Goal: Task Accomplishment & Management: Manage account settings

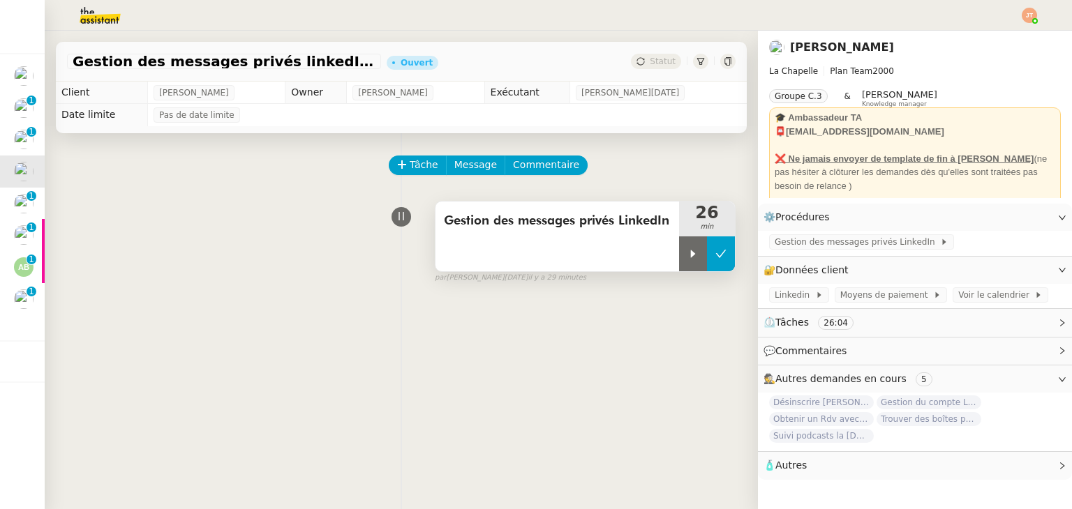
click at [714, 264] on button at bounding box center [721, 253] width 28 height 35
click at [104, 27] on img at bounding box center [89, 15] width 108 height 31
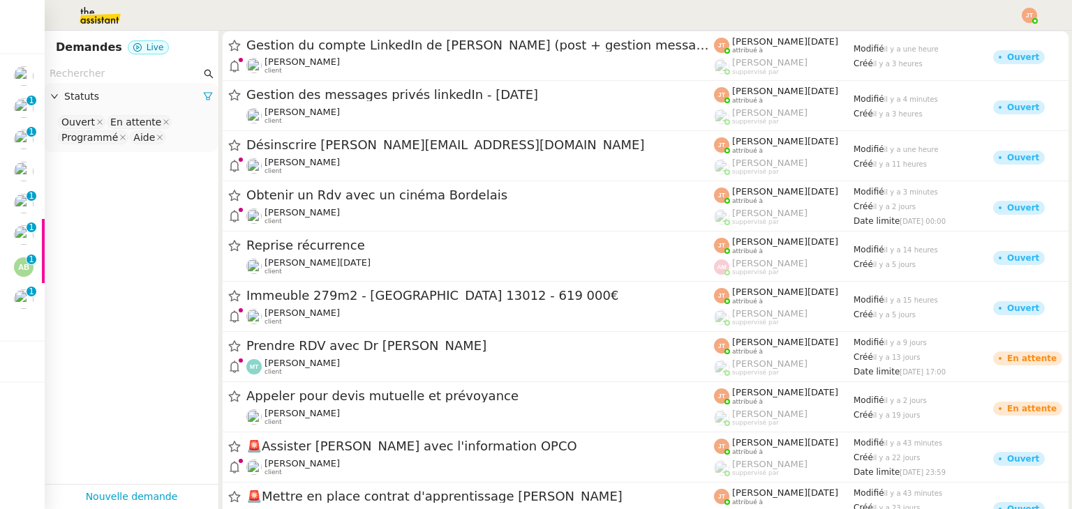
click at [100, 75] on input "text" at bounding box center [125, 74] width 151 height 16
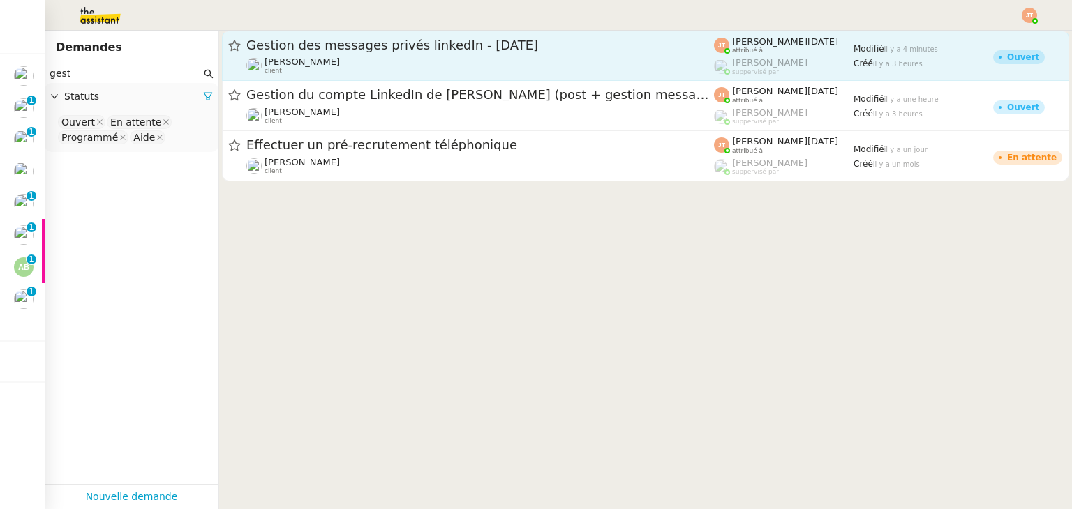
type input "gest"
click at [273, 73] on span "client" at bounding box center [272, 71] width 17 height 8
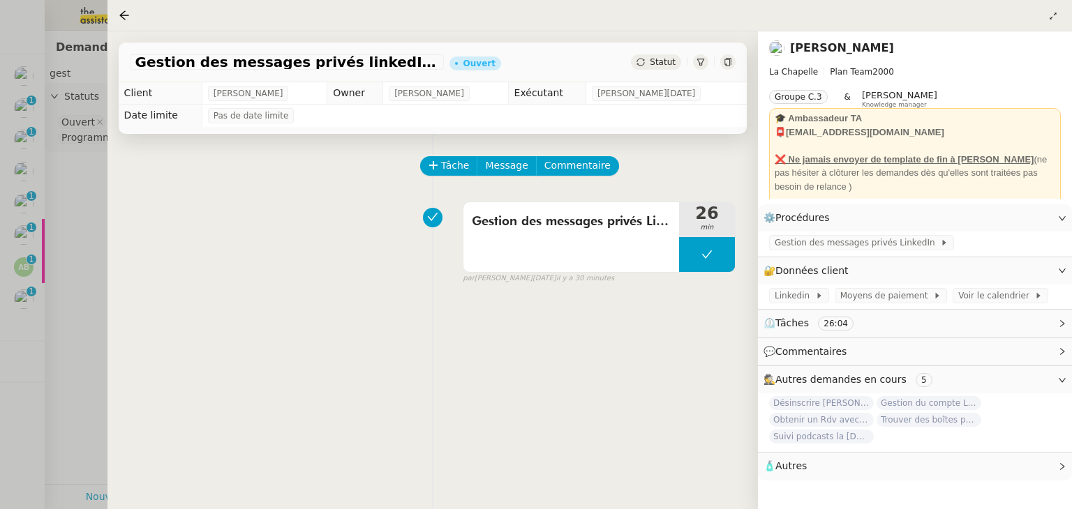
click at [76, 234] on div at bounding box center [536, 254] width 1072 height 509
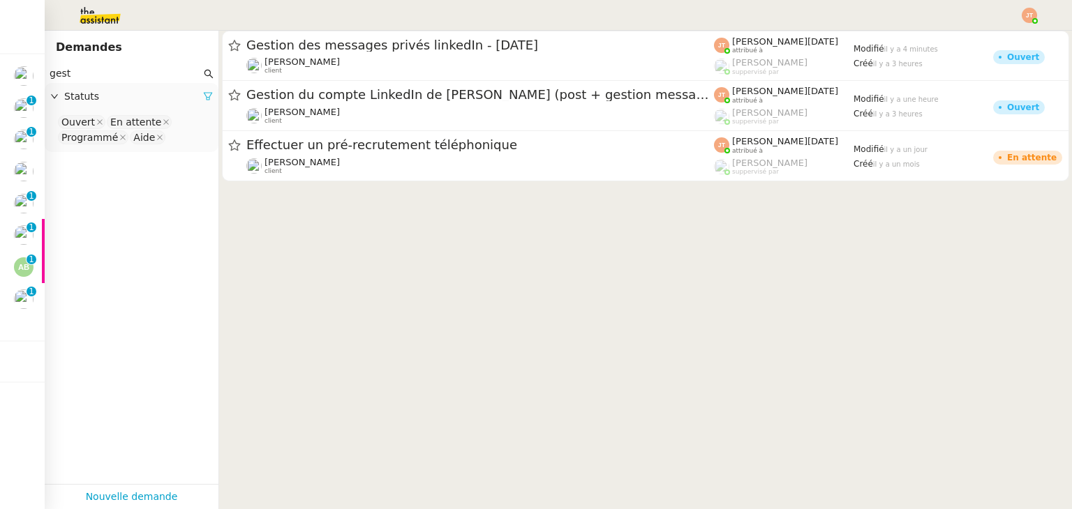
click at [204, 98] on icon at bounding box center [208, 97] width 8 height 8
click at [162, 99] on span "Statuts" at bounding box center [138, 97] width 149 height 16
click at [118, 125] on nz-select-top-control "Please select" at bounding box center [131, 122] width 151 height 17
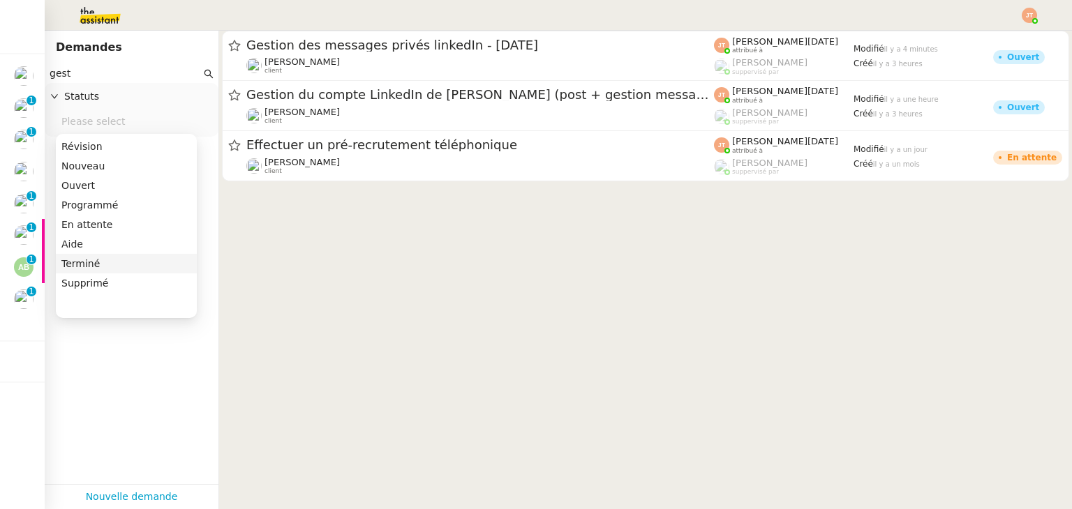
click at [89, 263] on div "Terminé" at bounding box center [126, 263] width 130 height 13
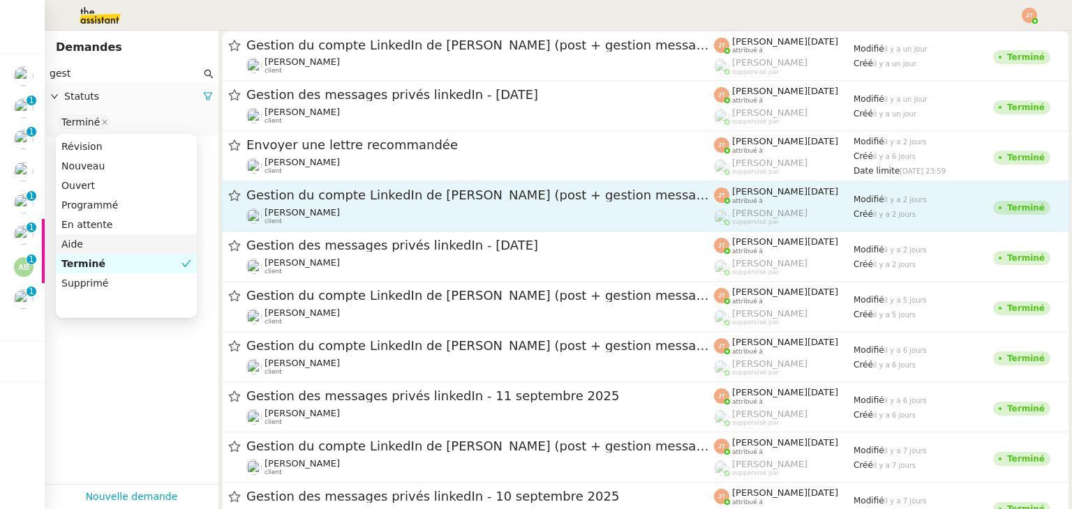
click at [317, 194] on span "Gestion du compte LinkedIn de [PERSON_NAME] (post + gestion messages) - [DATE]" at bounding box center [479, 195] width 467 height 13
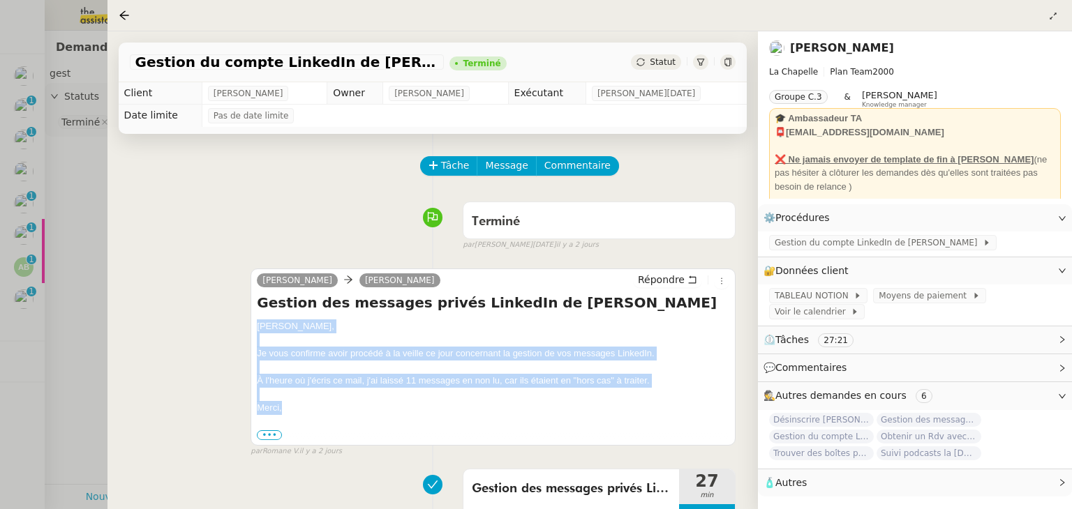
drag, startPoint x: 254, startPoint y: 327, endPoint x: 318, endPoint y: 406, distance: 101.7
click at [318, 406] on div "[PERSON_NAME] Répondre Gestion des messages privés LinkedIn de [PERSON_NAME], J…" at bounding box center [492, 357] width 485 height 176
copy div "[PERSON_NAME], Je vous confirme avoir procédé à la veille ce jour concernant la…"
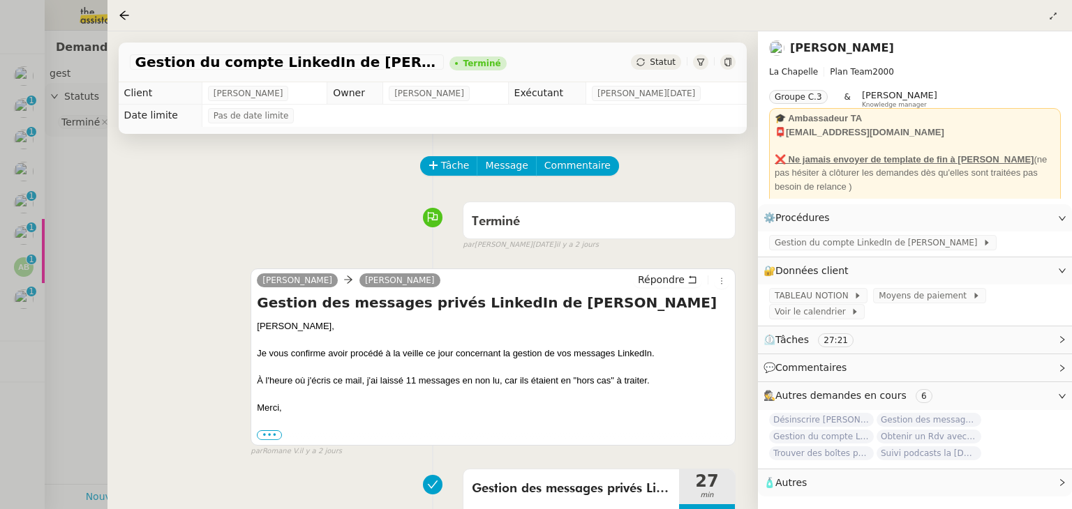
click at [93, 237] on div at bounding box center [536, 254] width 1072 height 509
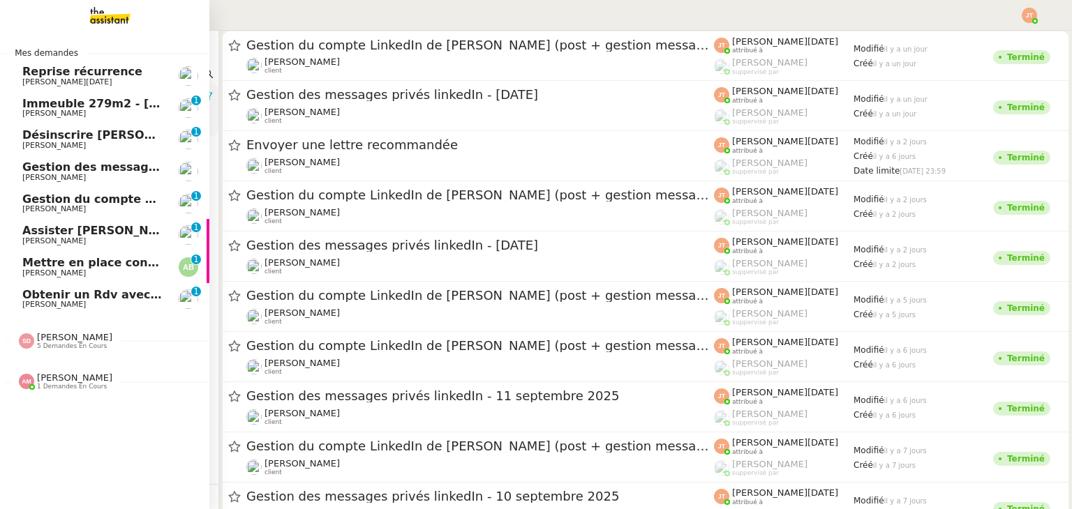
click at [33, 177] on span "[PERSON_NAME]" at bounding box center [53, 177] width 63 height 9
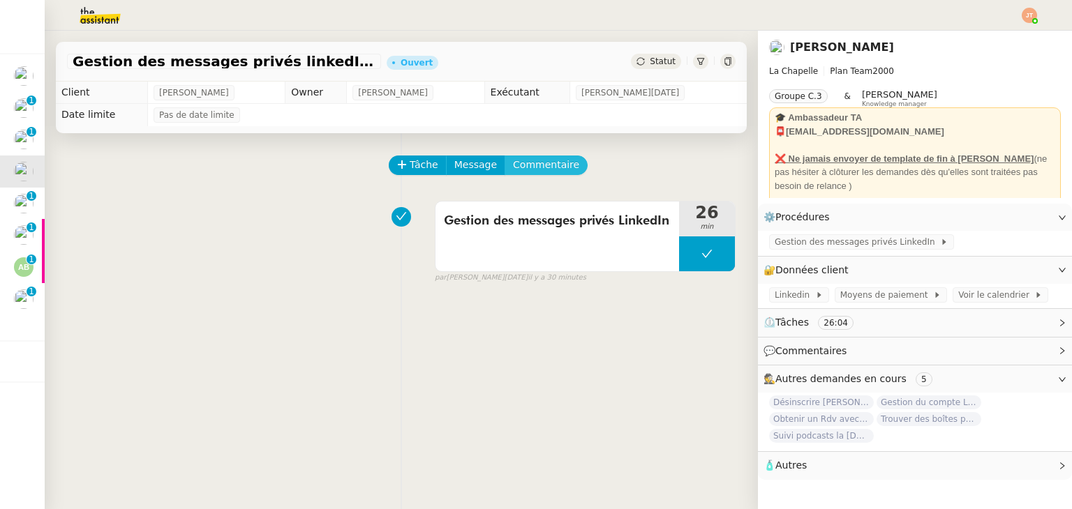
click at [513, 172] on span "Commentaire" at bounding box center [546, 165] width 66 height 16
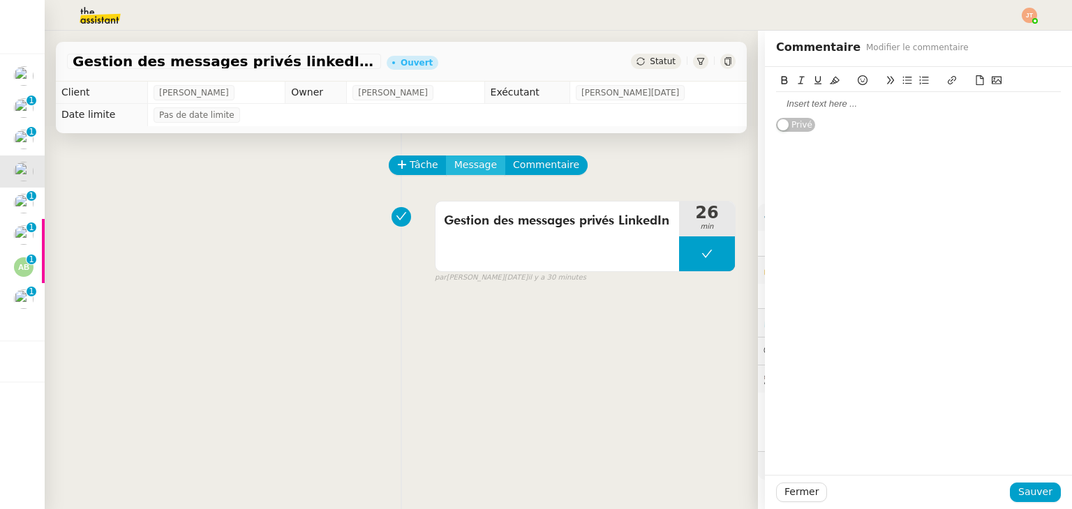
click at [466, 170] on span "Message" at bounding box center [475, 165] width 43 height 16
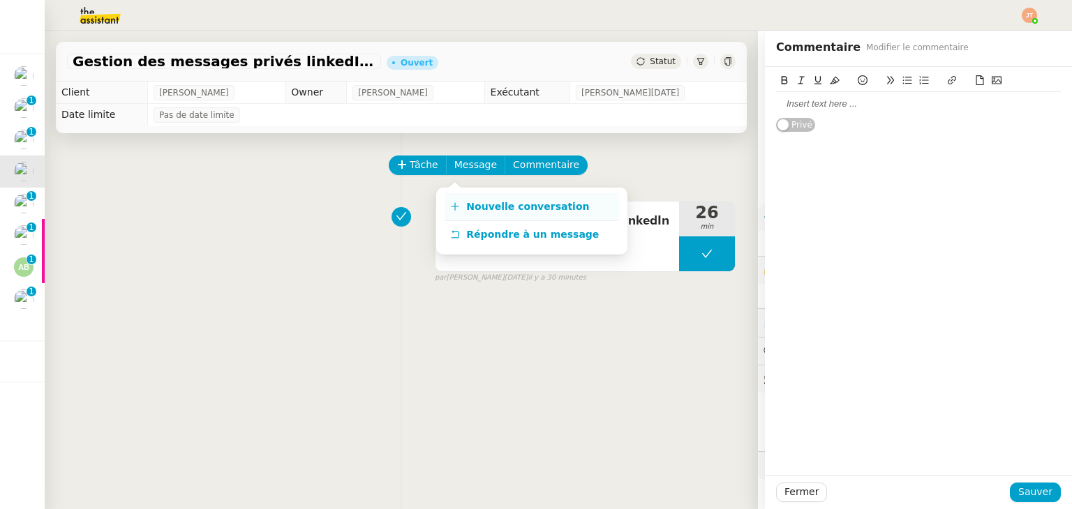
click at [486, 207] on span "Nouvelle conversation" at bounding box center [527, 206] width 123 height 11
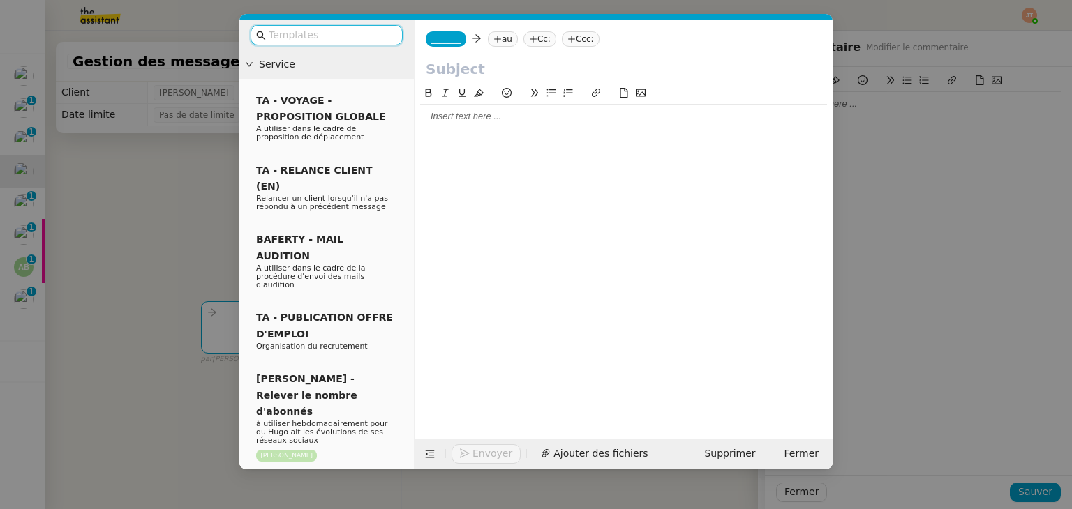
click at [462, 113] on div at bounding box center [623, 116] width 407 height 13
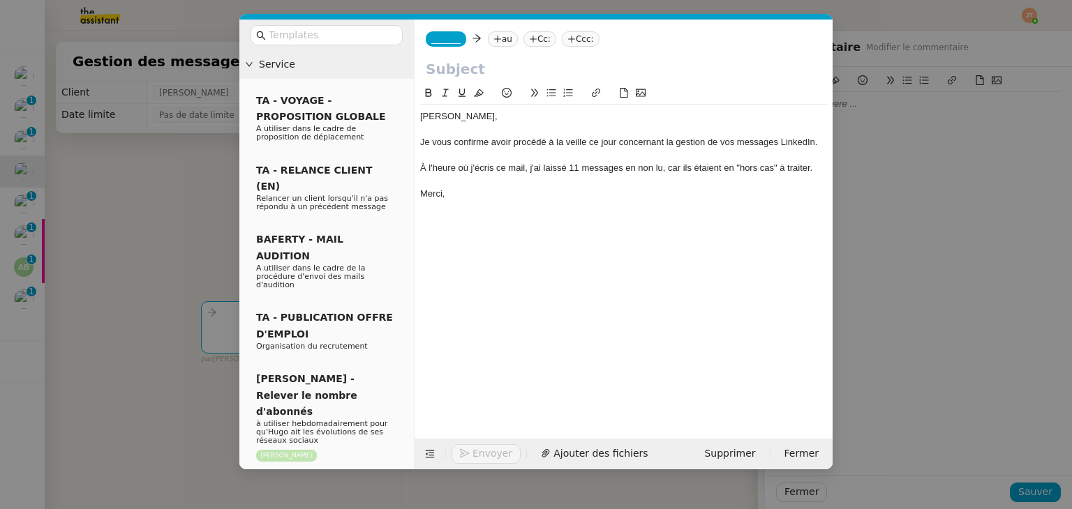
click at [502, 36] on nz-tag "au" at bounding box center [503, 38] width 30 height 15
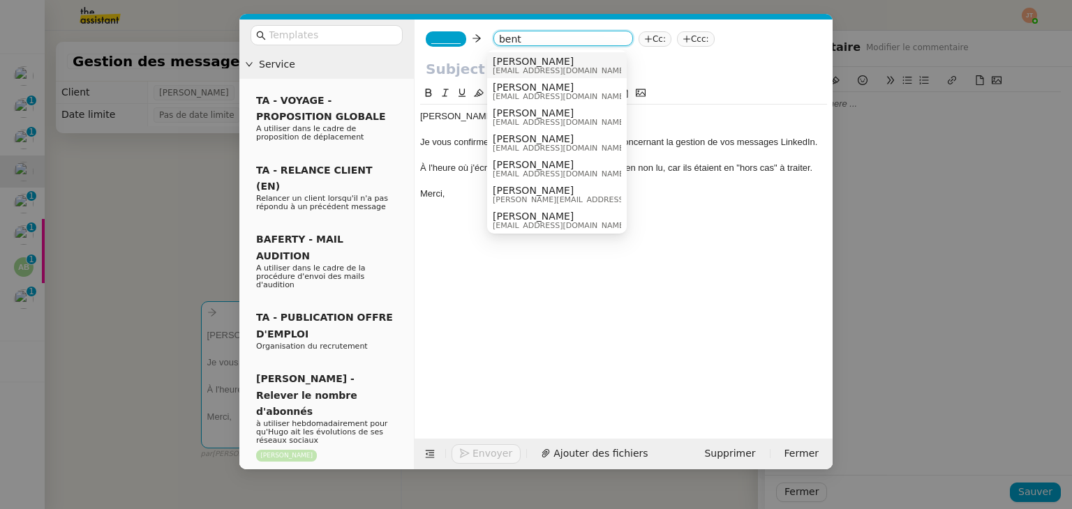
type input "bent"
click at [513, 64] on span "[PERSON_NAME]" at bounding box center [560, 61] width 134 height 11
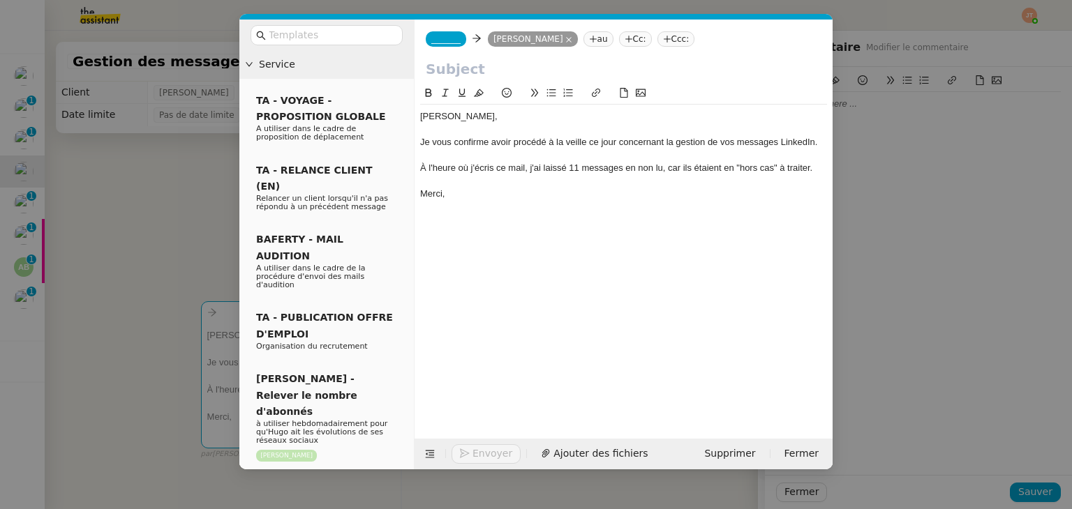
click at [441, 38] on span "_______" at bounding box center [445, 39] width 29 height 10
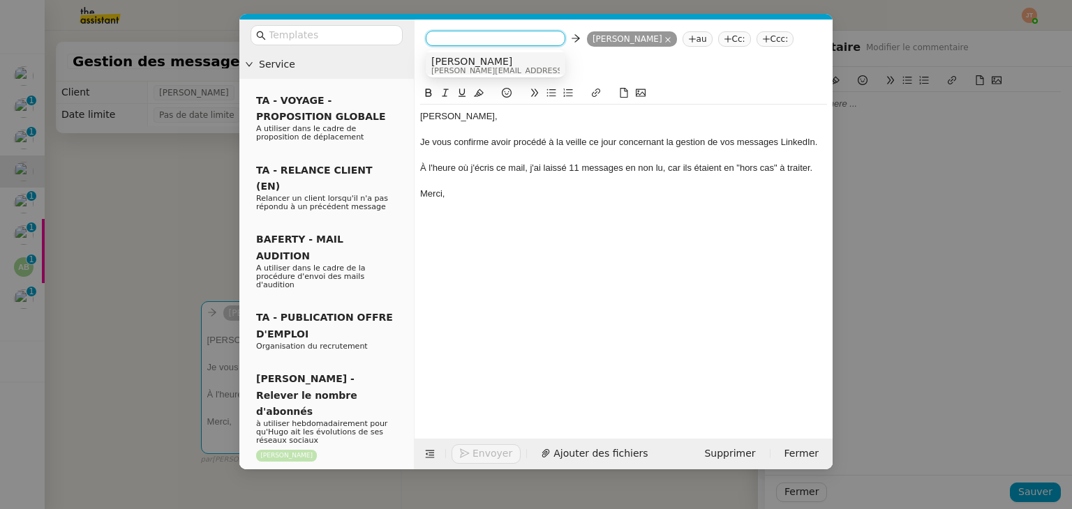
click at [457, 62] on span "[PERSON_NAME]" at bounding box center [530, 61] width 198 height 11
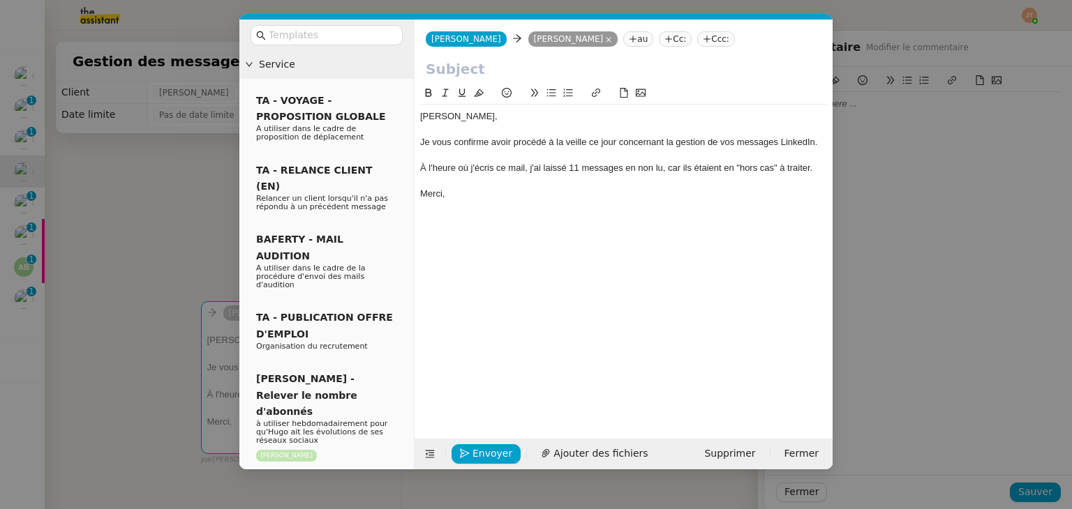
click at [220, 197] on nz-modal-container "Service TA - VOYAGE - PROPOSITION GLOBALE A utiliser dans le cadre de propositi…" at bounding box center [536, 254] width 1072 height 509
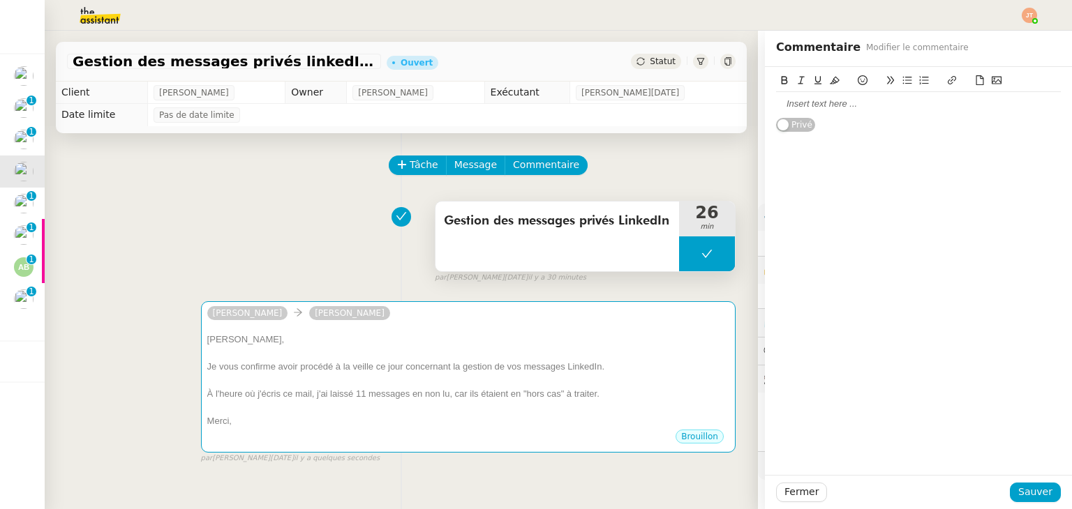
click at [479, 245] on div "Gestion des messages privés LinkedIn" at bounding box center [556, 237] width 243 height 70
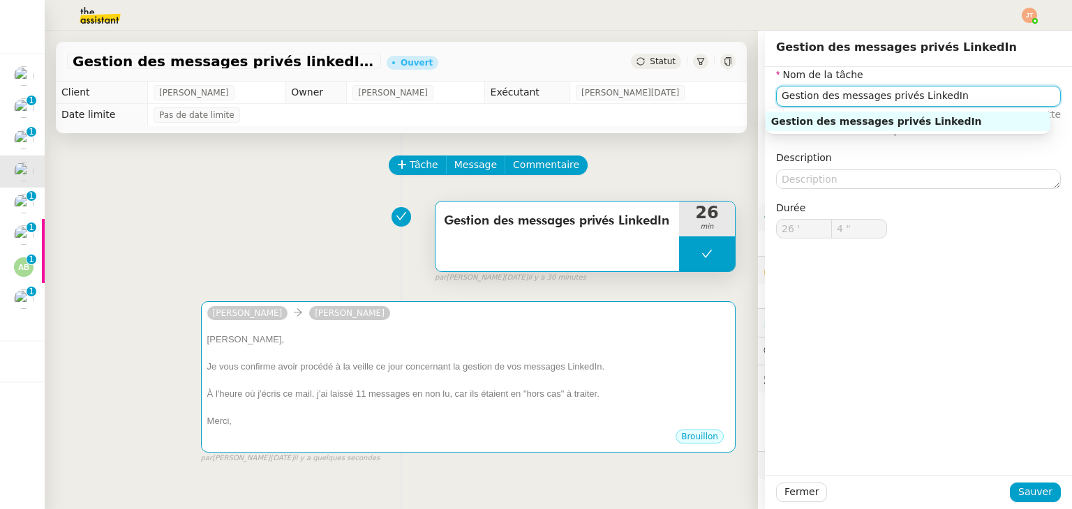
drag, startPoint x: 769, startPoint y: 100, endPoint x: 999, endPoint y: 99, distance: 229.5
click at [999, 99] on input "Gestion des messages privés LinkedIn" at bounding box center [918, 96] width 285 height 20
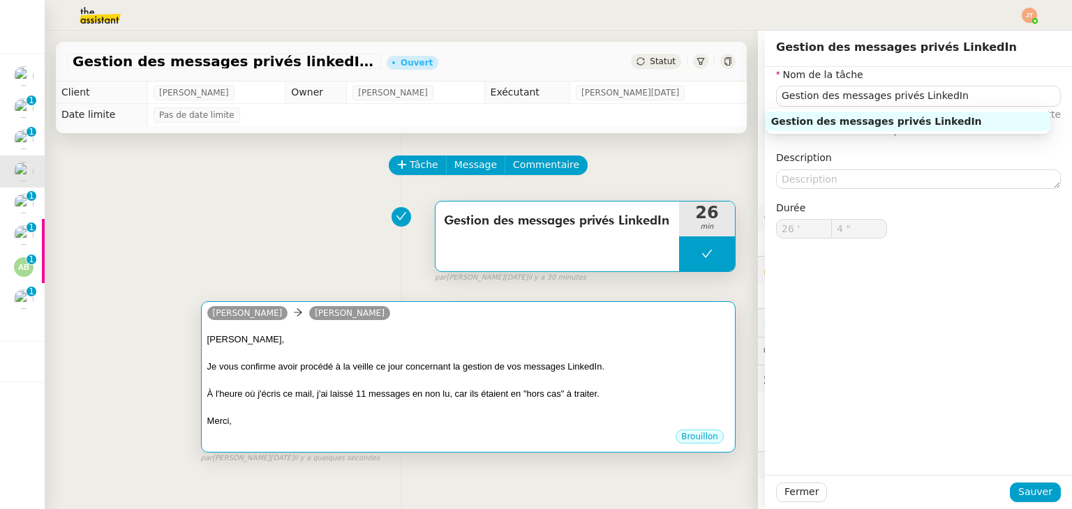
click at [433, 308] on div "[PERSON_NAME]" at bounding box center [468, 315] width 522 height 21
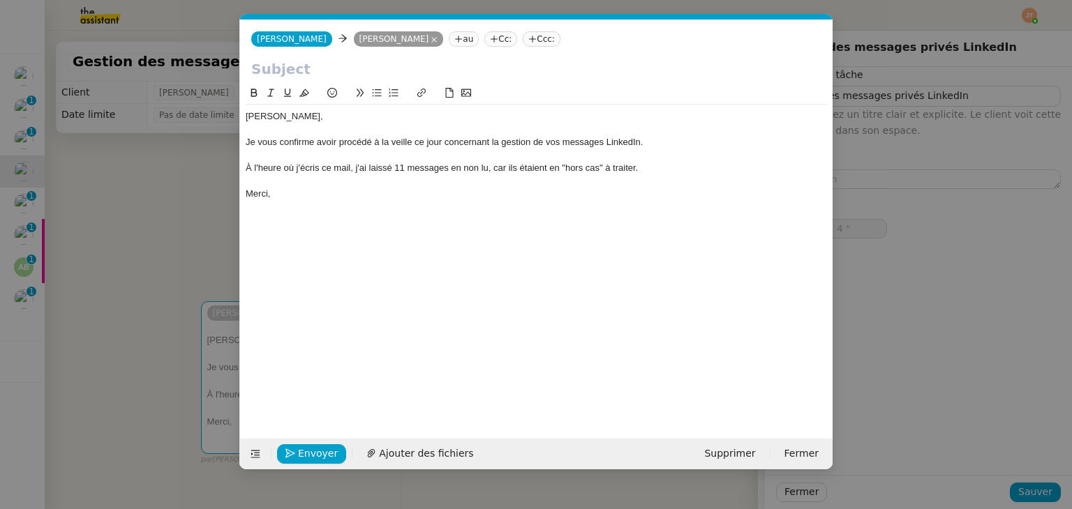
scroll to position [0, 29]
click at [357, 68] on input "text" at bounding box center [536, 69] width 570 height 21
paste input "Gestion des messages privés LinkedIn"
type input "Gestion des messages privés LinkedIn"
click at [402, 165] on div "À l'heure où j'écris ce mail, j'ai laissé 11 messages en non lu, car ils étaien…" at bounding box center [536, 168] width 581 height 13
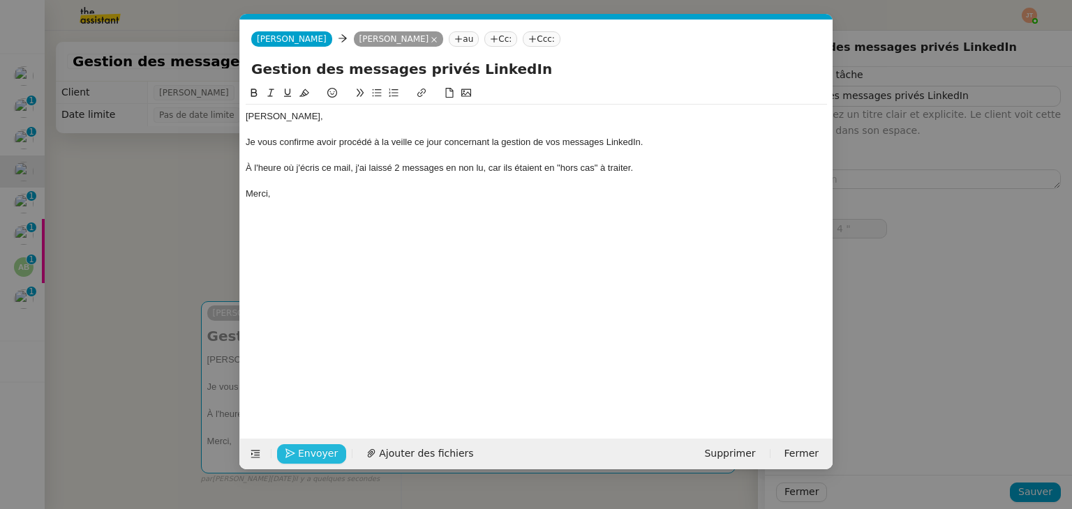
click at [312, 453] on span "Envoyer" at bounding box center [318, 454] width 40 height 16
click at [312, 453] on span "Confirmer l'envoi" at bounding box center [340, 454] width 84 height 16
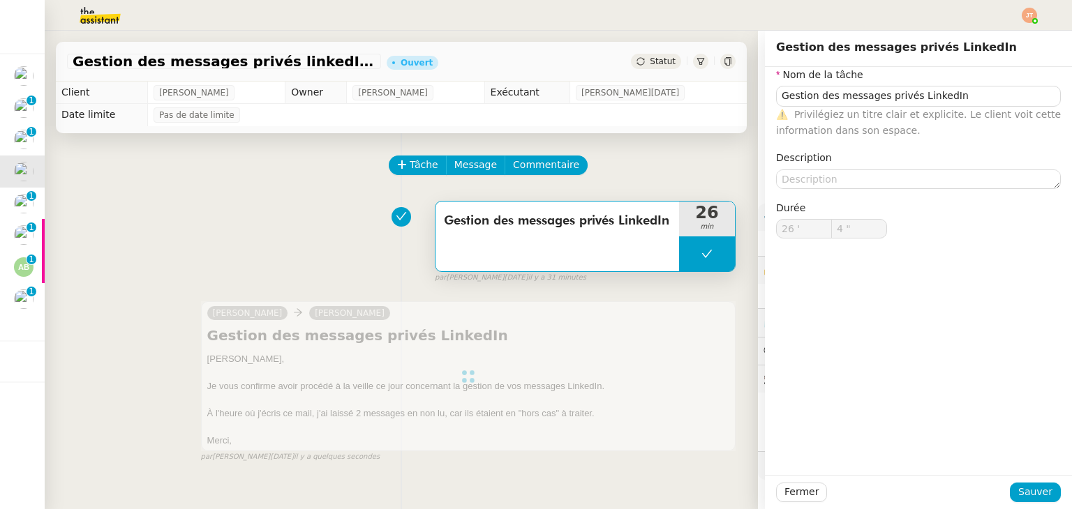
type input "Gestion des messages privés LinkedIn"
type input "26 '"
type input "4 ""
click at [797, 494] on span "Fermer" at bounding box center [801, 492] width 34 height 16
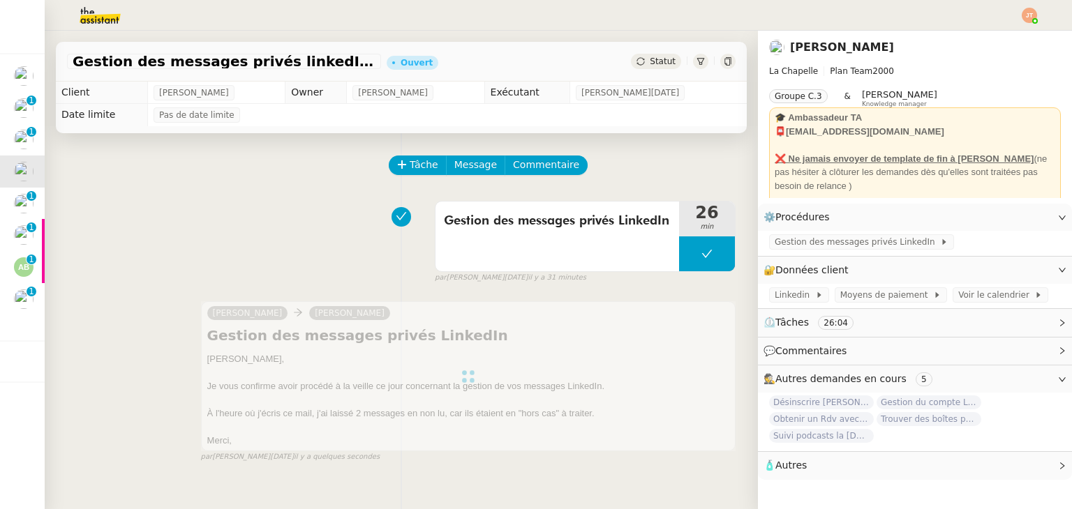
click at [640, 66] on div "Statut" at bounding box center [656, 61] width 50 height 15
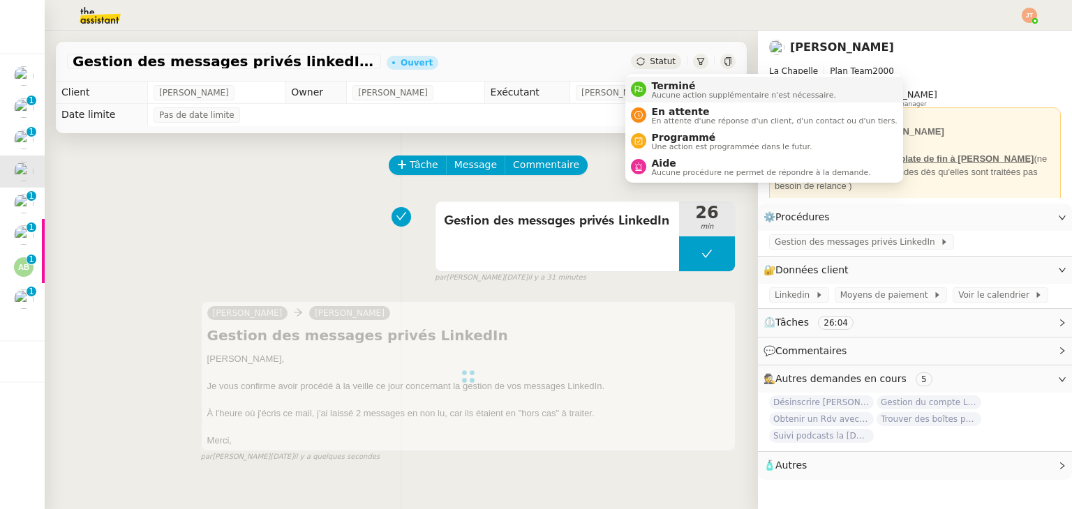
click at [650, 90] on div "Terminé Aucune action supplémentaire n'est nécessaire." at bounding box center [741, 89] width 190 height 19
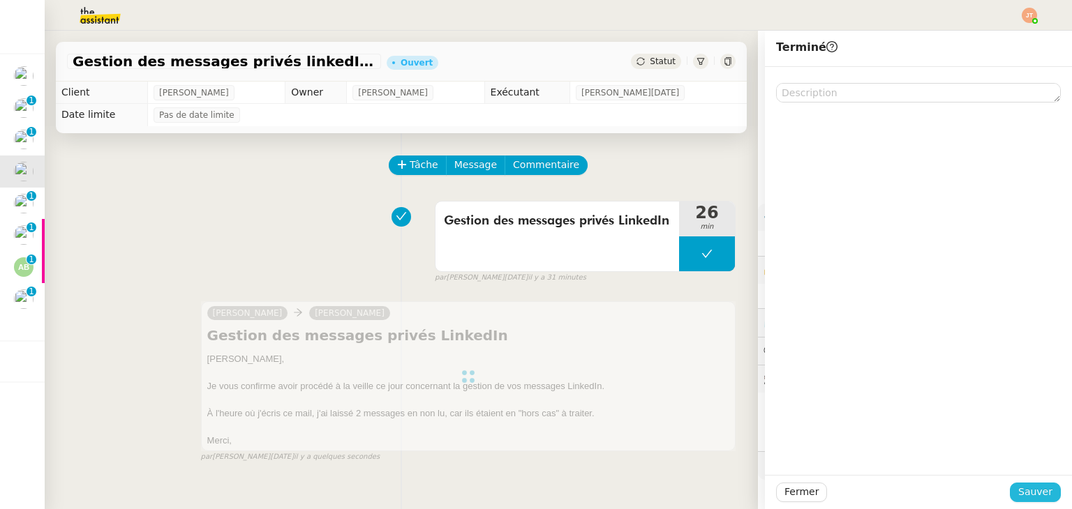
click at [1037, 487] on span "Sauver" at bounding box center [1035, 492] width 34 height 16
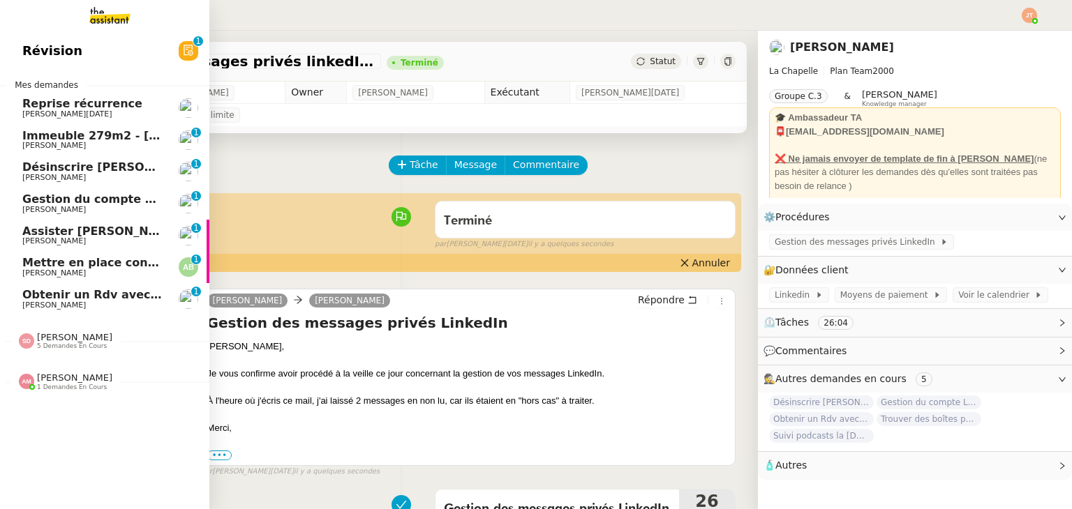
click at [50, 202] on span "Gestion du compte LinkedIn de [PERSON_NAME] (post + gestion messages) - [DATE]" at bounding box center [287, 199] width 530 height 13
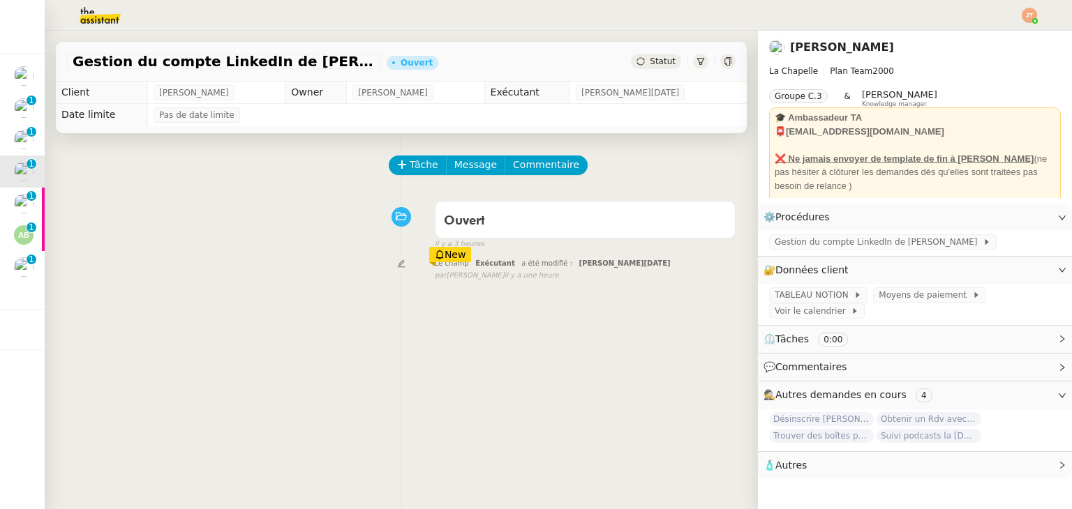
click at [414, 152] on div "Tâche Message Commentaire Veuillez patienter une erreur s'est produite 👌👌👌 mess…" at bounding box center [401, 387] width 713 height 509
click at [418, 169] on span "Tâche" at bounding box center [423, 165] width 29 height 16
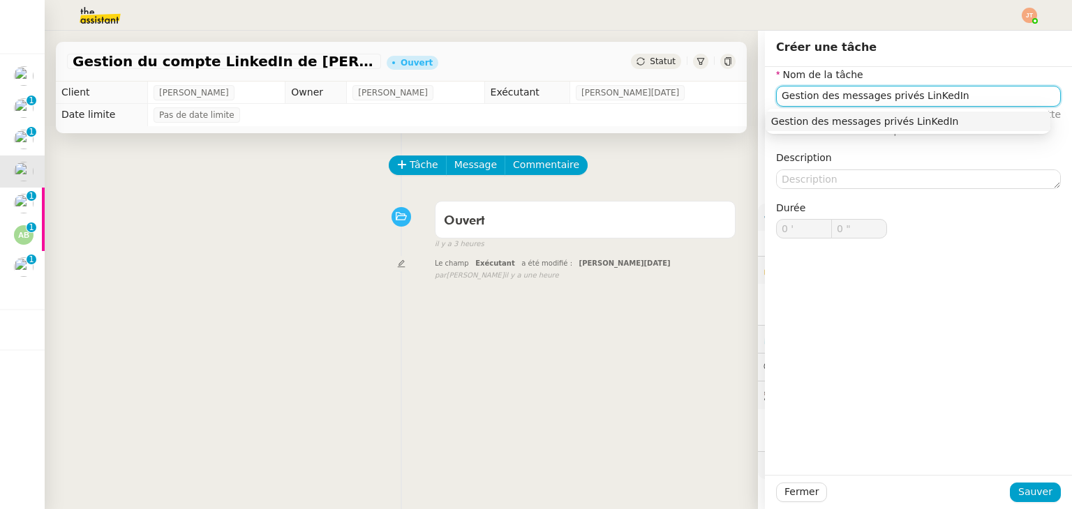
click at [915, 97] on input "Gestion des messages privés LinKedIn" at bounding box center [918, 96] width 285 height 20
click at [938, 91] on input "Gestion des messages privés LinkedIn" at bounding box center [918, 96] width 285 height 20
click at [938, 90] on input "Gestion des messages privés LinkedIn e [PERSON_NAME]" at bounding box center [918, 96] width 285 height 20
type input "Gestion des messages privés LinkedIn de [PERSON_NAME]"
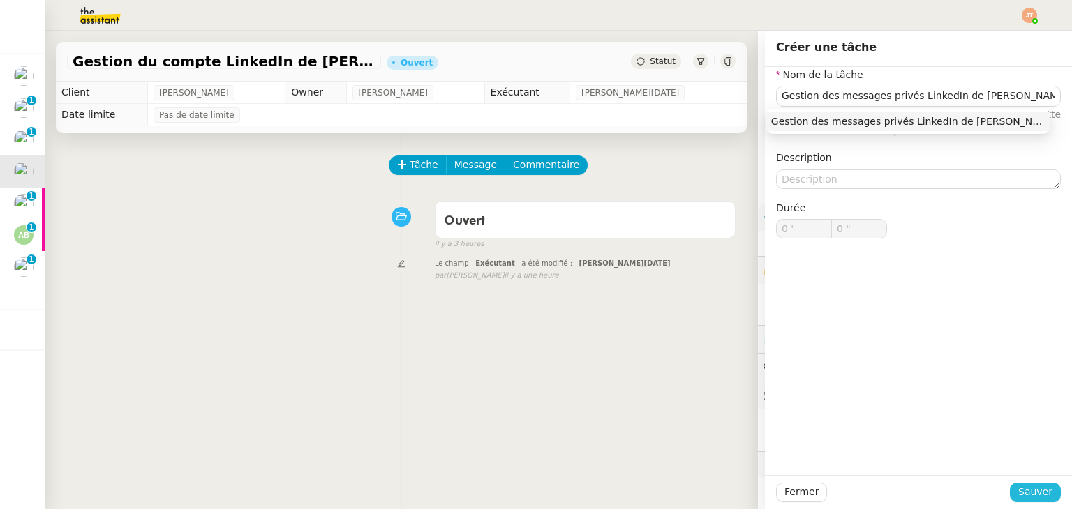
click at [1023, 499] on span "Sauver" at bounding box center [1035, 492] width 34 height 16
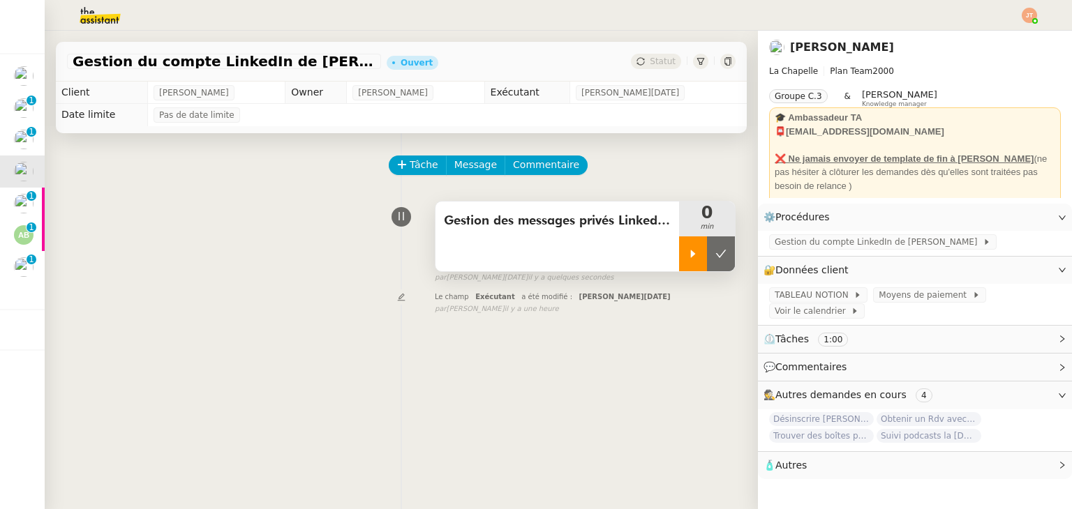
click at [679, 257] on div at bounding box center [693, 253] width 28 height 35
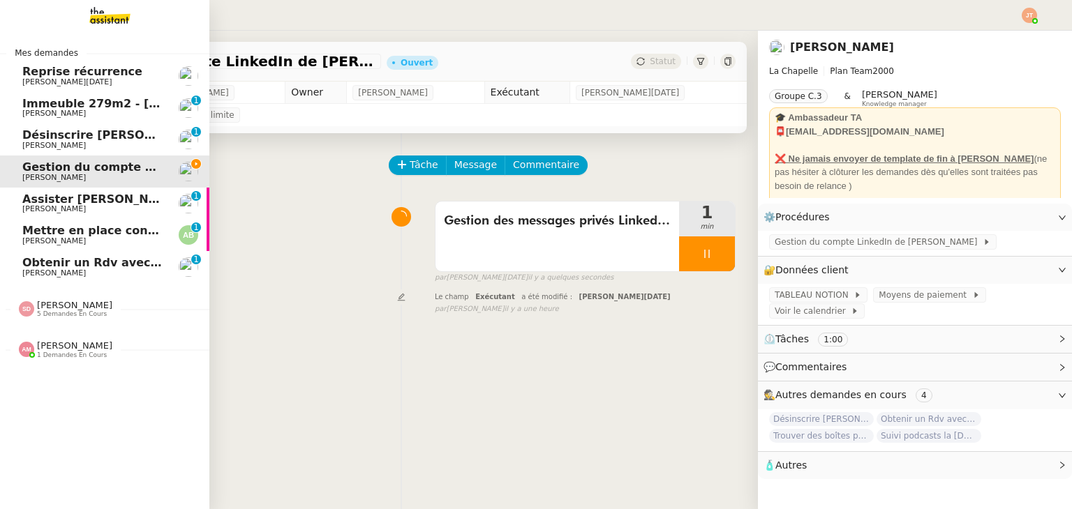
click at [98, 264] on span "Obtenir un Rdv avec un cinéma Bordelais" at bounding box center [152, 262] width 260 height 13
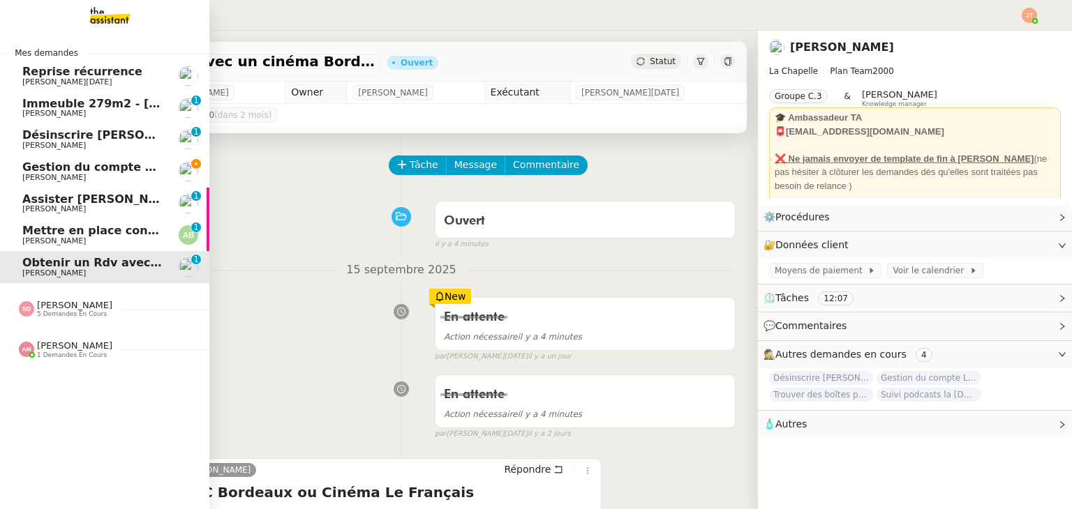
click at [100, 174] on span "[PERSON_NAME]" at bounding box center [92, 178] width 141 height 8
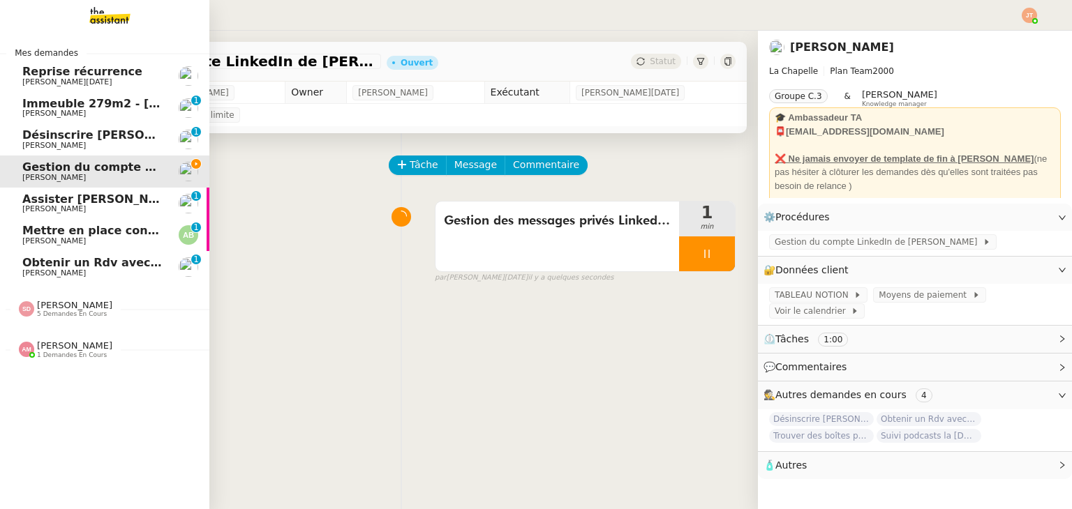
click at [96, 143] on span "[PERSON_NAME]" at bounding box center [92, 146] width 141 height 8
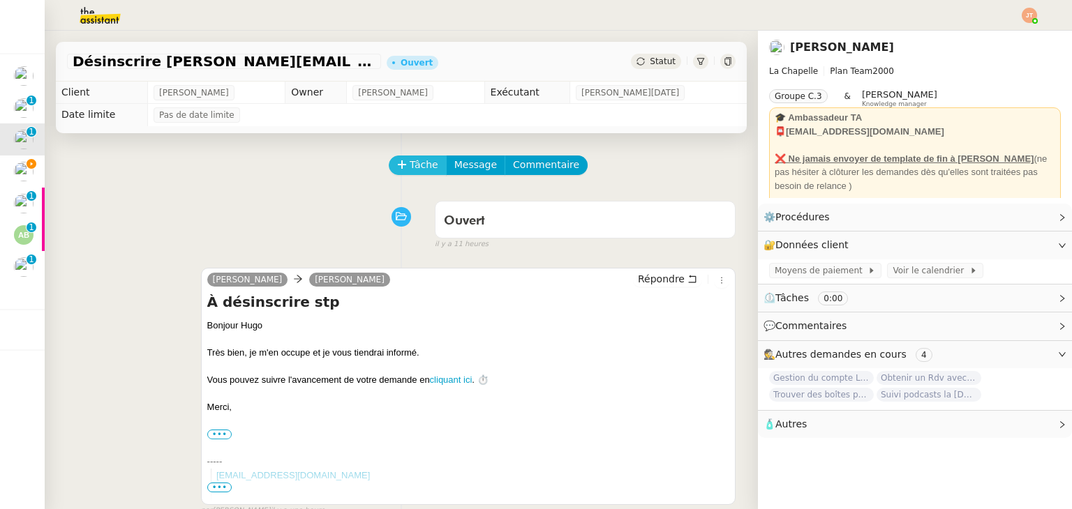
click at [419, 173] on span "Tâche" at bounding box center [423, 165] width 29 height 16
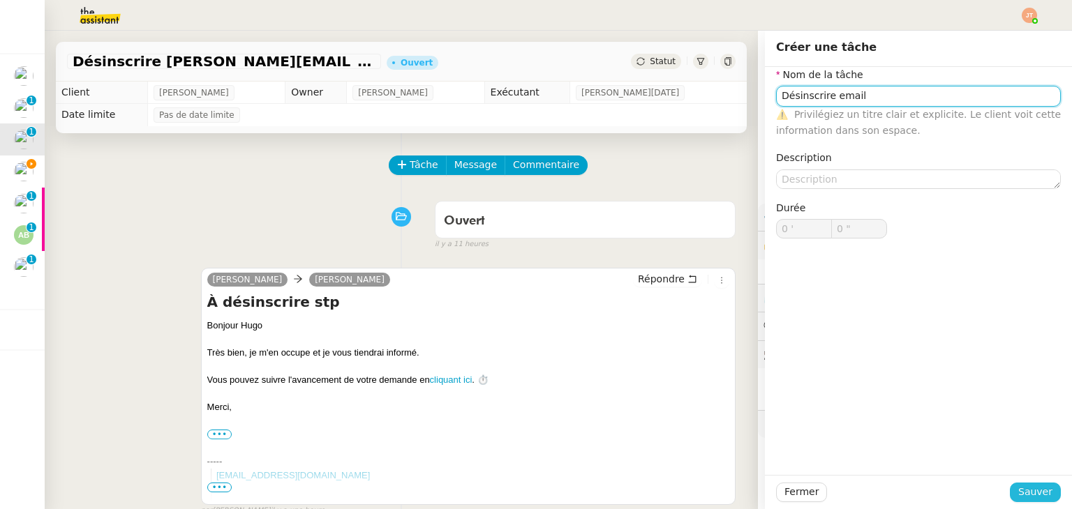
type input "Désinscrire email"
click at [1039, 486] on span "Sauver" at bounding box center [1035, 492] width 34 height 16
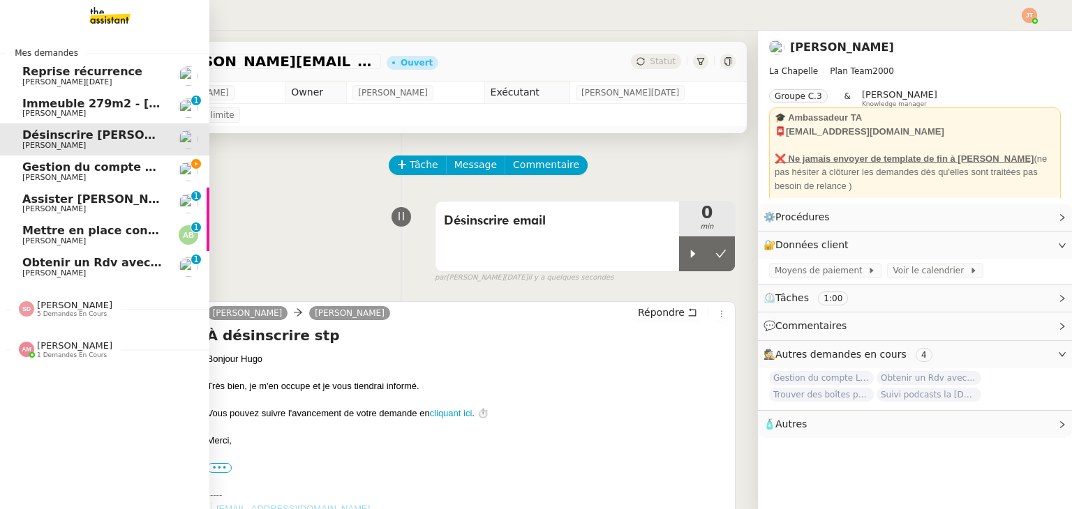
click at [89, 163] on span "Gestion du compte LinkedIn de [PERSON_NAME] (post + gestion messages) - [DATE]" at bounding box center [287, 166] width 530 height 13
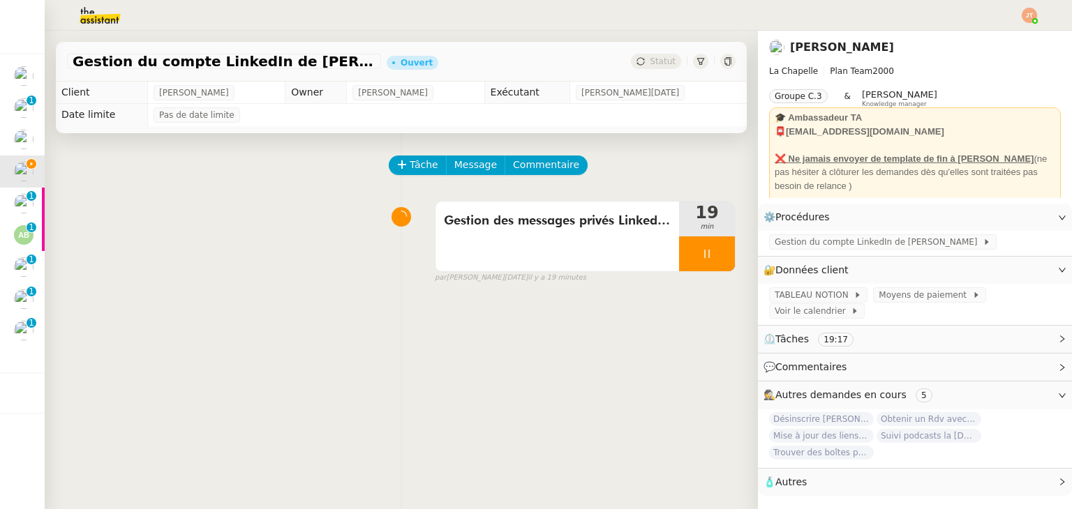
click at [107, 15] on img at bounding box center [89, 15] width 108 height 31
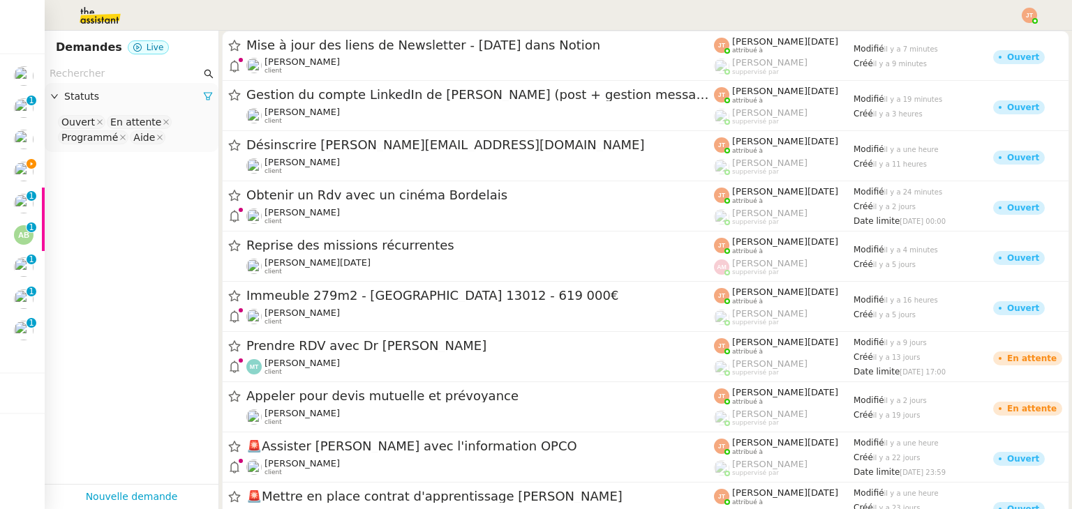
click at [133, 64] on nz-input-group at bounding box center [132, 73] width 174 height 19
click at [125, 68] on input "text" at bounding box center [125, 74] width 151 height 16
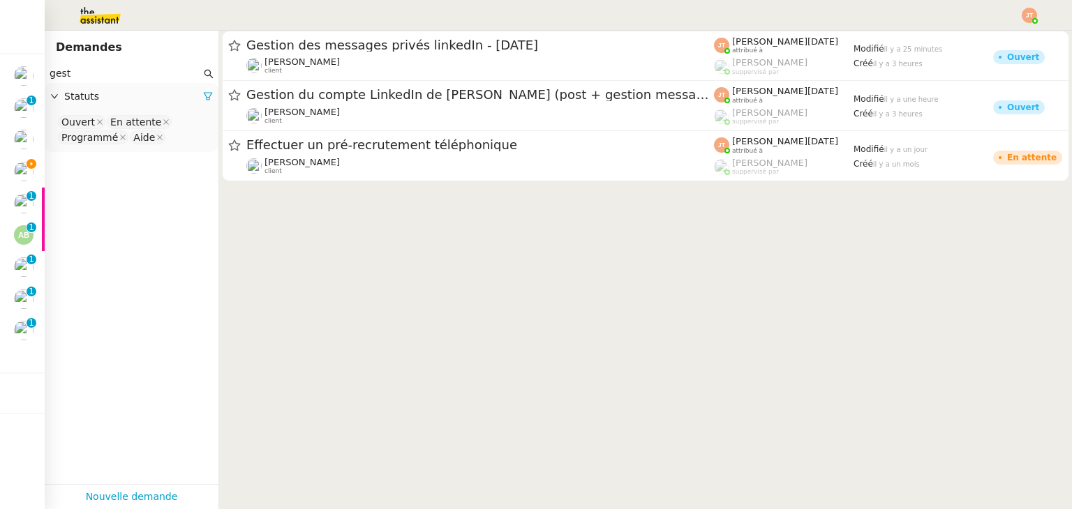
type input "gest"
click at [190, 98] on span "Statuts" at bounding box center [133, 97] width 139 height 16
click at [188, 98] on span "Statuts" at bounding box center [133, 97] width 139 height 16
click at [145, 103] on span "Statuts" at bounding box center [133, 97] width 139 height 16
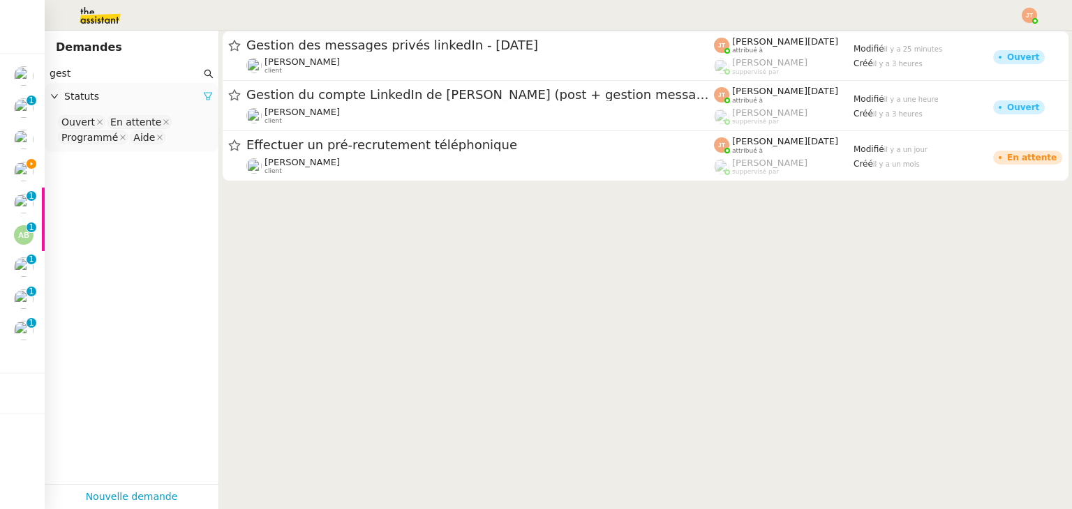
click at [203, 100] on icon at bounding box center [208, 96] width 10 height 10
drag, startPoint x: 202, startPoint y: 97, endPoint x: 176, endPoint y: 102, distance: 27.0
click at [202, 97] on div "Statuts" at bounding box center [132, 96] width 174 height 27
click at [112, 120] on nz-select-top-control "Please select" at bounding box center [131, 122] width 151 height 17
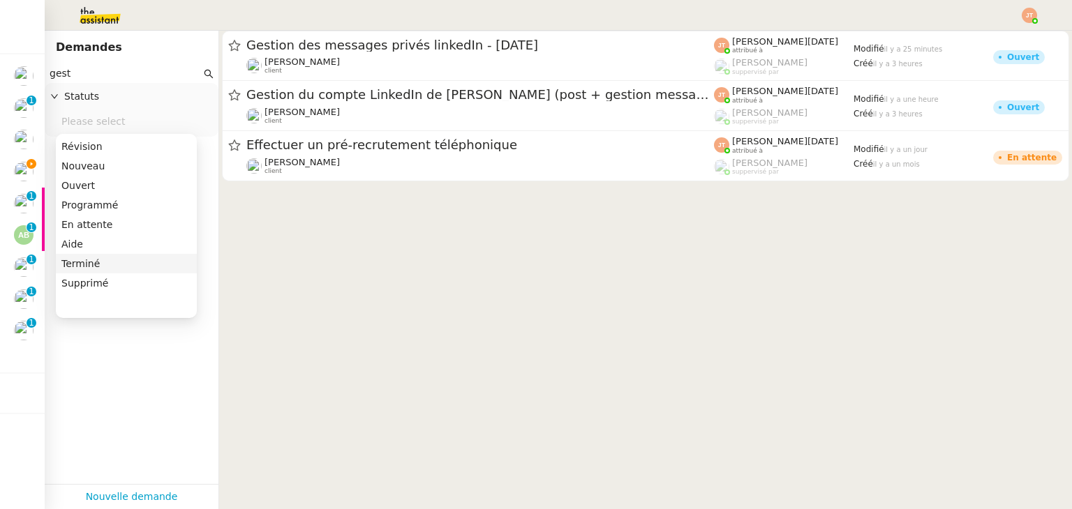
click at [95, 262] on div "Terminé" at bounding box center [126, 263] width 130 height 13
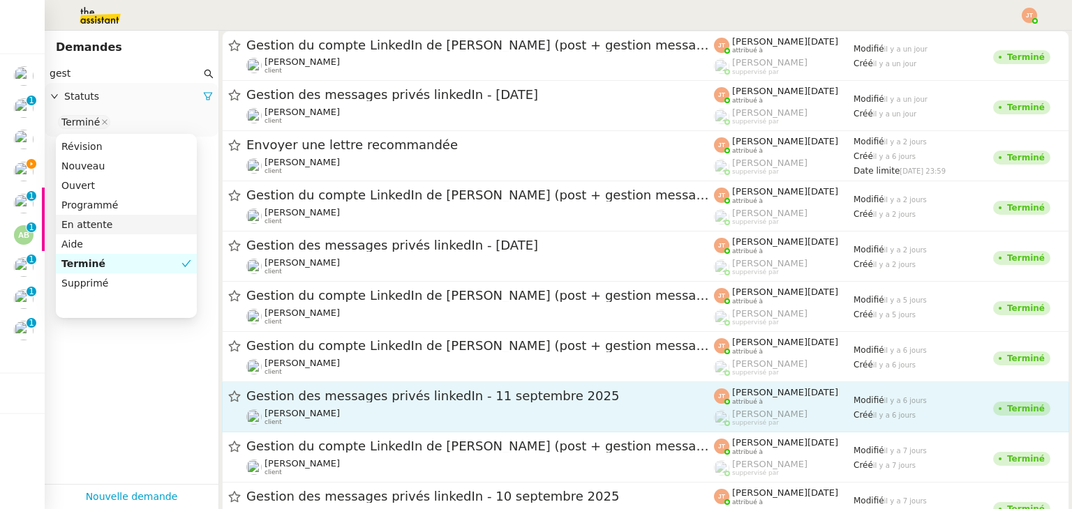
click at [358, 393] on span "Gestion des messages privés linkedIn - 11 septembre 2025" at bounding box center [479, 396] width 467 height 13
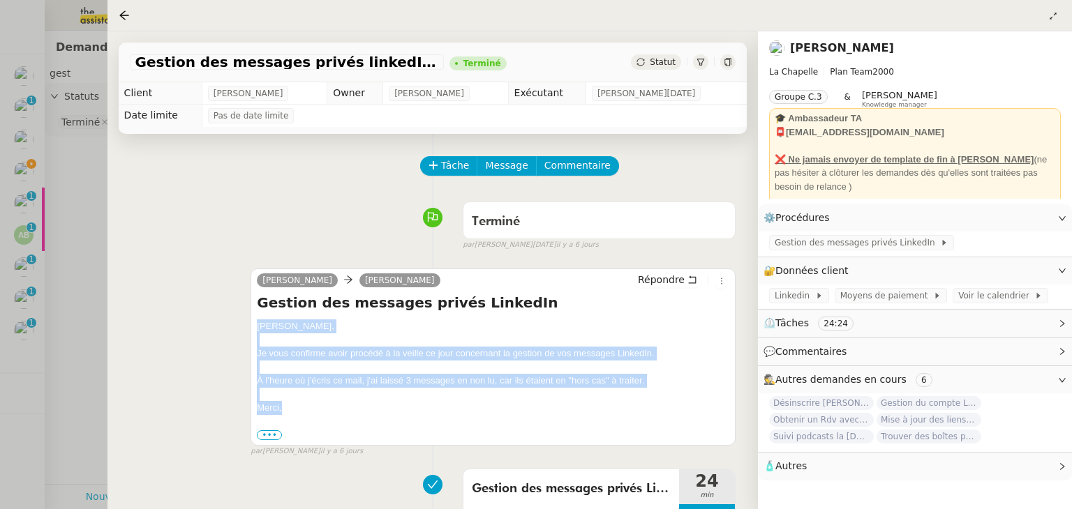
drag, startPoint x: 257, startPoint y: 329, endPoint x: 282, endPoint y: 407, distance: 81.9
click at [282, 407] on div "[PERSON_NAME], Je vous confirme avoir procédé à la veille ce jour concernant la…" at bounding box center [493, 381] width 472 height 122
copy div "[PERSON_NAME], Je vous confirme avoir procédé à la veille ce jour concernant la…"
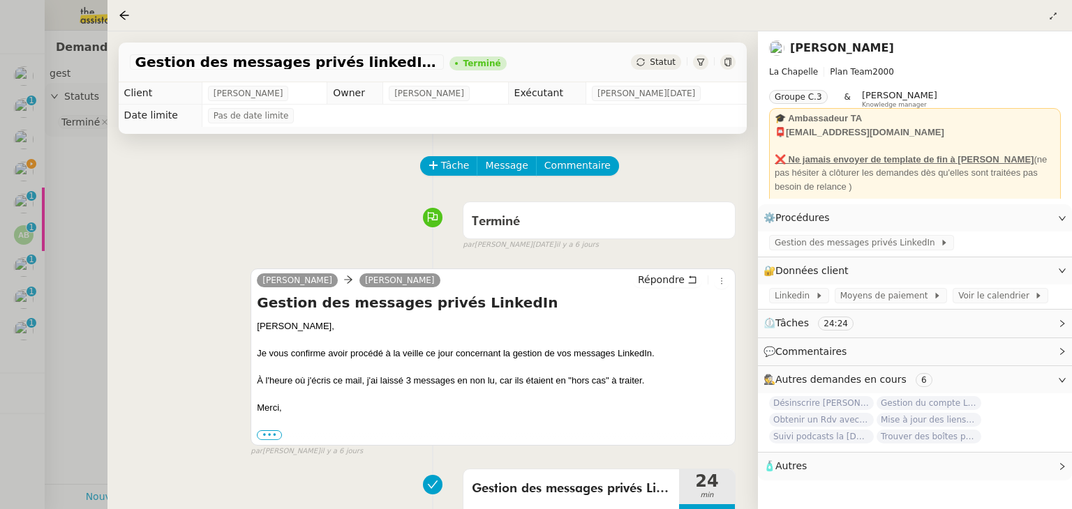
click at [84, 231] on div at bounding box center [536, 254] width 1072 height 509
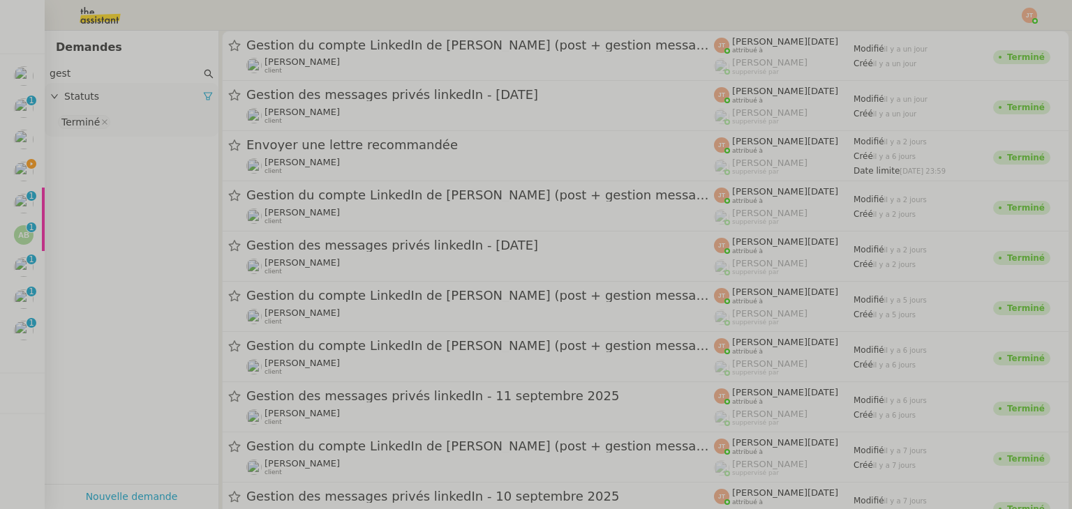
click at [37, 171] on span "Gestion du compte LinkedIn de [PERSON_NAME] (post + gestion messages) - [DATE]" at bounding box center [123, 166] width 530 height 13
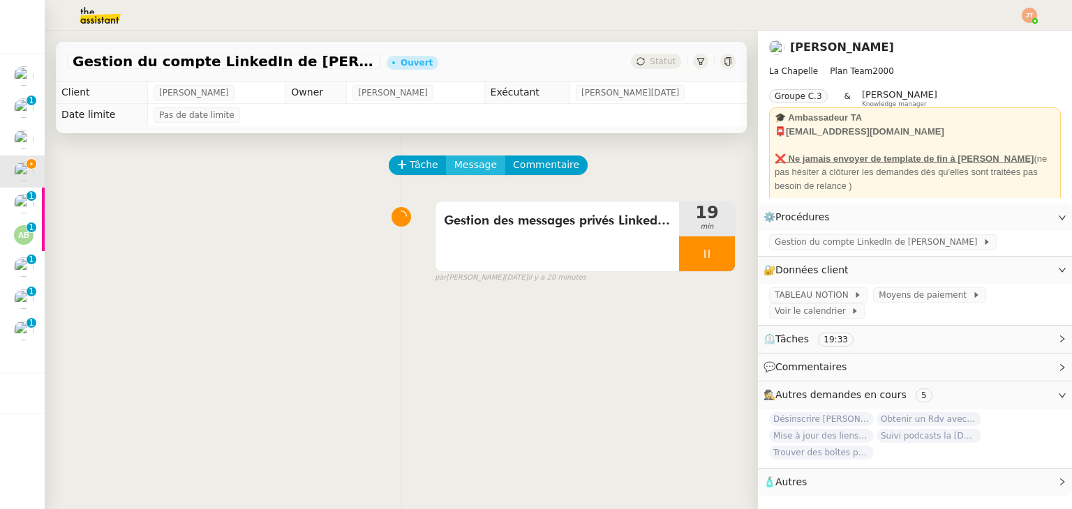
click at [476, 169] on span "Message" at bounding box center [475, 165] width 43 height 16
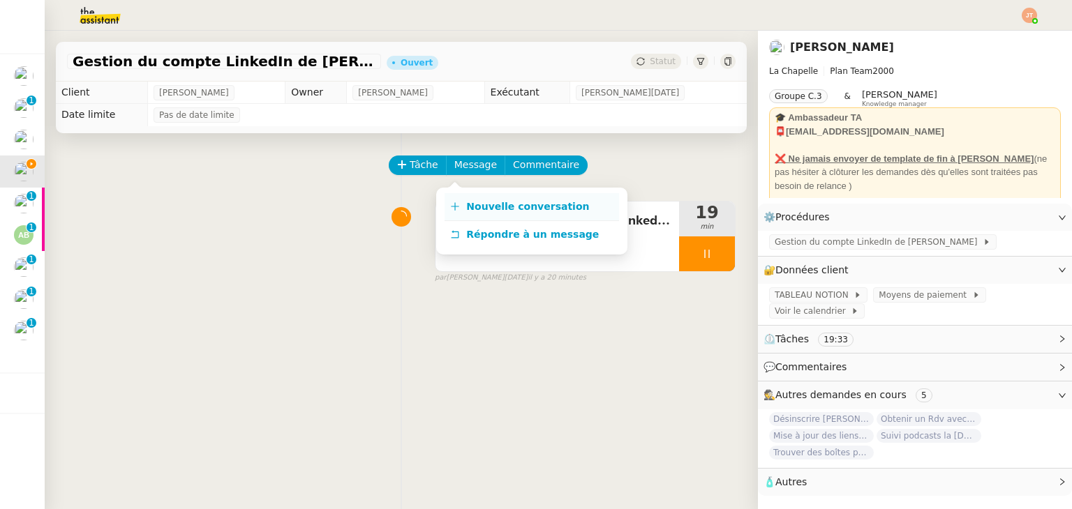
click at [466, 204] on span "Nouvelle conversation" at bounding box center [527, 206] width 123 height 11
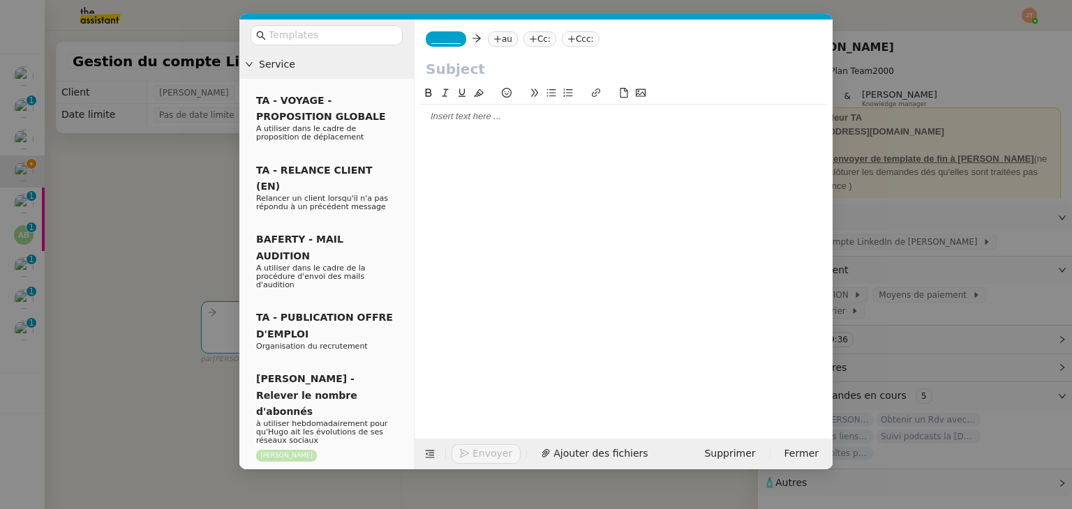
click at [451, 123] on div at bounding box center [623, 117] width 407 height 24
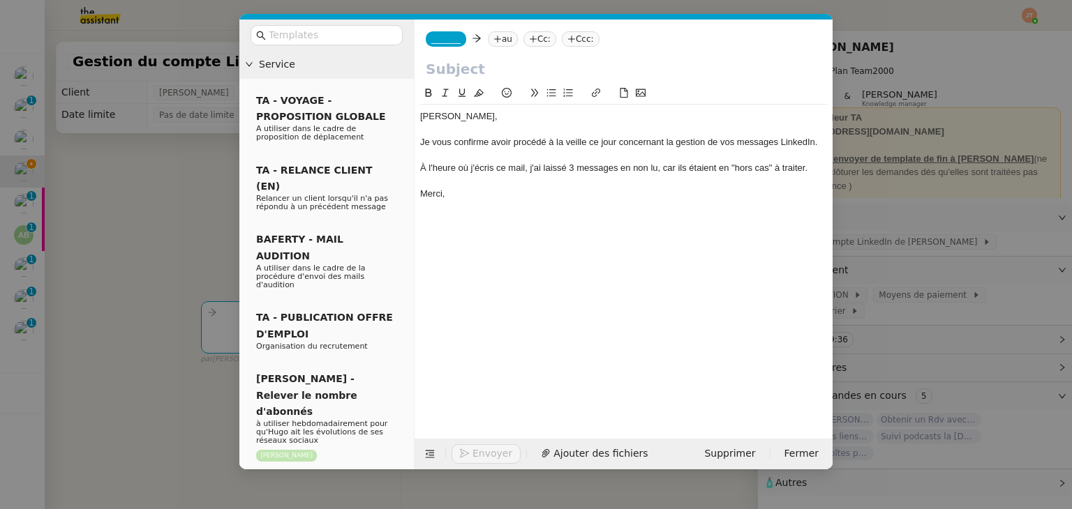
click at [195, 210] on nz-modal-container "Service TA - VOYAGE - PROPOSITION GLOBALE A utiliser dans le cadre de propositi…" at bounding box center [536, 254] width 1072 height 509
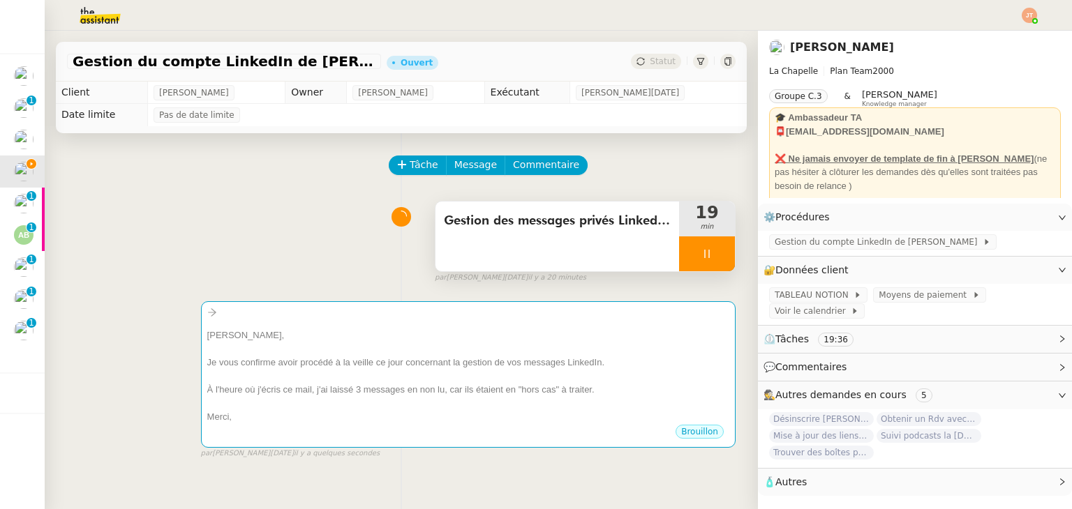
click at [691, 247] on div at bounding box center [707, 253] width 56 height 35
click at [715, 254] on icon at bounding box center [720, 253] width 11 height 11
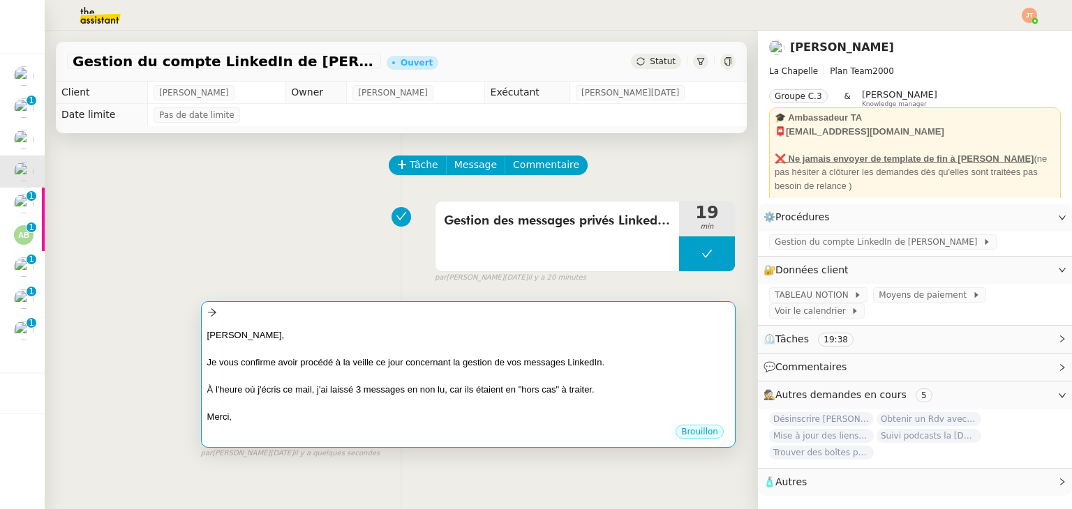
click at [529, 335] on div "[PERSON_NAME]," at bounding box center [468, 336] width 522 height 14
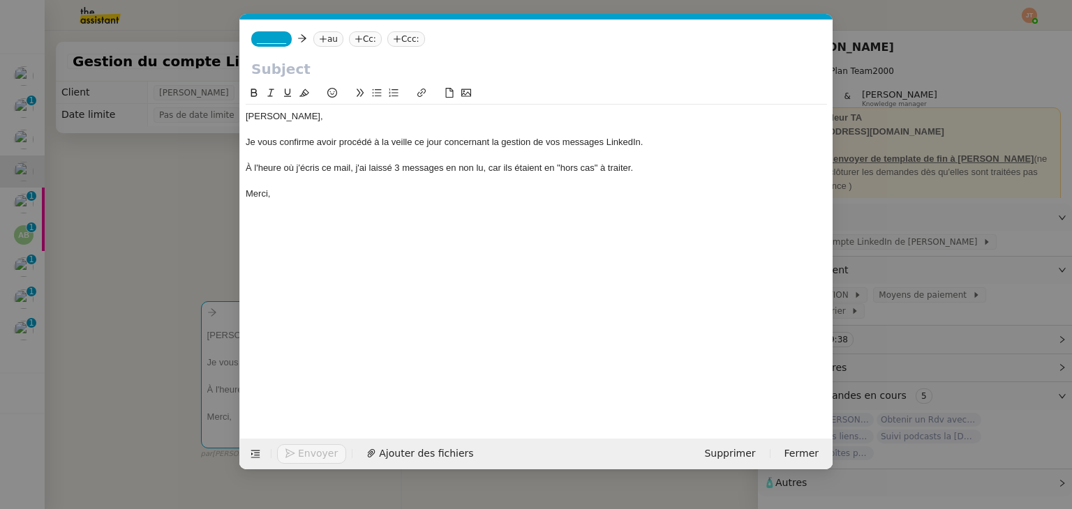
scroll to position [0, 29]
click at [398, 168] on div "À l'heure où j'écris ce mail, j'ai laissé 3 messages en non lu, car ils étaient…" at bounding box center [536, 168] width 581 height 13
click at [444, 164] on div "À l'heure où j'écris ce mail, j'ai laissé 0 messages en non lu, car ils étaient…" at bounding box center [536, 168] width 581 height 13
drag, startPoint x: 624, startPoint y: 168, endPoint x: 498, endPoint y: 169, distance: 126.3
click at [498, 169] on div "À l'heure où j'écris ce mail, j'ai laissé 0 message en non lu, car ils étaient …" at bounding box center [536, 168] width 581 height 13
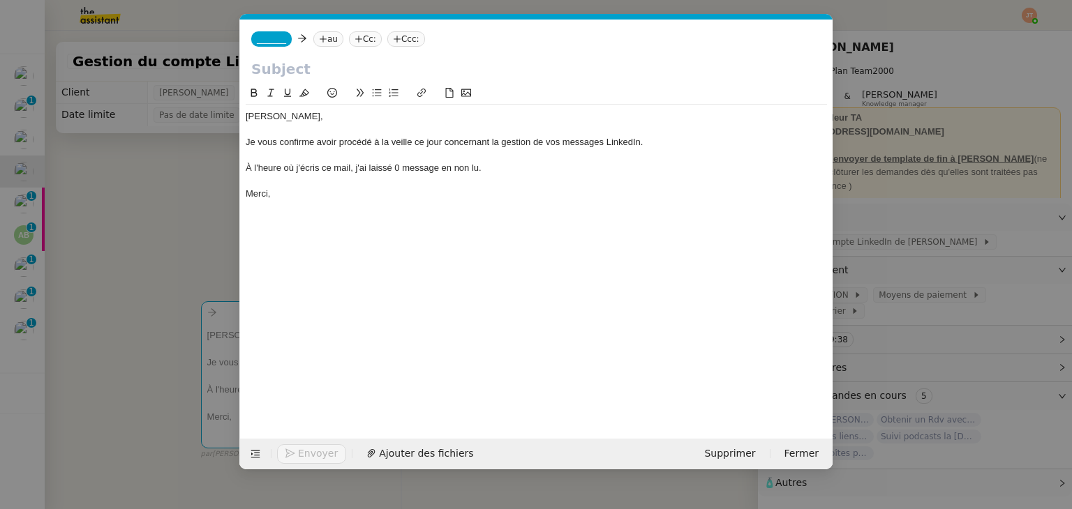
click at [157, 183] on nz-modal-container "Service TA - VOYAGE - PROPOSITION GLOBALE A utiliser dans le cadre de propositi…" at bounding box center [536, 254] width 1072 height 509
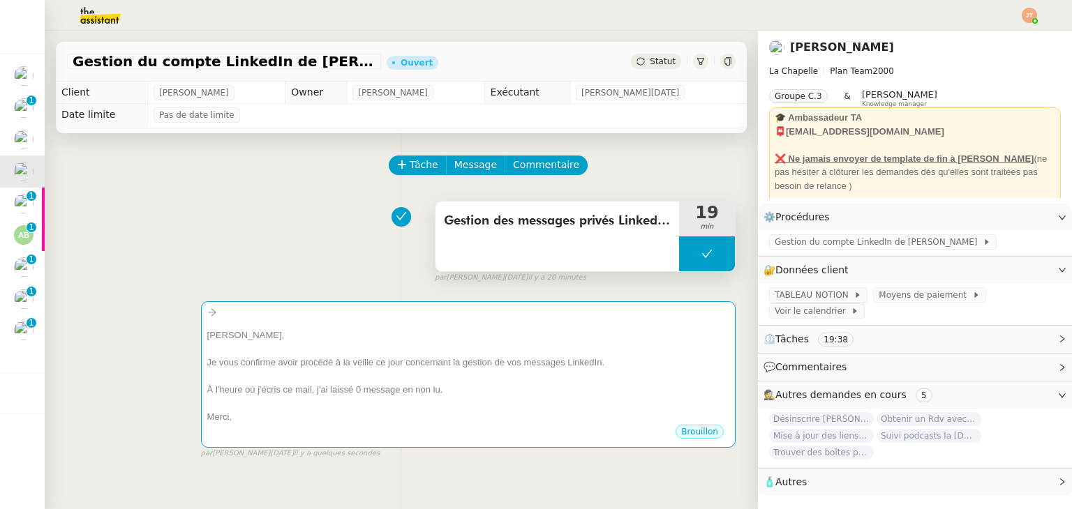
click at [506, 228] on span "Gestion des messages privés LinkedIn de [PERSON_NAME]" at bounding box center [557, 221] width 227 height 21
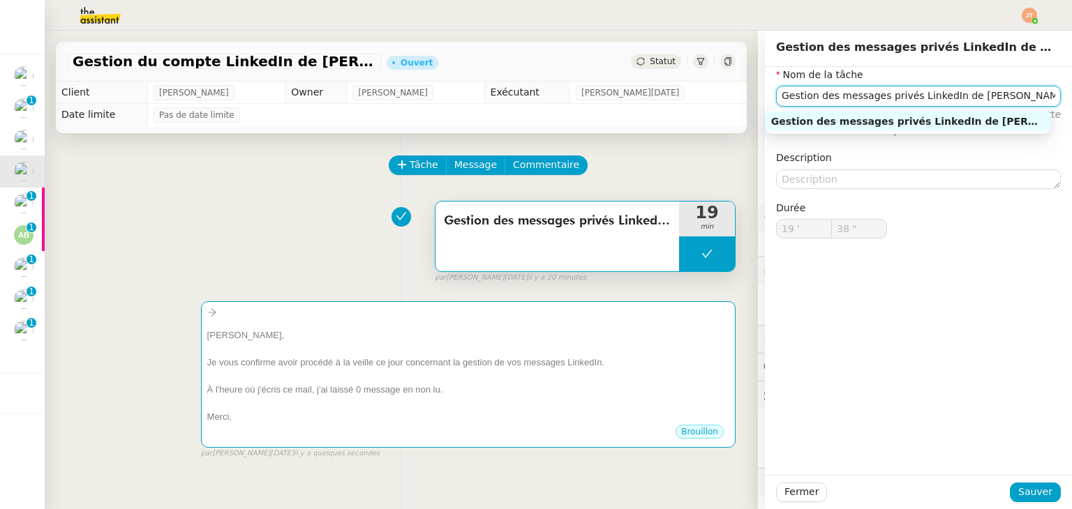
drag, startPoint x: 979, startPoint y: 105, endPoint x: 773, endPoint y: 105, distance: 206.5
click at [776, 105] on input "Gestion des messages privés LinkedIn de [PERSON_NAME]" at bounding box center [918, 96] width 285 height 20
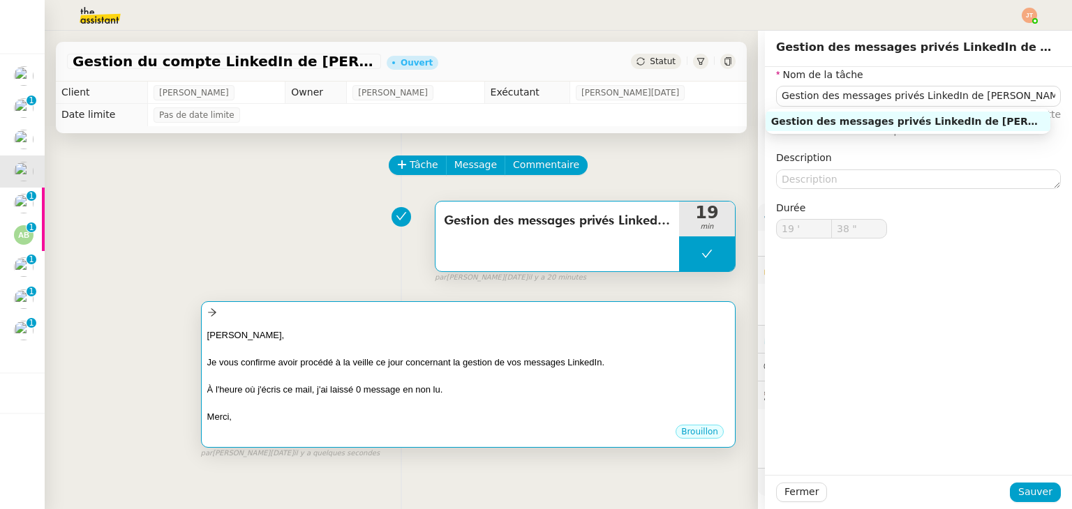
click at [368, 343] on div at bounding box center [468, 349] width 522 height 14
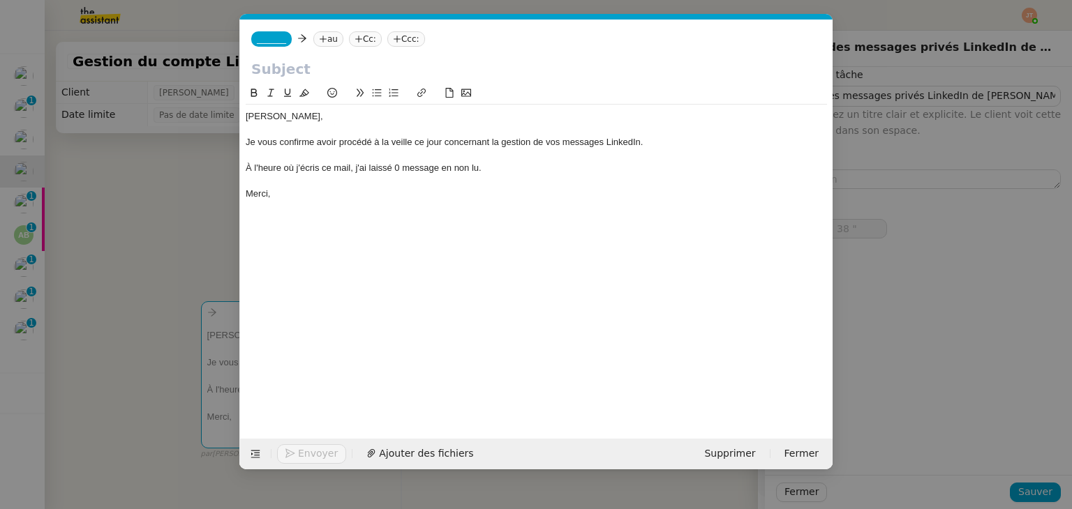
scroll to position [0, 29]
click at [335, 78] on input "text" at bounding box center [536, 69] width 570 height 21
paste input "Gestion des messages privés LinkedIn de [PERSON_NAME]"
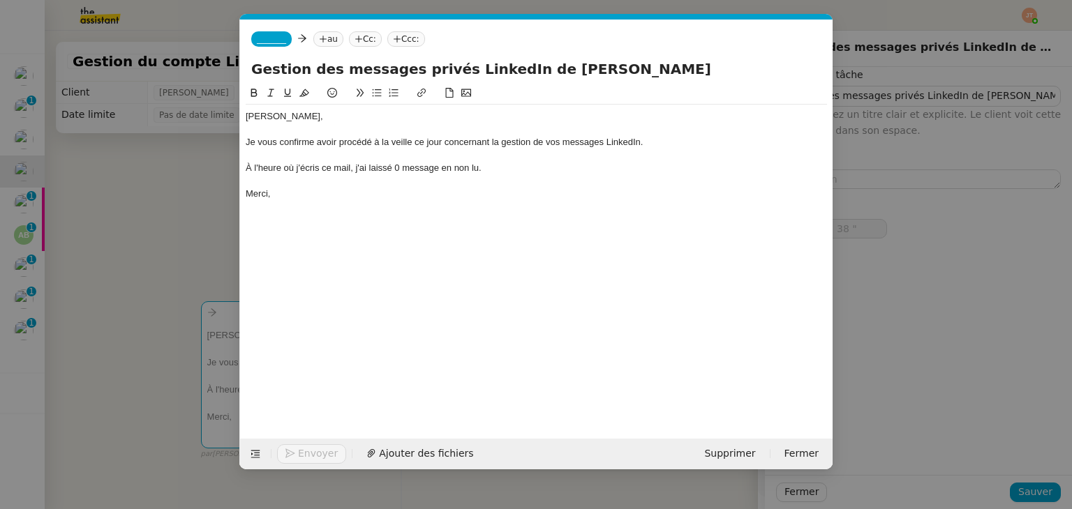
type input "Gestion des messages privés LinkedIn de [PERSON_NAME]"
click at [325, 39] on nz-tag "au" at bounding box center [328, 38] width 30 height 15
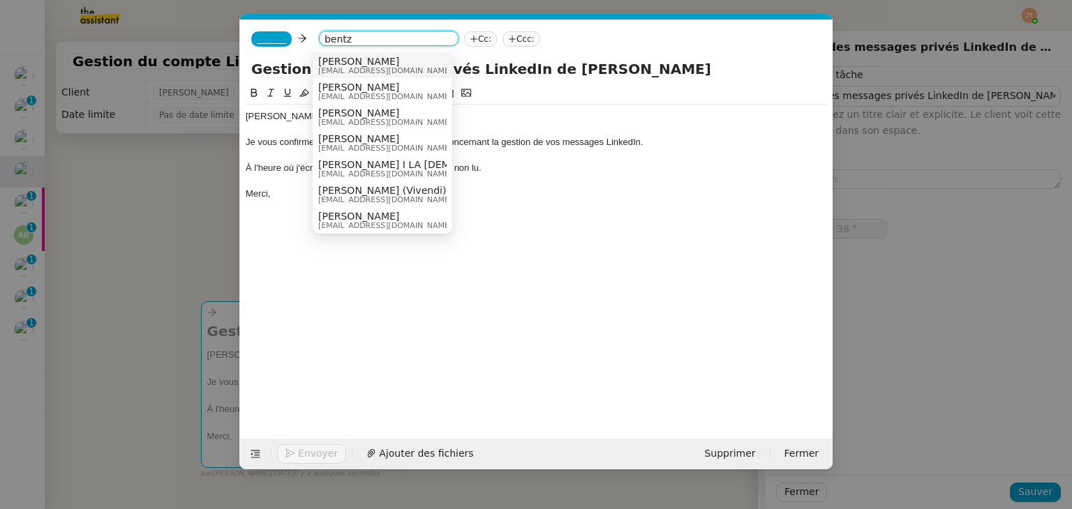
type input "bentz"
click at [352, 71] on span "[EMAIL_ADDRESS][DOMAIN_NAME]" at bounding box center [385, 71] width 134 height 8
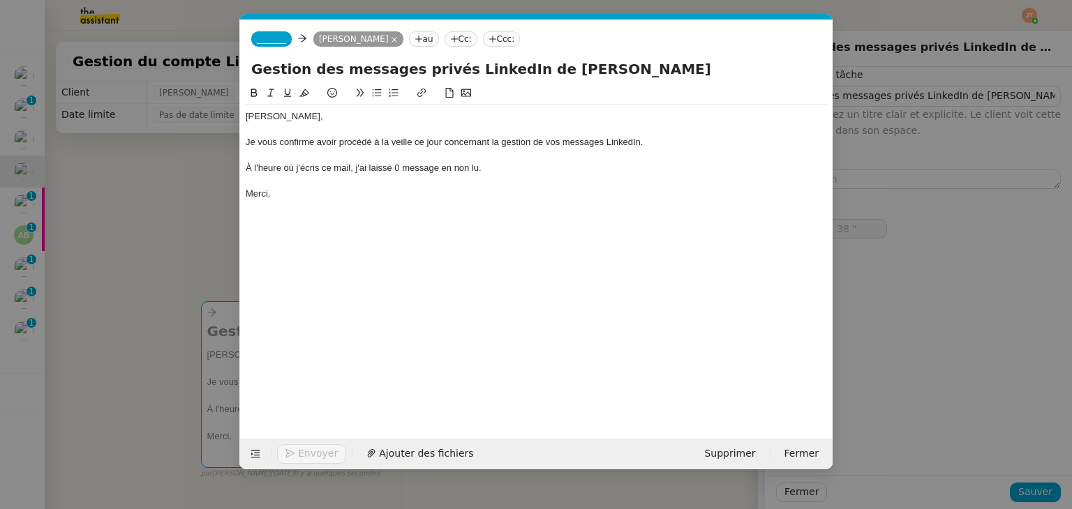
click at [279, 37] on span "_______" at bounding box center [271, 39] width 29 height 10
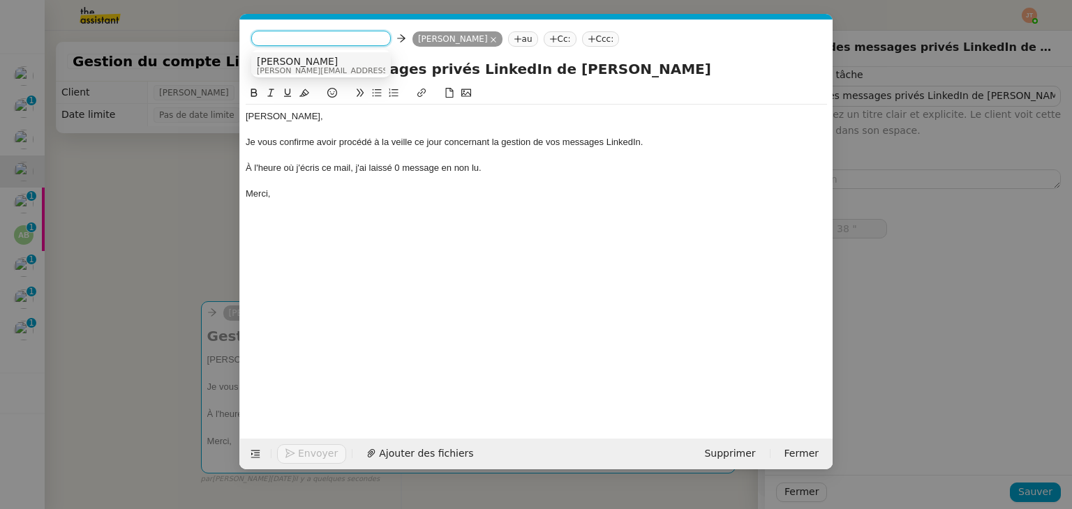
click at [282, 63] on span "[PERSON_NAME]" at bounding box center [356, 61] width 198 height 11
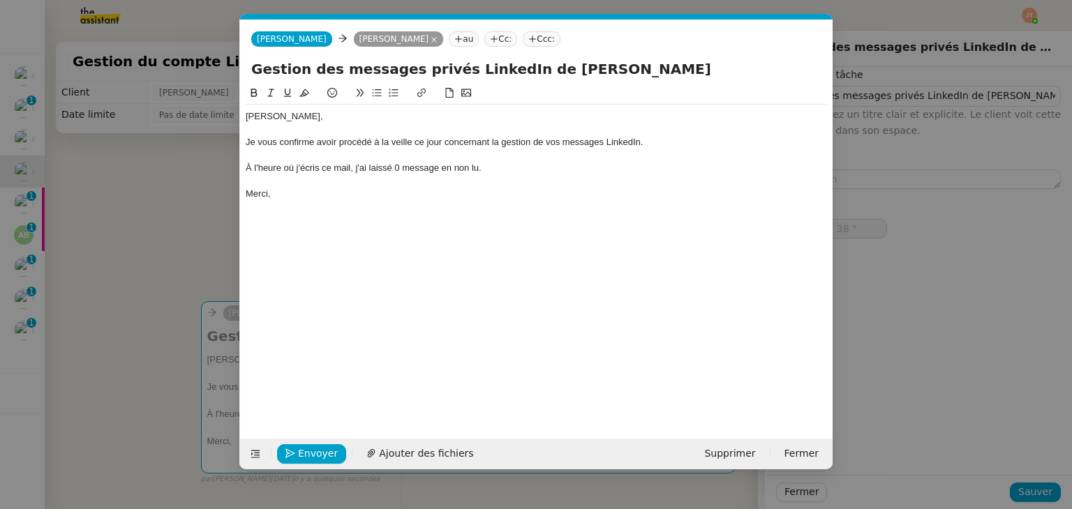
click at [301, 201] on div "[PERSON_NAME], Je vous confirme avoir procédé à la veille ce jour concernant la…" at bounding box center [536, 155] width 581 height 101
click at [315, 456] on span "Envoyer" at bounding box center [318, 454] width 40 height 16
click at [315, 456] on span "Confirmer l'envoi" at bounding box center [340, 454] width 84 height 16
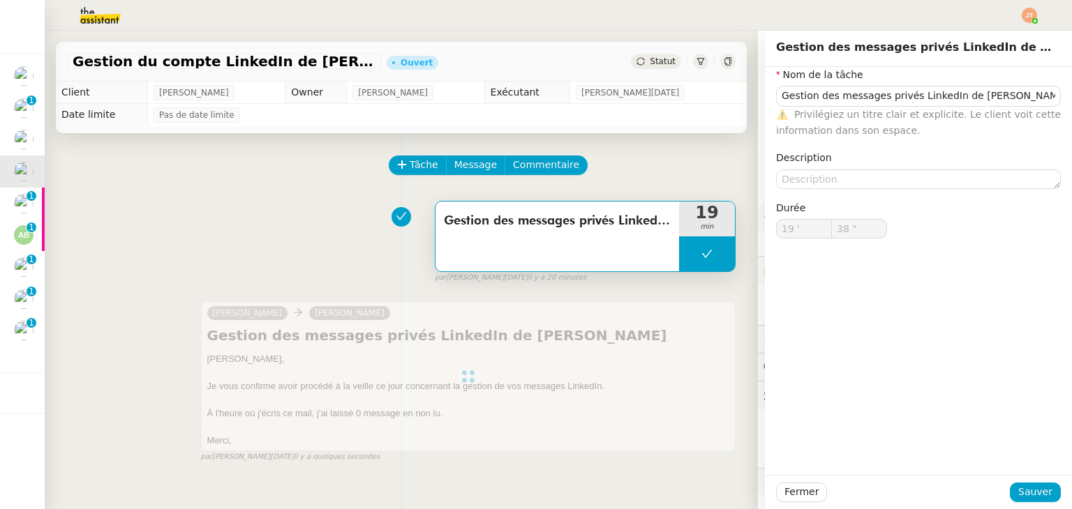
type input "Gestion des messages privés LinkedIn de [PERSON_NAME]"
type input "19 '"
type input "38 ""
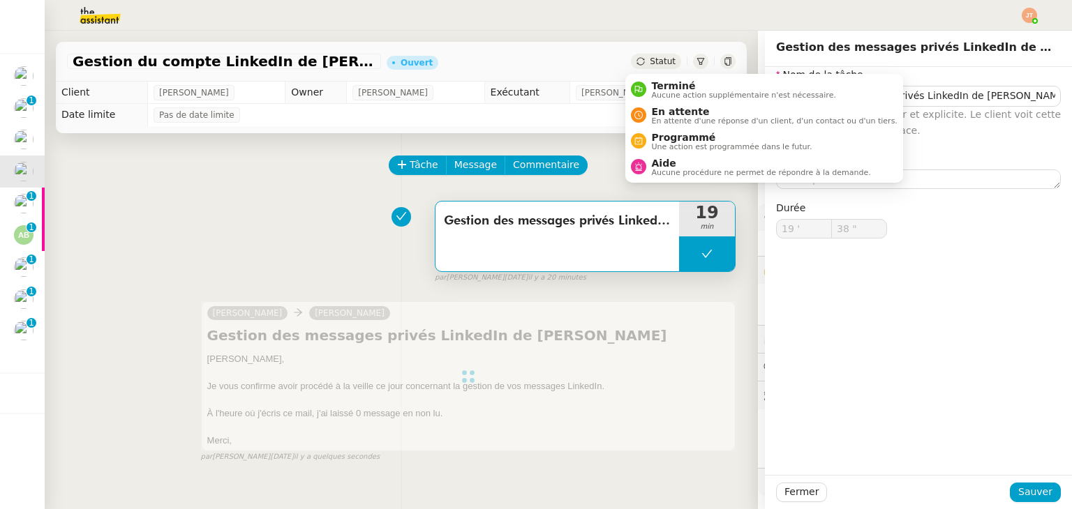
click at [649, 61] on span "Statut" at bounding box center [662, 62] width 26 height 10
type input "Gestion des messages privés LinkedIn de [PERSON_NAME]"
type input "19 '"
type input "38 ""
click at [654, 82] on span "Terminé" at bounding box center [744, 85] width 184 height 11
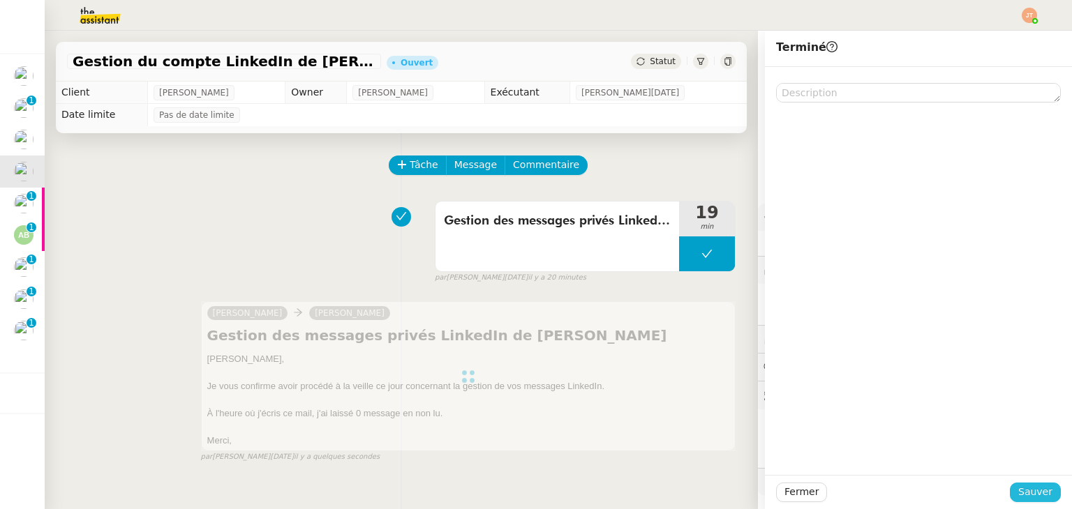
click at [1018, 489] on span "Sauver" at bounding box center [1035, 492] width 34 height 16
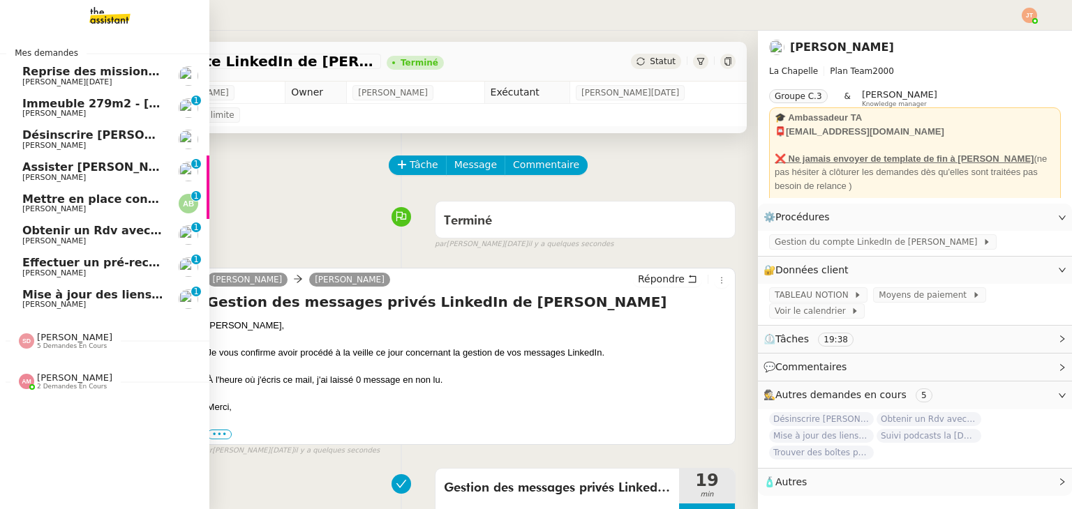
click at [120, 299] on span "Mise à jour des liens de Newsletter - [DATE] dans Notion" at bounding box center [200, 294] width 356 height 13
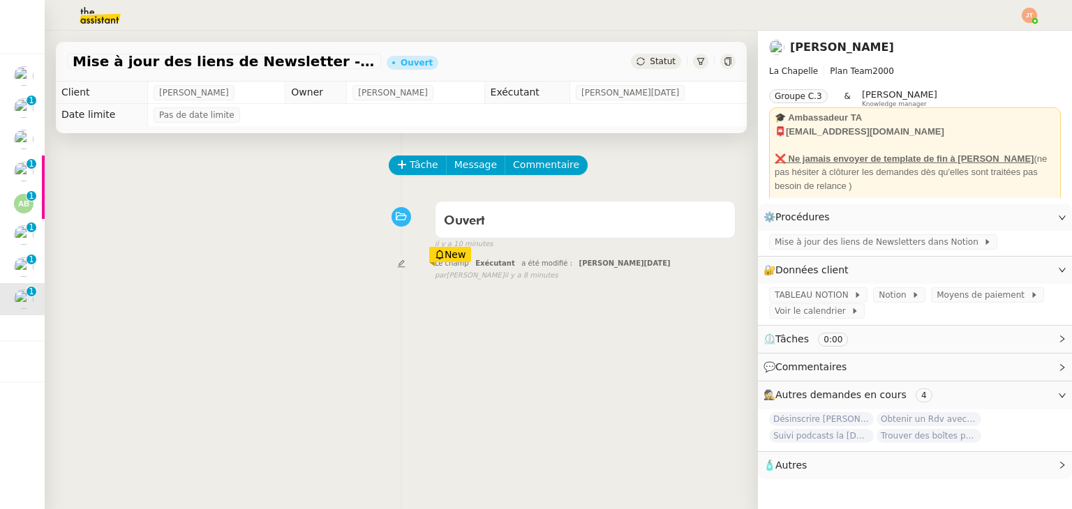
click at [435, 177] on div "Tâche Message Commentaire" at bounding box center [562, 172] width 345 height 33
click at [415, 168] on span "Tâche" at bounding box center [423, 165] width 29 height 16
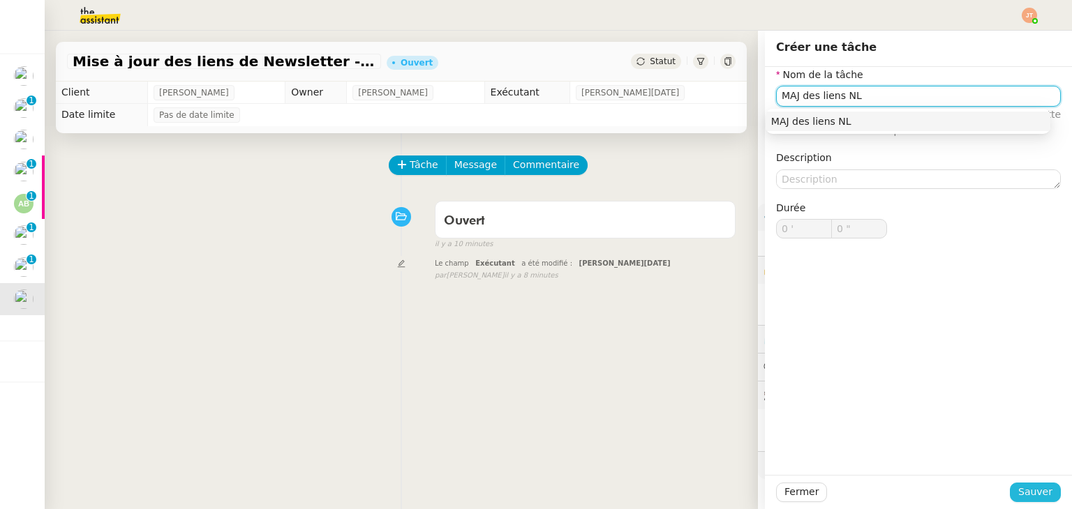
type input "MAJ des liens NL"
click at [1037, 497] on span "Sauver" at bounding box center [1035, 492] width 34 height 16
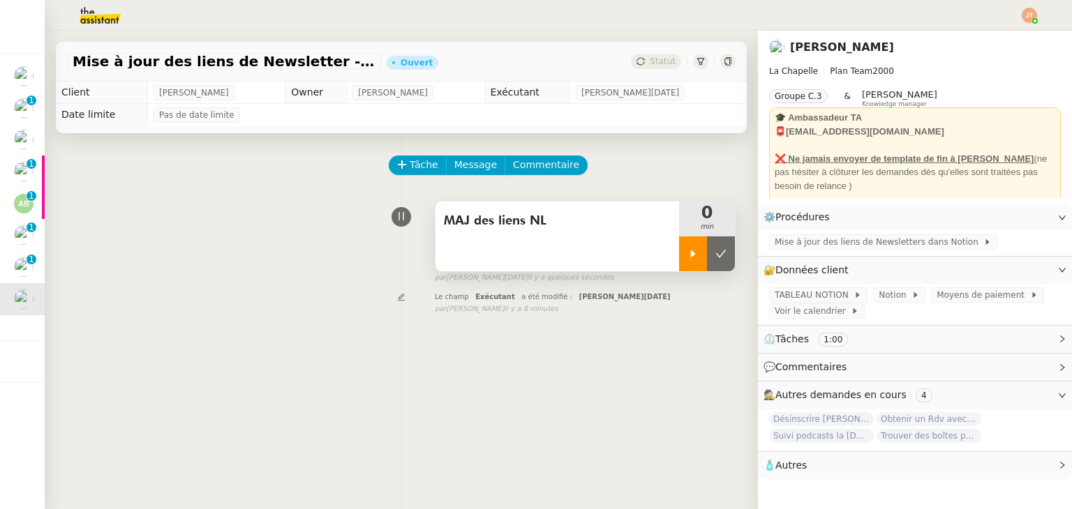
click at [679, 256] on div at bounding box center [693, 253] width 28 height 35
click at [790, 239] on span "Mise à jour des liens de Newsletters dans Notion" at bounding box center [878, 242] width 209 height 14
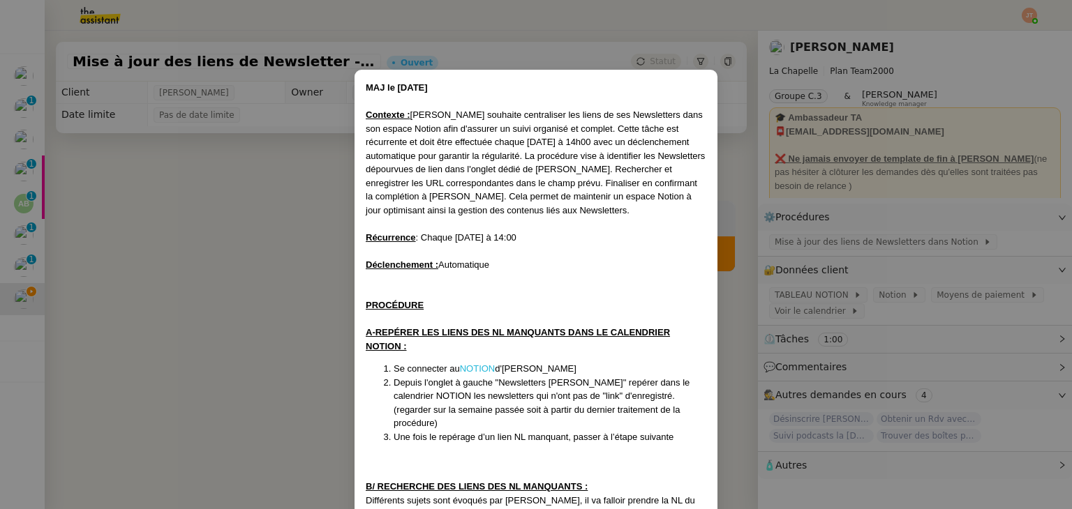
click at [467, 366] on link "NOTION" at bounding box center [478, 368] width 36 height 10
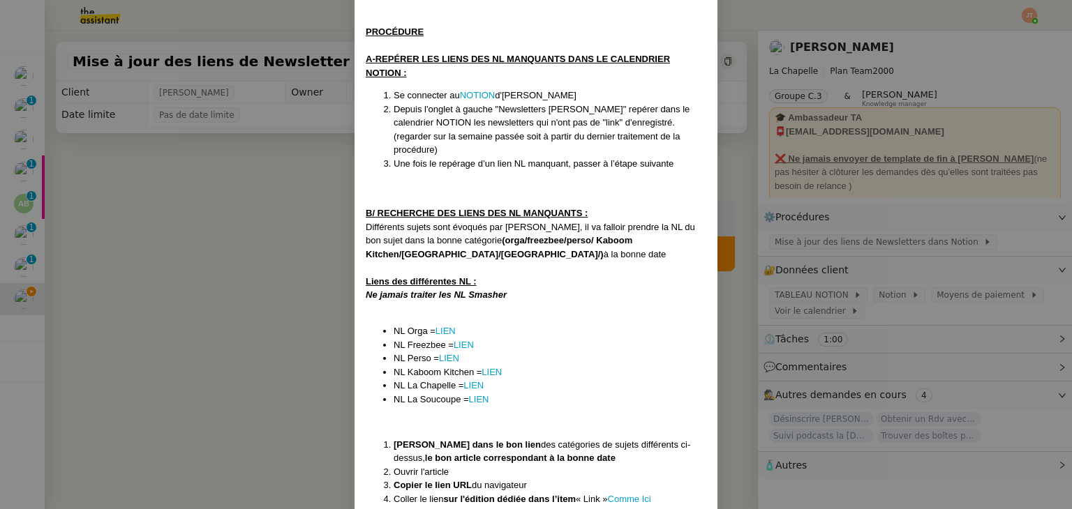
scroll to position [279, 0]
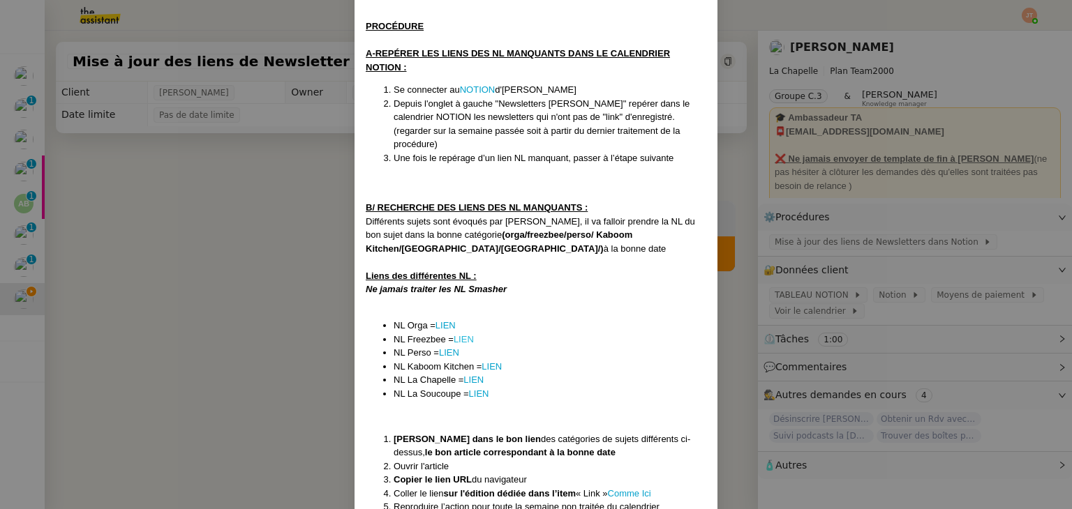
click at [463, 334] on link "LIEN" at bounding box center [463, 339] width 20 height 10
click at [446, 320] on link "LIEN" at bounding box center [445, 325] width 20 height 10
click at [446, 347] on link "LIEN" at bounding box center [449, 352] width 20 height 10
click at [466, 334] on link "LIEN" at bounding box center [463, 339] width 20 height 10
click at [444, 320] on link "LIEN" at bounding box center [445, 325] width 20 height 10
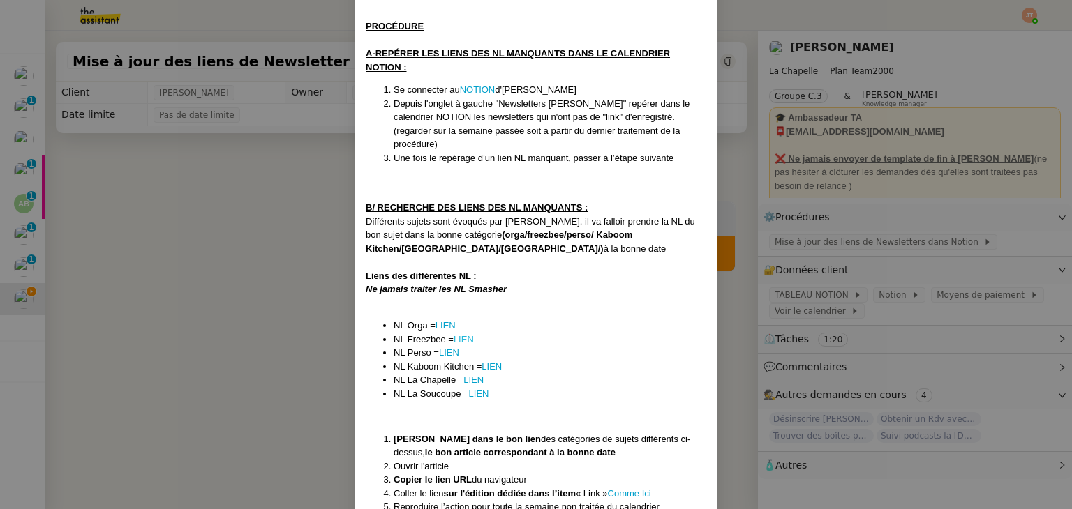
click at [465, 334] on link "LIEN" at bounding box center [463, 339] width 20 height 10
click at [446, 347] on link "LIEN" at bounding box center [449, 352] width 20 height 10
click at [485, 361] on link "LIEN" at bounding box center [491, 366] width 20 height 10
click at [477, 375] on link "LIEN" at bounding box center [473, 380] width 20 height 10
click at [474, 389] on link "LIEN" at bounding box center [479, 394] width 20 height 10
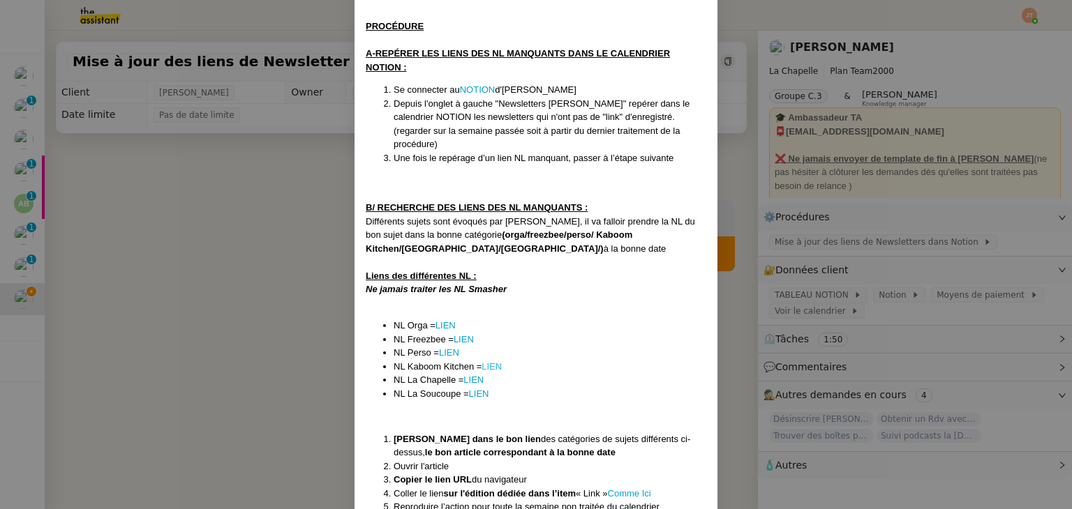
click at [481, 361] on link "LIEN" at bounding box center [491, 366] width 20 height 10
click at [479, 375] on link "LIEN" at bounding box center [473, 380] width 20 height 10
click at [478, 389] on link "LIEN" at bounding box center [479, 394] width 20 height 10
click at [444, 320] on link "LIEN" at bounding box center [445, 325] width 20 height 10
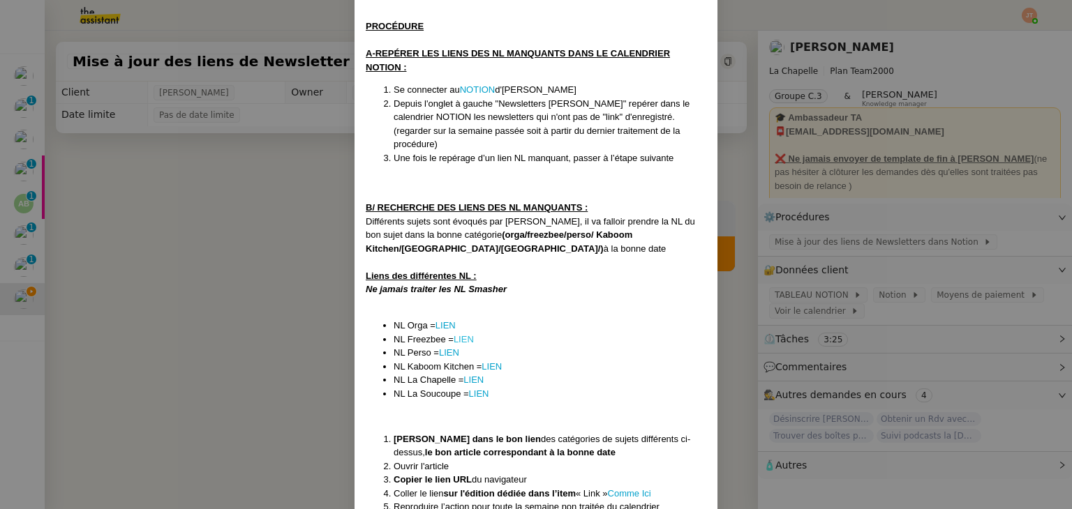
click at [463, 334] on link "LIEN" at bounding box center [463, 339] width 20 height 10
click at [446, 347] on link "LIEN" at bounding box center [449, 352] width 20 height 10
click at [450, 320] on link "LIEN" at bounding box center [445, 325] width 20 height 10
click at [449, 347] on link "LIEN" at bounding box center [449, 352] width 20 height 10
click at [140, 159] on nz-modal-container "MAJ le [DATE] Contexte : [PERSON_NAME] souhaite centraliser les liens de ses Ne…" at bounding box center [536, 254] width 1072 height 509
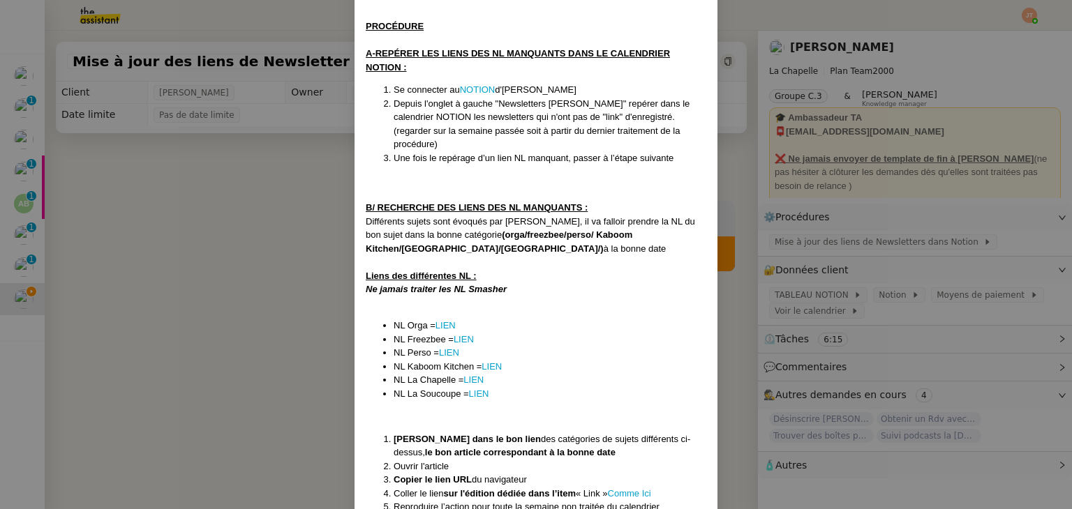
scroll to position [264, 0]
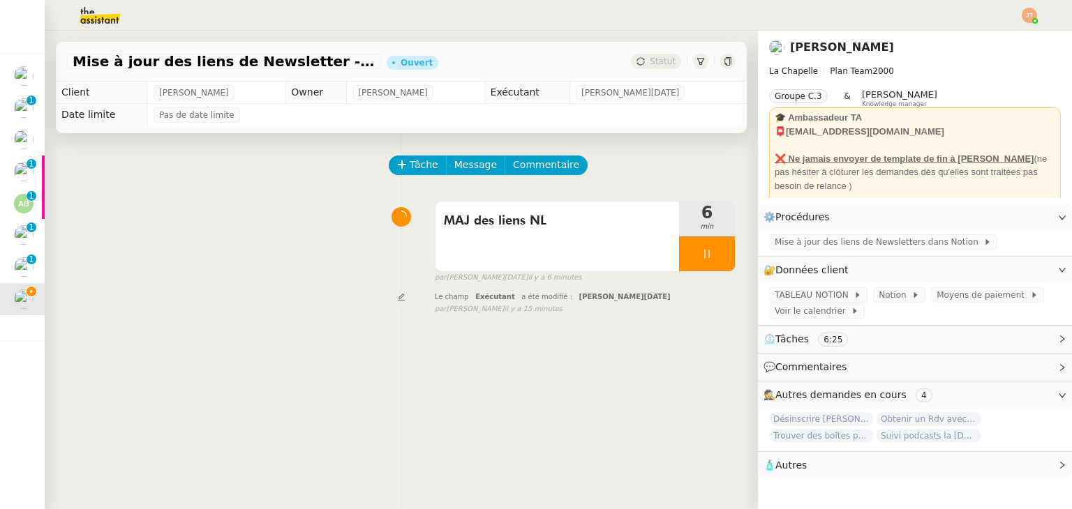
click at [206, 236] on div "MAJ des liens NL 6 min false par [PERSON_NAME][DATE] il y a 6 minutes" at bounding box center [401, 239] width 668 height 89
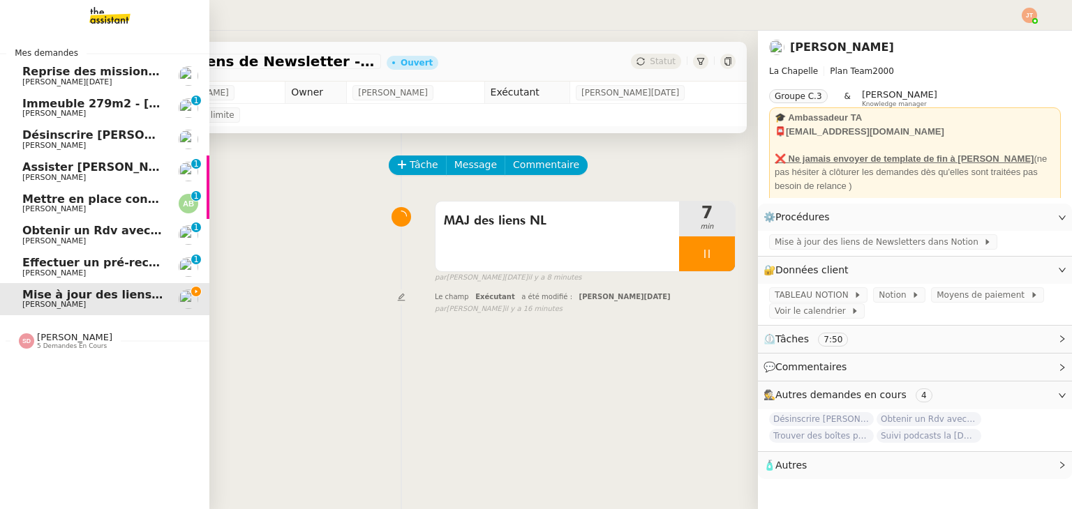
click at [109, 129] on span "Désinscrire [PERSON_NAME][EMAIL_ADDRESS][DOMAIN_NAME]" at bounding box center [220, 134] width 396 height 13
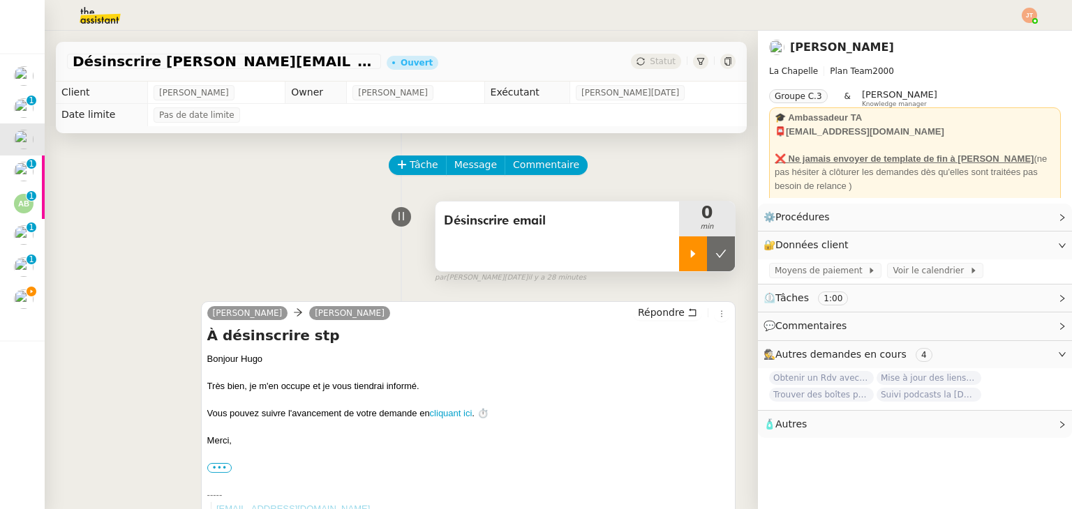
click at [687, 255] on icon at bounding box center [692, 253] width 11 height 11
click at [1016, 218] on link "Modifier" at bounding box center [1024, 217] width 40 height 16
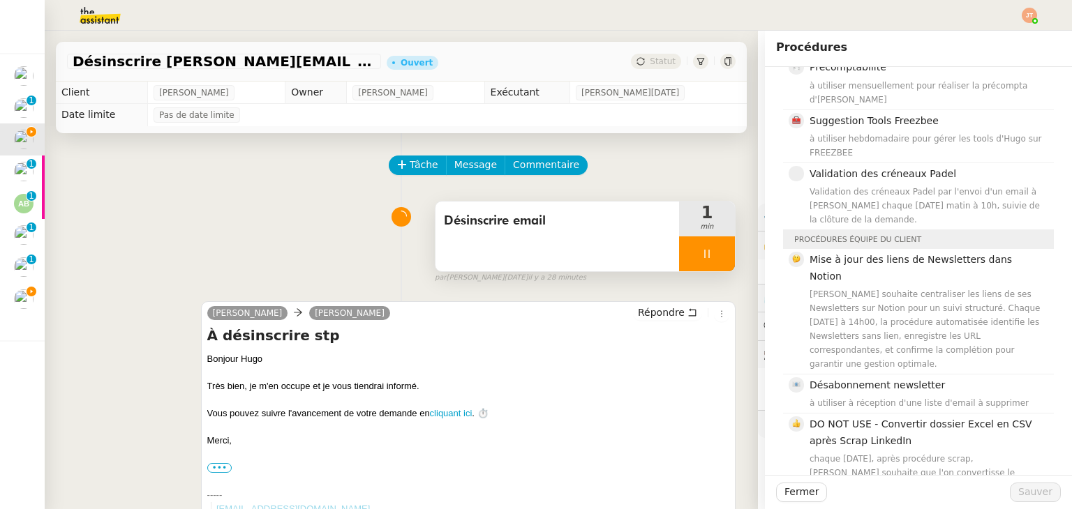
scroll to position [432, 0]
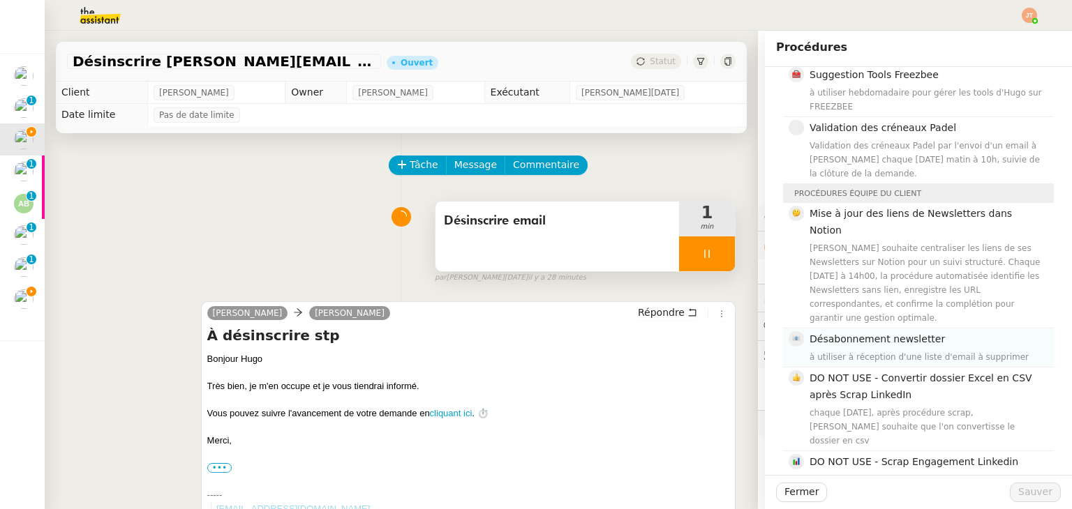
click at [852, 333] on span "Désabonnement newsletter" at bounding box center [876, 338] width 135 height 11
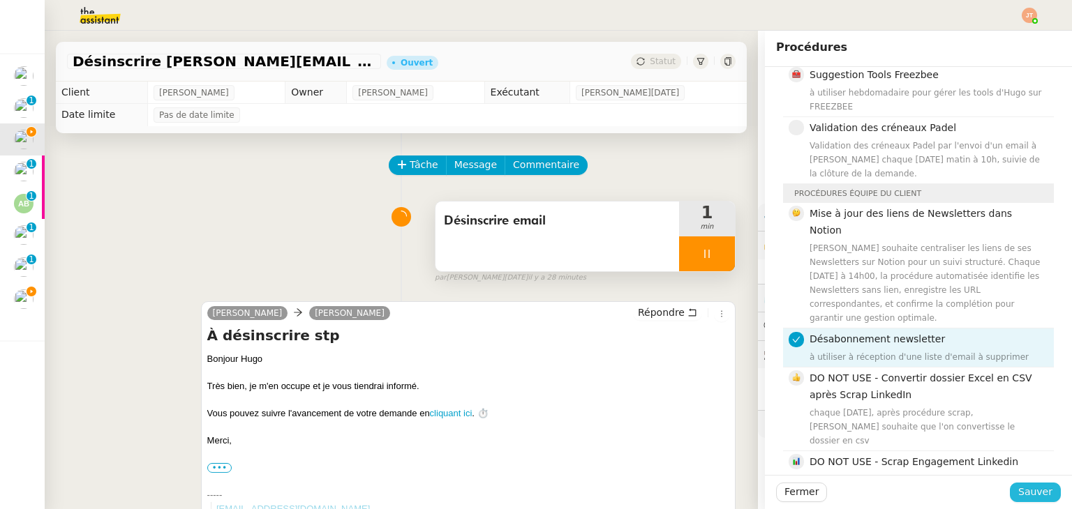
click at [1018, 492] on span "Sauver" at bounding box center [1035, 492] width 34 height 16
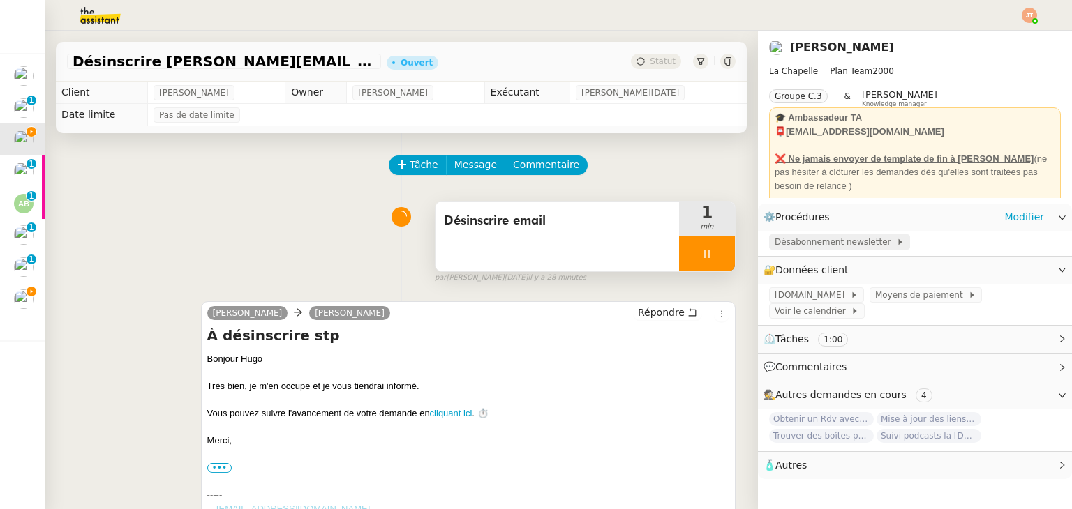
click at [818, 241] on span "Désabonnement newsletter" at bounding box center [834, 242] width 121 height 14
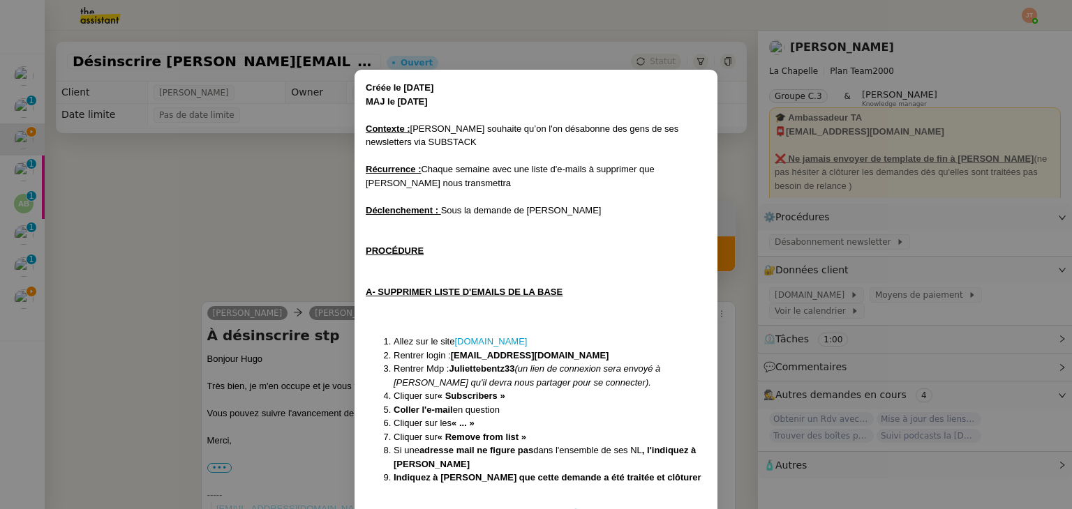
click at [494, 335] on li "Allez sur le site [DOMAIN_NAME]" at bounding box center [549, 342] width 313 height 14
click at [494, 340] on link "[DOMAIN_NAME]" at bounding box center [490, 341] width 73 height 10
click at [488, 342] on link "[DOMAIN_NAME]" at bounding box center [490, 341] width 73 height 10
click at [257, 240] on nz-modal-container "Créée le [DATE] MAJ le [DATE] Contexte : [PERSON_NAME] souhaite qu’on l'on désa…" at bounding box center [536, 254] width 1072 height 509
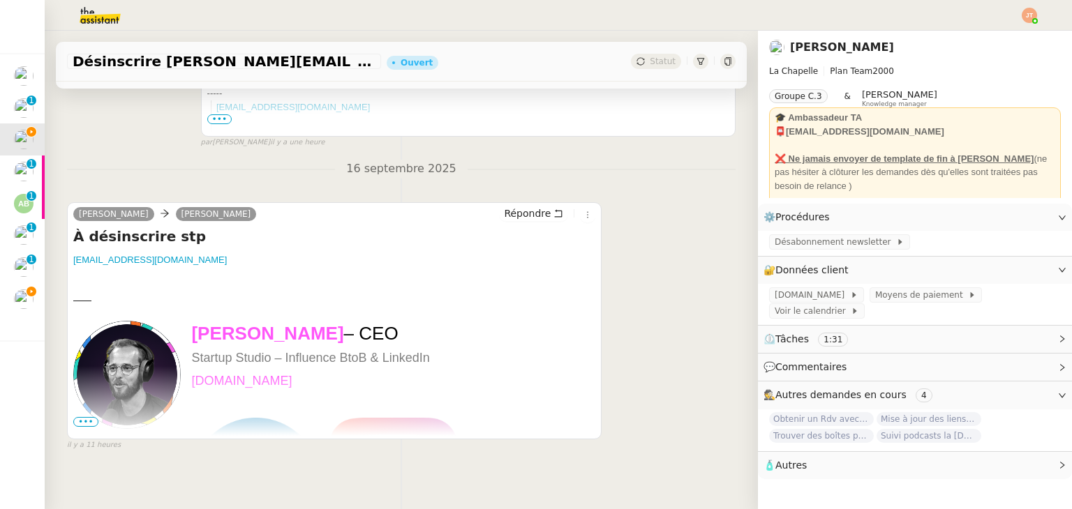
scroll to position [419, 0]
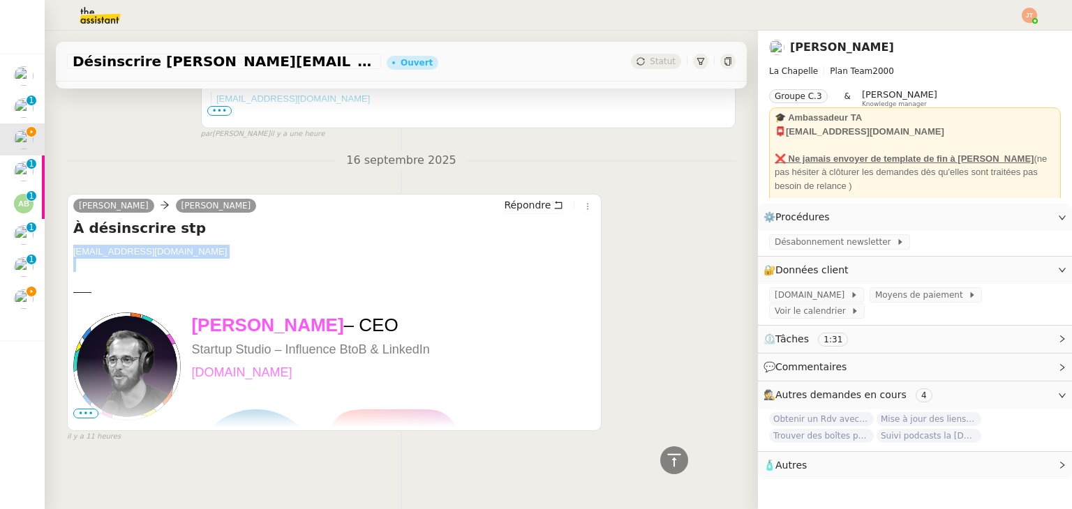
drag, startPoint x: 190, startPoint y: 253, endPoint x: 73, endPoint y: 246, distance: 116.8
click at [73, 246] on div "[EMAIL_ADDRESS][DOMAIN_NAME] —— [PERSON_NAME] – CEO Startup Studio – Influence …" at bounding box center [334, 431] width 522 height 372
copy div "[EMAIL_ADDRESS][DOMAIN_NAME]"
click at [201, 162] on nz-divider "16 septembre 2025" at bounding box center [401, 160] width 668 height 19
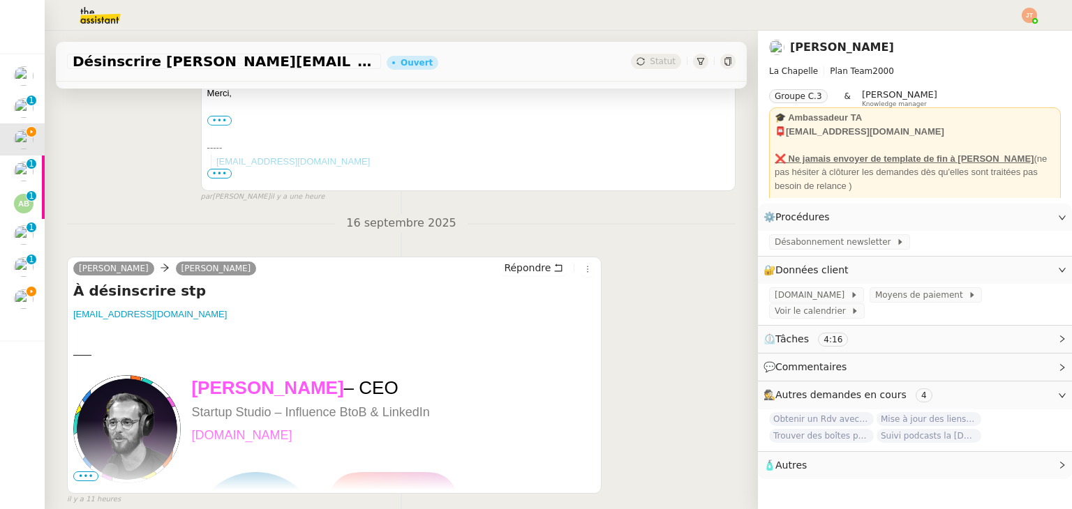
scroll to position [349, 0]
click at [504, 269] on span "Répondre" at bounding box center [527, 267] width 47 height 14
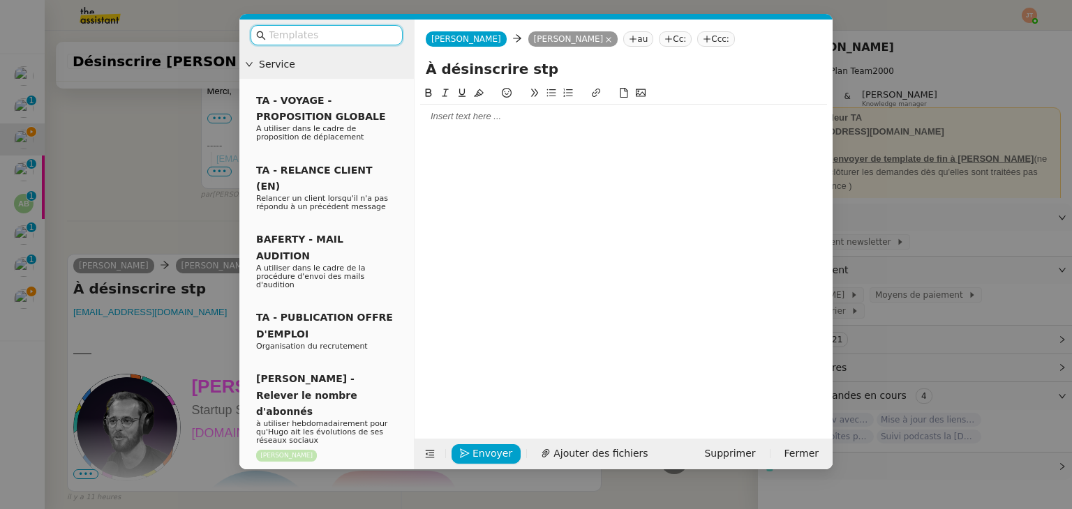
click at [145, 138] on nz-modal-container "Service TA - VOYAGE - PROPOSITION GLOBALE A utiliser dans le cadre de propositi…" at bounding box center [536, 254] width 1072 height 509
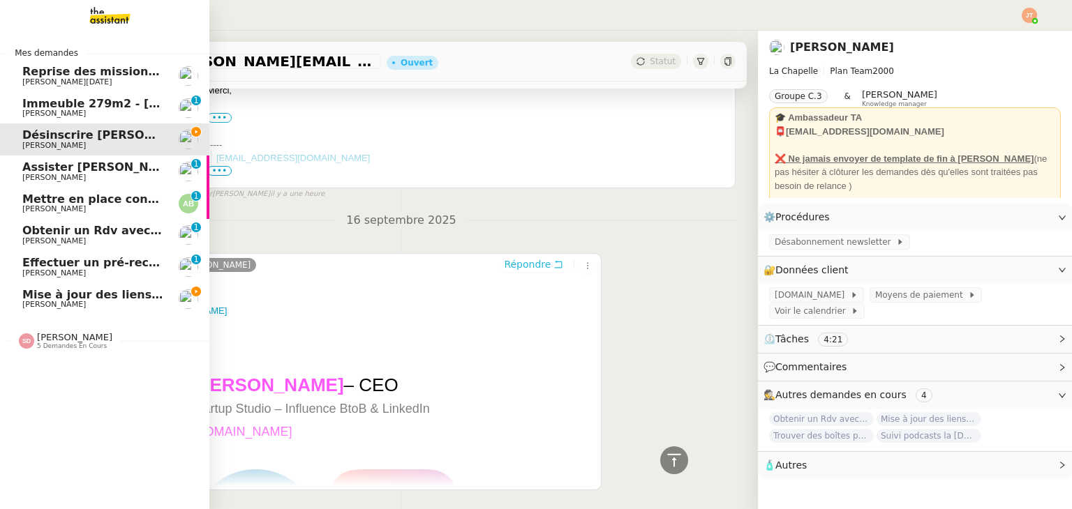
scroll to position [455, 0]
click at [67, 341] on span "[PERSON_NAME]" at bounding box center [74, 337] width 75 height 10
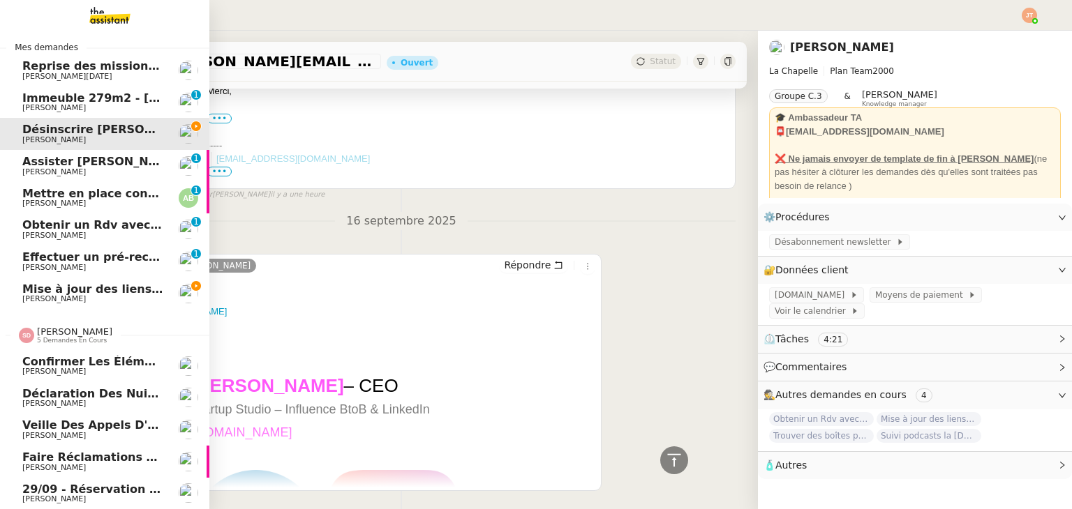
scroll to position [13, 0]
click at [70, 337] on span "5 demandes en cours" at bounding box center [72, 341] width 70 height 8
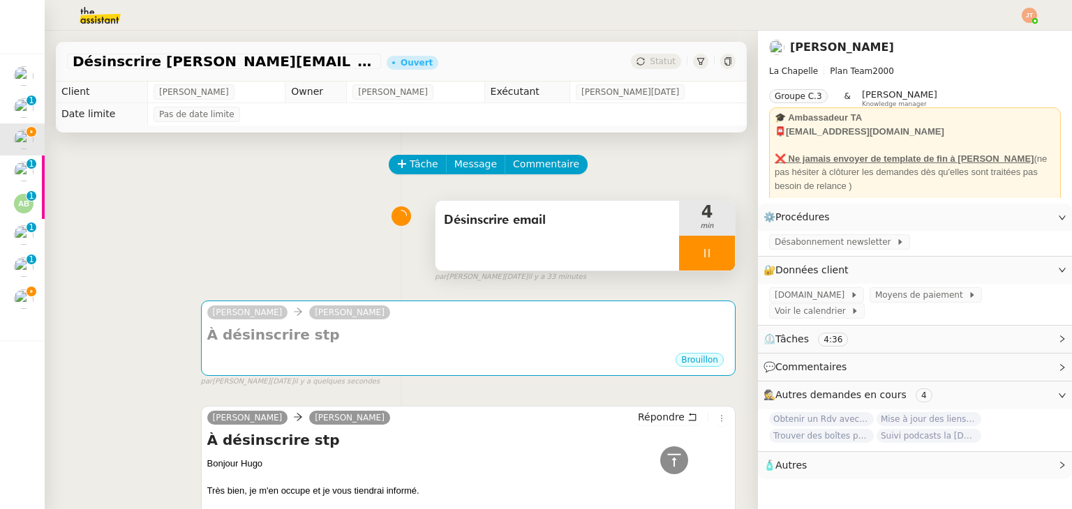
scroll to position [0, 0]
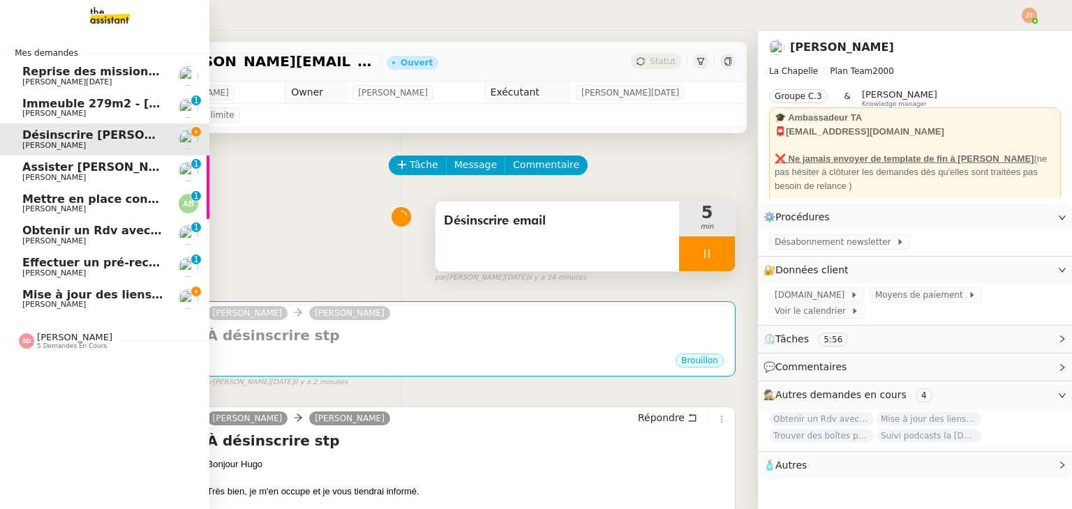
click at [45, 299] on span "Mise à jour des liens de Newsletter - [DATE] dans Notion" at bounding box center [200, 294] width 356 height 13
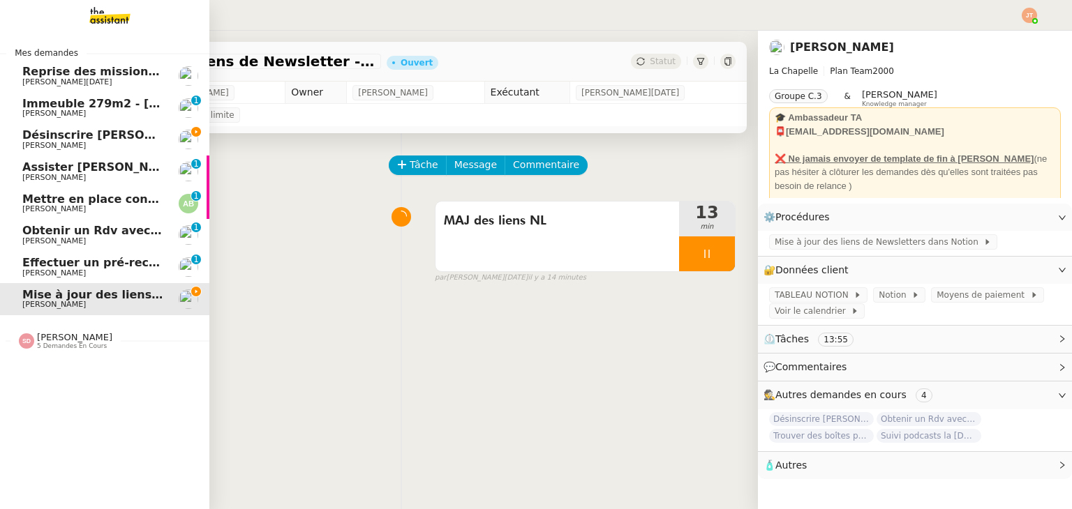
click at [63, 137] on span "Désinscrire [PERSON_NAME][EMAIL_ADDRESS][DOMAIN_NAME]" at bounding box center [220, 134] width 396 height 13
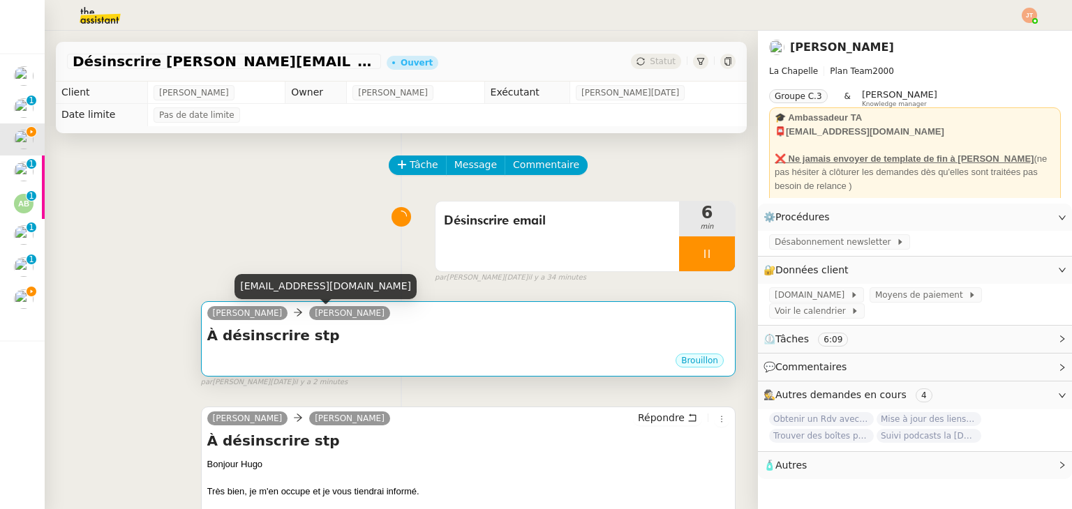
click at [349, 345] on h4 "À désinscrire stp" at bounding box center [468, 336] width 522 height 20
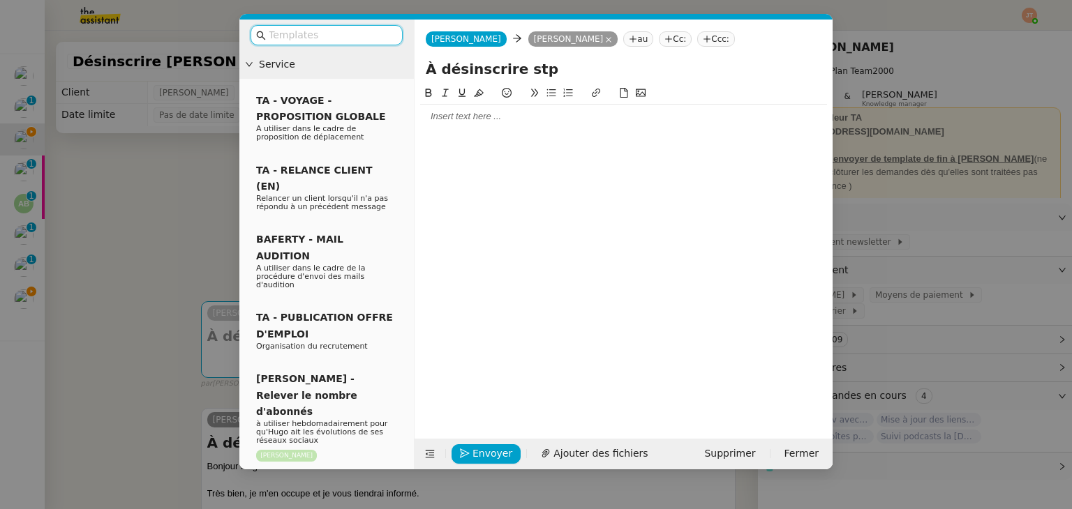
click at [449, 127] on div at bounding box center [623, 117] width 407 height 24
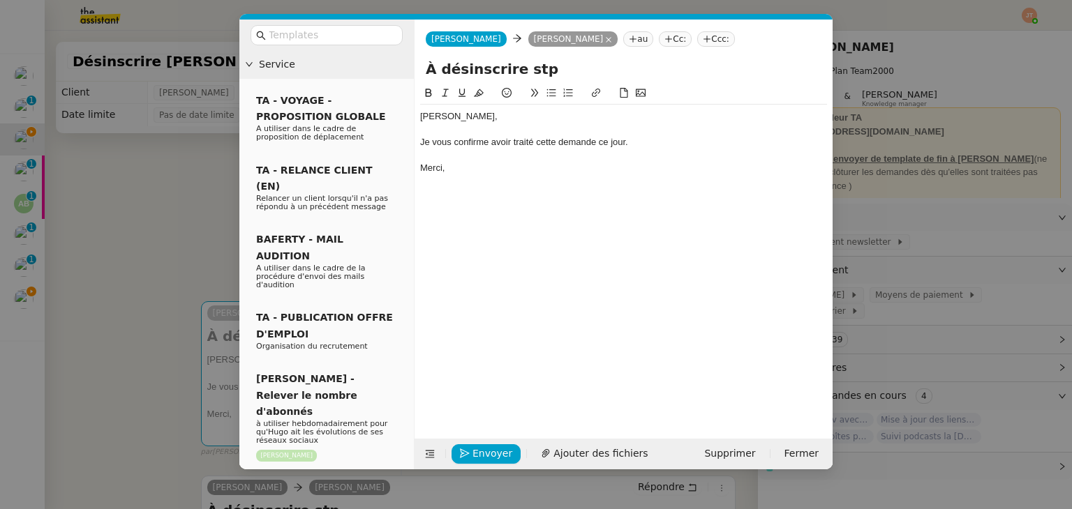
click at [202, 181] on nz-modal-container "Service TA - VOYAGE - PROPOSITION GLOBALE A utiliser dans le cadre de propositi…" at bounding box center [536, 254] width 1072 height 509
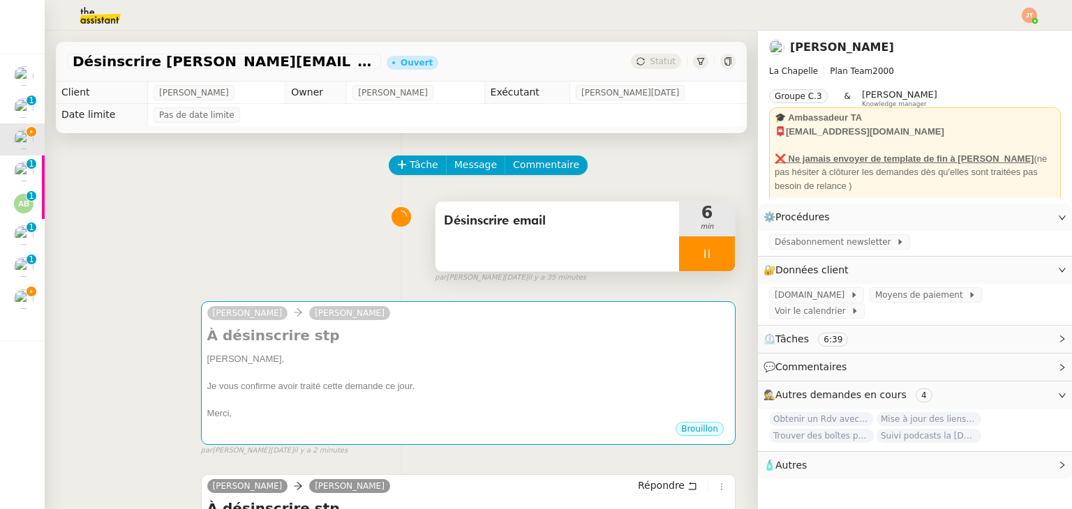
click at [701, 256] on icon at bounding box center [706, 253] width 11 height 11
click at [715, 257] on icon at bounding box center [720, 253] width 11 height 11
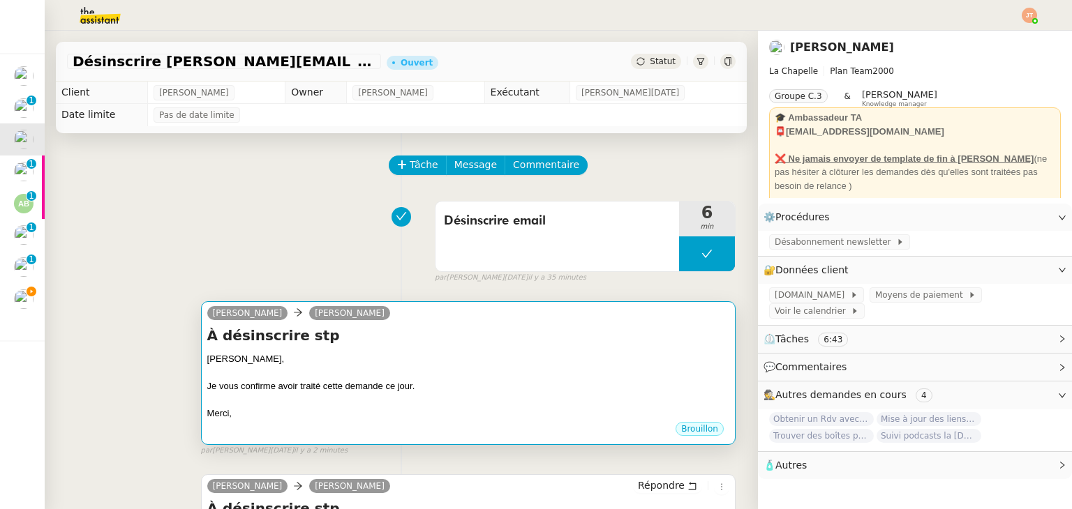
click at [499, 348] on div "À désinscrire stp [PERSON_NAME], Je vous confirme avoir traité cette demande ce…" at bounding box center [468, 373] width 522 height 95
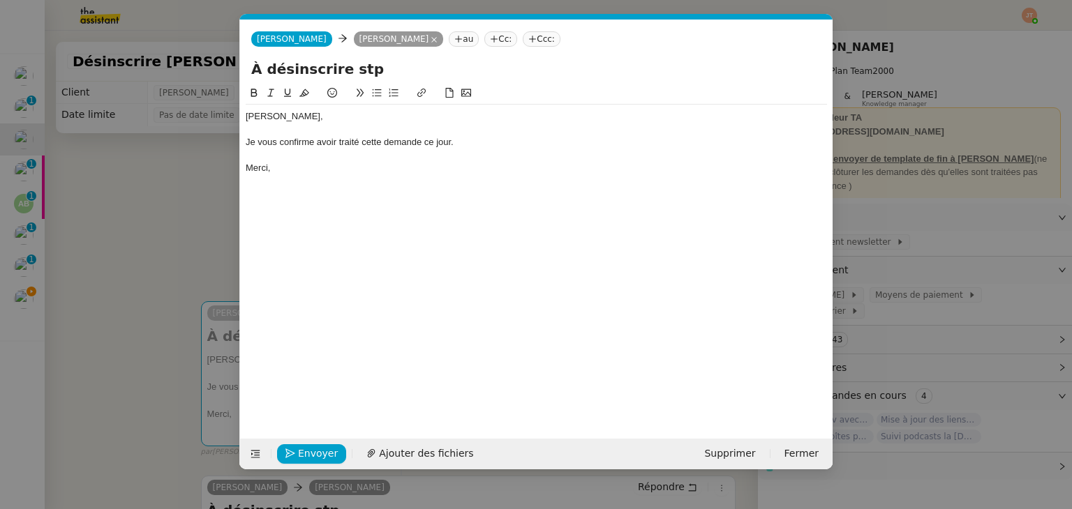
scroll to position [0, 29]
click at [310, 453] on span "Envoyer" at bounding box center [318, 454] width 40 height 16
click at [310, 453] on span "Confirmer l'envoi" at bounding box center [340, 454] width 84 height 16
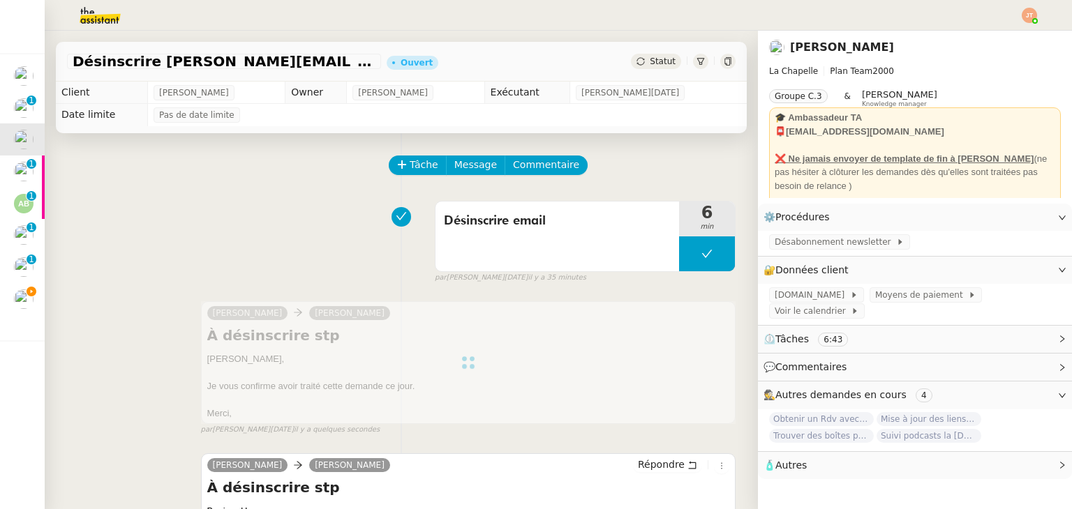
click at [649, 59] on span "Statut" at bounding box center [662, 62] width 26 height 10
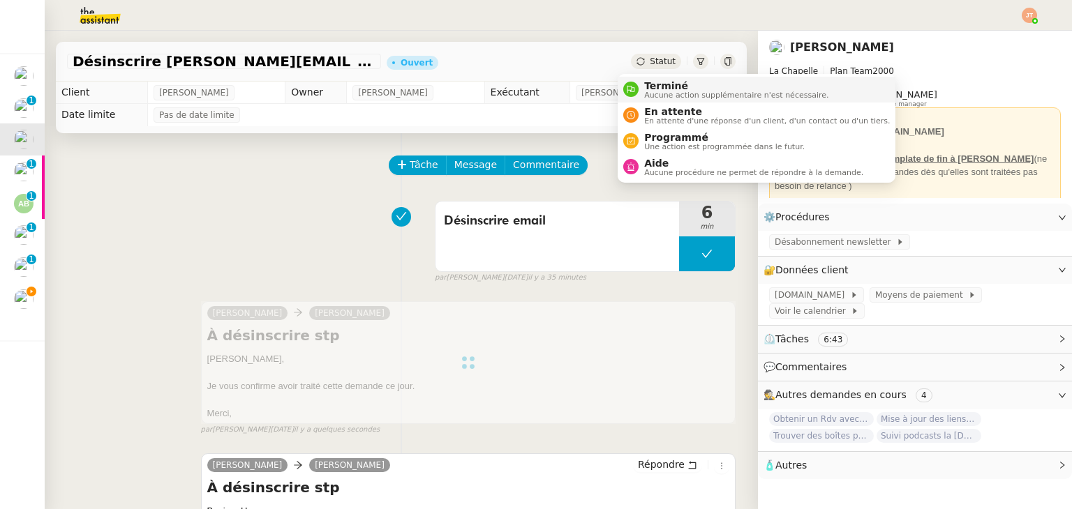
click at [642, 91] on div "Terminé Aucune action supplémentaire n'est nécessaire." at bounding box center [733, 89] width 190 height 19
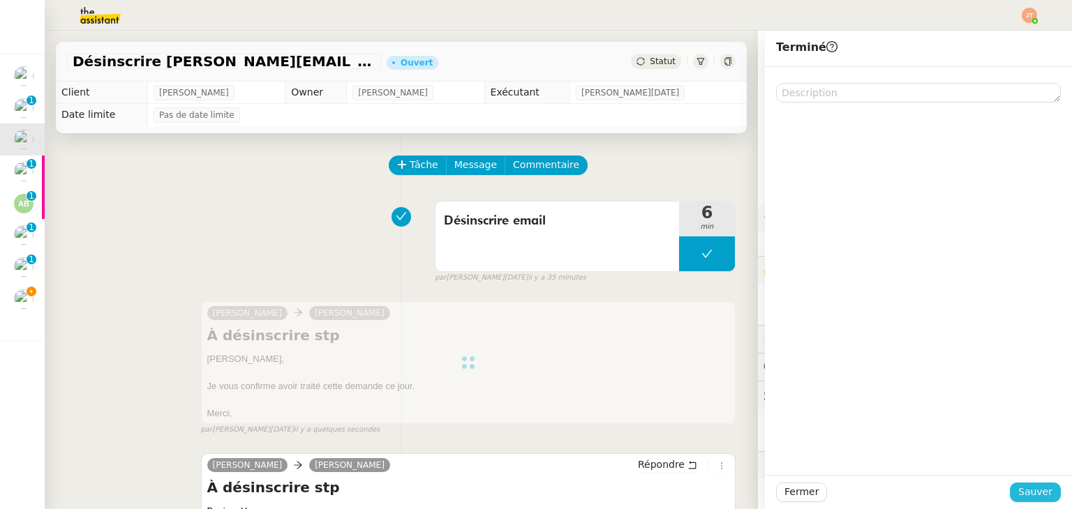
click at [1018, 488] on span "Sauver" at bounding box center [1035, 492] width 34 height 16
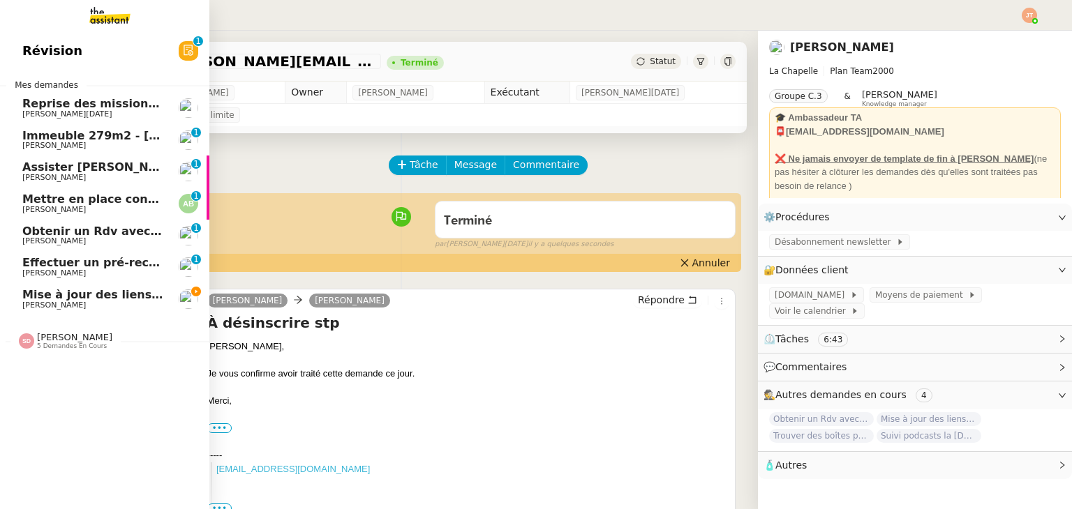
click at [75, 294] on span "Mise à jour des liens de Newsletter - [DATE] dans Notion" at bounding box center [200, 294] width 356 height 13
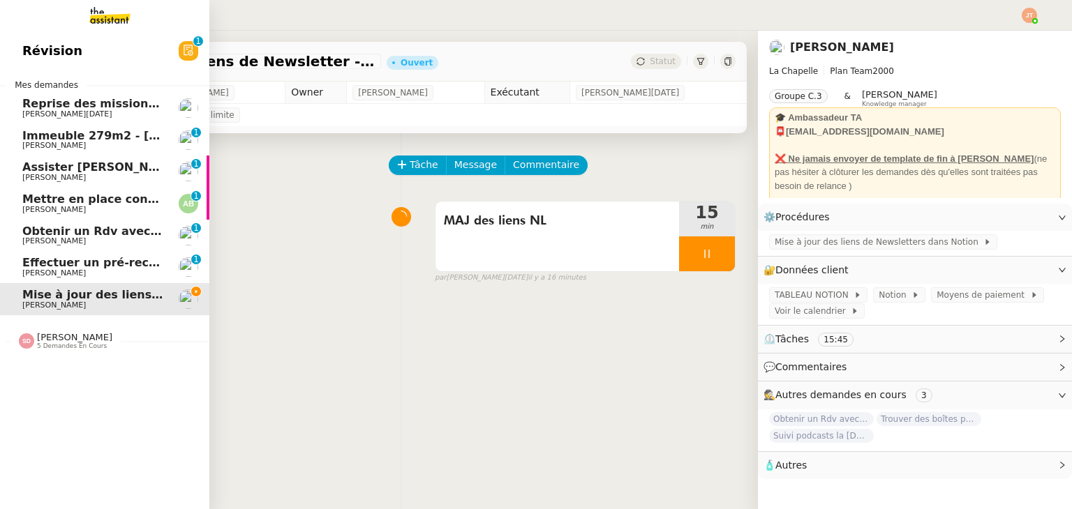
click at [106, 234] on span "Obtenir un Rdv avec un cinéma Bordelais" at bounding box center [152, 231] width 260 height 13
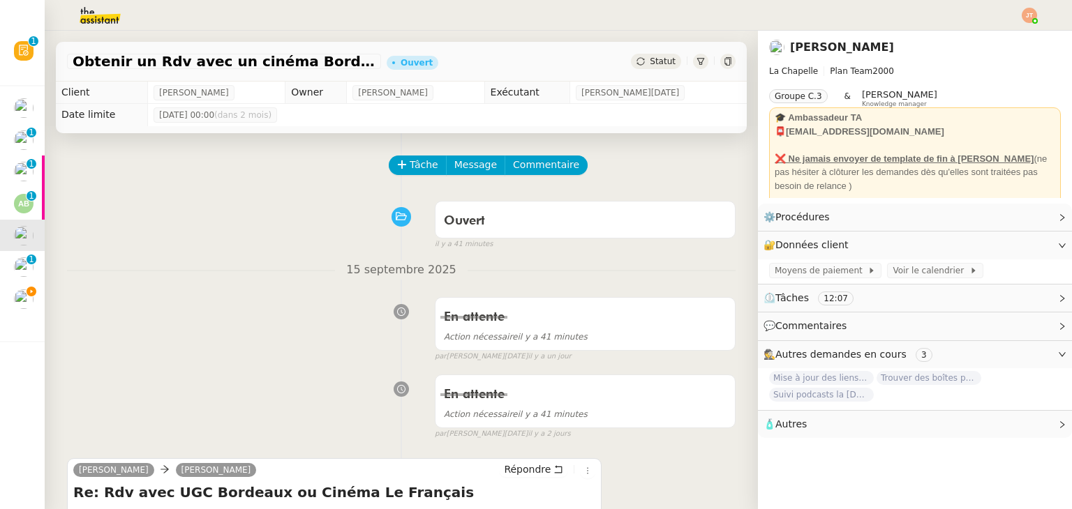
click at [649, 65] on span "Statut" at bounding box center [662, 62] width 26 height 10
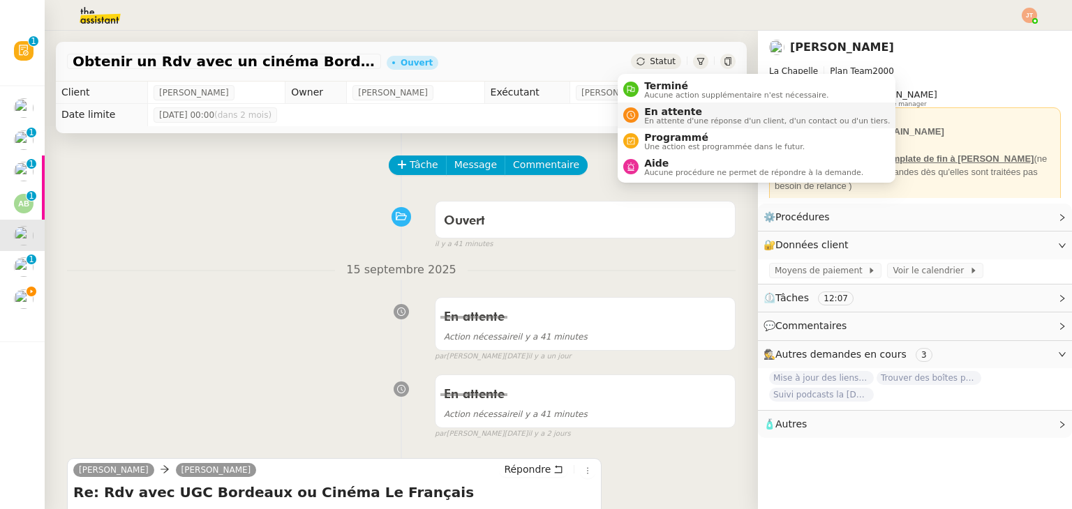
click at [639, 114] on div "En attente En attente d'une réponse d'un client, d'un contact ou d'un tiers." at bounding box center [763, 115] width 251 height 19
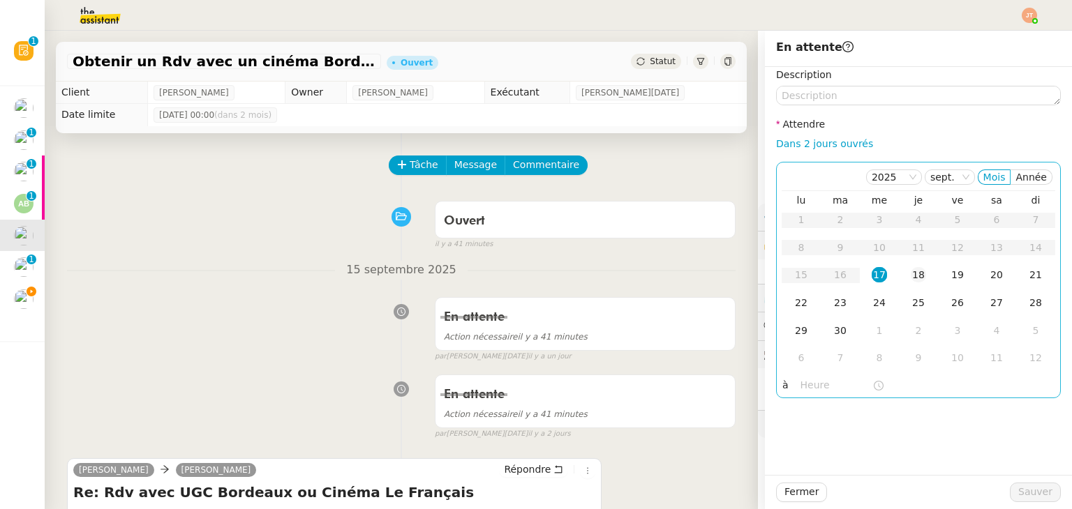
click at [911, 273] on div "18" at bounding box center [917, 274] width 15 height 15
click at [811, 382] on input "text" at bounding box center [836, 385] width 72 height 16
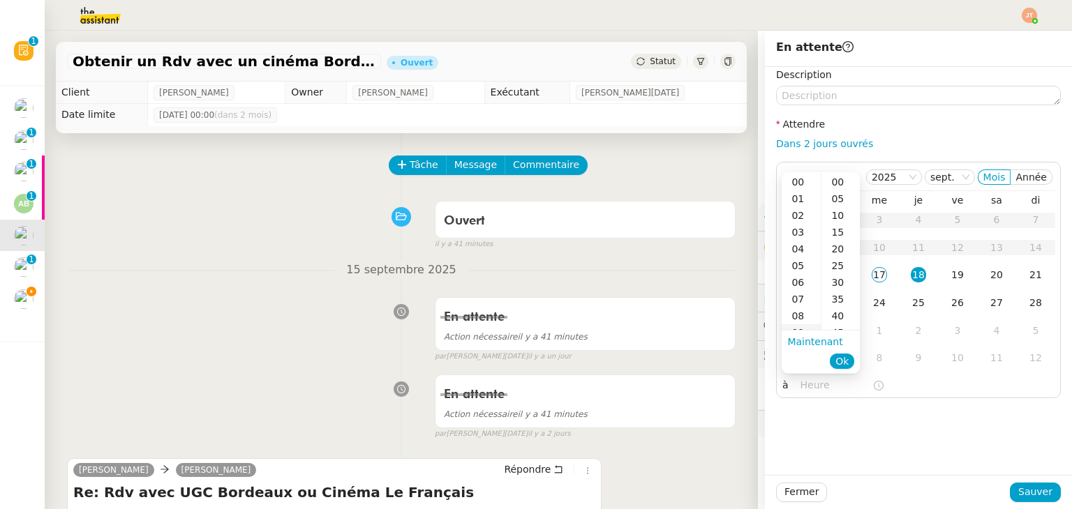
click at [800, 327] on div "09" at bounding box center [800, 332] width 39 height 17
click at [836, 207] on div "50" at bounding box center [840, 210] width 38 height 17
type input "09:50"
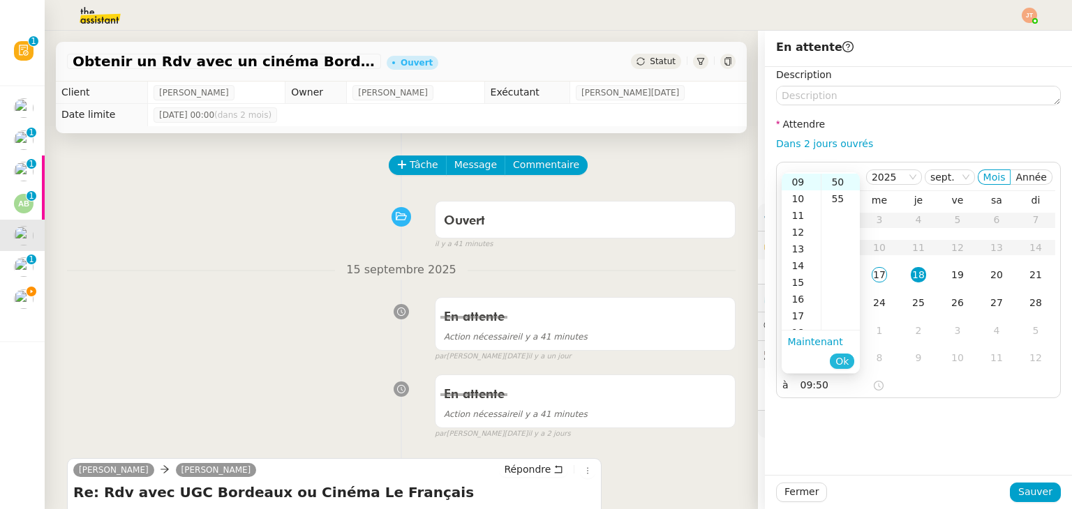
click at [848, 356] on span "Ok" at bounding box center [841, 361] width 13 height 14
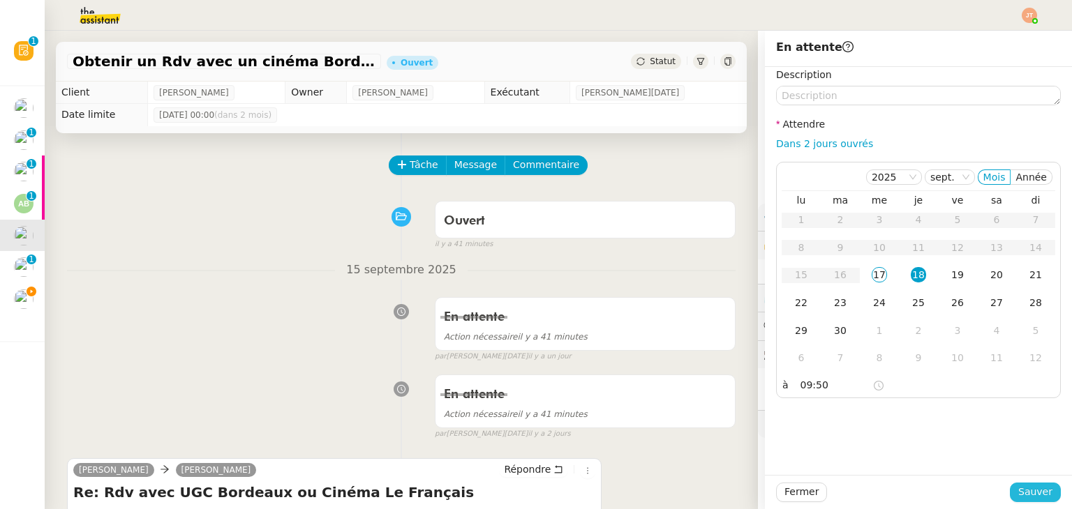
click at [1031, 496] on span "Sauver" at bounding box center [1035, 492] width 34 height 16
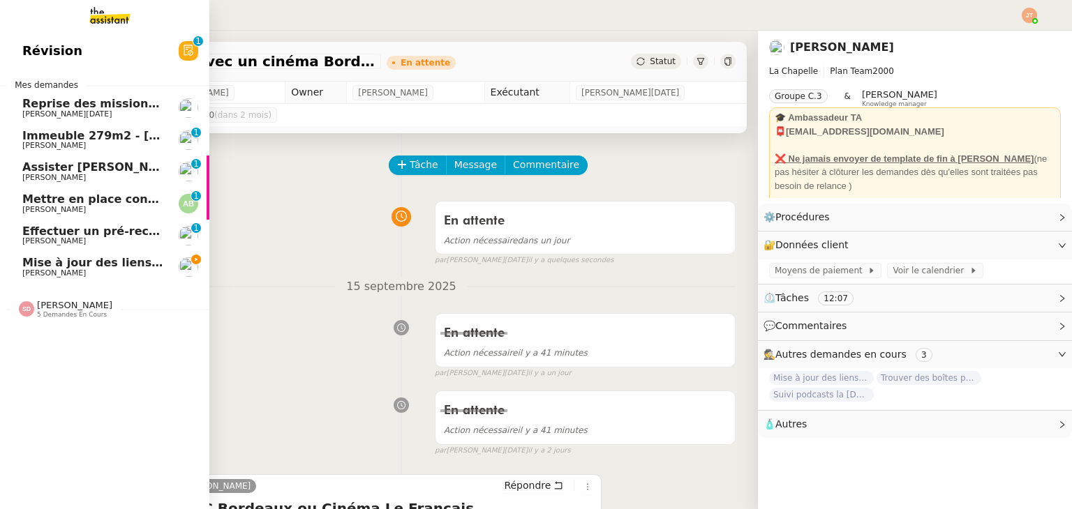
click at [99, 274] on span "[PERSON_NAME]" at bounding box center [92, 273] width 141 height 8
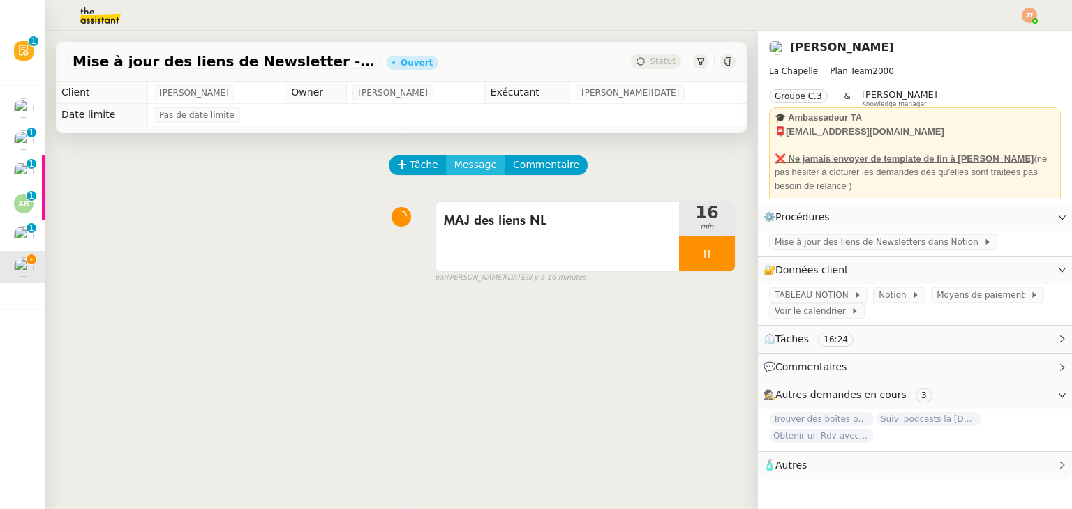
click at [456, 165] on span "Message" at bounding box center [475, 165] width 43 height 16
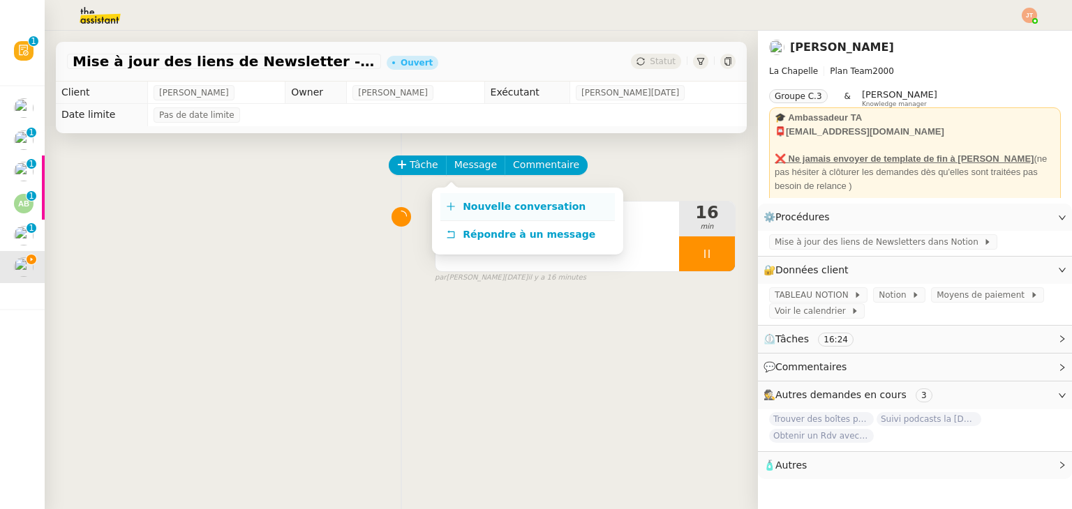
click at [517, 207] on span "Nouvelle conversation" at bounding box center [524, 206] width 123 height 11
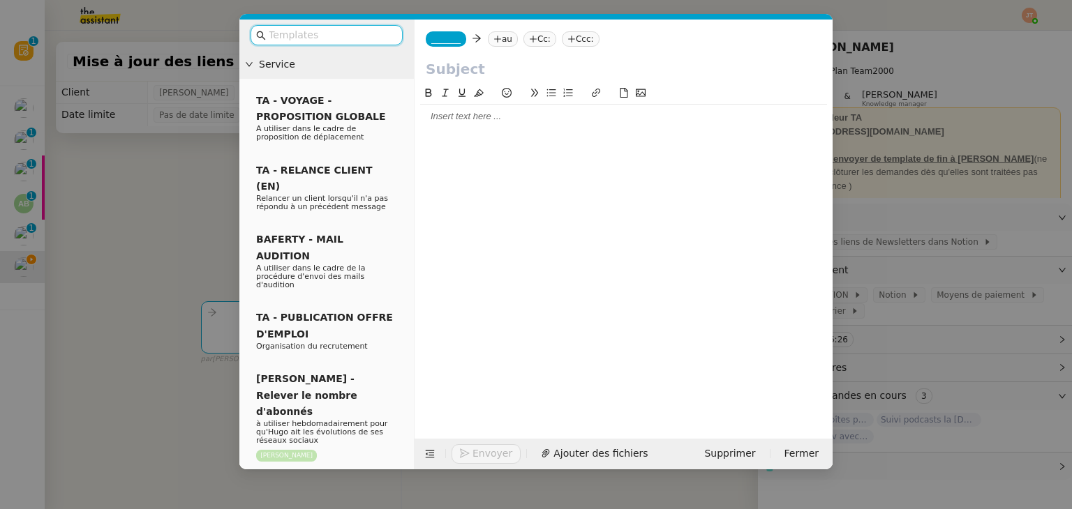
click at [488, 112] on div at bounding box center [623, 116] width 407 height 13
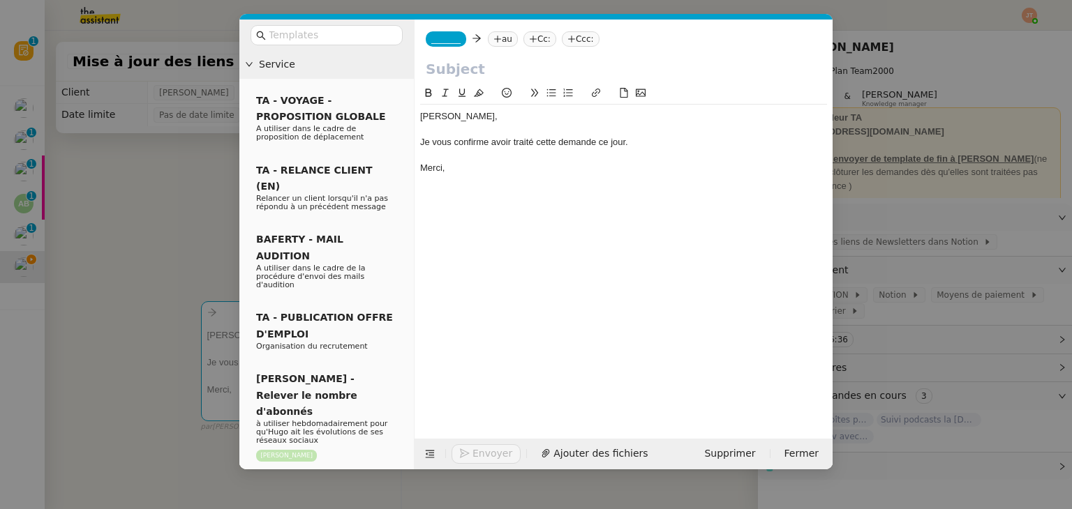
click at [135, 151] on nz-modal-container "Service TA - VOYAGE - PROPOSITION GLOBALE A utiliser dans le cadre de propositi…" at bounding box center [536, 254] width 1072 height 509
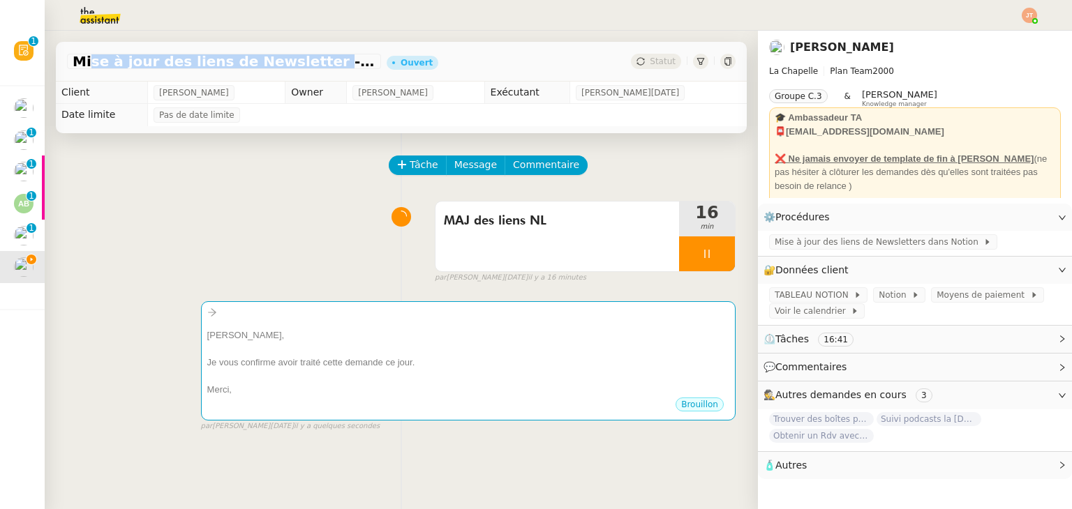
drag, startPoint x: 75, startPoint y: 59, endPoint x: 292, endPoint y: 59, distance: 216.3
click at [292, 59] on span "Mise à jour des liens de Newsletter - [DATE] dans Notion" at bounding box center [224, 61] width 303 height 14
copy span "Mise à jour des liens de Newsletter"
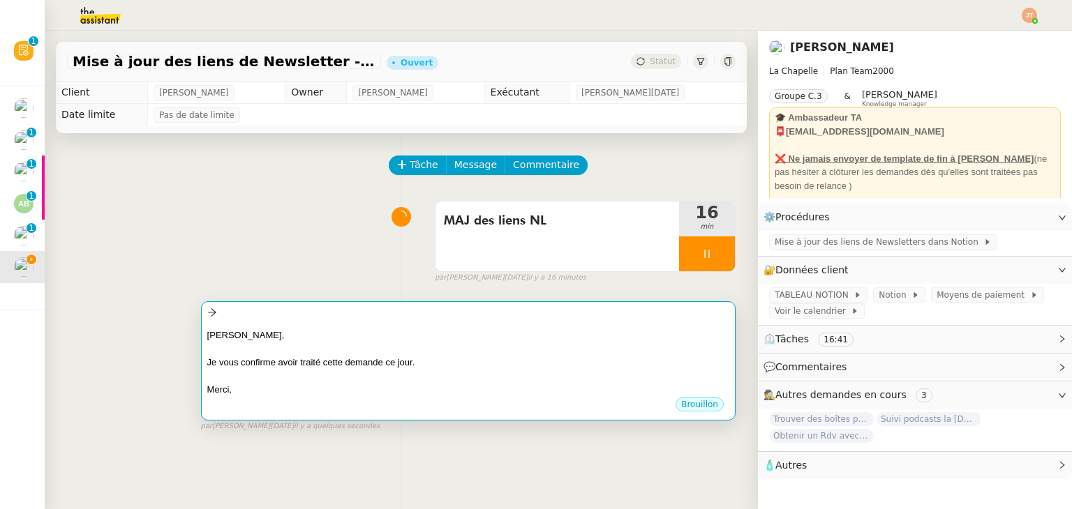
click at [320, 321] on div at bounding box center [468, 313] width 522 height 16
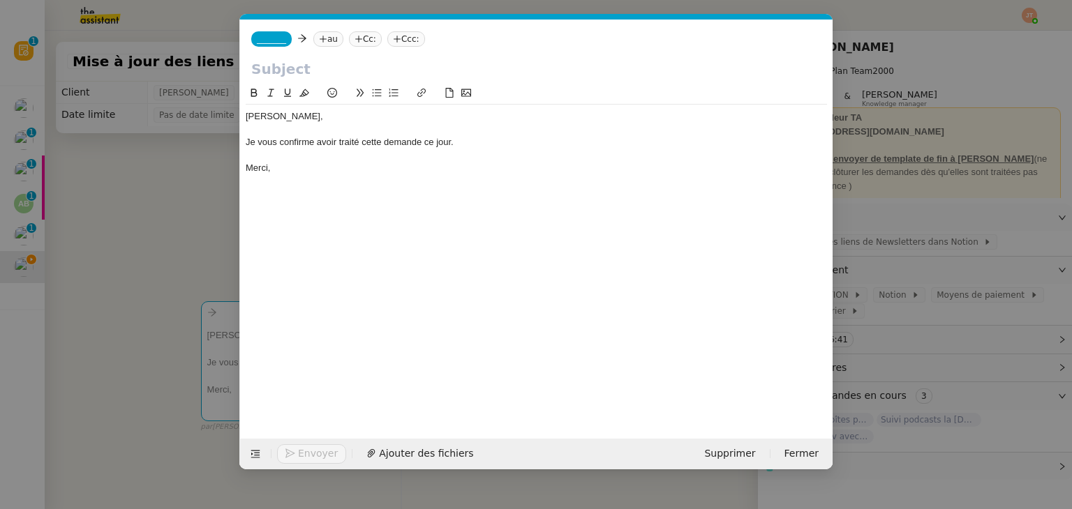
scroll to position [0, 29]
click at [306, 73] on input "text" at bounding box center [536, 69] width 570 height 21
paste input "Mise à jour des liens de Newsletter"
type input "Mise à jour des liens de Newsletter"
click at [329, 36] on nz-tag "au" at bounding box center [328, 38] width 30 height 15
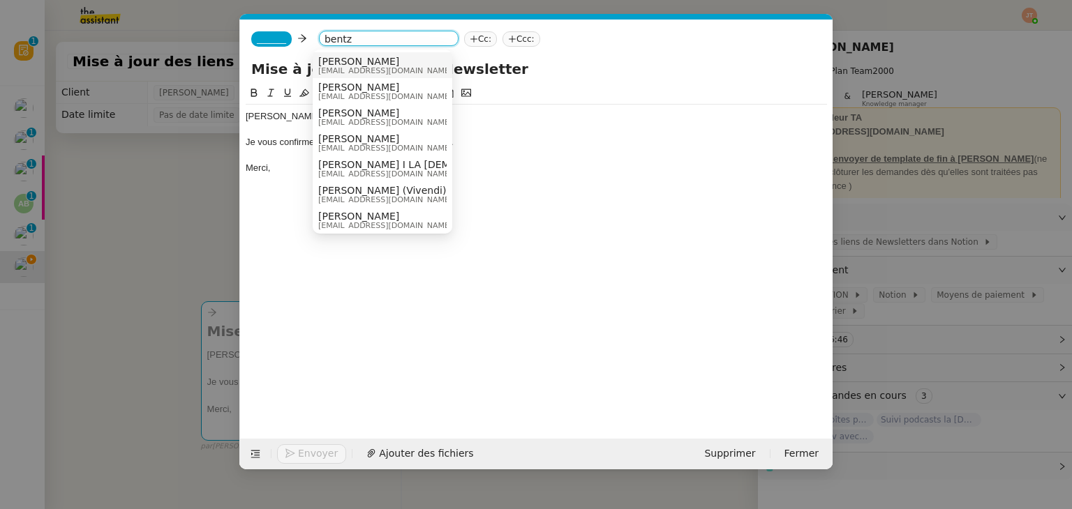
type input "bentz"
click at [331, 67] on span "[EMAIL_ADDRESS][DOMAIN_NAME]" at bounding box center [385, 71] width 134 height 8
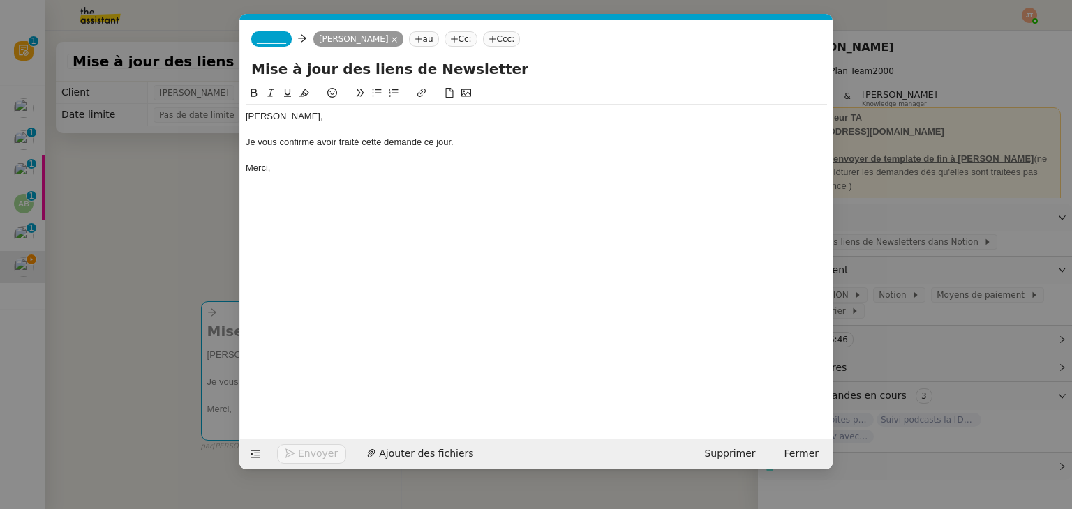
click at [275, 40] on span "_______" at bounding box center [271, 39] width 29 height 10
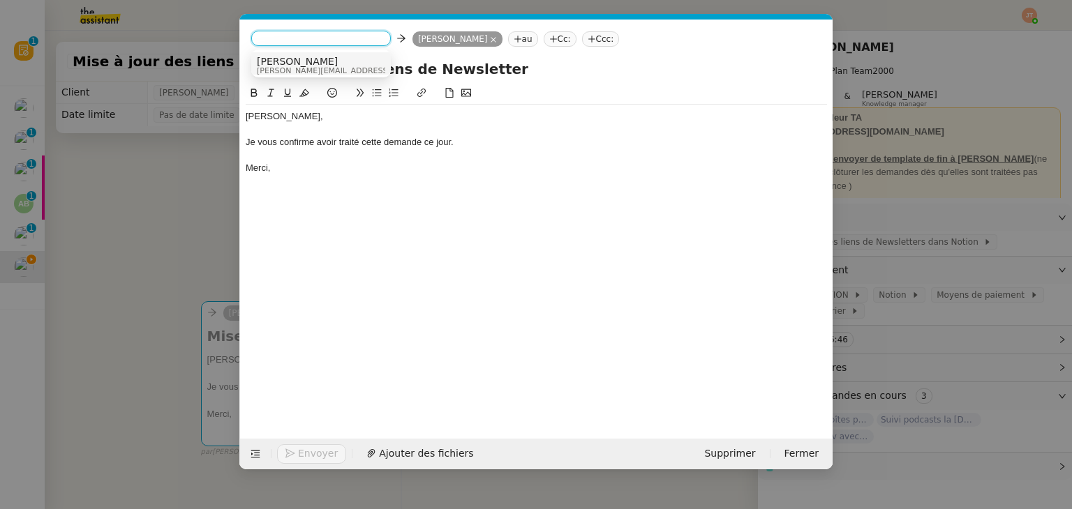
click at [287, 68] on span "[PERSON_NAME][EMAIL_ADDRESS][DOMAIN_NAME]" at bounding box center [356, 71] width 198 height 8
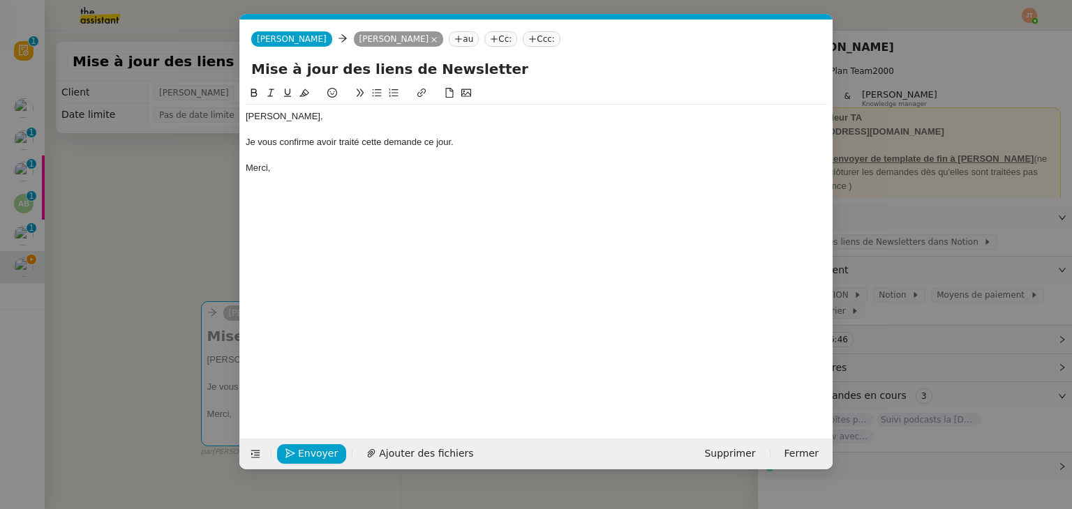
click at [144, 237] on nz-modal-container "Service TA - VOYAGE - PROPOSITION GLOBALE A utiliser dans le cadre de propositi…" at bounding box center [536, 254] width 1072 height 509
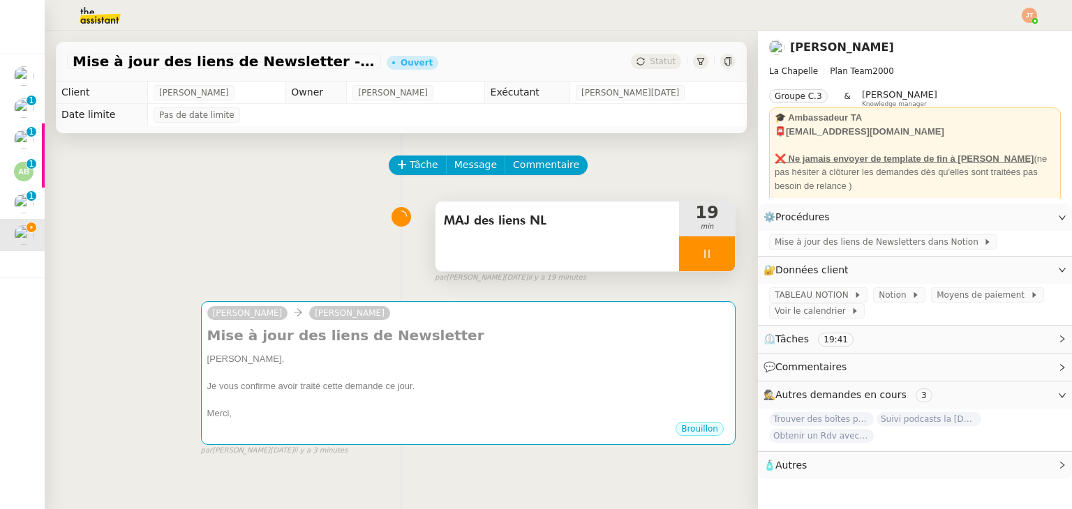
click at [682, 245] on div at bounding box center [707, 253] width 56 height 35
click at [715, 257] on icon at bounding box center [720, 253] width 11 height 11
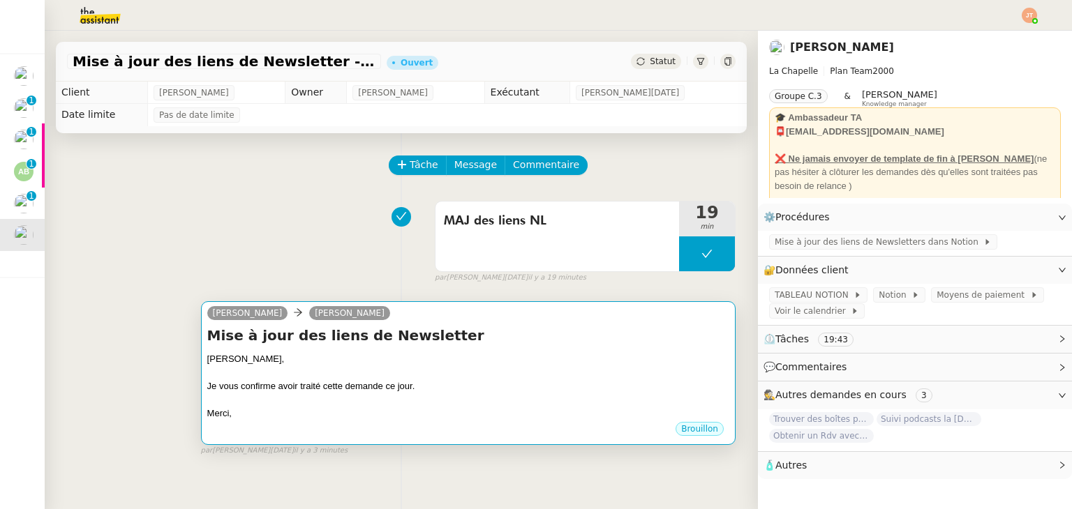
click at [472, 379] on div at bounding box center [468, 373] width 522 height 14
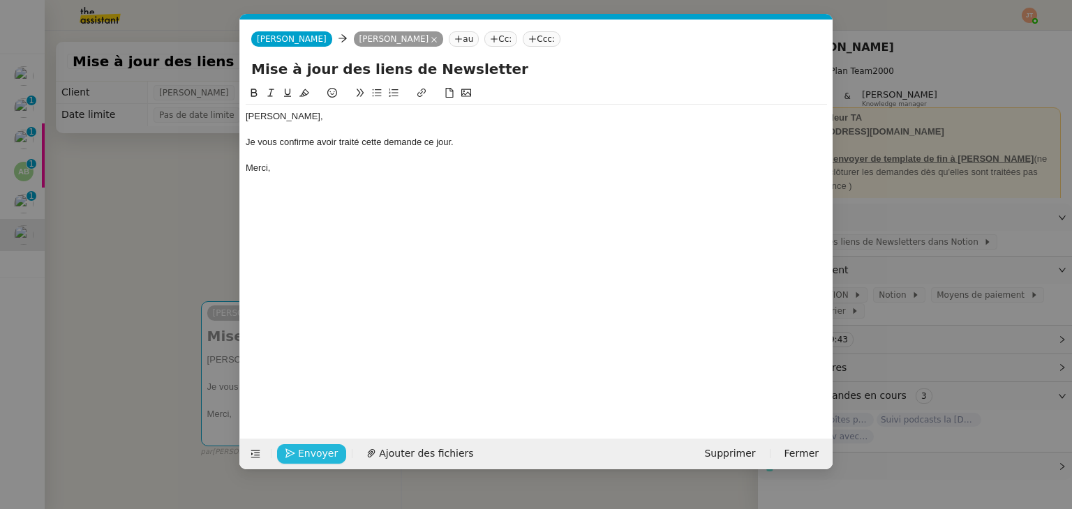
click at [306, 450] on span "Envoyer" at bounding box center [318, 454] width 40 height 16
click at [306, 450] on span "Confirmer l'envoi" at bounding box center [340, 454] width 84 height 16
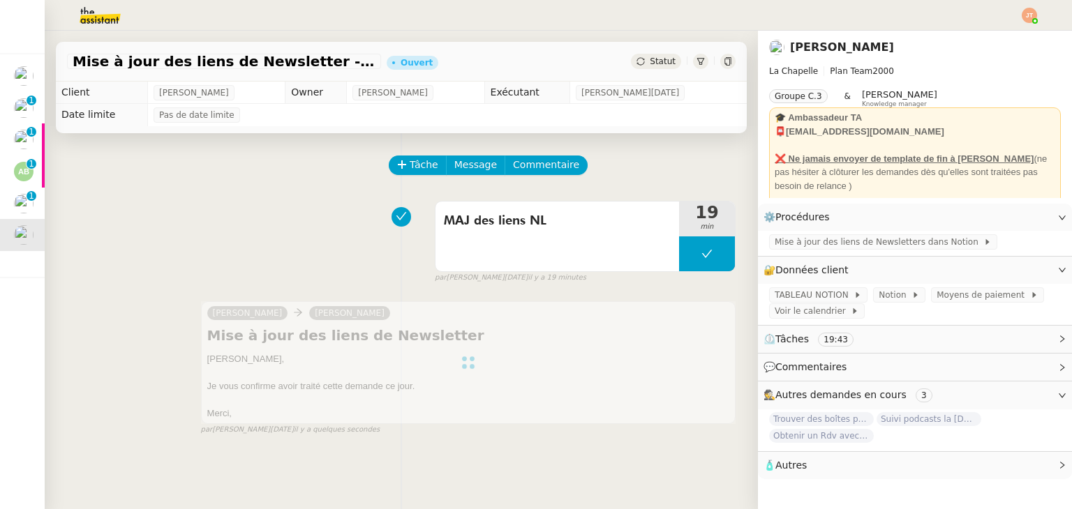
click at [635, 65] on div "Statut" at bounding box center [656, 61] width 50 height 15
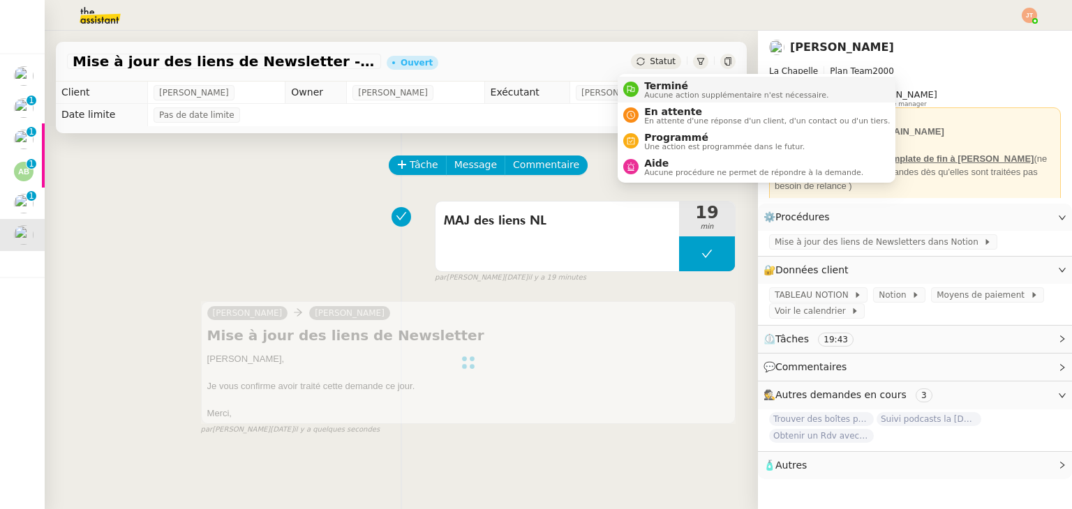
click at [645, 87] on span "Terminé" at bounding box center [736, 85] width 184 height 11
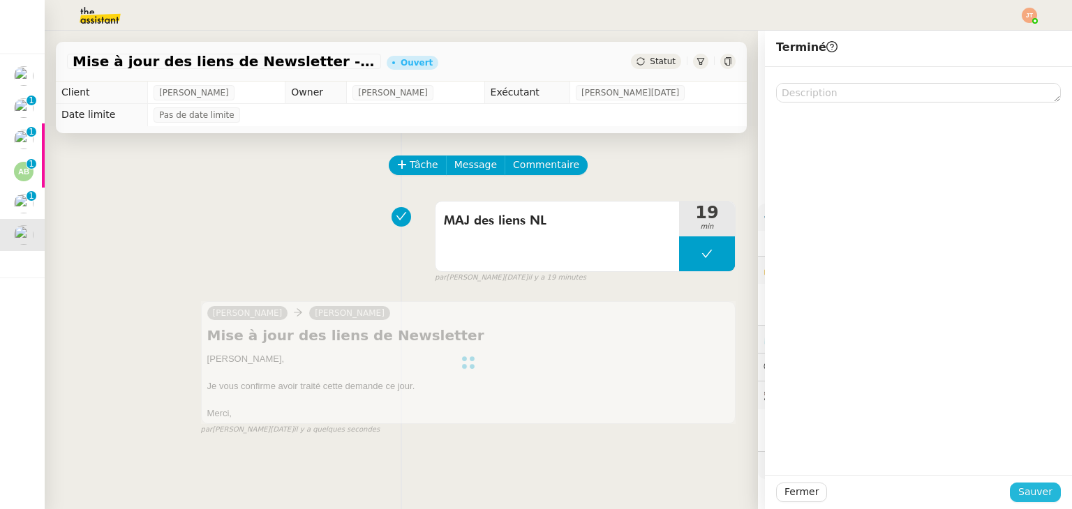
click at [1018, 494] on span "Sauver" at bounding box center [1035, 492] width 34 height 16
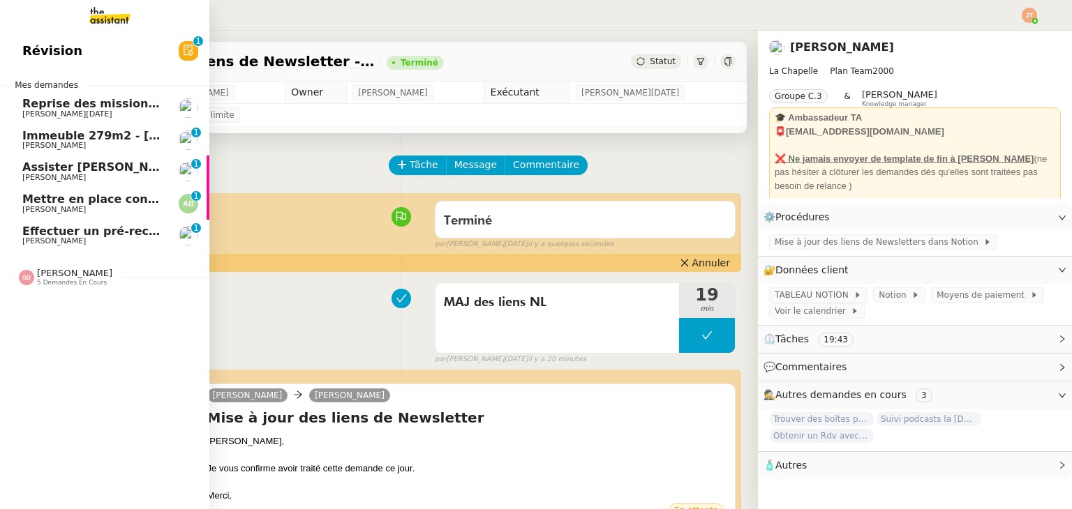
click at [112, 105] on span "Reprise des missions récurrentes" at bounding box center [127, 103] width 210 height 13
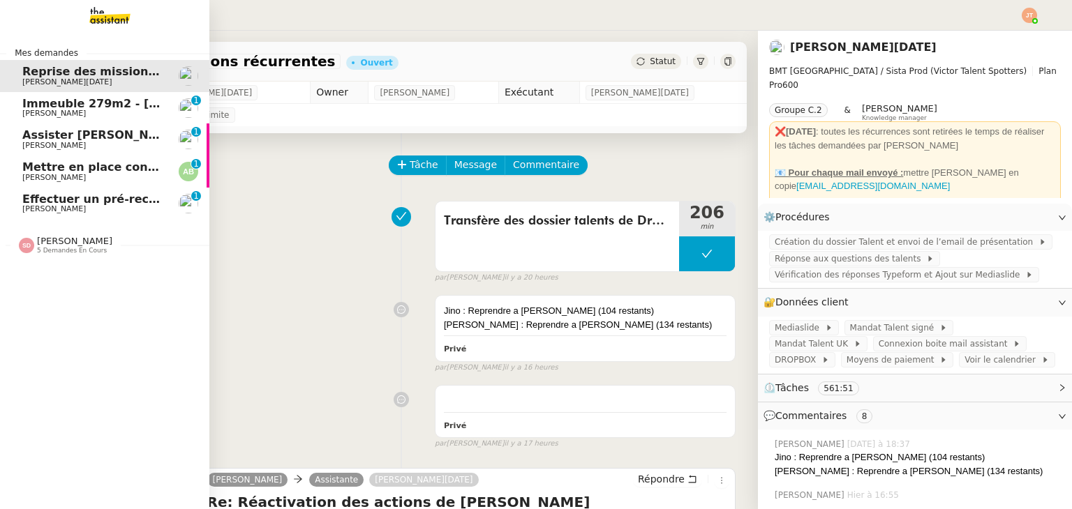
click at [89, 171] on span "Mettre en place contrat d'apprentissage [PERSON_NAME]" at bounding box center [203, 166] width 362 height 13
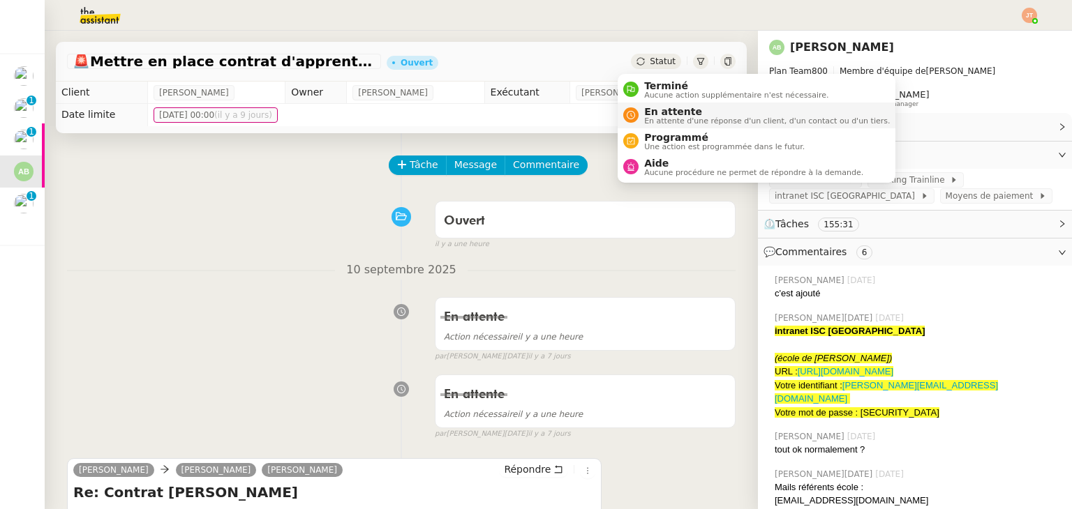
click at [638, 115] on nz-avatar at bounding box center [630, 114] width 15 height 15
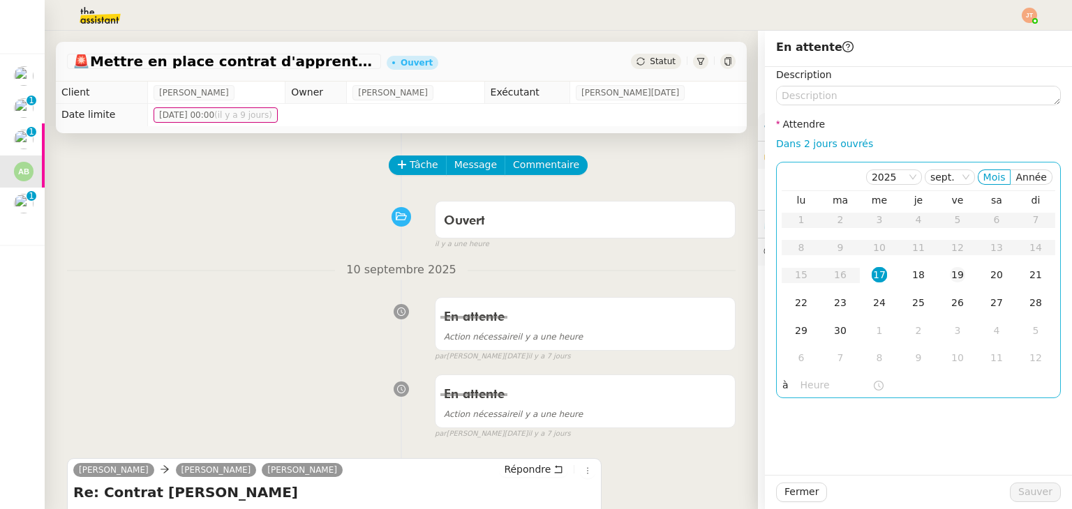
click at [949, 273] on div "19" at bounding box center [956, 274] width 15 height 15
click at [800, 385] on input "text" at bounding box center [836, 385] width 72 height 16
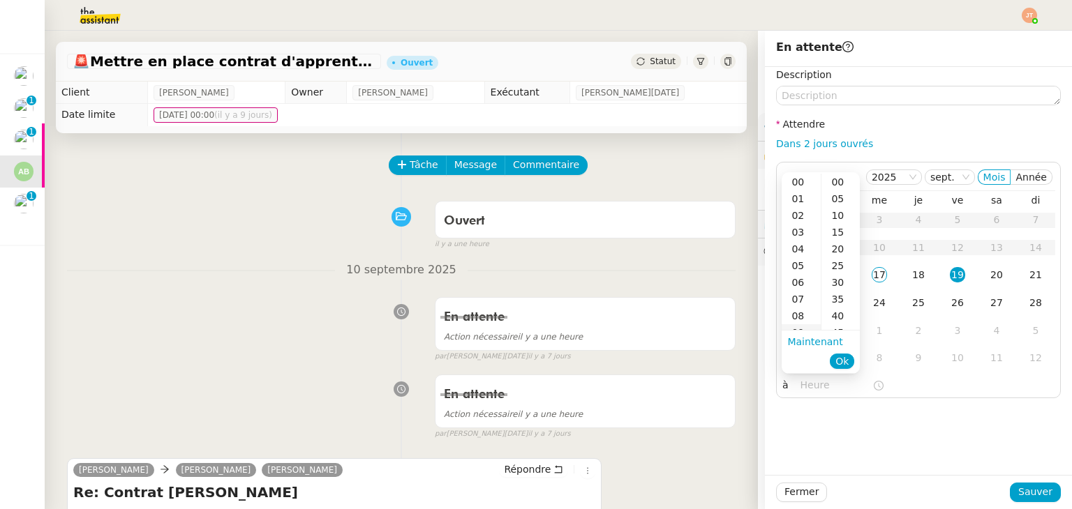
click at [802, 326] on div "09" at bounding box center [800, 332] width 39 height 17
click at [829, 315] on div "40" at bounding box center [840, 316] width 38 height 17
type input "09:40"
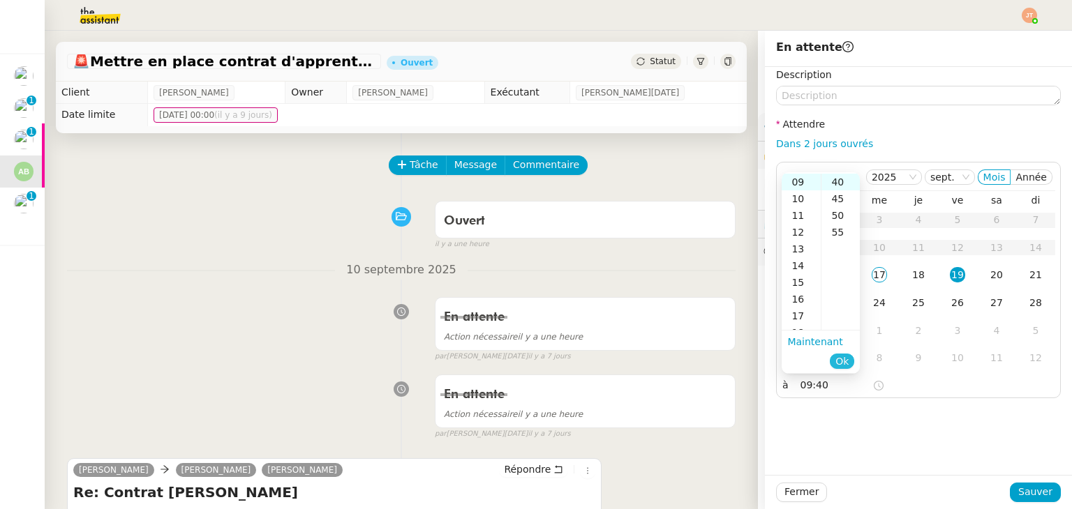
click at [845, 361] on span "Ok" at bounding box center [841, 361] width 13 height 14
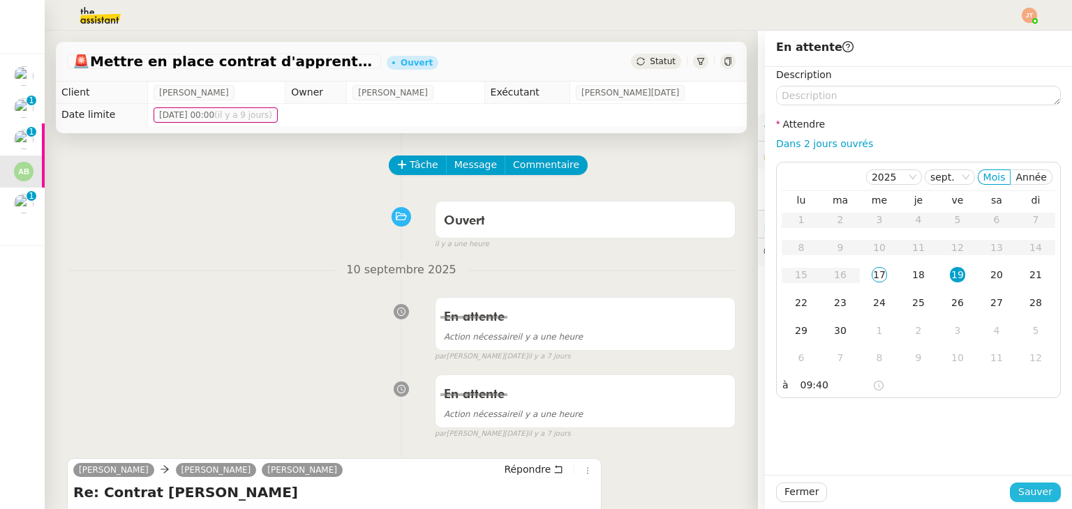
click at [1037, 495] on span "Sauver" at bounding box center [1035, 492] width 34 height 16
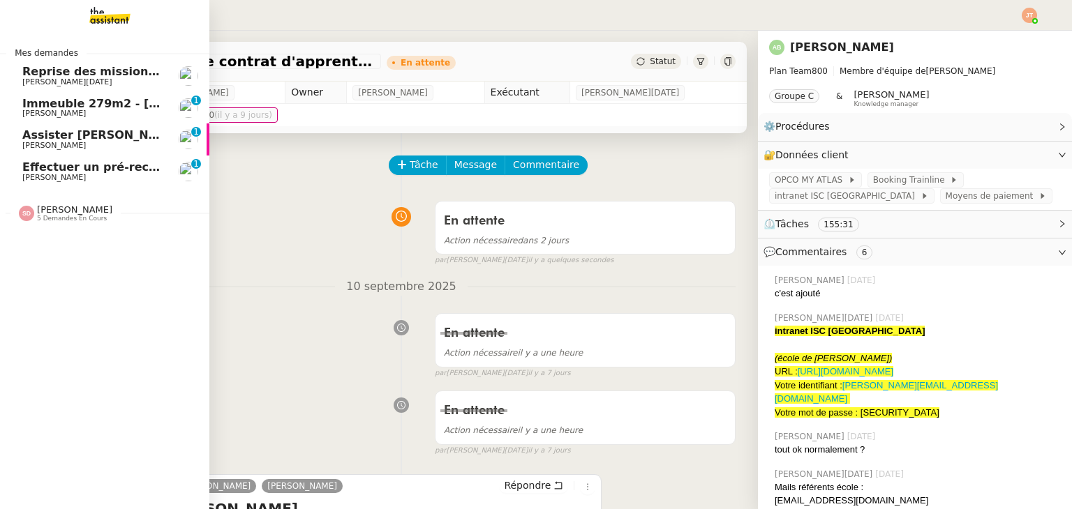
click at [47, 143] on span "[PERSON_NAME]" at bounding box center [53, 145] width 63 height 9
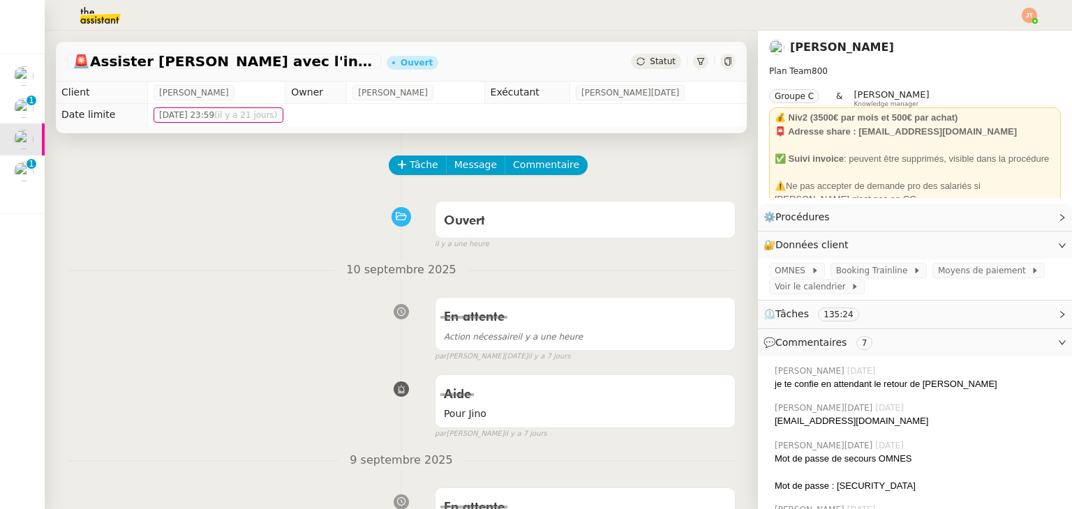
click at [649, 59] on span "Statut" at bounding box center [662, 62] width 26 height 10
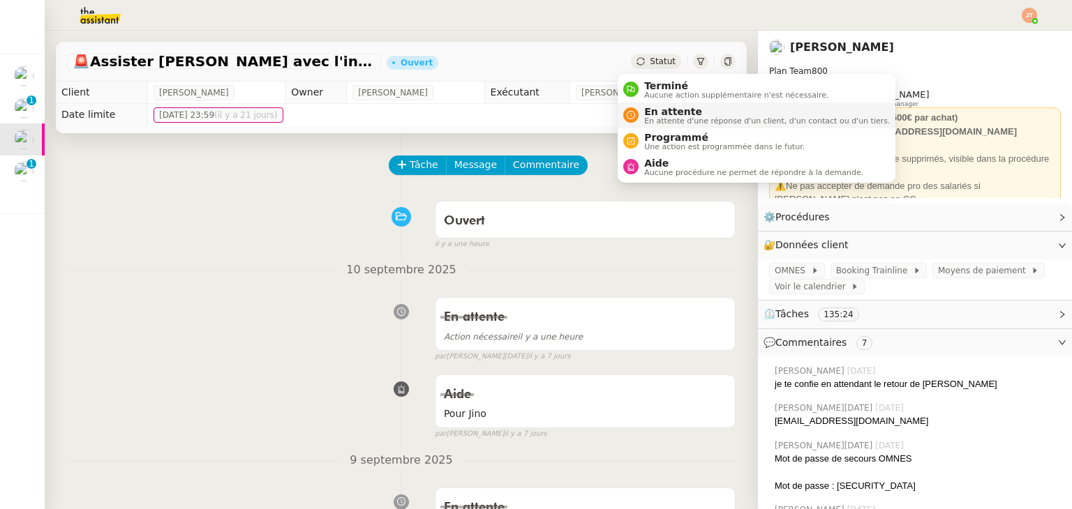
click at [659, 117] on span "En attente d'une réponse d'un client, d'un contact ou d'un tiers." at bounding box center [767, 121] width 246 height 8
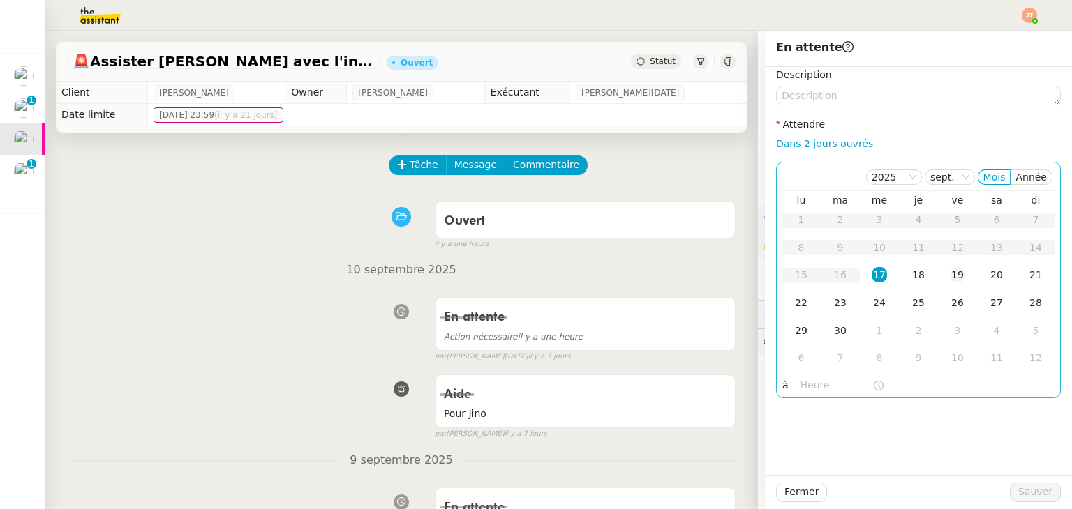
click at [949, 280] on div "19" at bounding box center [956, 274] width 15 height 15
click at [804, 384] on input "text" at bounding box center [836, 385] width 72 height 16
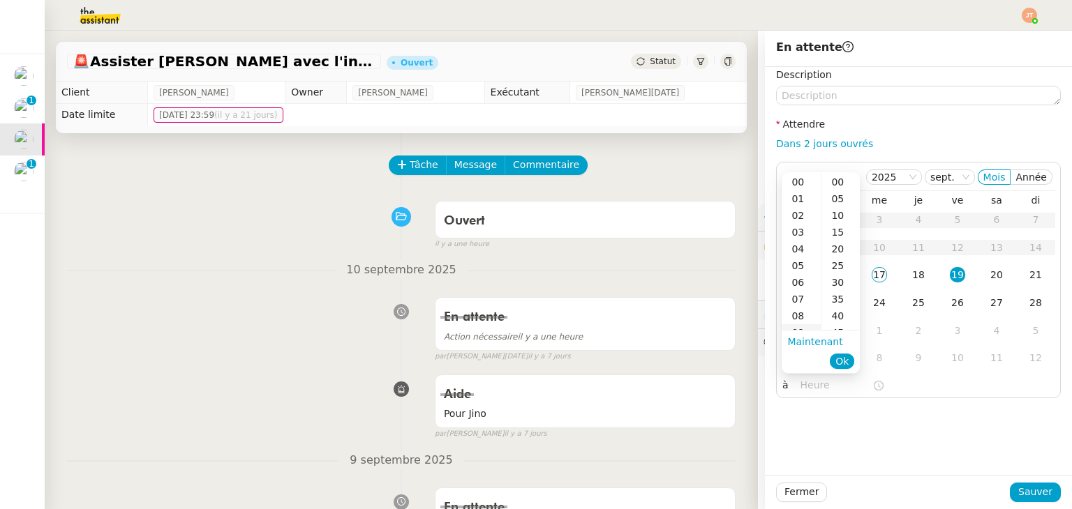
click at [801, 330] on div "09" at bounding box center [800, 332] width 39 height 17
click at [836, 316] on div "40" at bounding box center [840, 316] width 38 height 17
type input "09:40"
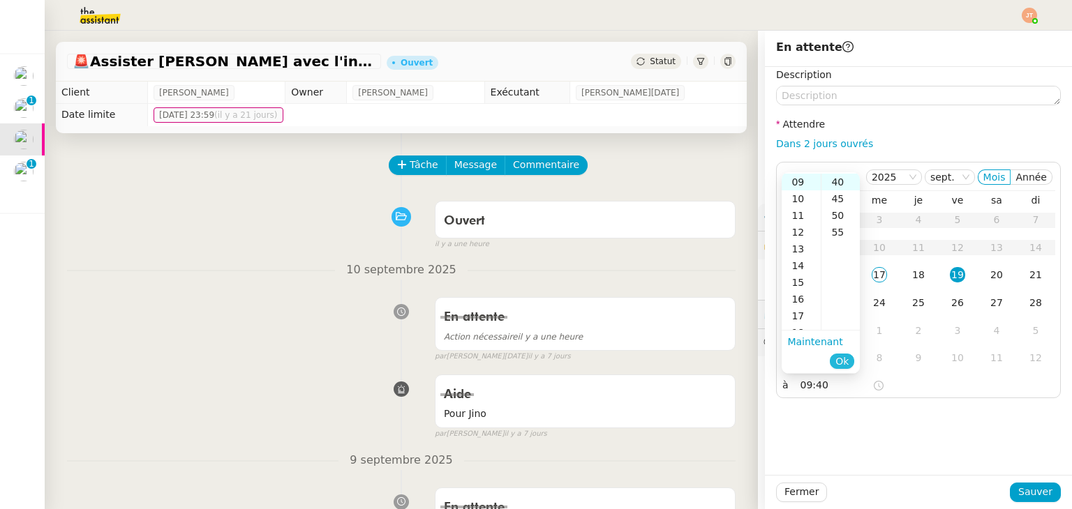
click at [845, 360] on span "Ok" at bounding box center [841, 361] width 13 height 14
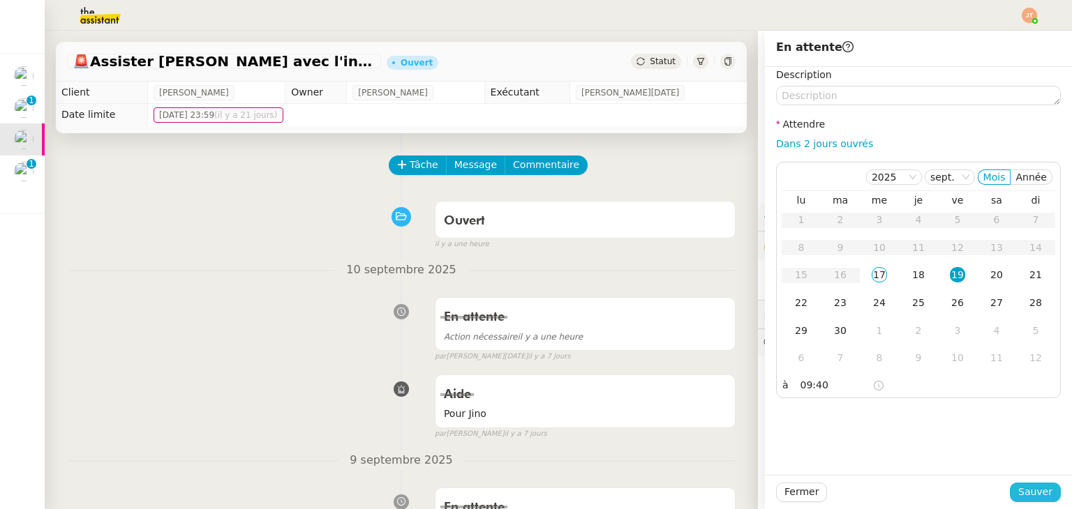
click at [1018, 488] on span "Sauver" at bounding box center [1035, 492] width 34 height 16
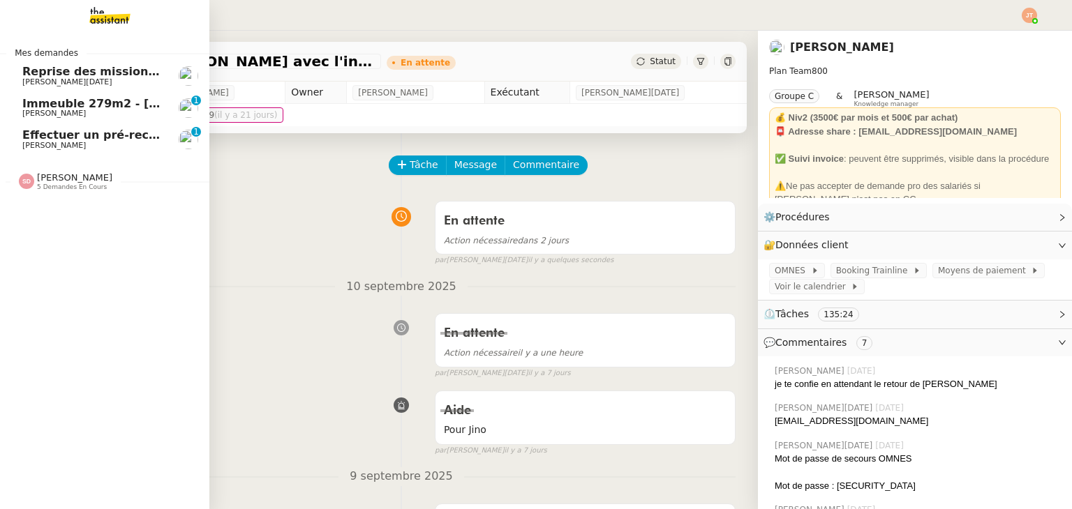
click at [65, 80] on span "[PERSON_NAME][DATE]" at bounding box center [67, 81] width 90 height 9
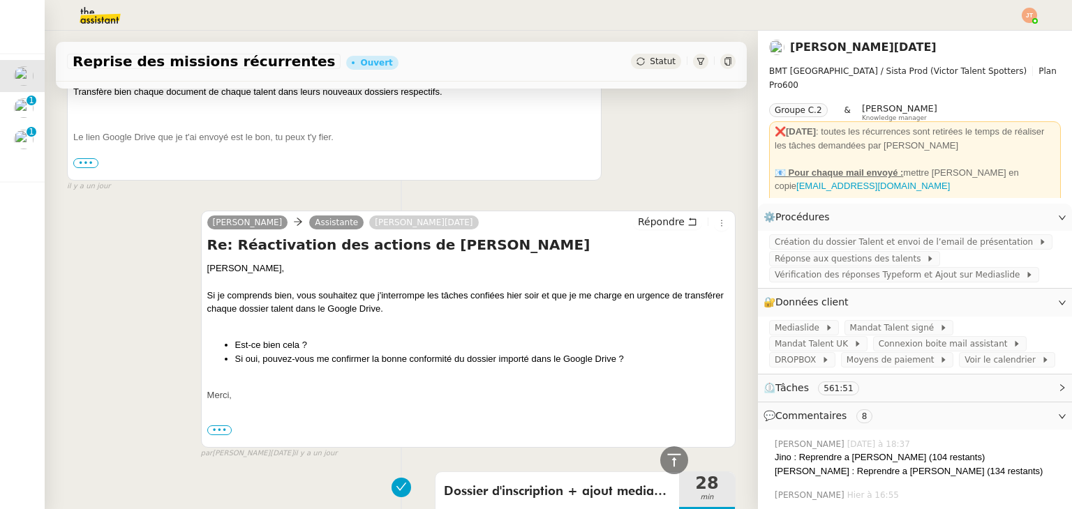
scroll to position [1186, 0]
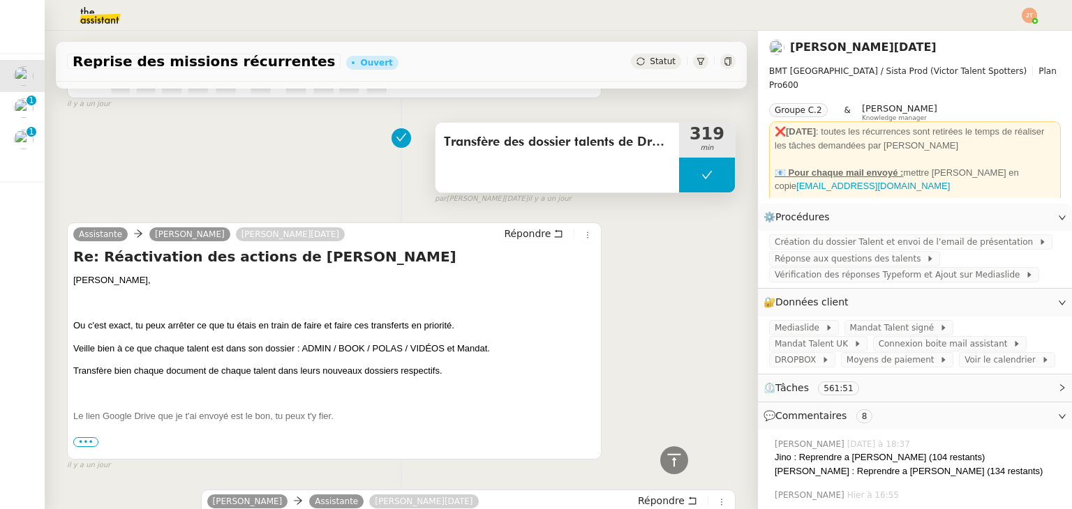
click at [496, 153] on span "Transfère des dossier talents de Dropbox vers Google Drive" at bounding box center [557, 142] width 227 height 21
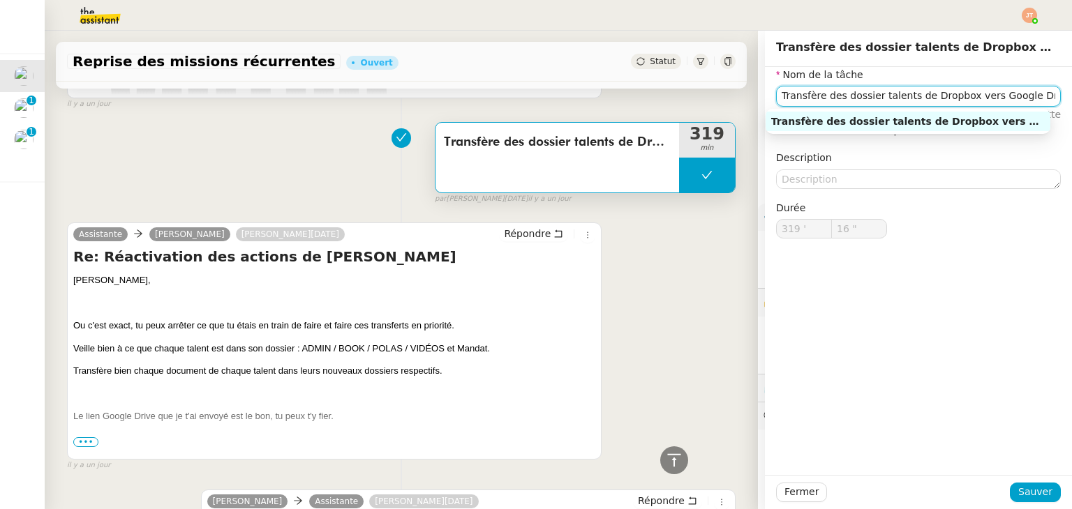
drag, startPoint x: 1030, startPoint y: 98, endPoint x: 768, endPoint y: 91, distance: 261.7
click at [776, 91] on input "Transfère des dossier talents de Dropbox vers Google Drive" at bounding box center [918, 96] width 285 height 20
click at [373, 172] on div "Transfère des dossier talents de Dropbox vers Google Drive 319 min false par [P…" at bounding box center [401, 160] width 668 height 89
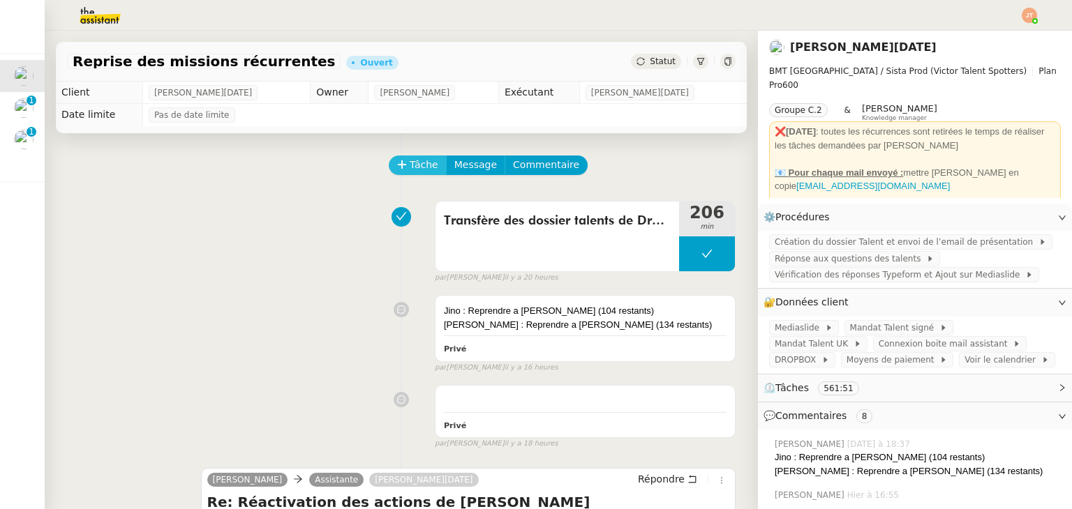
click at [398, 167] on button "Tâche" at bounding box center [418, 166] width 58 height 20
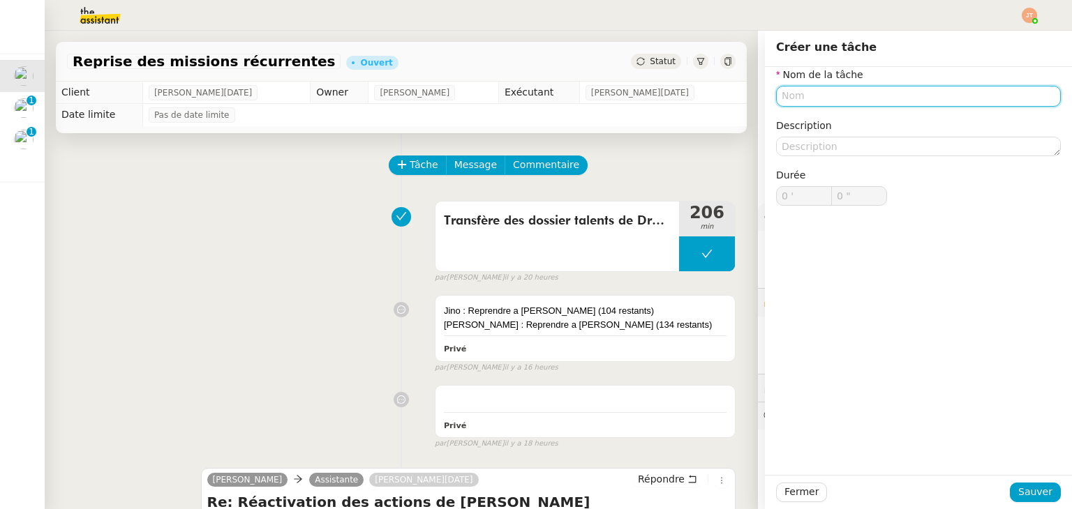
click at [789, 103] on input "text" at bounding box center [918, 96] width 285 height 20
paste input "Transfère des dossier talents de Dropbox vers Google Drive"
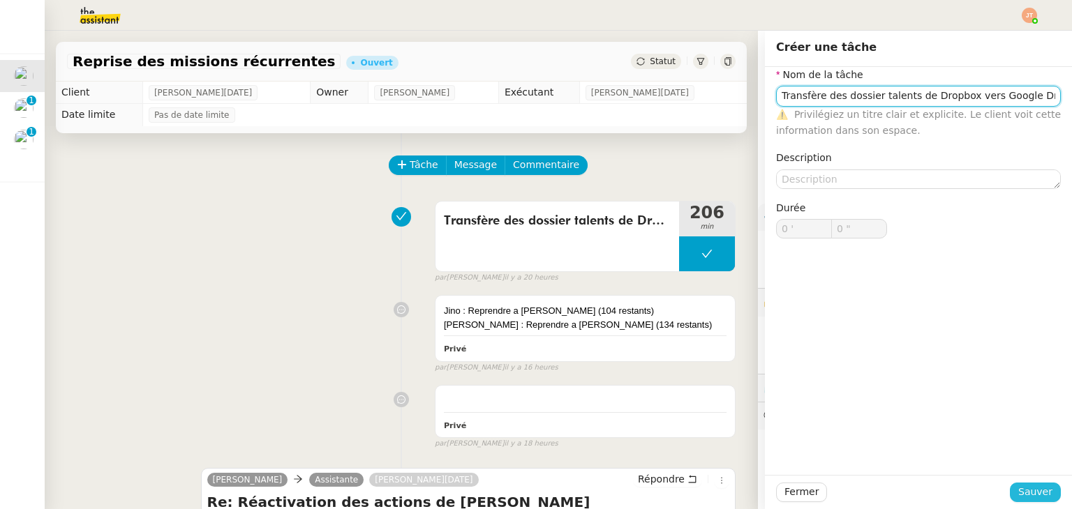
type input "Transfère des dossier talents de Dropbox vers Google Drive"
click at [1021, 493] on span "Sauver" at bounding box center [1035, 492] width 34 height 16
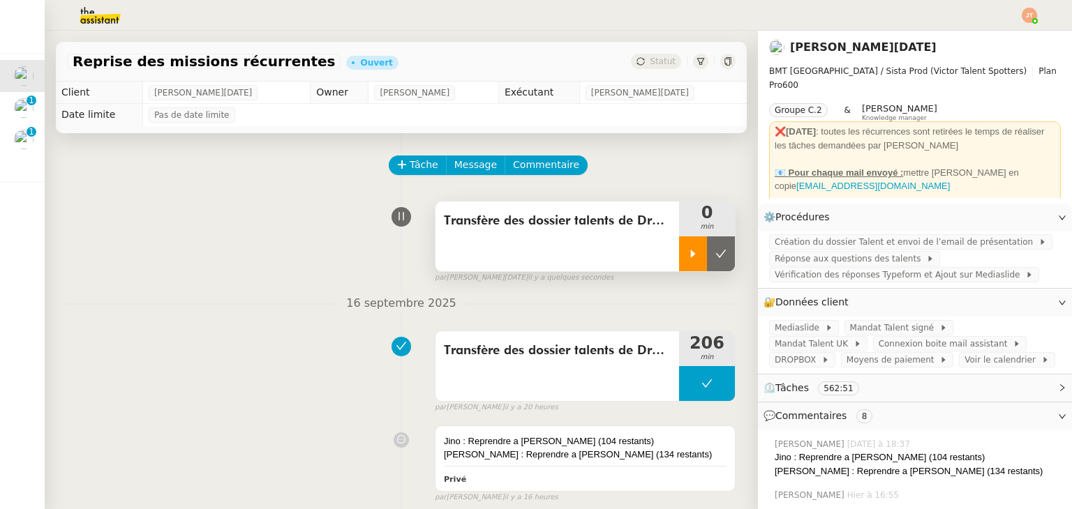
click at [679, 261] on div at bounding box center [693, 253] width 28 height 35
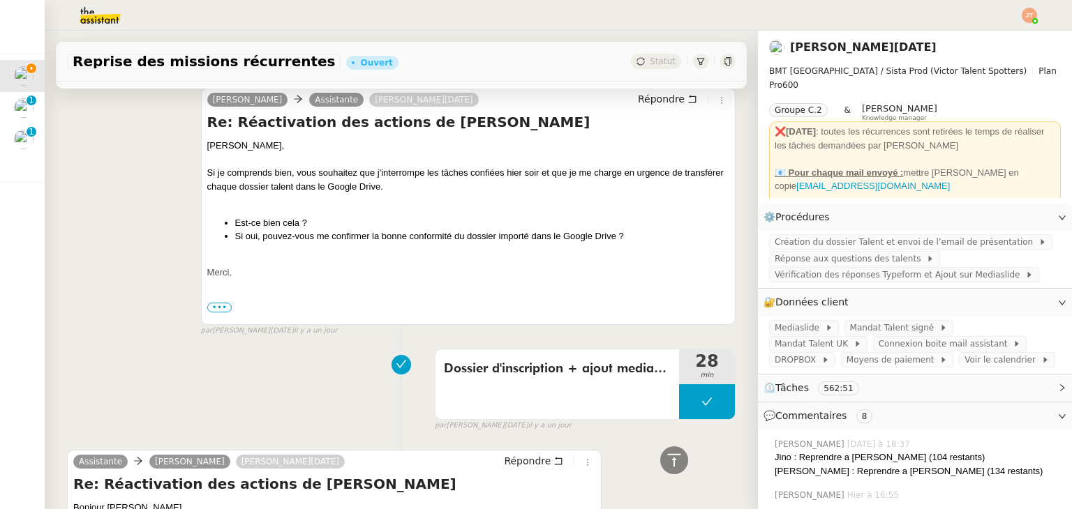
scroll to position [1953, 0]
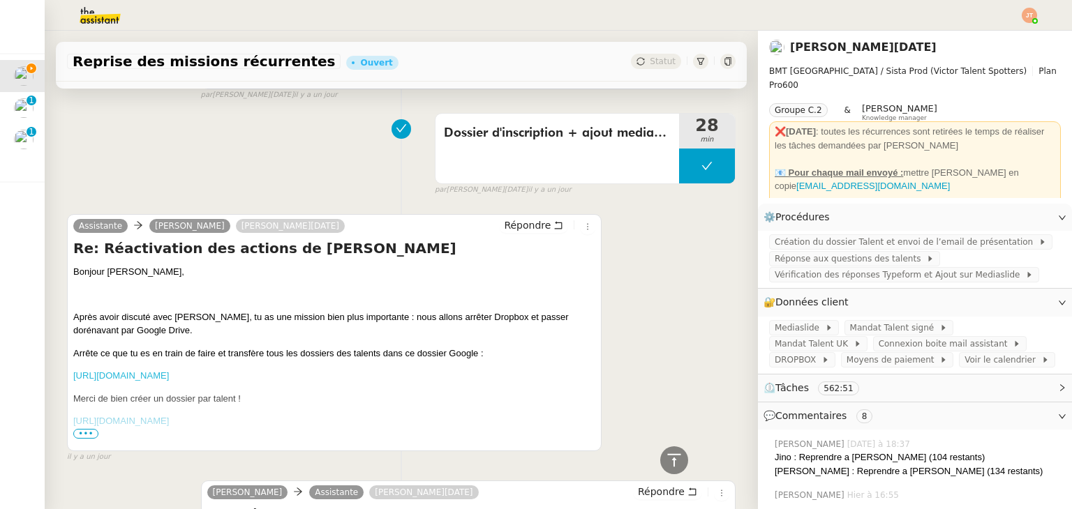
click at [169, 381] on link "[URL][DOMAIN_NAME]" at bounding box center [121, 375] width 96 height 10
click at [169, 426] on link "[URL][DOMAIN_NAME]" at bounding box center [121, 421] width 96 height 10
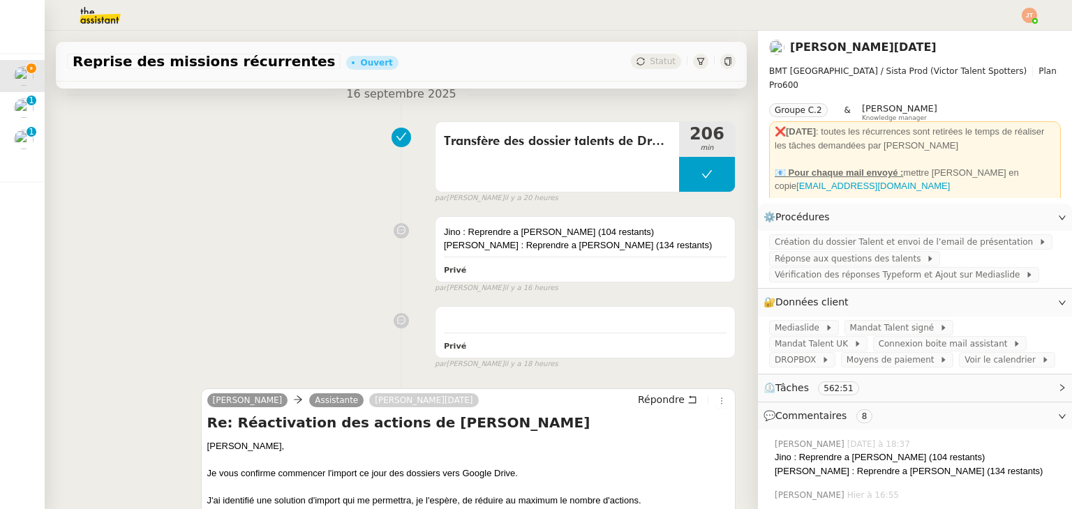
scroll to position [0, 0]
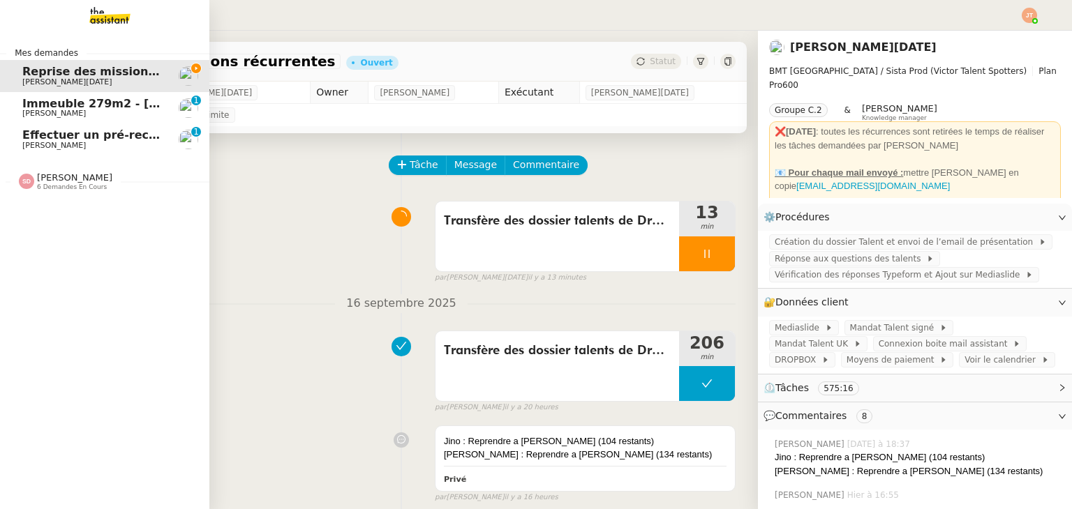
click at [55, 179] on span "[PERSON_NAME]" at bounding box center [74, 177] width 75 height 10
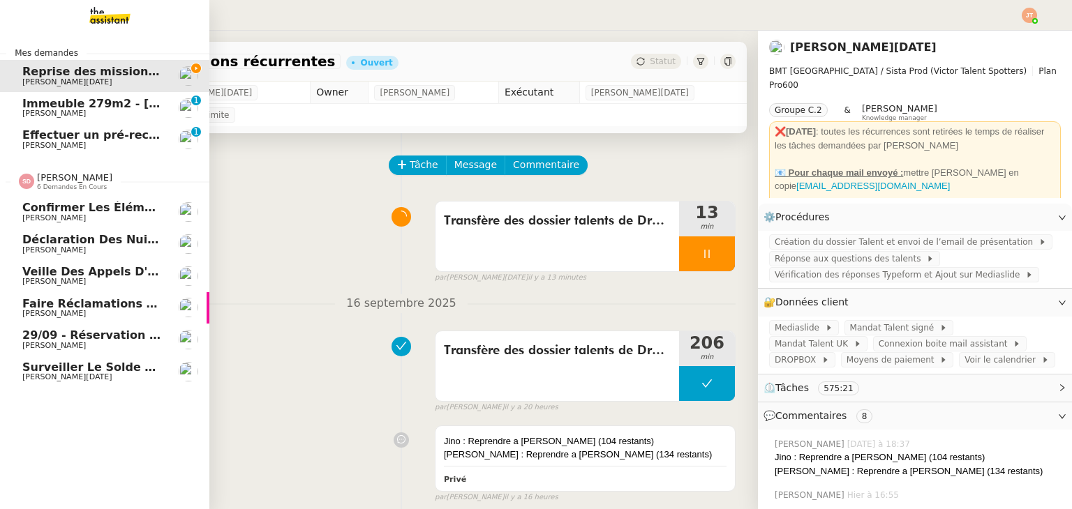
click at [55, 179] on span "[PERSON_NAME]" at bounding box center [74, 177] width 75 height 10
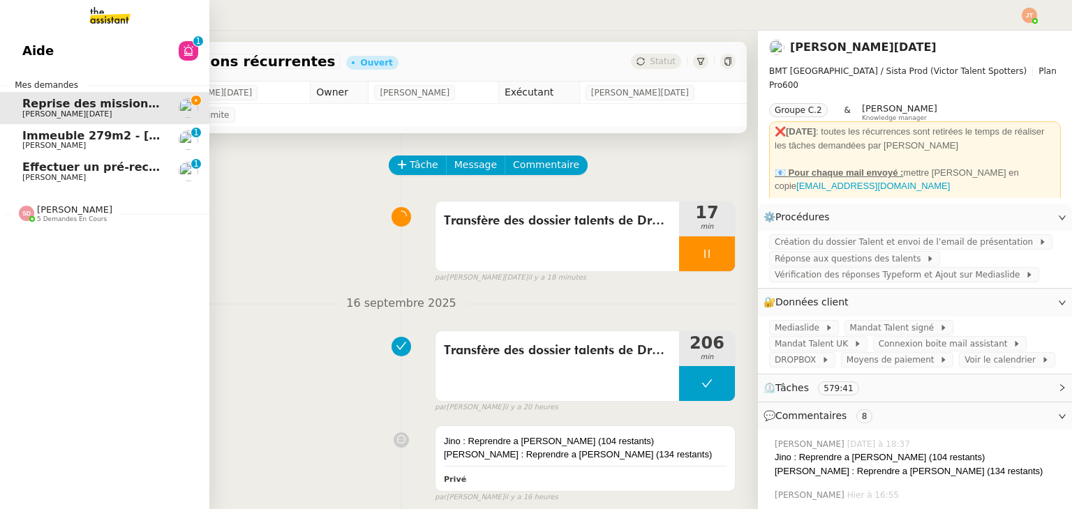
click at [93, 52] on link "Aide 0 1 2 3 4 5 6 7 8 9" at bounding box center [104, 51] width 209 height 32
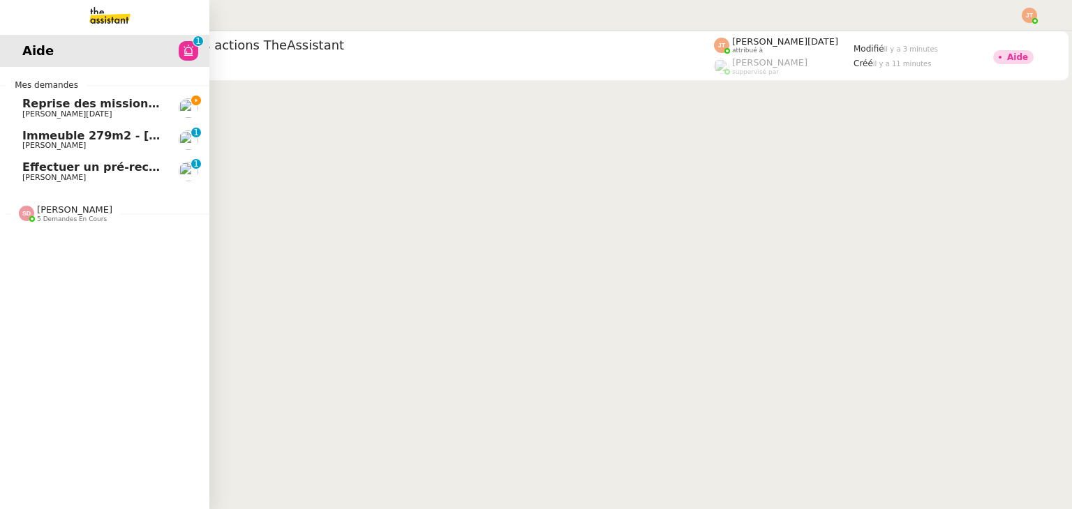
click at [52, 107] on span "Reprise des missions récurrentes" at bounding box center [127, 103] width 210 height 13
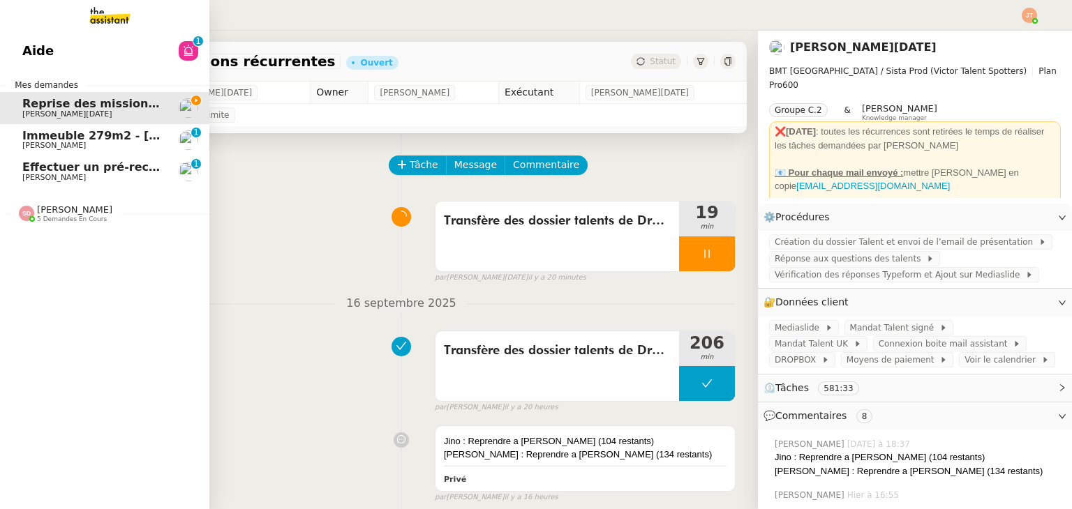
click at [50, 52] on link "Aide 0 1 2 3 4 5 6 7 8 9" at bounding box center [104, 51] width 209 height 32
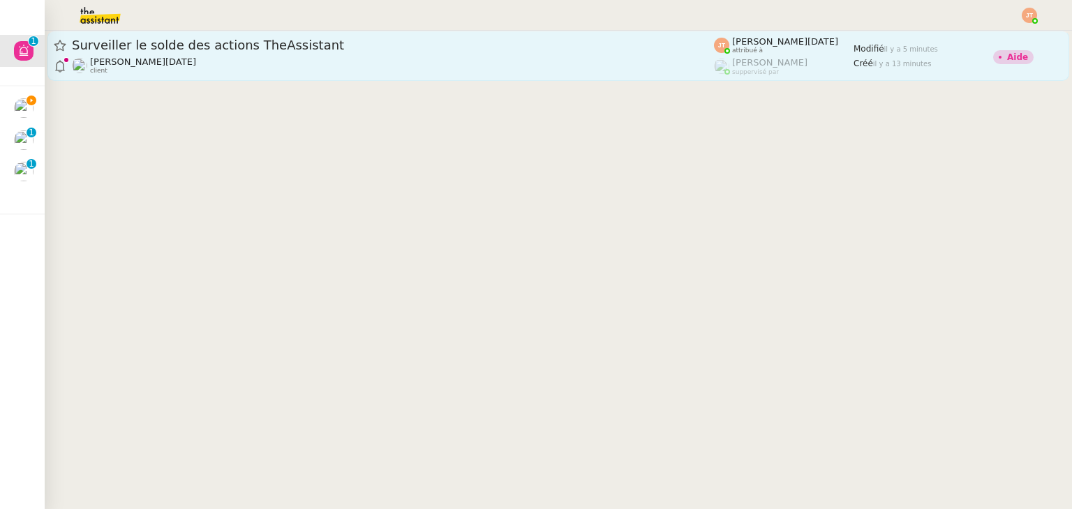
click at [320, 64] on div "[PERSON_NAME][DATE] client" at bounding box center [393, 66] width 642 height 18
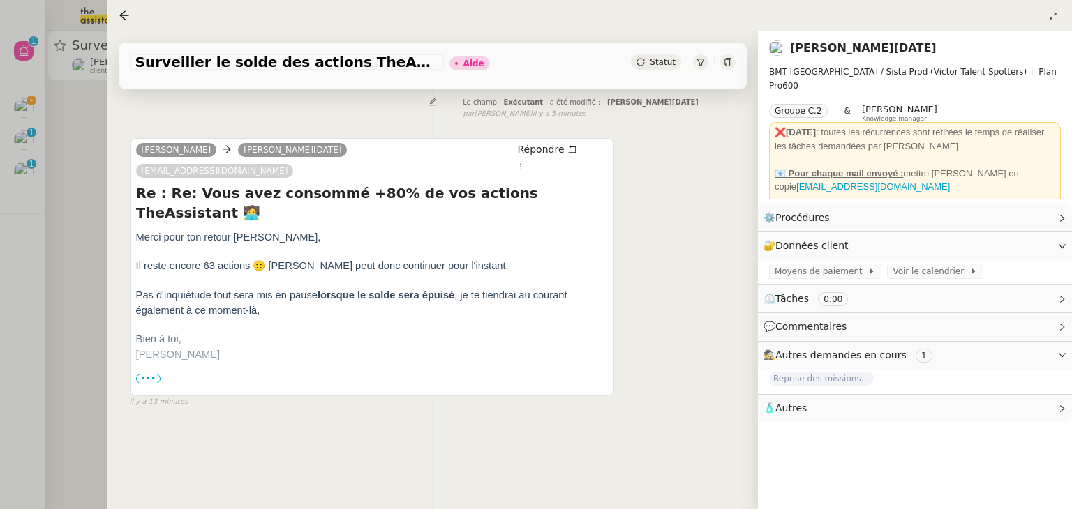
scroll to position [188, 0]
click at [87, 159] on div at bounding box center [536, 254] width 1072 height 509
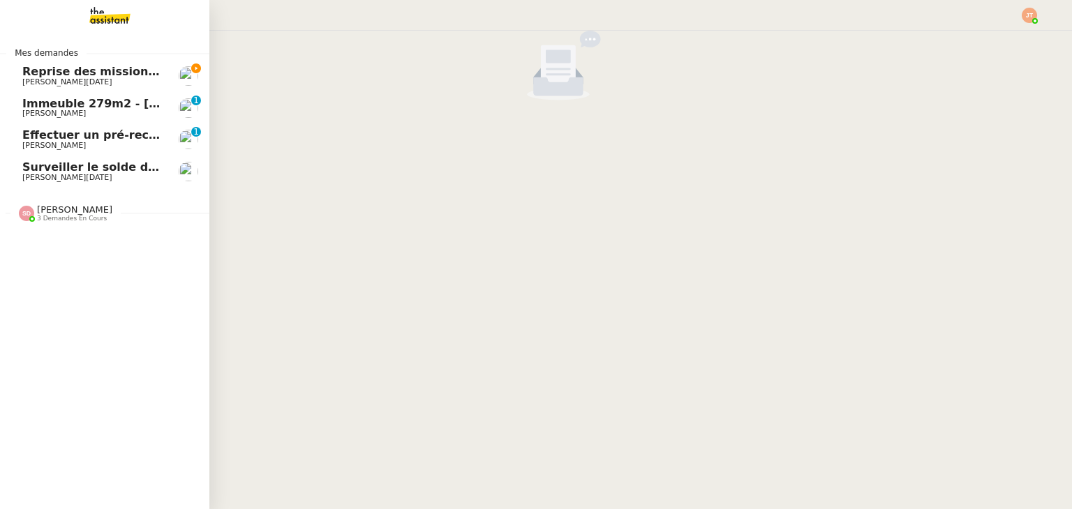
click at [42, 175] on span "[PERSON_NAME][DATE]" at bounding box center [67, 177] width 90 height 9
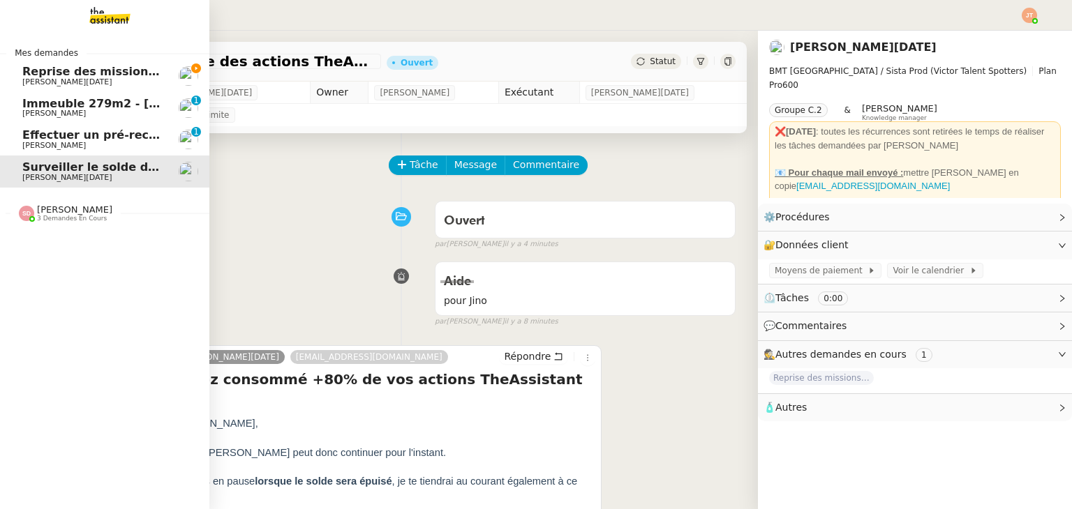
click at [63, 75] on span "Reprise des missions récurrentes" at bounding box center [127, 71] width 210 height 13
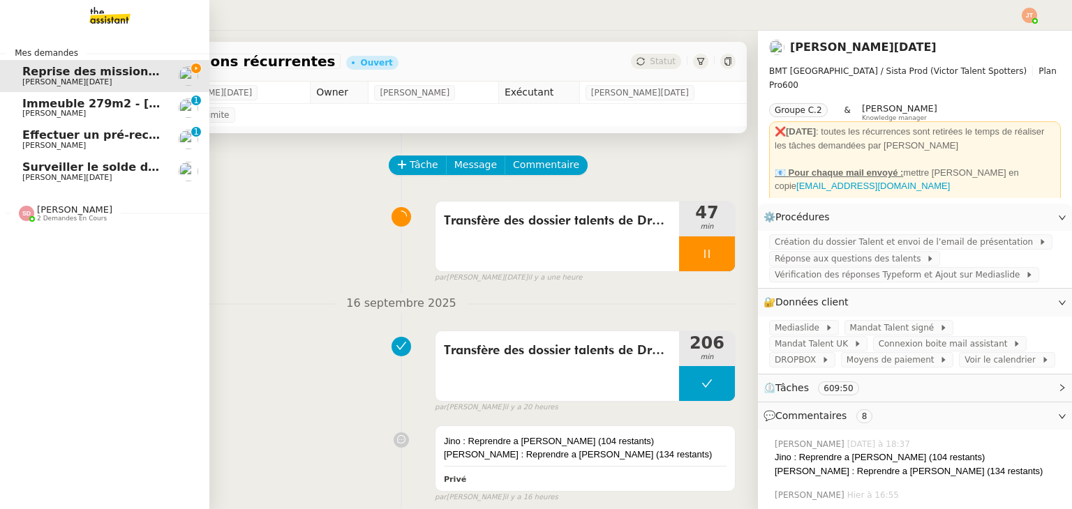
click at [50, 170] on span "Surveiller le solde des actions TheAssistant" at bounding box center [159, 166] width 275 height 13
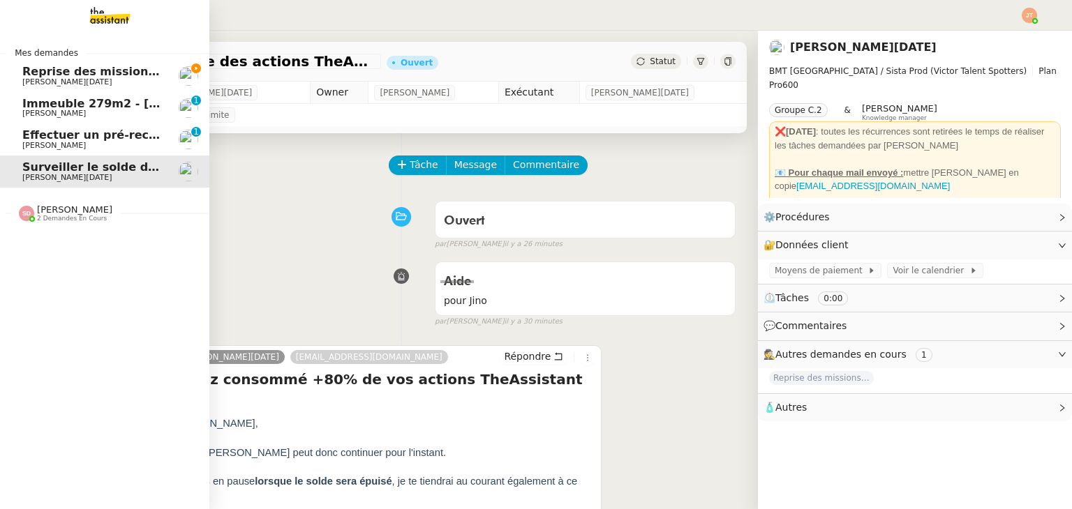
click at [22, 66] on span "Reprise des missions récurrentes" at bounding box center [127, 71] width 210 height 13
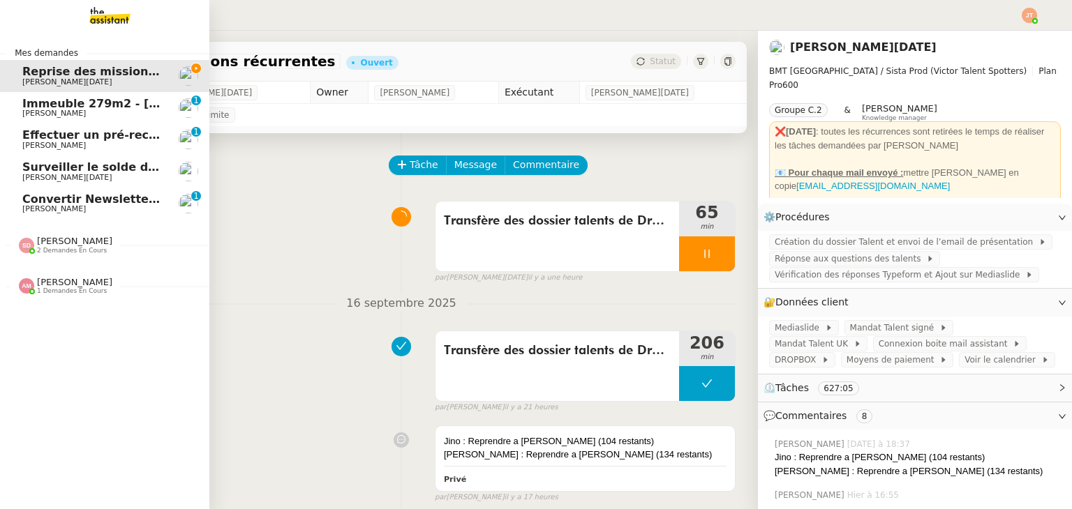
click at [77, 172] on span "Surveiller le solde des actions TheAssistant" at bounding box center [159, 166] width 275 height 13
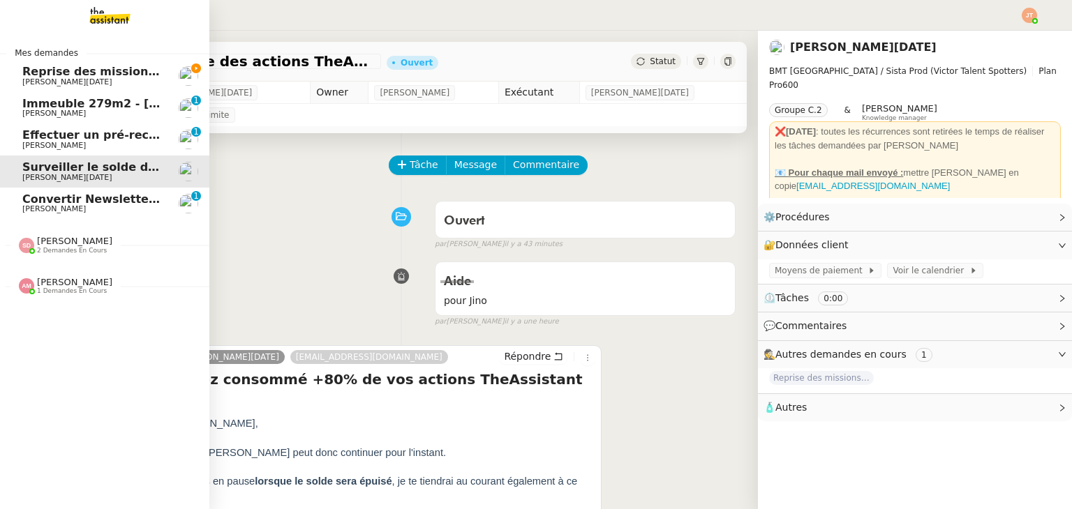
click at [63, 74] on span "Reprise des missions récurrentes" at bounding box center [127, 71] width 210 height 13
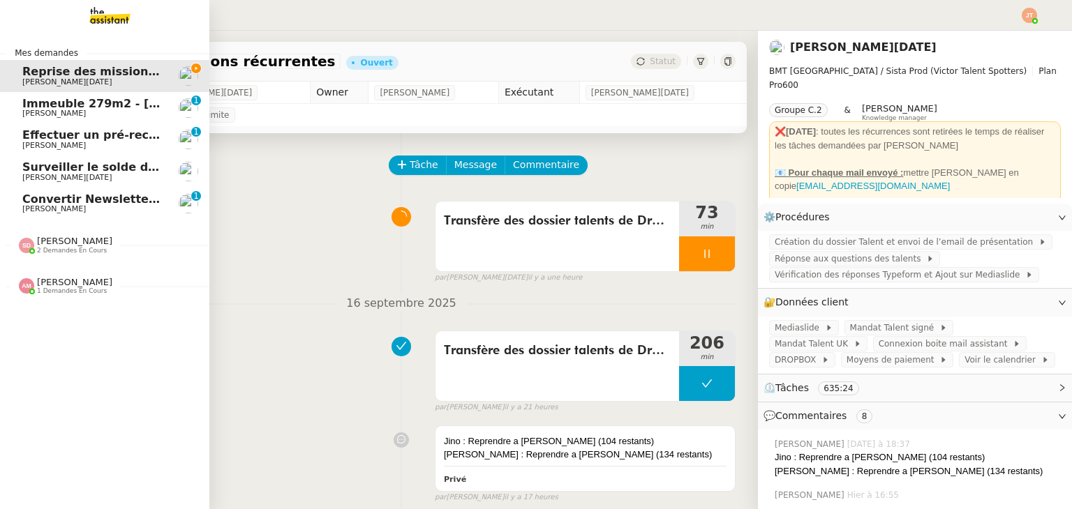
click at [70, 247] on span "2 demandes en cours" at bounding box center [72, 251] width 70 height 8
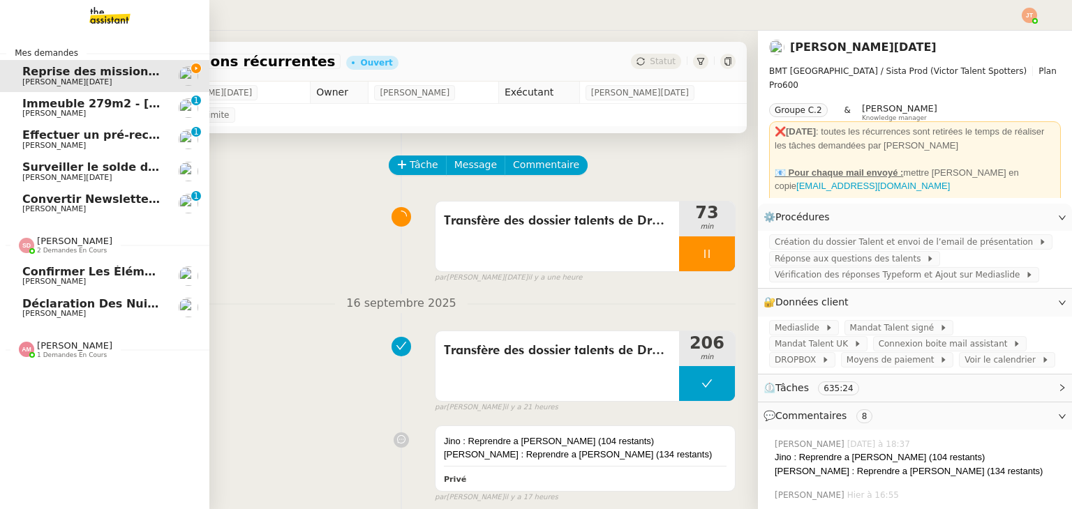
click at [70, 247] on span "2 demandes en cours" at bounding box center [72, 251] width 70 height 8
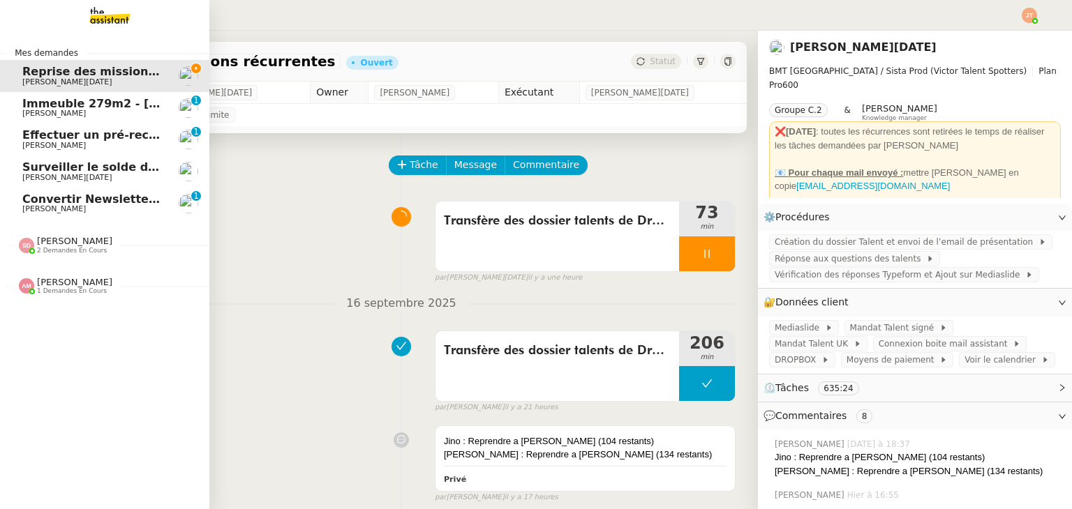
click at [78, 285] on span "[PERSON_NAME]" at bounding box center [74, 282] width 75 height 10
click at [57, 176] on span "[PERSON_NAME][DATE]" at bounding box center [67, 177] width 90 height 9
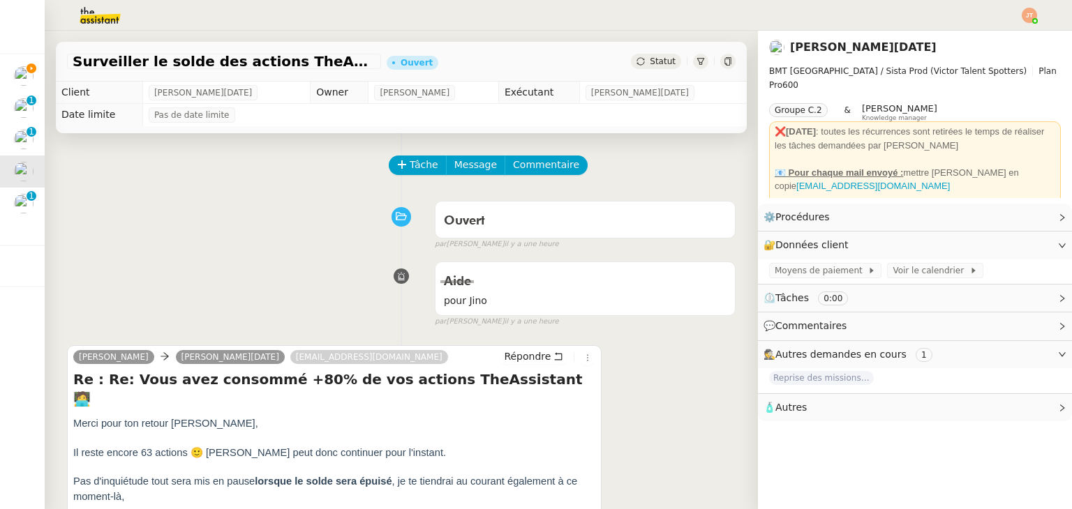
click at [723, 63] on icon at bounding box center [727, 61] width 8 height 8
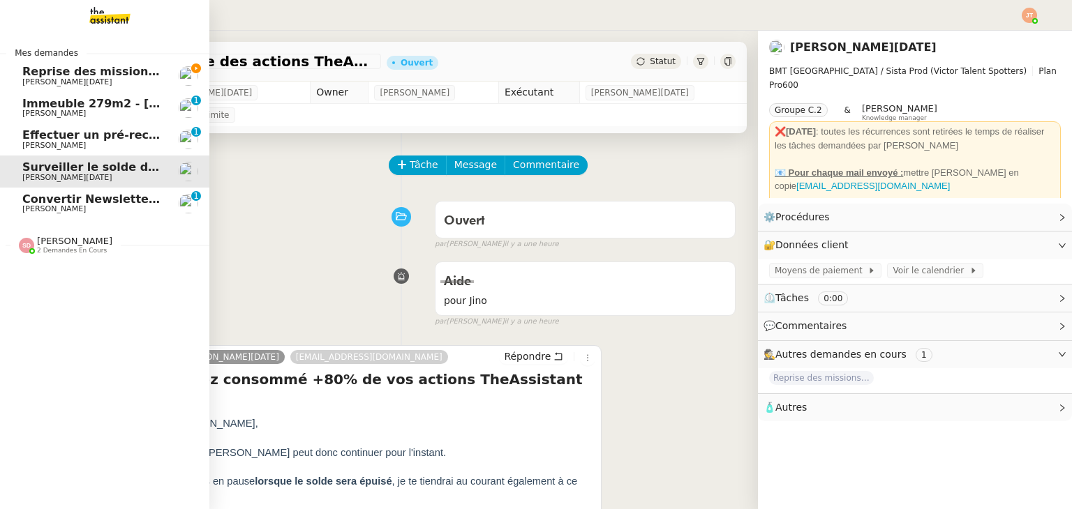
click at [73, 74] on span "Reprise des missions récurrentes" at bounding box center [127, 71] width 210 height 13
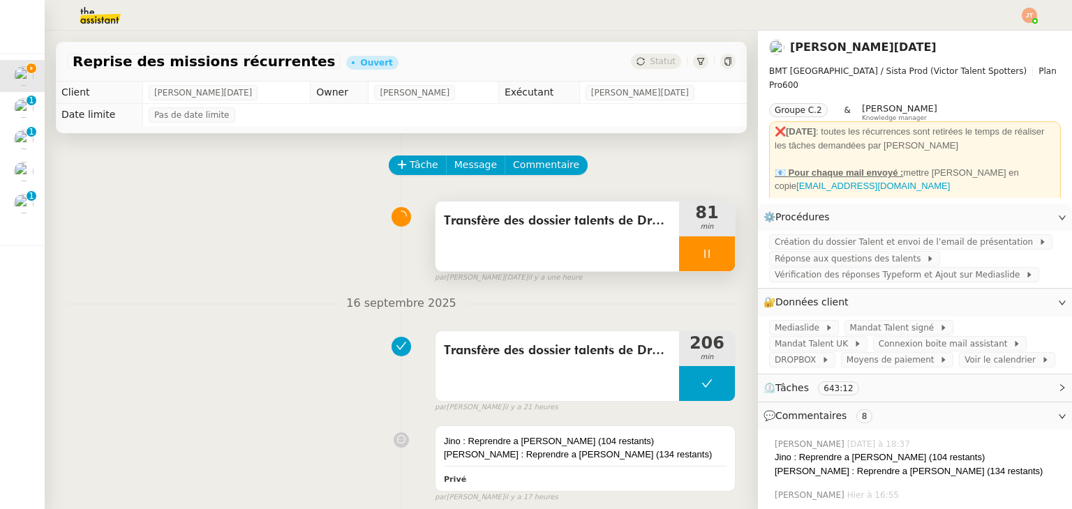
click at [701, 250] on icon at bounding box center [706, 253] width 11 height 11
click at [715, 257] on icon at bounding box center [720, 253] width 11 height 11
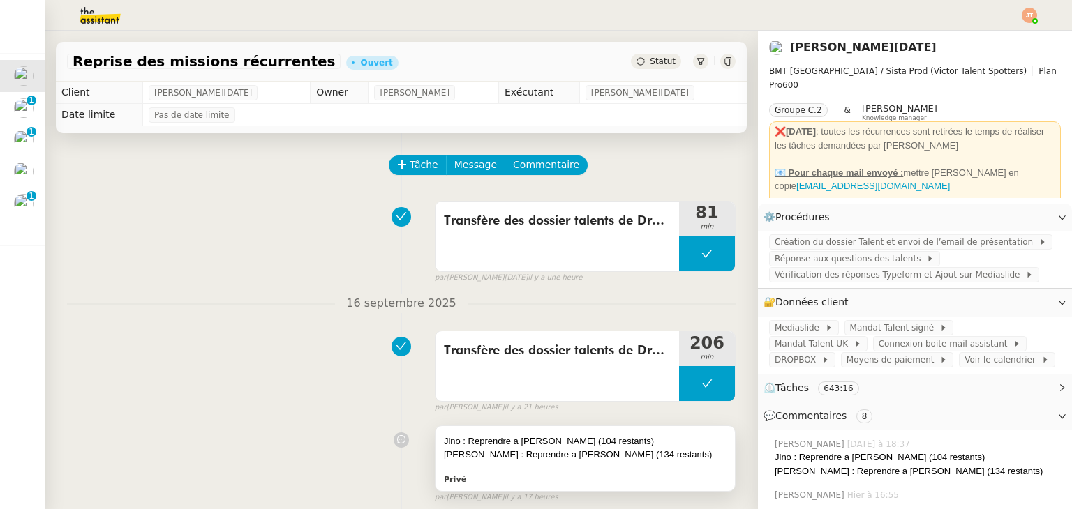
click at [543, 456] on div "[PERSON_NAME] : Reprendre a [PERSON_NAME] (134 restants)" at bounding box center [585, 455] width 283 height 14
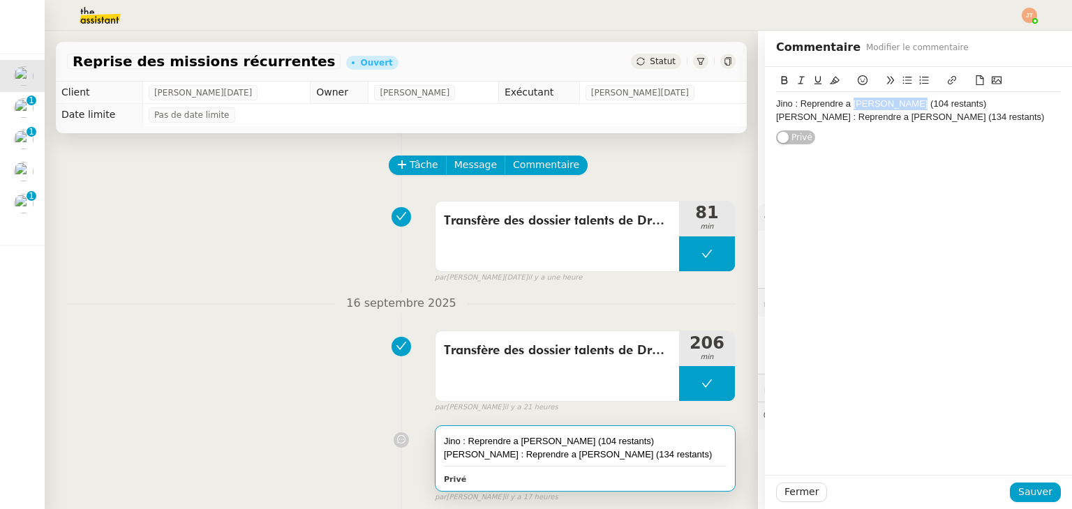
drag, startPoint x: 909, startPoint y: 101, endPoint x: 845, endPoint y: 101, distance: 64.2
click at [845, 101] on div "Jino : Reprendre a [PERSON_NAME] (104 restants)" at bounding box center [918, 104] width 285 height 13
click at [1024, 493] on span "Sauver" at bounding box center [1035, 492] width 34 height 16
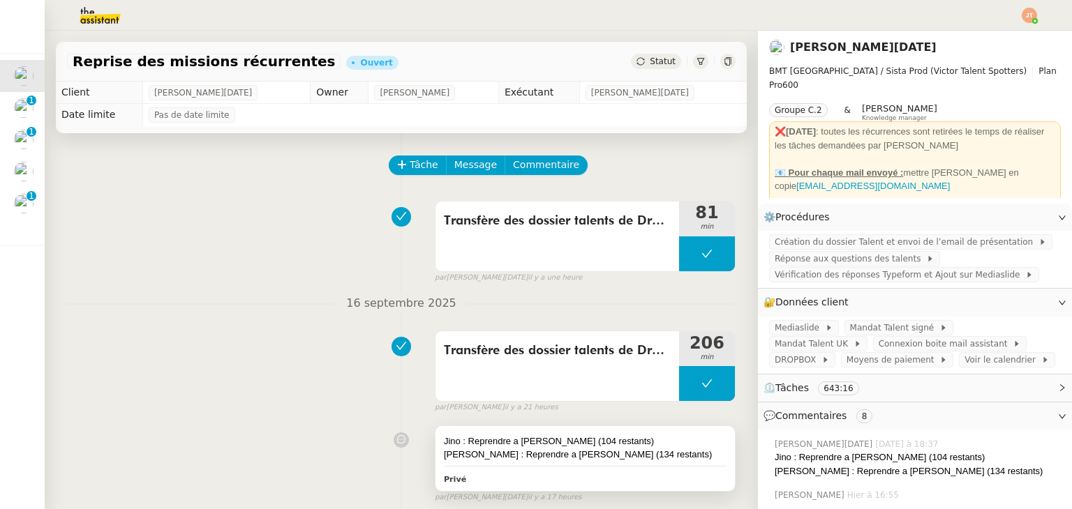
click at [581, 447] on div "Jino : Reprendre a [PERSON_NAME] (104 restants)" at bounding box center [585, 442] width 283 height 14
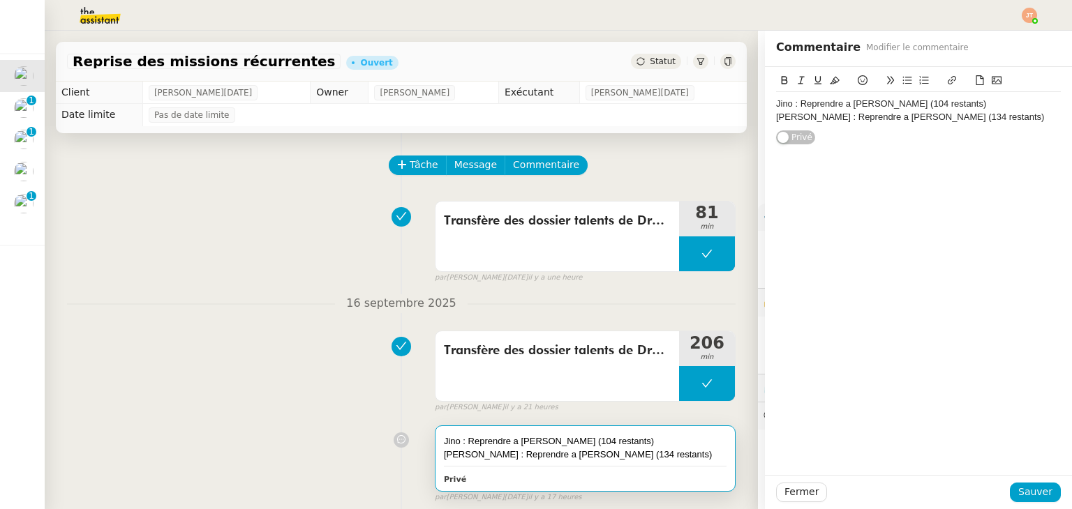
click at [920, 104] on div "Jino : Reprendre a [PERSON_NAME] (104 restants)" at bounding box center [918, 104] width 285 height 13
click at [913, 103] on div "Jino : Reprendre a [PERSON_NAME] (4 restants)" at bounding box center [918, 104] width 285 height 13
click at [1018, 490] on span "Sauver" at bounding box center [1035, 492] width 34 height 16
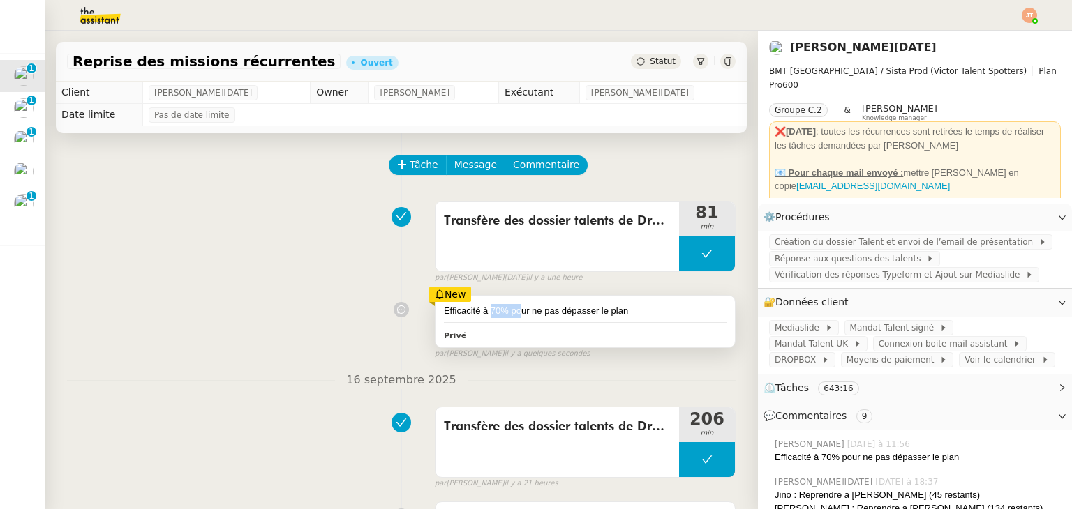
drag, startPoint x: 481, startPoint y: 310, endPoint x: 509, endPoint y: 310, distance: 27.9
click at [509, 310] on div "Efficacité à 70% pour ne pas dépasser le plan" at bounding box center [585, 311] width 283 height 14
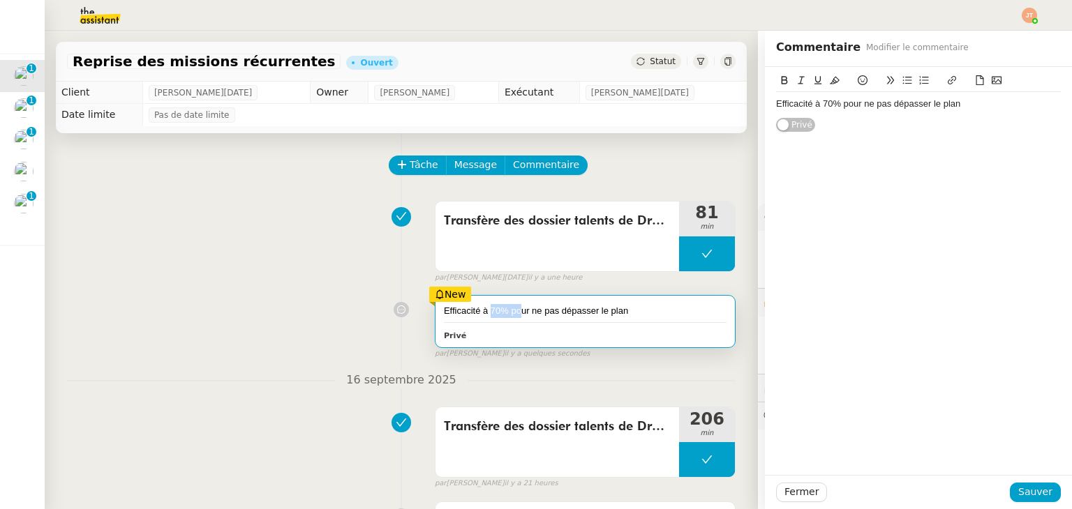
click at [491, 310] on div "Efficacité à 70% pour ne pas dépasser le plan" at bounding box center [585, 311] width 283 height 14
click at [172, 295] on div "Efficacité à 70% pour ne pas dépasser le plan Privé New par [PERSON_NAME] il y …" at bounding box center [401, 324] width 668 height 70
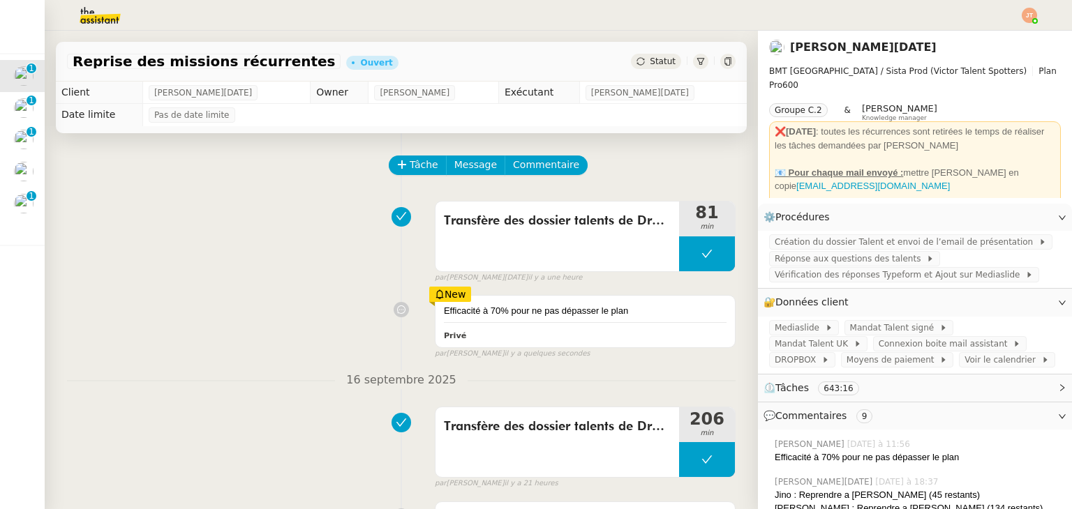
click at [360, 282] on div "Transfère des dossier talents de Dropbox vers Google Drive 81 min false par [PE…" at bounding box center [401, 239] width 668 height 89
click at [357, 296] on div "Efficacité à 70% pour ne pas dépasser le plan Privé New par [PERSON_NAME] il y …" at bounding box center [401, 324] width 668 height 70
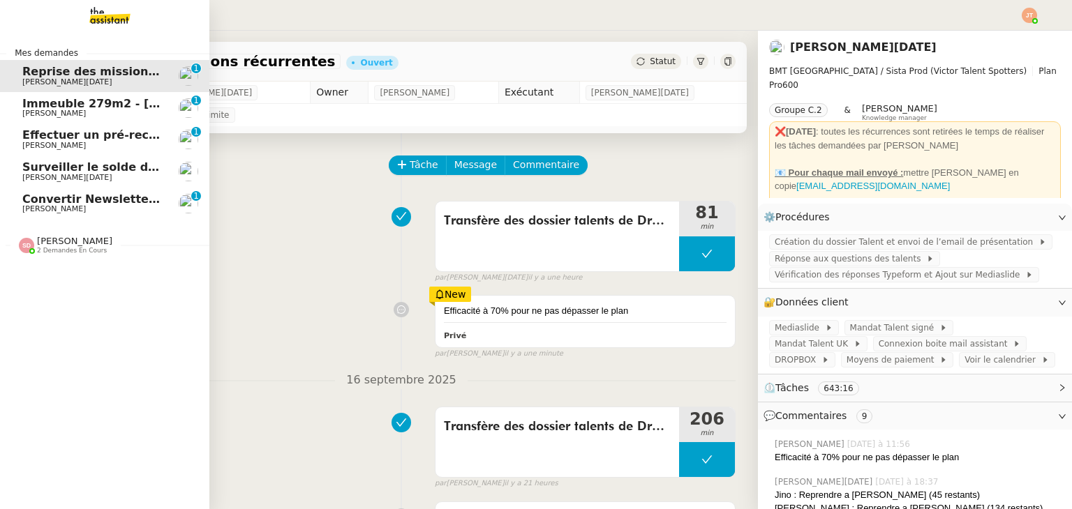
click at [114, 168] on span "Surveiller le solde des actions TheAssistant" at bounding box center [159, 166] width 275 height 13
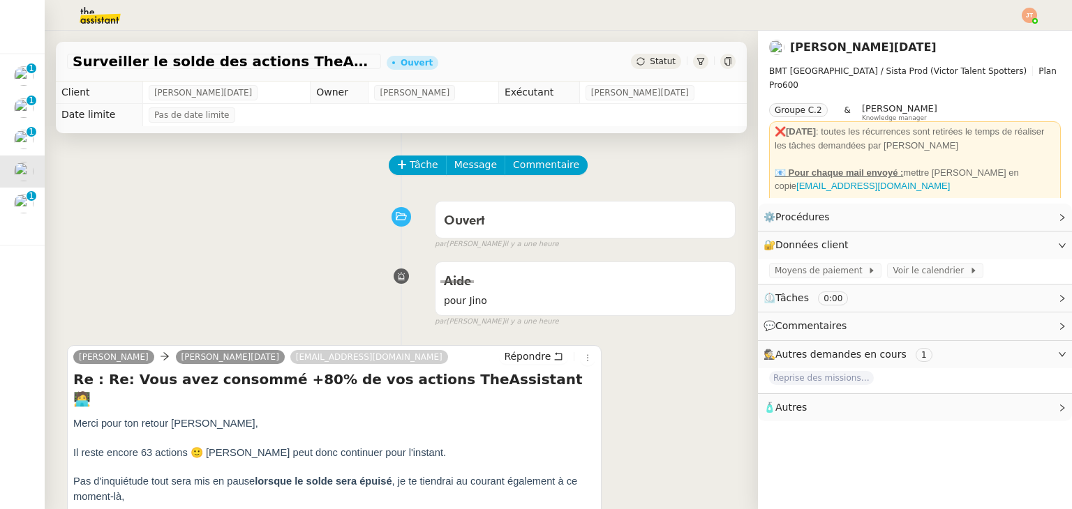
click at [633, 70] on div "Surveiller le solde des actions TheAssistant Ouvert Statut" at bounding box center [401, 62] width 691 height 40
click at [634, 67] on div "Statut" at bounding box center [656, 61] width 50 height 15
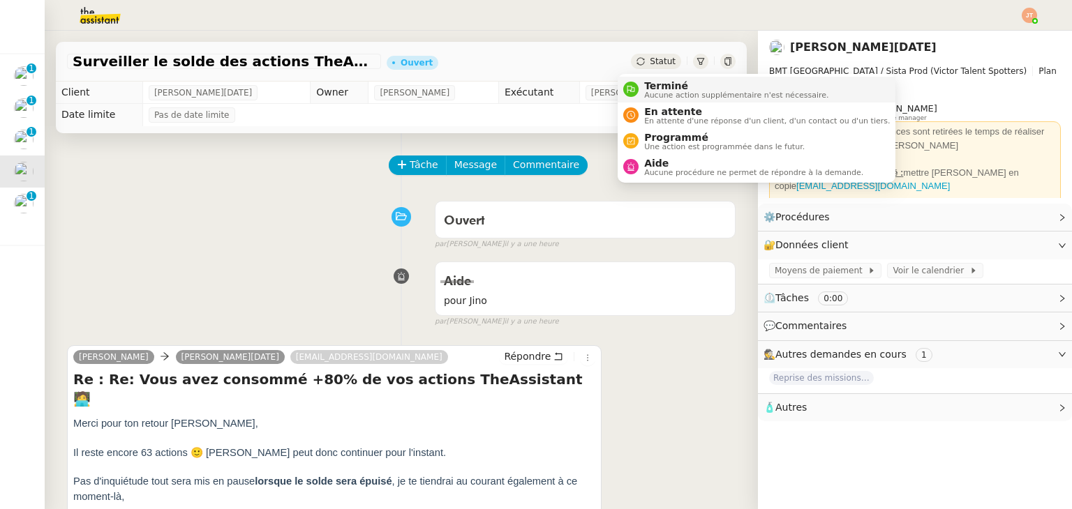
click at [638, 91] on div "Terminé Aucune action supplémentaire n'est nécessaire." at bounding box center [733, 89] width 190 height 19
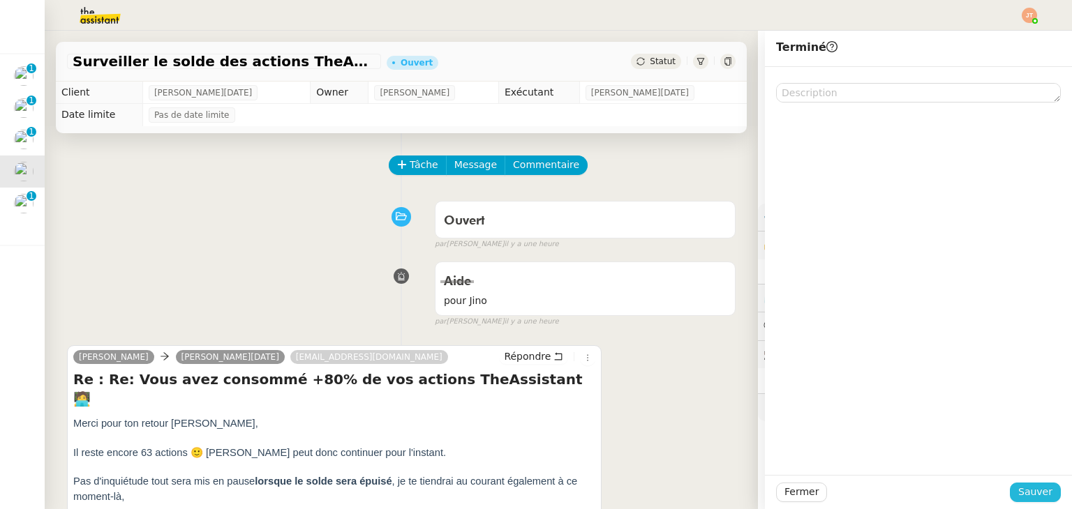
click at [1031, 488] on span "Sauver" at bounding box center [1035, 492] width 34 height 16
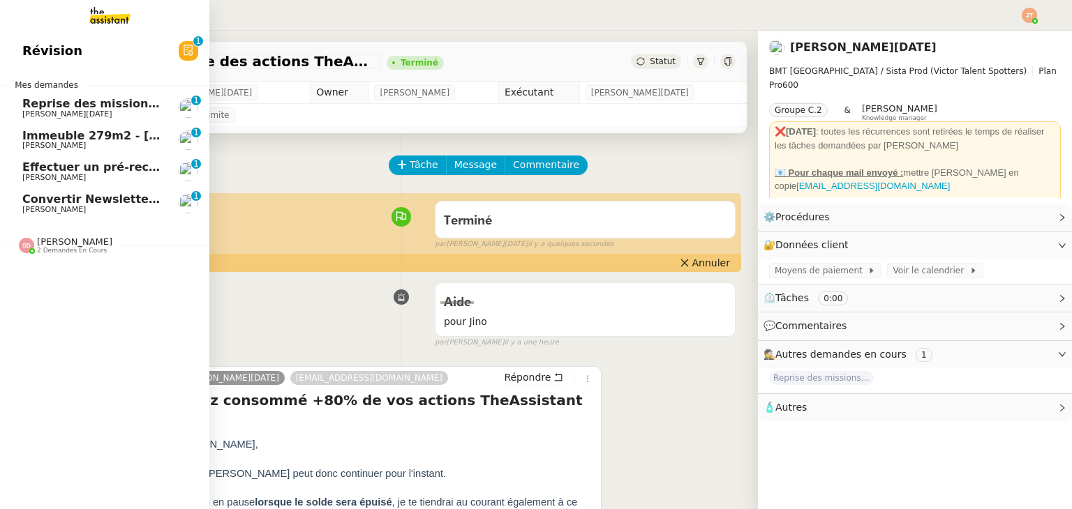
click at [58, 109] on span "Reprise des missions récurrentes" at bounding box center [127, 103] width 210 height 13
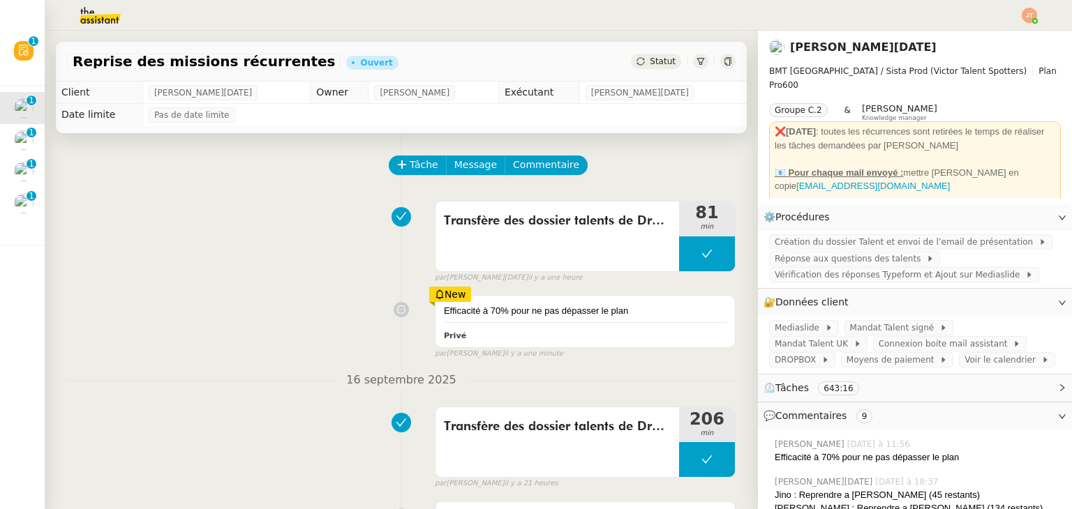
click at [439, 301] on div "New" at bounding box center [450, 294] width 43 height 15
click at [313, 297] on div "Efficacité à 70% pour ne pas dépasser le plan Privé New par [PERSON_NAME] il y …" at bounding box center [401, 324] width 668 height 70
click at [466, 317] on div "Efficacité à 70% pour ne pas dépasser le plan" at bounding box center [585, 311] width 283 height 14
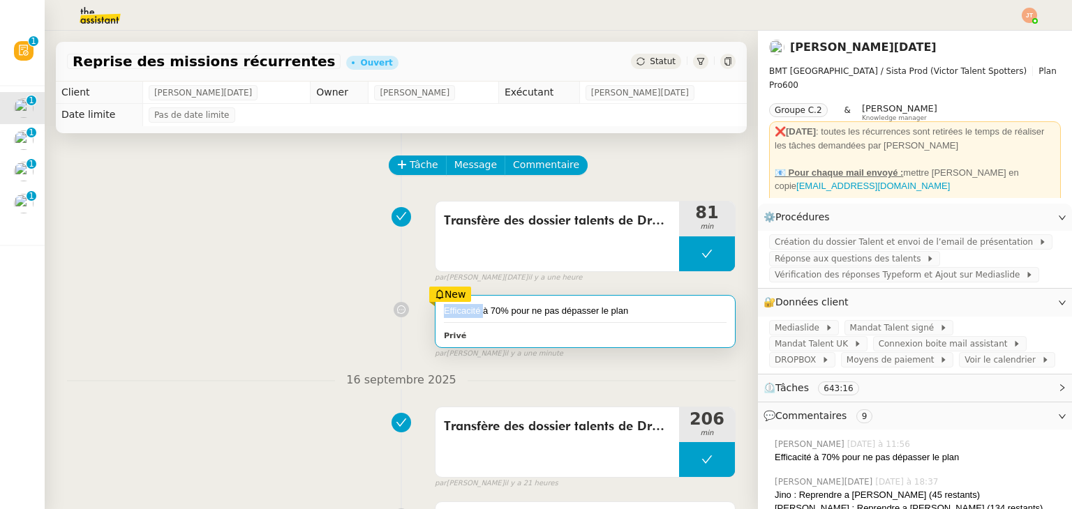
click at [466, 317] on div "Efficacité à 70% pour ne pas dépasser le plan" at bounding box center [585, 311] width 283 height 14
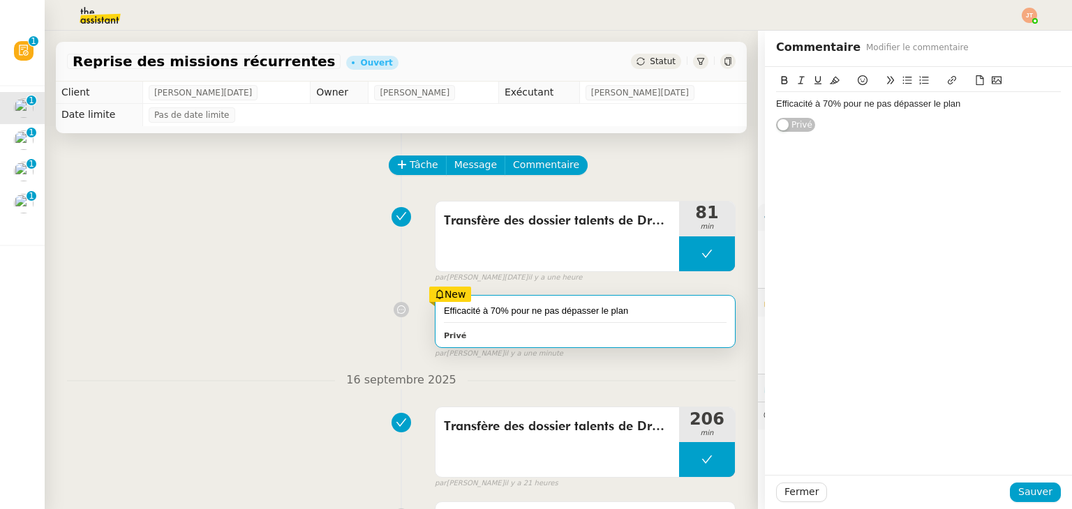
click at [843, 202] on div "Efficacité à 70% pour ne pas dépasser le plan Privé" at bounding box center [918, 271] width 307 height 408
click at [848, 105] on div "Efficacité à 70% pour ne pas dépasser le plan" at bounding box center [918, 104] width 285 height 13
click at [252, 306] on div "Efficacité à 70% pour ne pas dépasser le plan Privé false par [PERSON_NAME]. il…" at bounding box center [401, 324] width 668 height 70
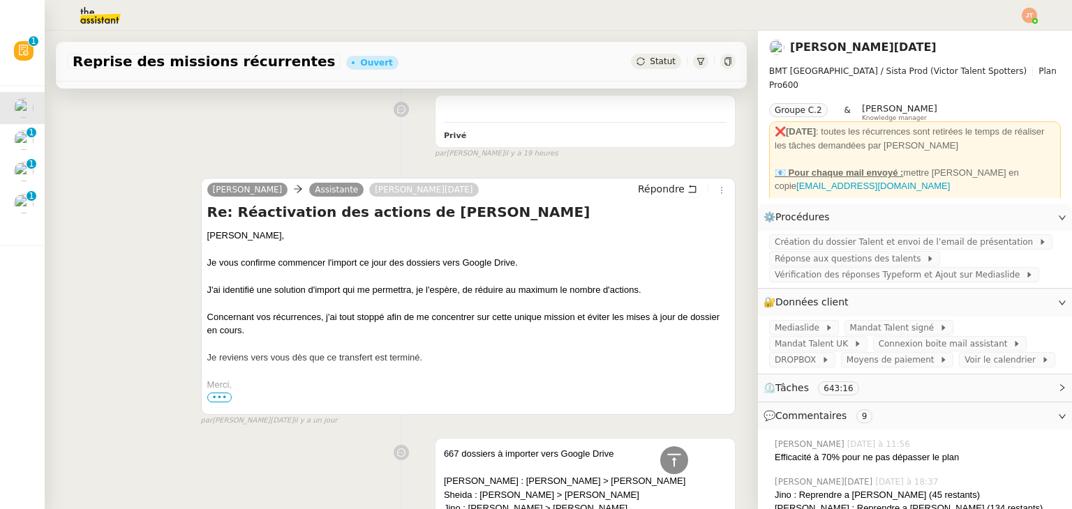
scroll to position [488, 0]
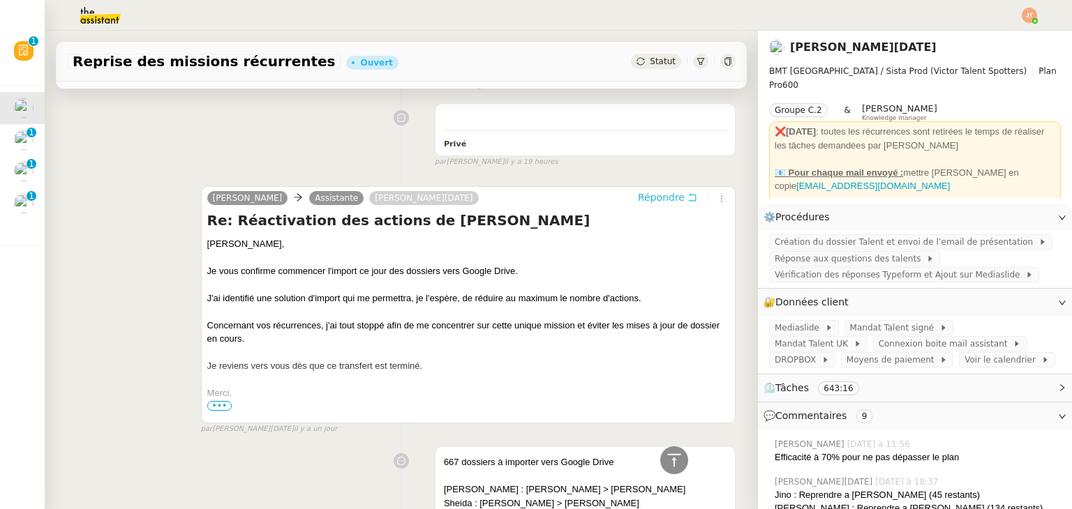
click at [638, 202] on span "Répondre" at bounding box center [661, 197] width 47 height 14
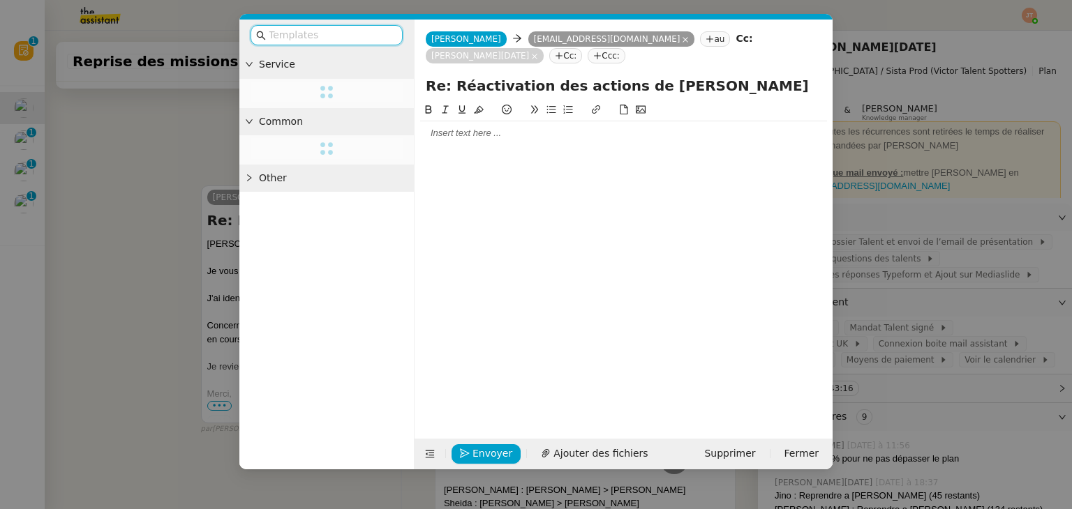
click at [490, 140] on div at bounding box center [623, 133] width 407 height 13
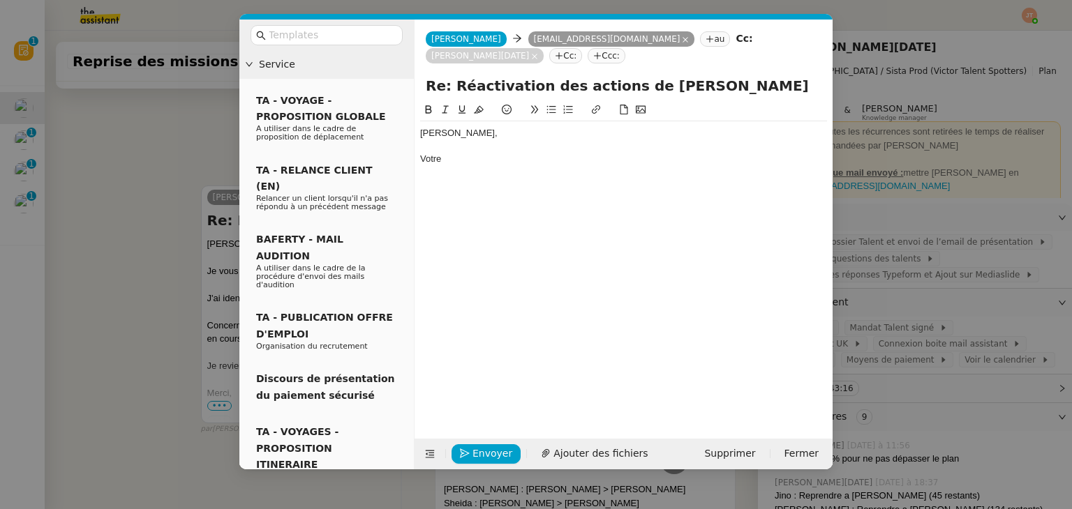
scroll to position [636, 0]
click at [104, 161] on nz-modal-container "Service TA - VOYAGE - PROPOSITION GLOBALE A utiliser dans le cadre de propositi…" at bounding box center [536, 254] width 1072 height 509
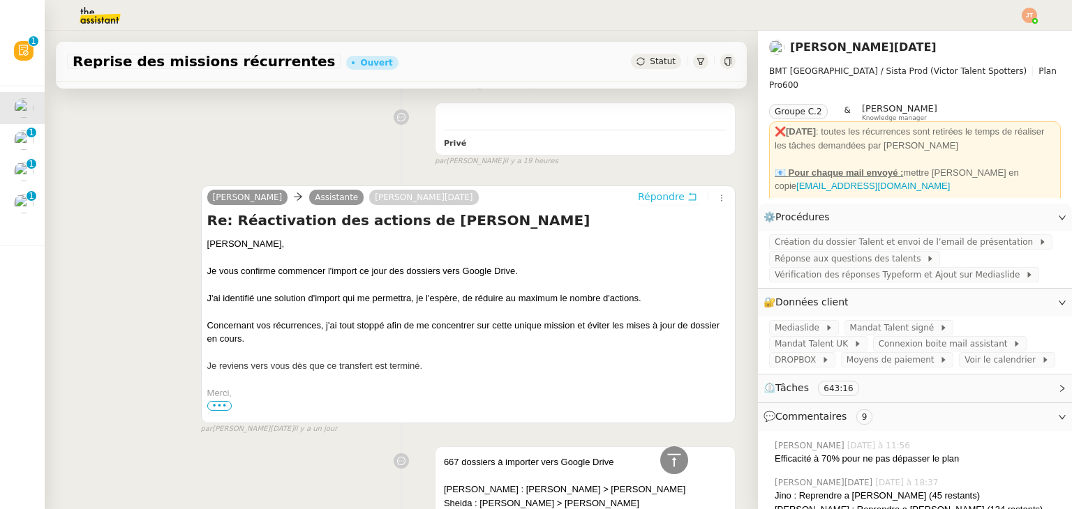
scroll to position [636, 0]
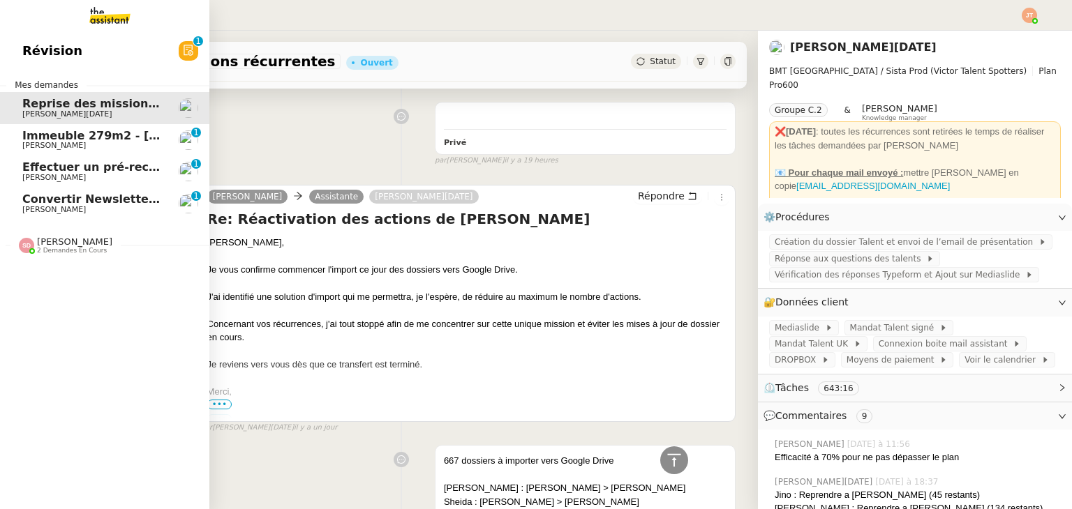
click at [14, 43] on link "Révision 0 1 2 3 4 5 6 7 8 9" at bounding box center [104, 51] width 209 height 32
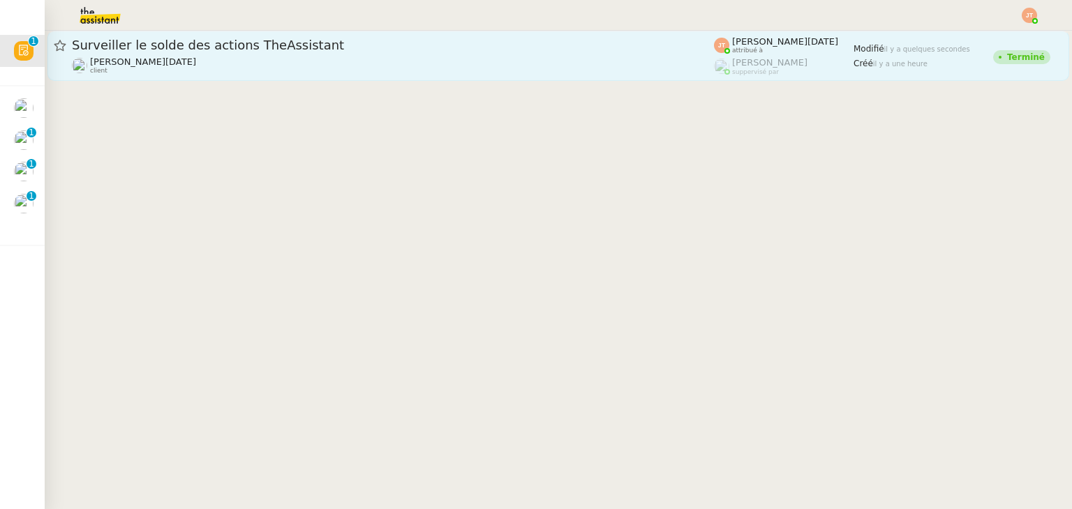
click at [316, 53] on div "Surveiller le solde des actions TheAssistant" at bounding box center [393, 45] width 642 height 17
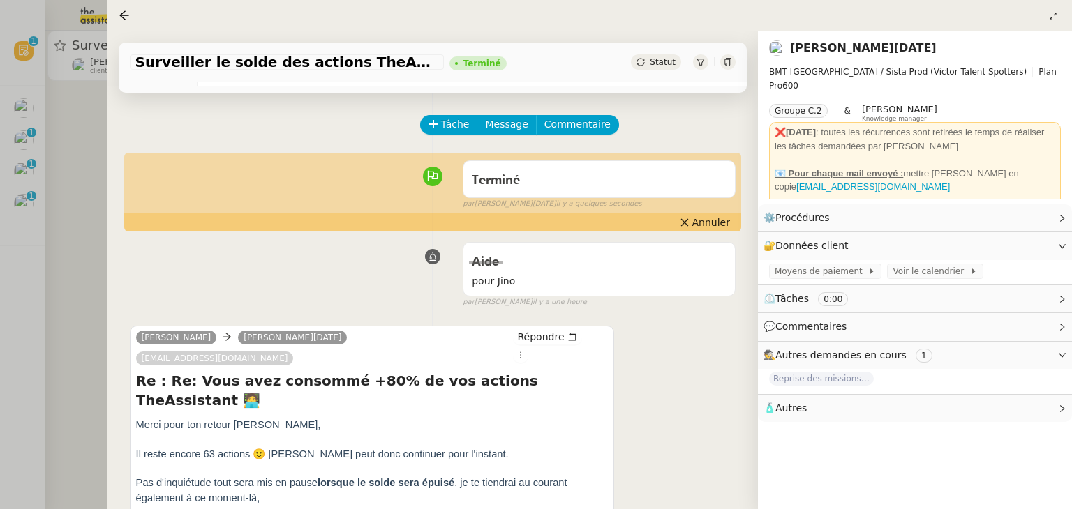
scroll to position [140, 0]
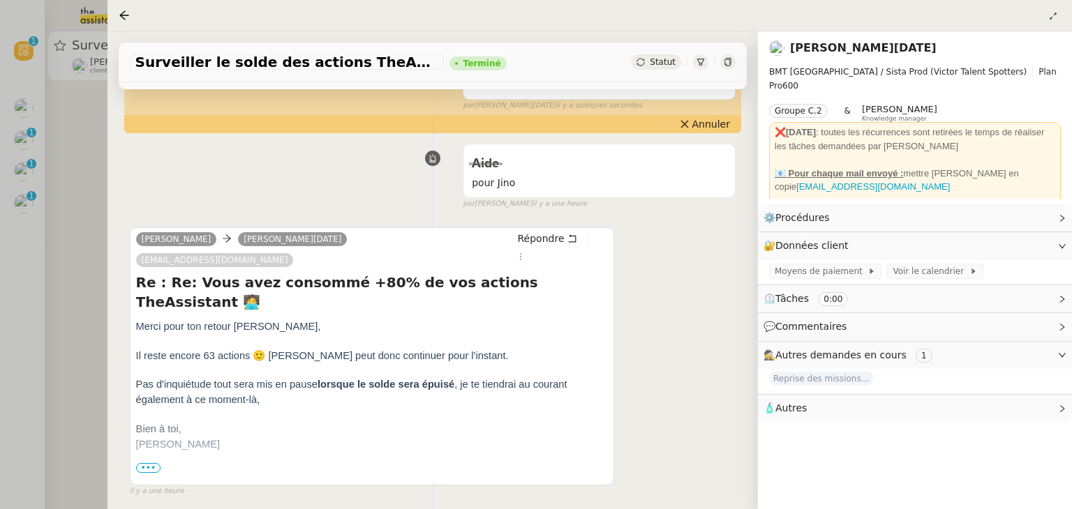
click at [89, 198] on div at bounding box center [536, 254] width 1072 height 509
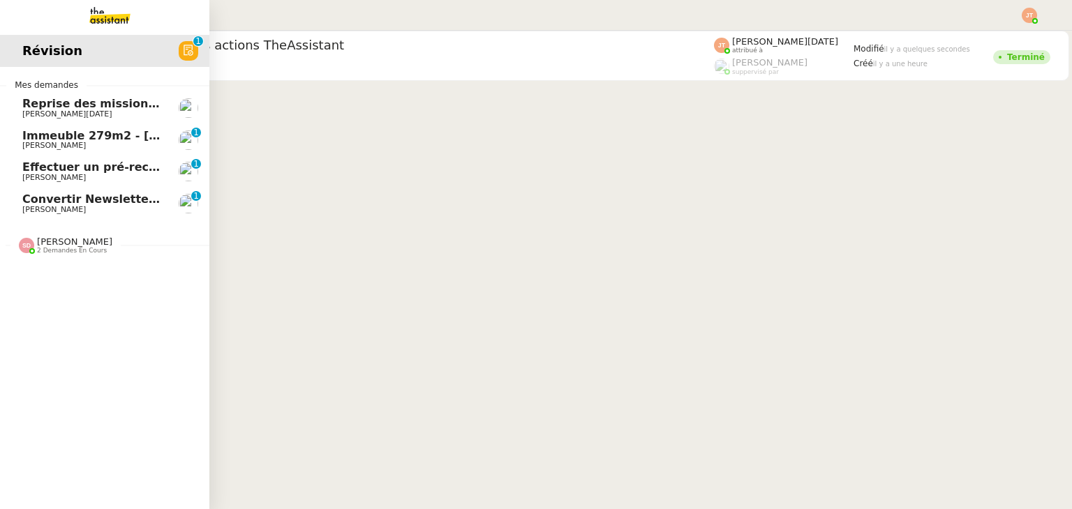
click at [50, 105] on span "Reprise des missions récurrentes" at bounding box center [127, 103] width 210 height 13
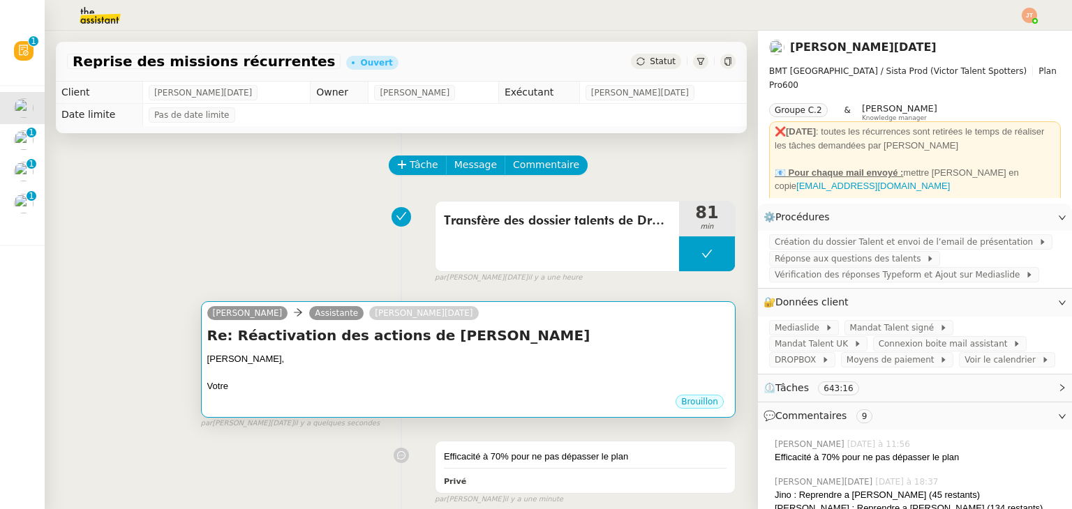
click at [336, 363] on div "[PERSON_NAME]," at bounding box center [468, 359] width 522 height 14
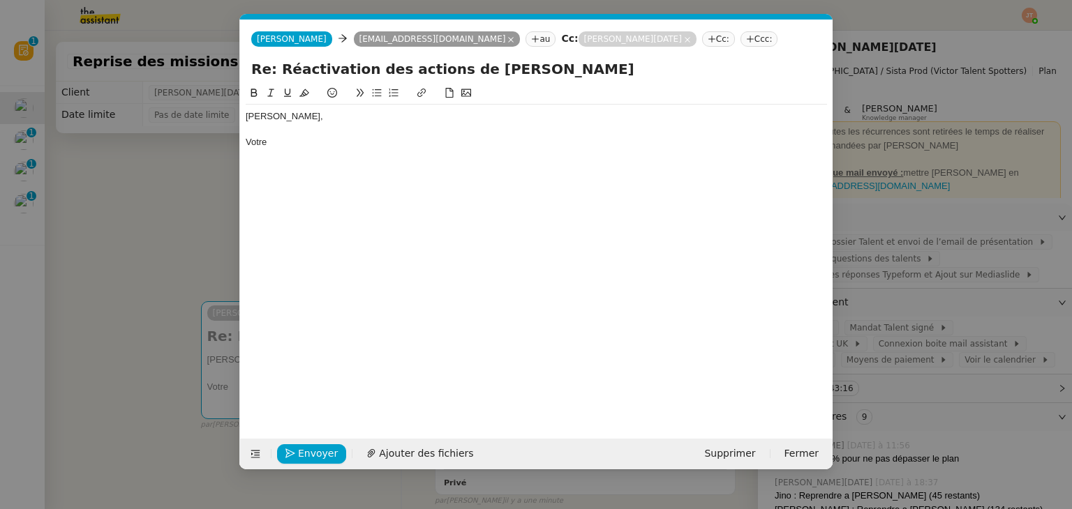
scroll to position [0, 29]
click at [283, 144] on div "Votre" at bounding box center [536, 142] width 581 height 13
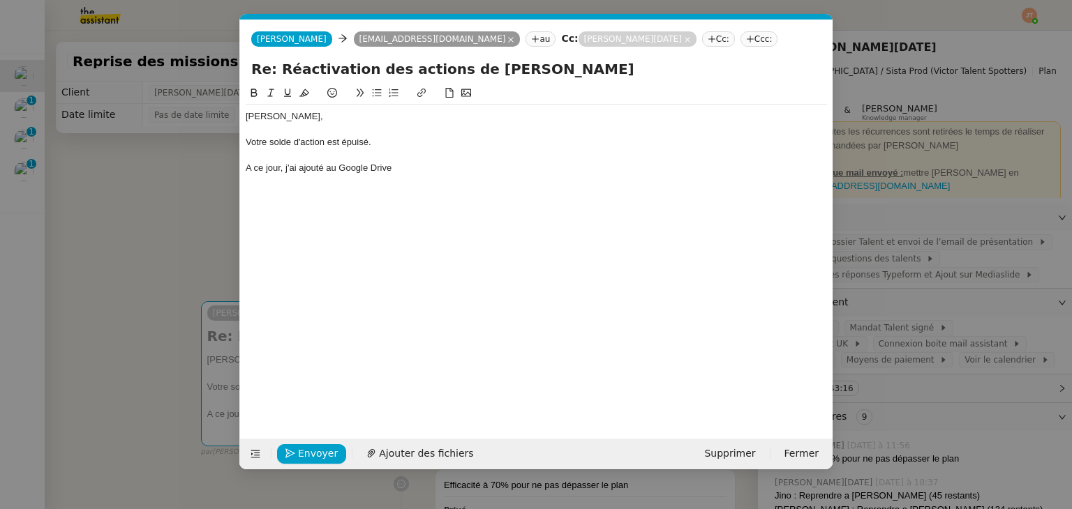
click at [247, 167] on div "A ce jour, j'ai ajouté au Google Drive" at bounding box center [536, 168] width 581 height 13
click at [0, 0] on lt-em "À" at bounding box center [0, 0] width 0 height 0
click at [167, 238] on nz-modal-container "Service TA - VOYAGE - PROPOSITION GLOBALE A utiliser dans le cadre de propositi…" at bounding box center [536, 254] width 1072 height 509
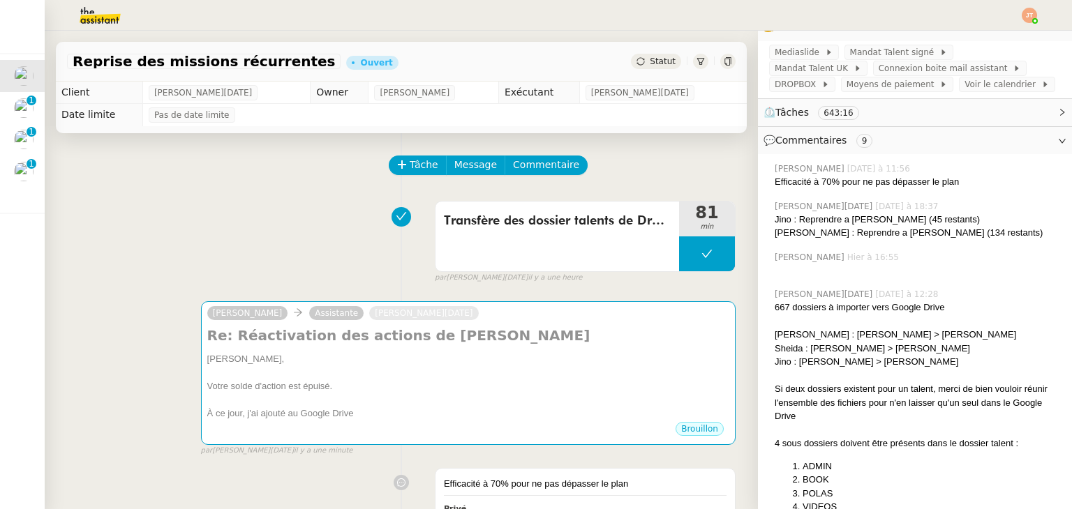
scroll to position [279, 0]
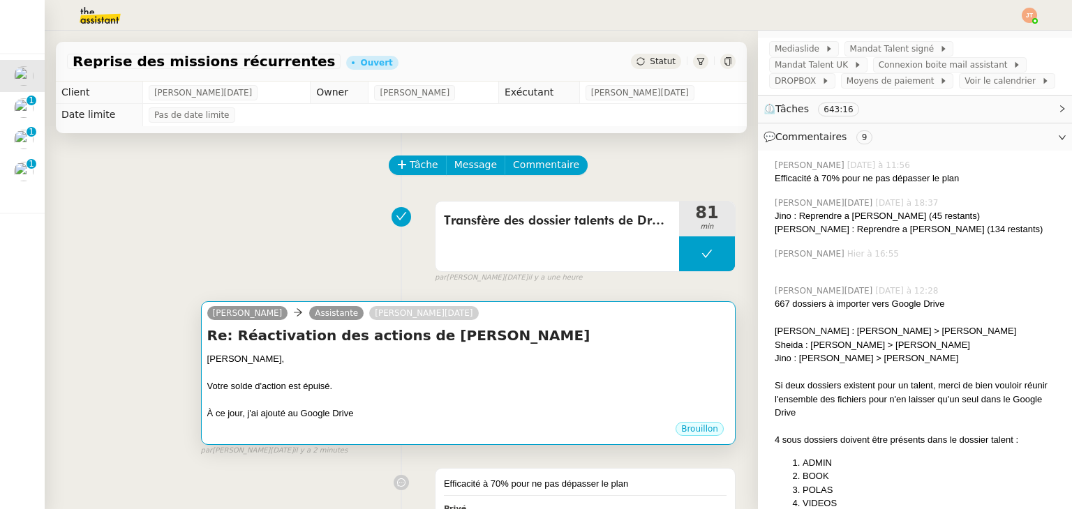
click at [374, 368] on div at bounding box center [468, 373] width 522 height 14
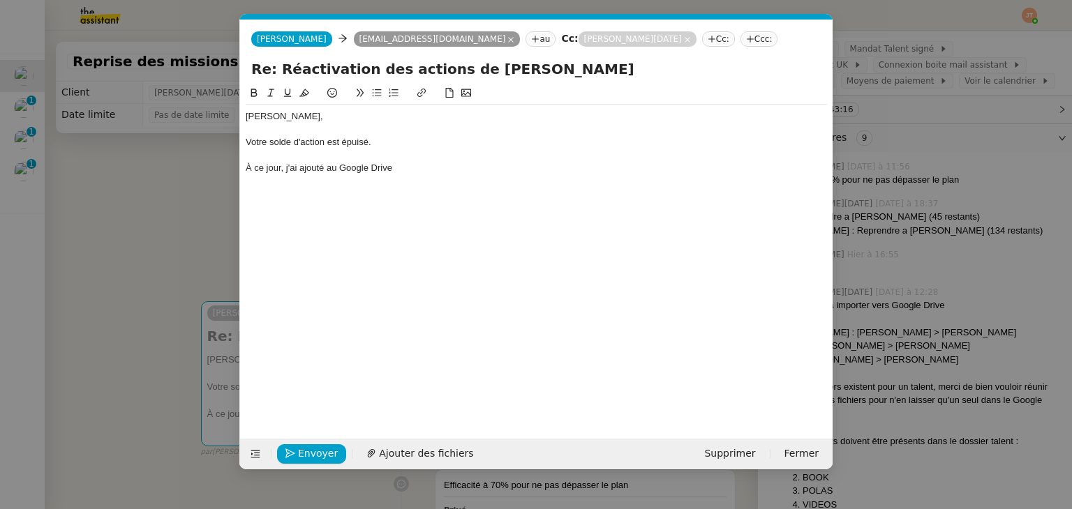
scroll to position [0, 29]
click at [420, 176] on div "[PERSON_NAME], [PERSON_NAME] solde d'action est épuisé. À ce jour, j'ai ajouté …" at bounding box center [536, 142] width 581 height 75
click at [176, 212] on nz-modal-container "Service TA - VOYAGE - PROPOSITION GLOBALE A utiliser dans le cadre de propositi…" at bounding box center [536, 254] width 1072 height 509
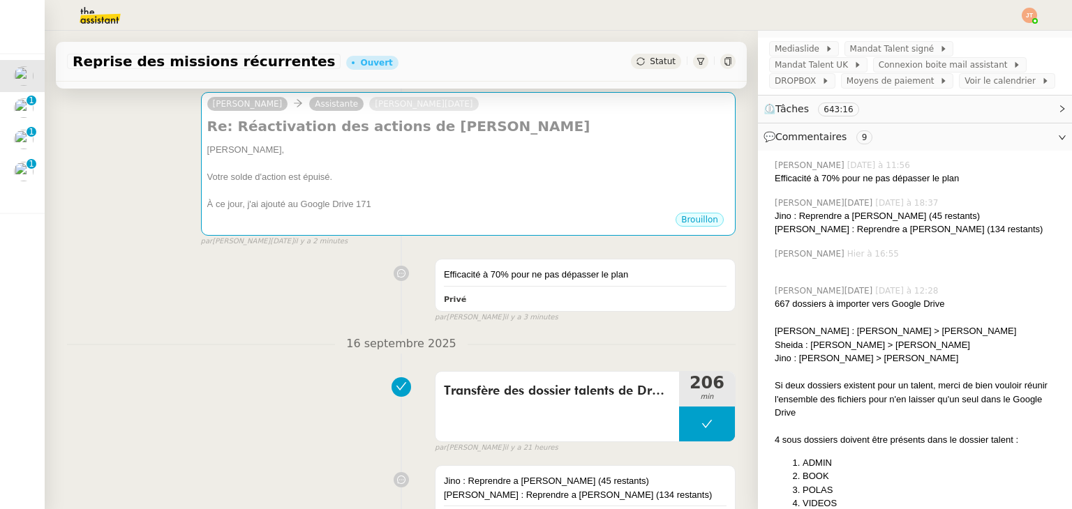
scroll to position [0, 0]
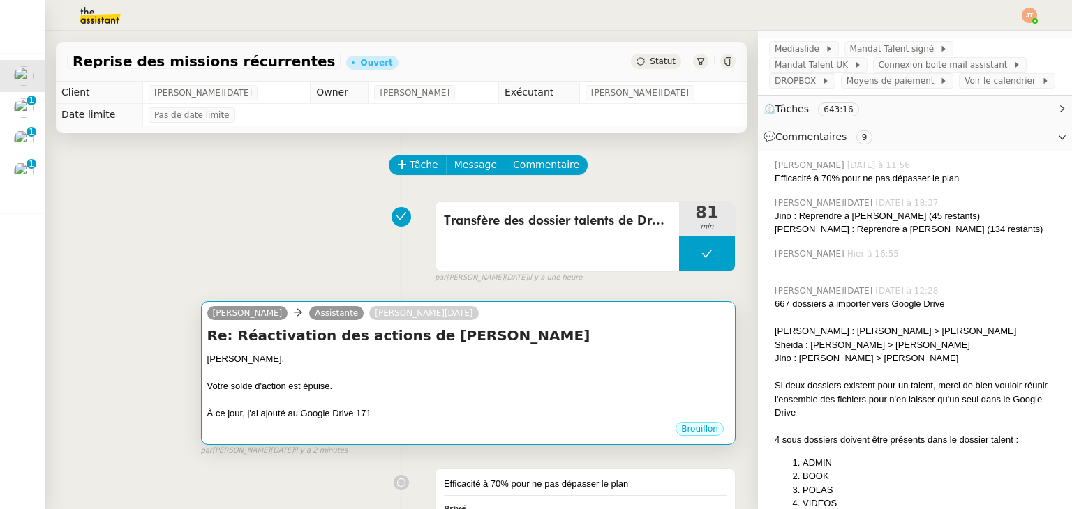
click at [391, 380] on div at bounding box center [468, 373] width 522 height 14
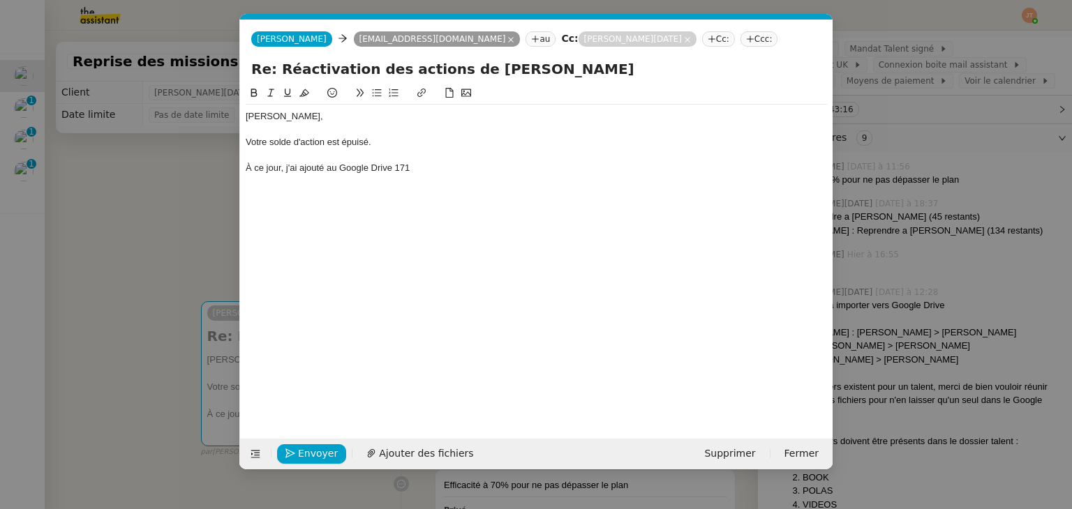
scroll to position [0, 29]
click at [416, 163] on div "À ce jour, j'ai ajouté au Google Drive 171" at bounding box center [536, 168] width 581 height 13
click at [411, 168] on div "À ce jour, j'ai ajouté au Google Drive 260 talents" at bounding box center [536, 168] width 581 height 13
click at [508, 166] on div "À ce jour, j'ai ajouté au Google Drive 260 dossiers talents" at bounding box center [536, 168] width 581 height 13
click at [212, 180] on nz-modal-container "Service TA - VOYAGE - PROPOSITION GLOBALE A utiliser dans le cadre de propositi…" at bounding box center [536, 254] width 1072 height 509
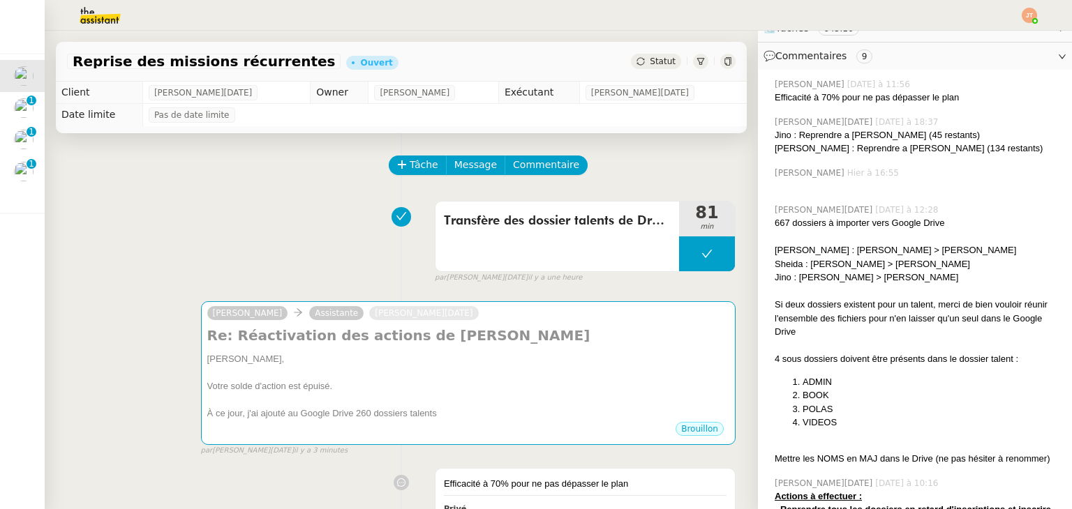
scroll to position [349, 0]
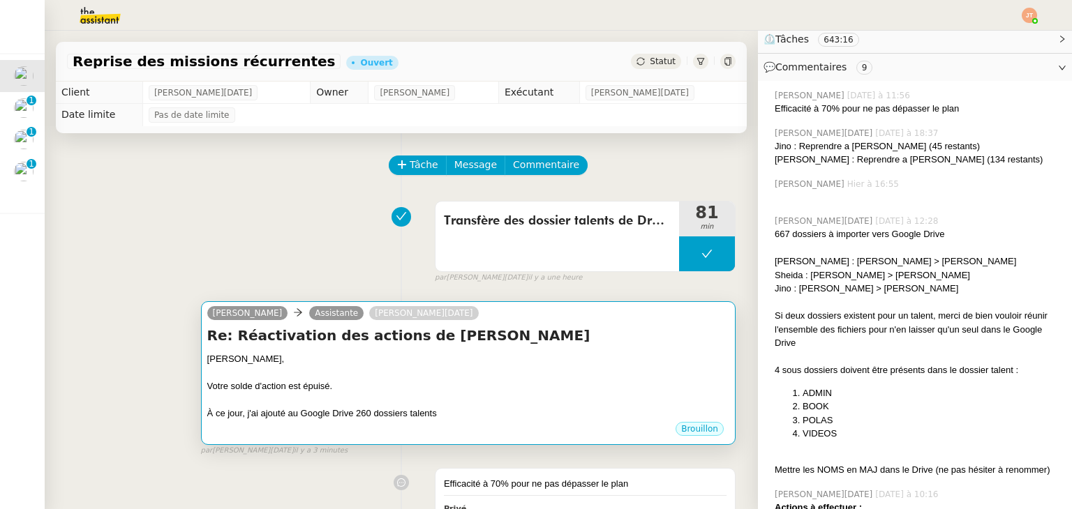
click at [419, 364] on div "[PERSON_NAME]," at bounding box center [468, 359] width 522 height 14
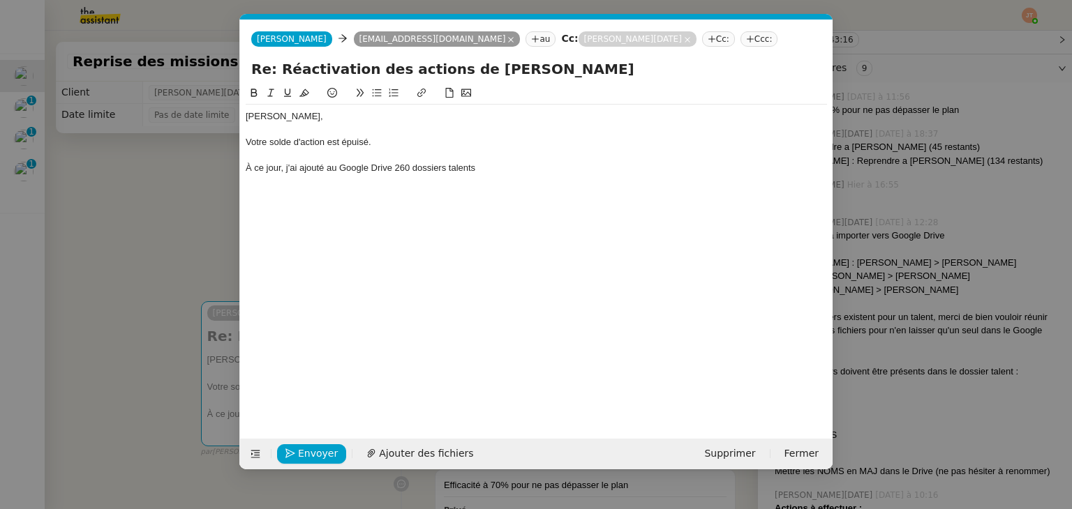
scroll to position [0, 29]
click at [505, 174] on div "À ce jour, j'ai ajouté au Google Drive 260 dossiers talents" at bounding box center [536, 168] width 581 height 13
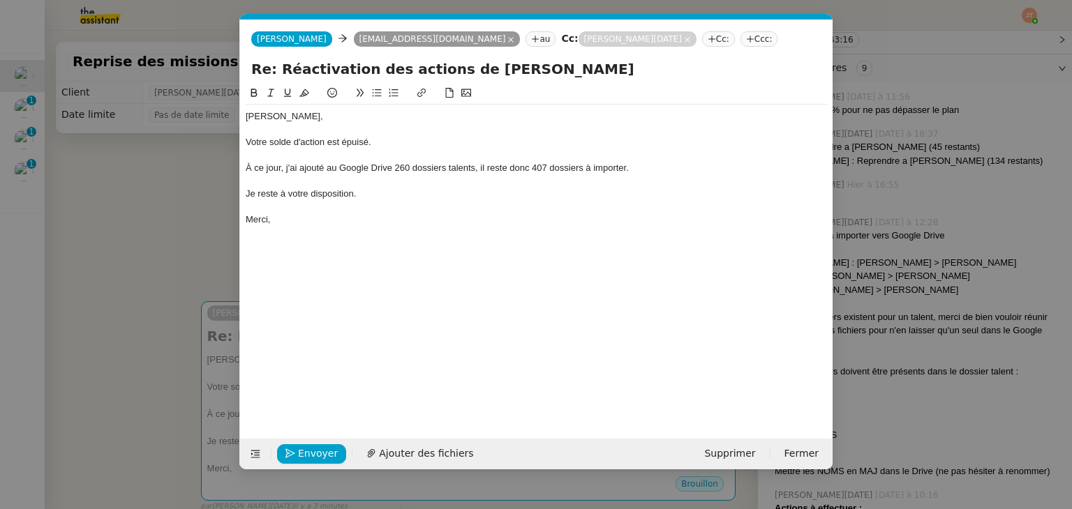
click at [190, 231] on nz-modal-container "Service TA - VOYAGE - PROPOSITION GLOBALE A utiliser dans le cadre de propositi…" at bounding box center [536, 254] width 1072 height 509
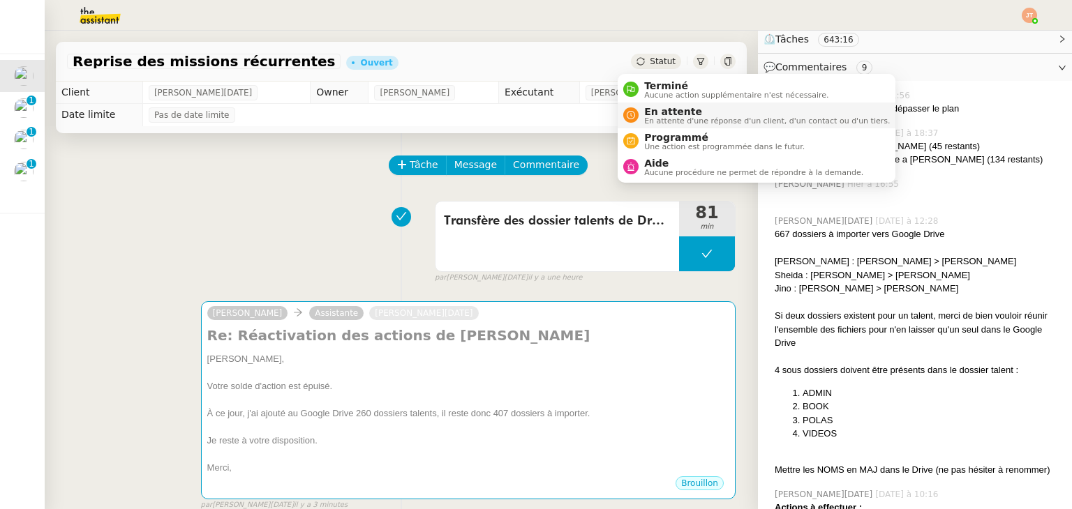
click at [655, 117] on span "En attente d'une réponse d'un client, d'un contact ou d'un tiers." at bounding box center [767, 121] width 246 height 8
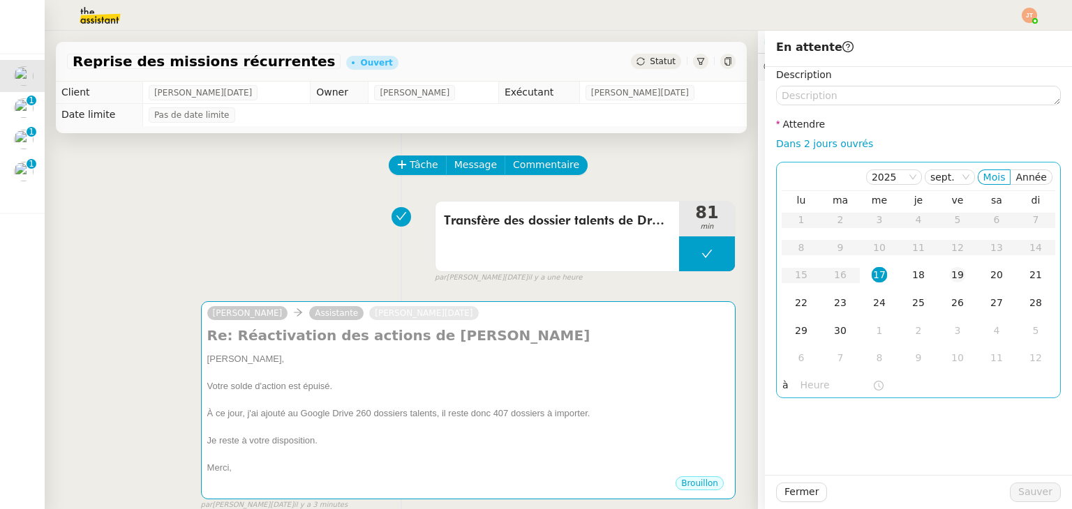
click at [949, 278] on div "19" at bounding box center [956, 274] width 15 height 15
click at [806, 382] on input "text" at bounding box center [836, 385] width 72 height 16
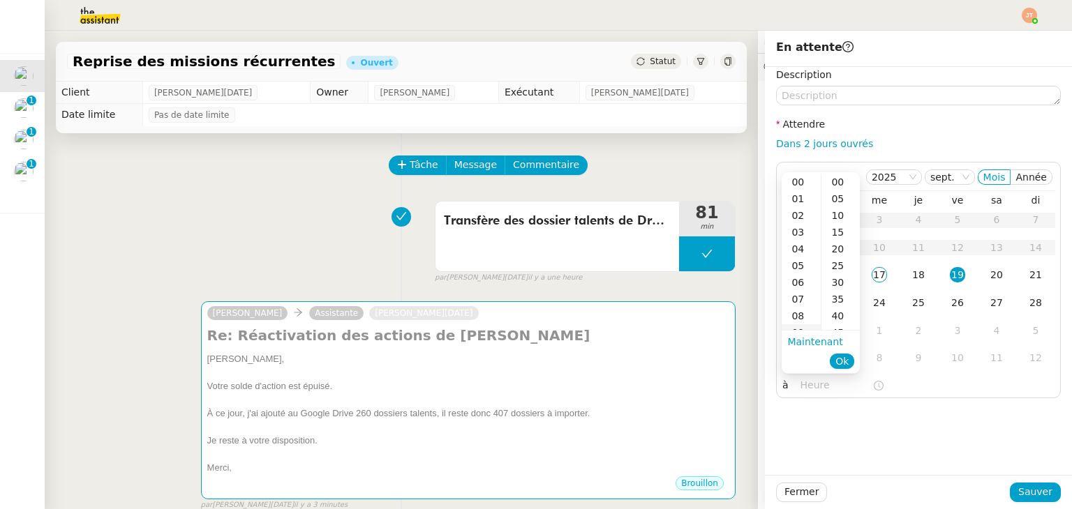
click at [800, 328] on div "09" at bounding box center [800, 332] width 39 height 17
click at [840, 287] on div "30" at bounding box center [840, 282] width 38 height 17
type input "09:30"
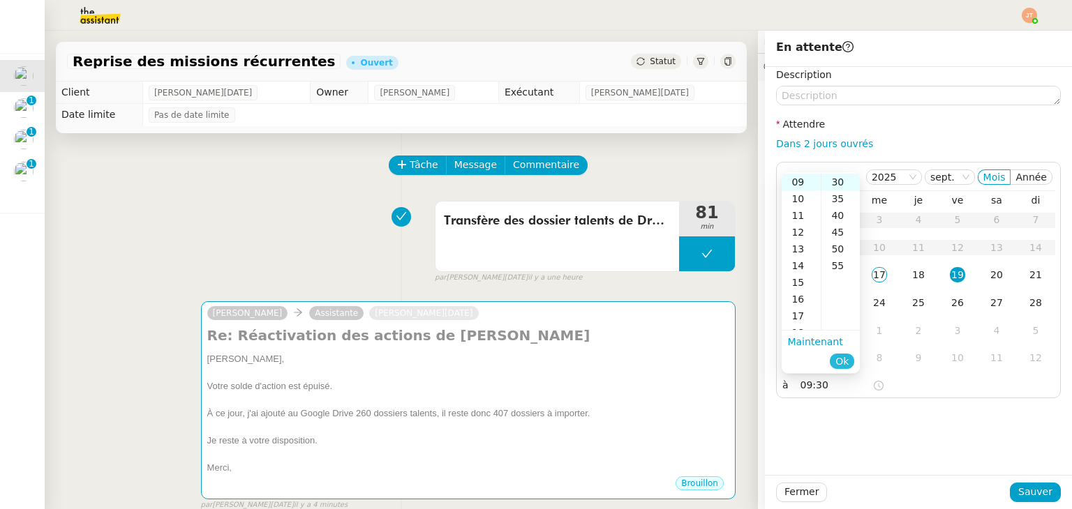
click at [848, 363] on span "Ok" at bounding box center [841, 361] width 13 height 14
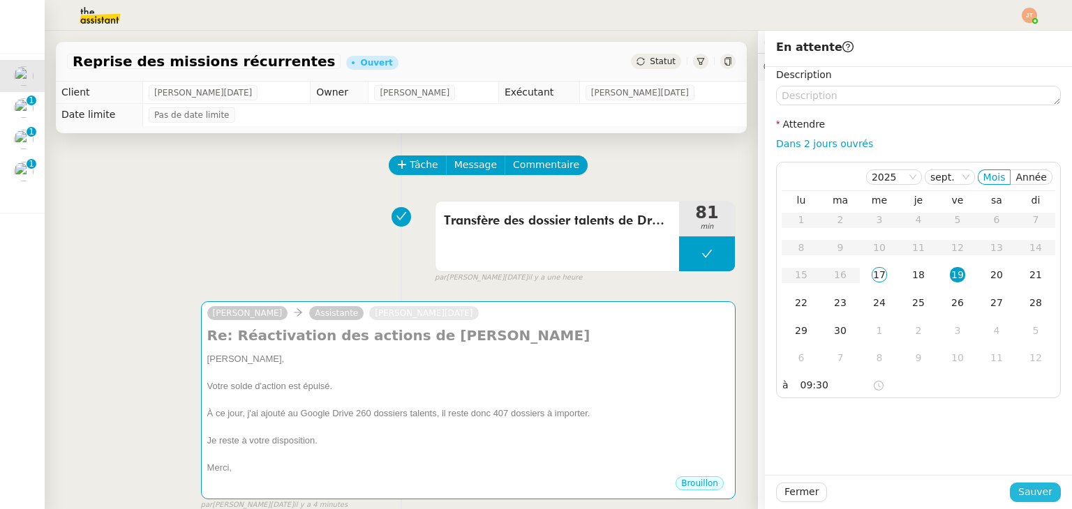
click at [1018, 497] on span "Sauver" at bounding box center [1035, 492] width 34 height 16
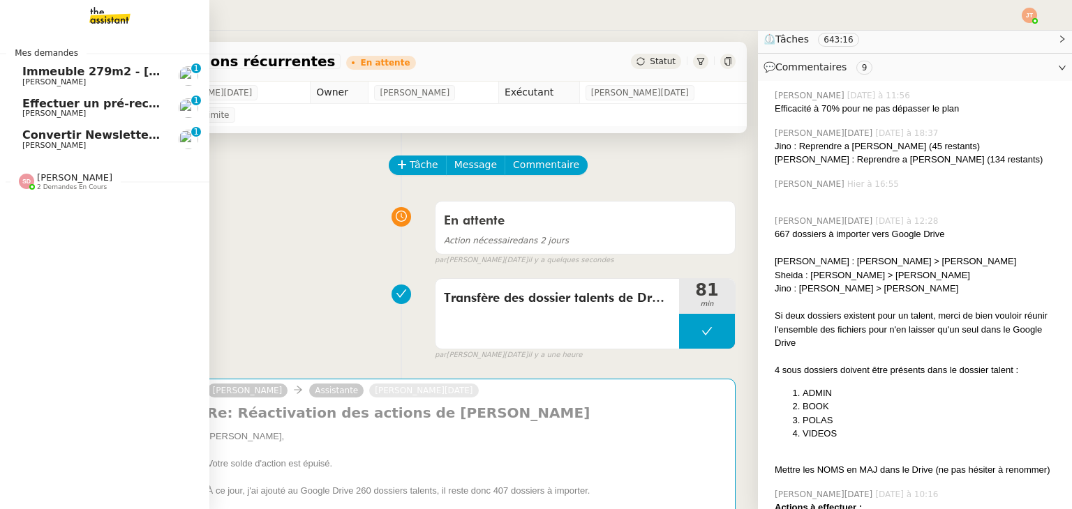
click at [107, 140] on span "Convertir Newsletters en PDF" at bounding box center [115, 134] width 187 height 13
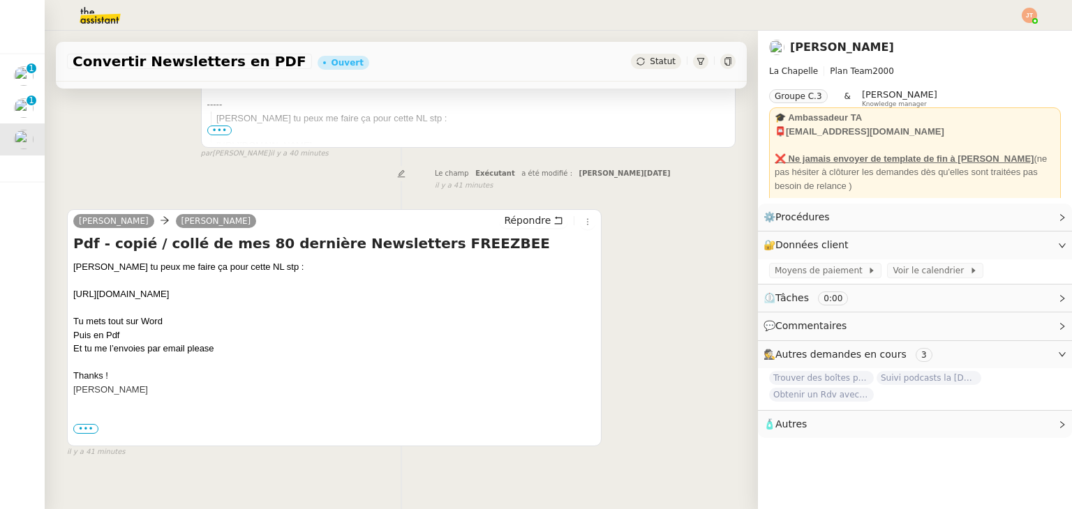
scroll to position [382, 0]
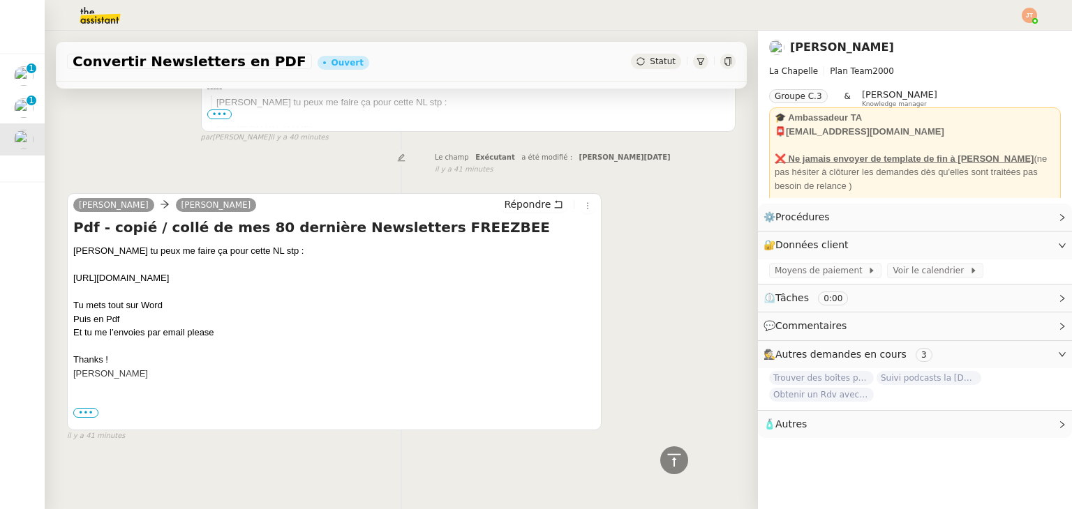
click at [153, 272] on div "[PERSON_NAME] tu peux me faire ça pour cette NL stp : [URL][DOMAIN_NAME] Tu met…" at bounding box center [334, 312] width 522 height 136
drag, startPoint x: 203, startPoint y: 272, endPoint x: 74, endPoint y: 276, distance: 129.1
click at [74, 276] on div "[PERSON_NAME] tu peux me faire ça pour cette NL stp : [URL][DOMAIN_NAME] Tu met…" at bounding box center [334, 312] width 522 height 136
copy div "[URL][DOMAIN_NAME]"
click at [226, 278] on div "[PERSON_NAME] tu peux me faire ça pour cette NL stp : [URL][DOMAIN_NAME] Tu met…" at bounding box center [334, 312] width 522 height 136
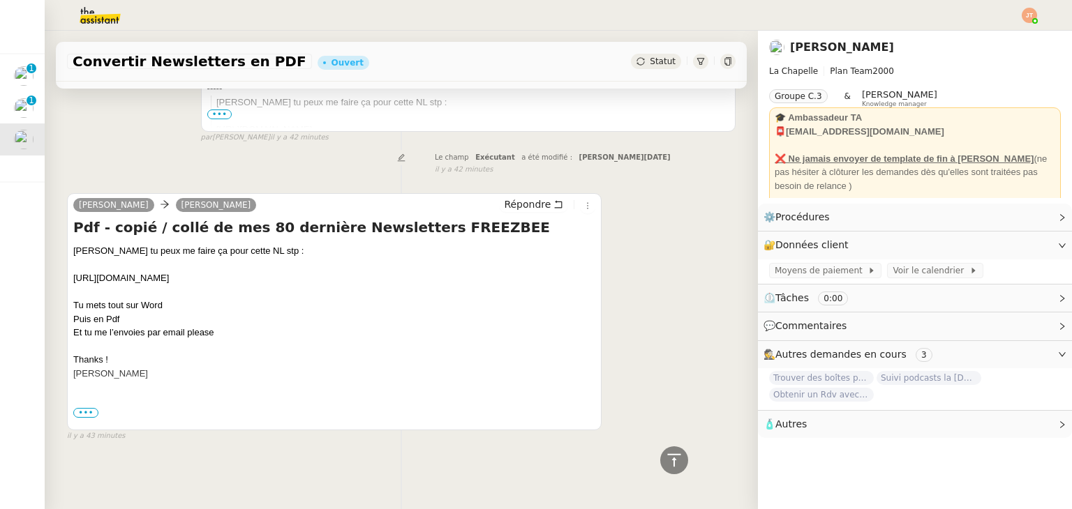
click at [96, 15] on img at bounding box center [89, 15] width 108 height 31
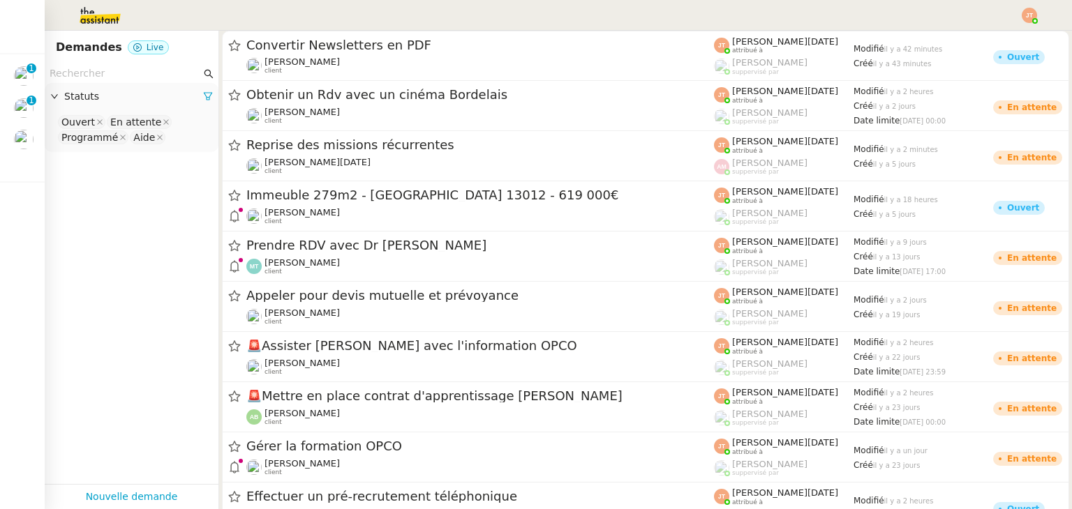
click at [135, 76] on input "text" at bounding box center [125, 74] width 151 height 16
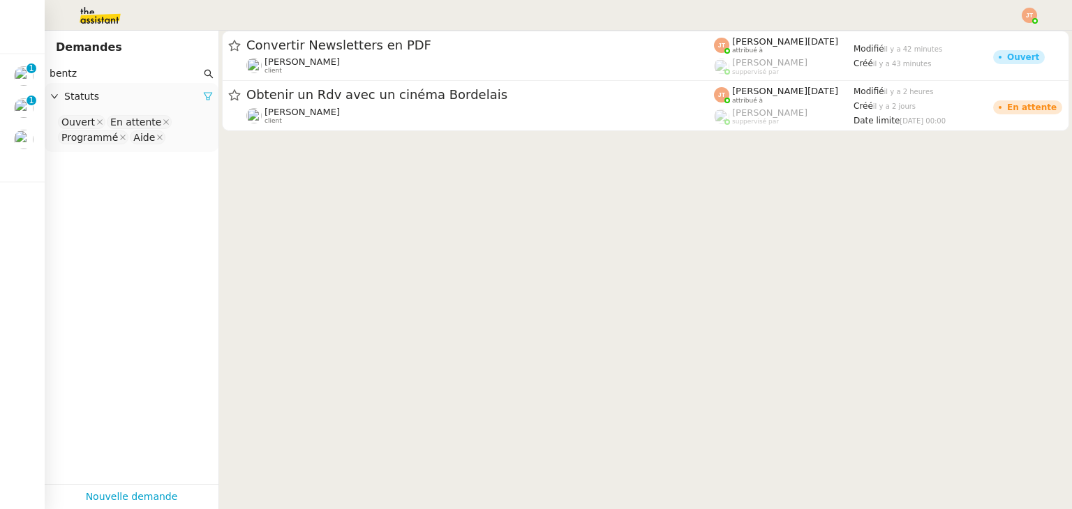
click at [204, 98] on icon at bounding box center [208, 97] width 8 height 8
click at [106, 93] on span "Statuts" at bounding box center [138, 97] width 149 height 16
click at [99, 120] on nz-select-top-control "Please select" at bounding box center [131, 122] width 151 height 17
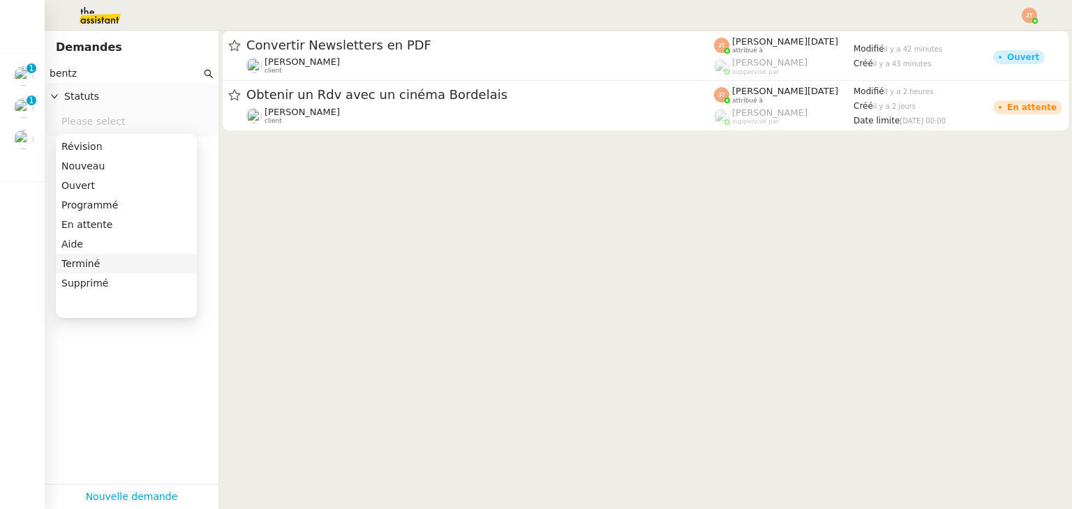
click at [97, 260] on div "Terminé" at bounding box center [126, 263] width 130 height 13
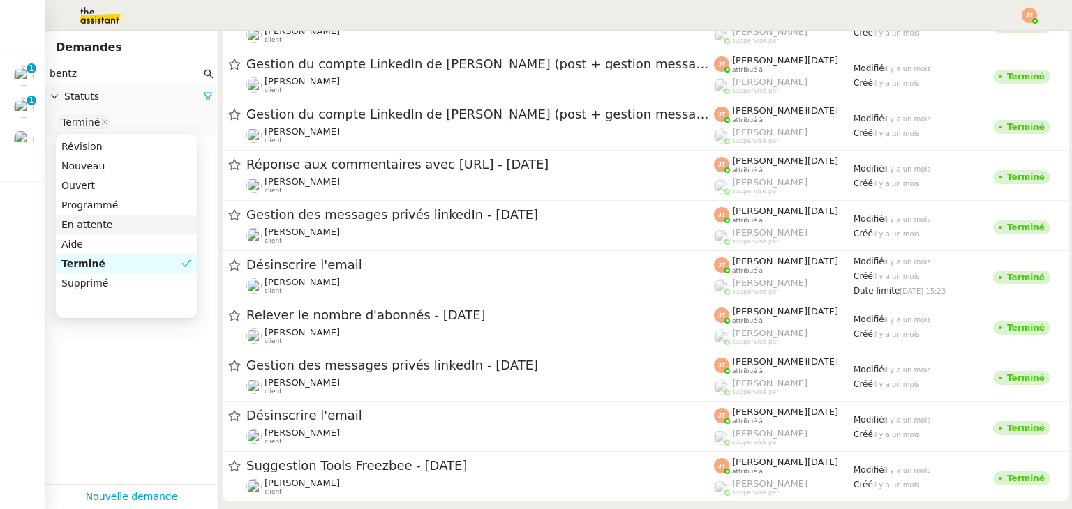
scroll to position [5232, 0]
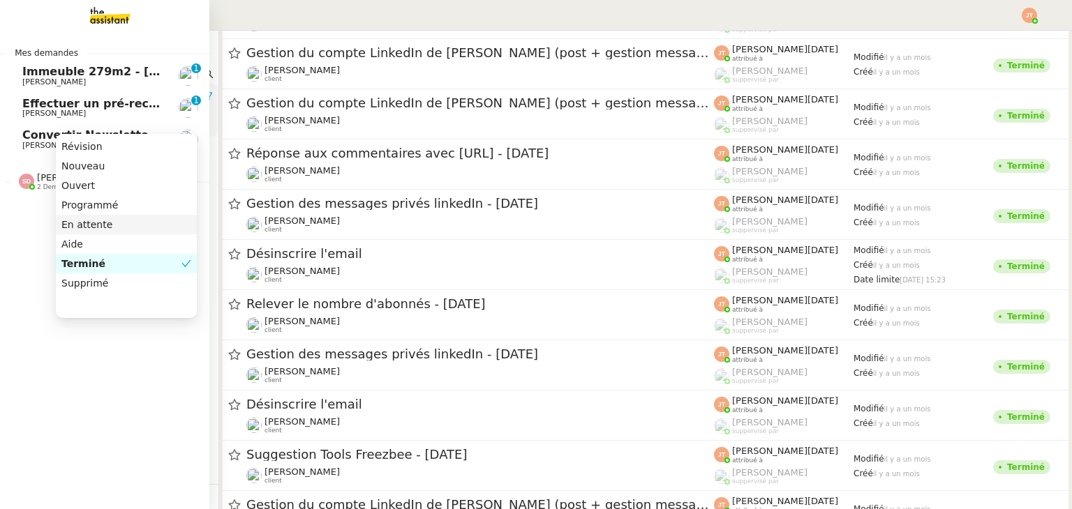
drag, startPoint x: 100, startPoint y: 72, endPoint x: 30, endPoint y: 79, distance: 70.8
click at [30, 79] on nz-layout "Mes demandes Immeuble 279m2 - [GEOGRAPHIC_DATA] 13012 - 619 000€ [PERSON_NAME] …" at bounding box center [536, 254] width 1072 height 509
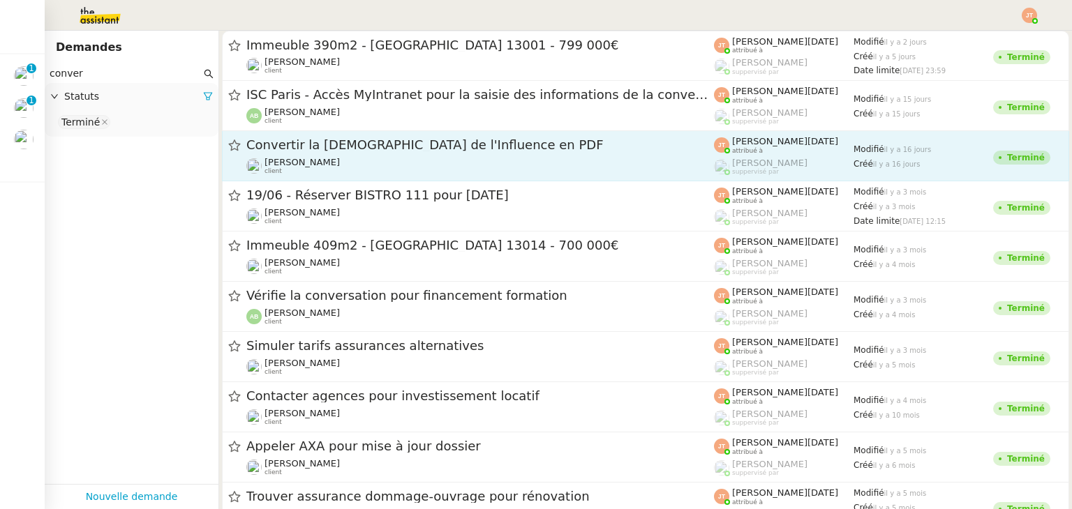
type input "conver"
click at [332, 154] on div "Convertir la [DEMOGRAPHIC_DATA] de l'Influence en PDF [PERSON_NAME] client" at bounding box center [479, 156] width 467 height 38
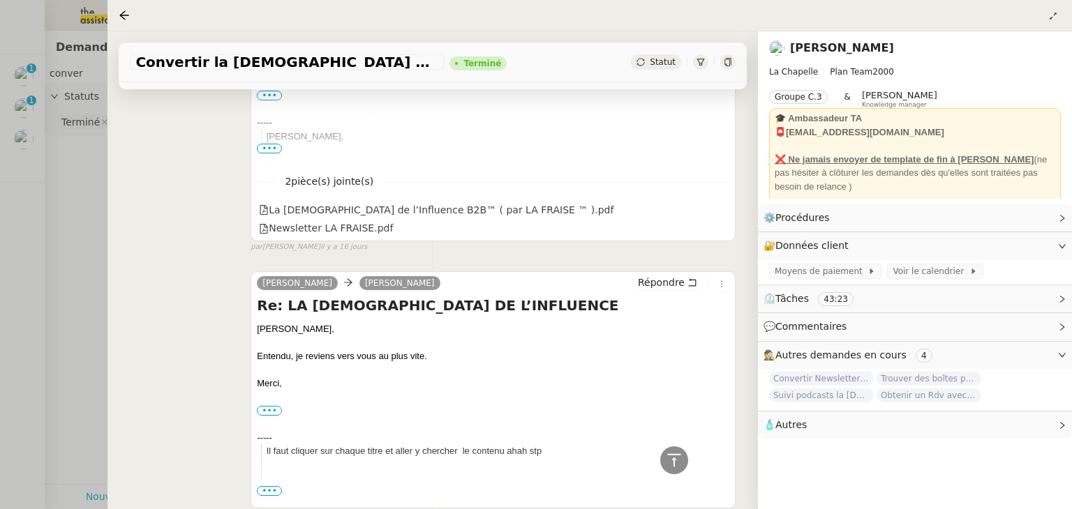
scroll to position [140, 0]
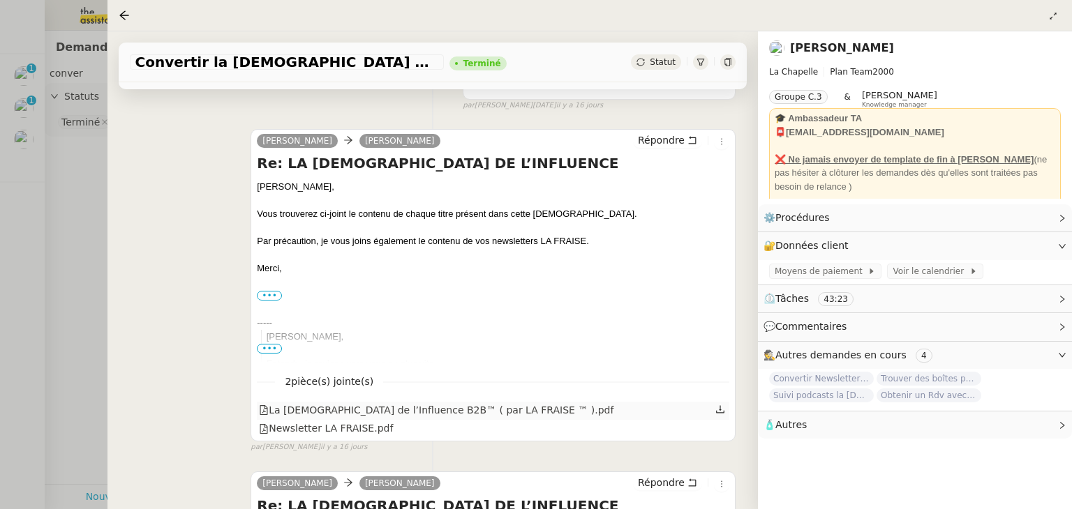
click at [480, 414] on div "La [DEMOGRAPHIC_DATA] de l’Influence B2B™ ( par LA FRAISE ™ ).pdf" at bounding box center [436, 411] width 354 height 16
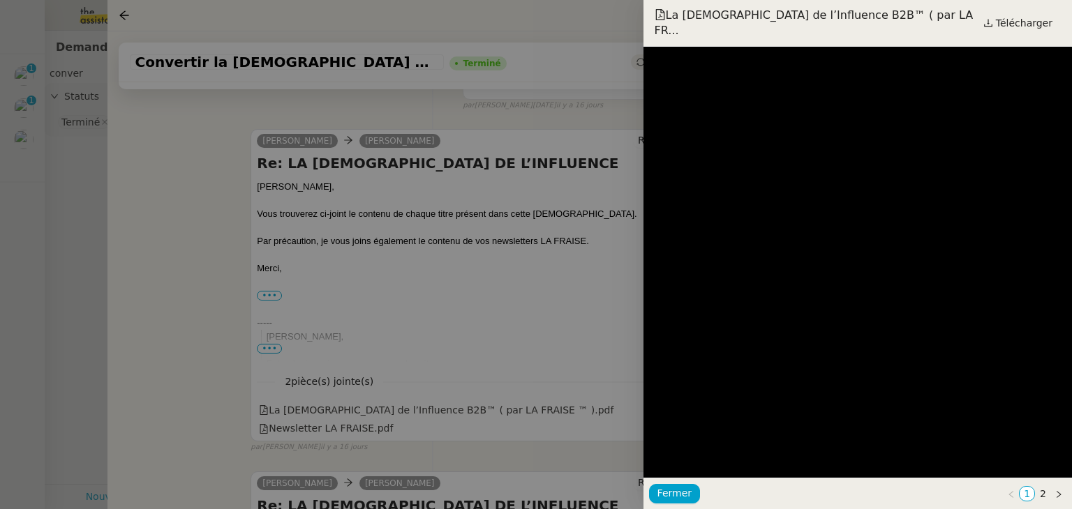
click at [73, 230] on div at bounding box center [536, 254] width 1072 height 509
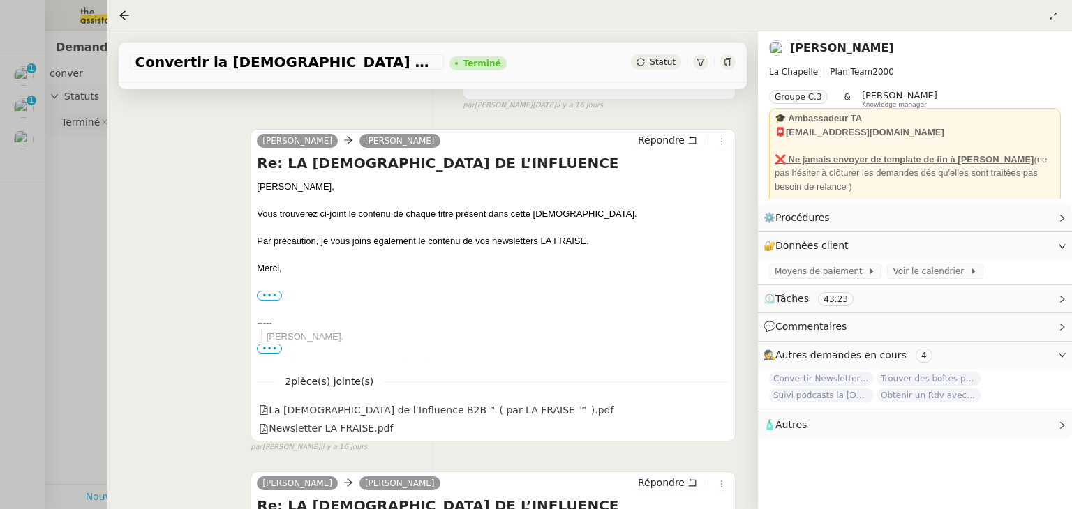
click at [73, 230] on div at bounding box center [536, 254] width 1072 height 509
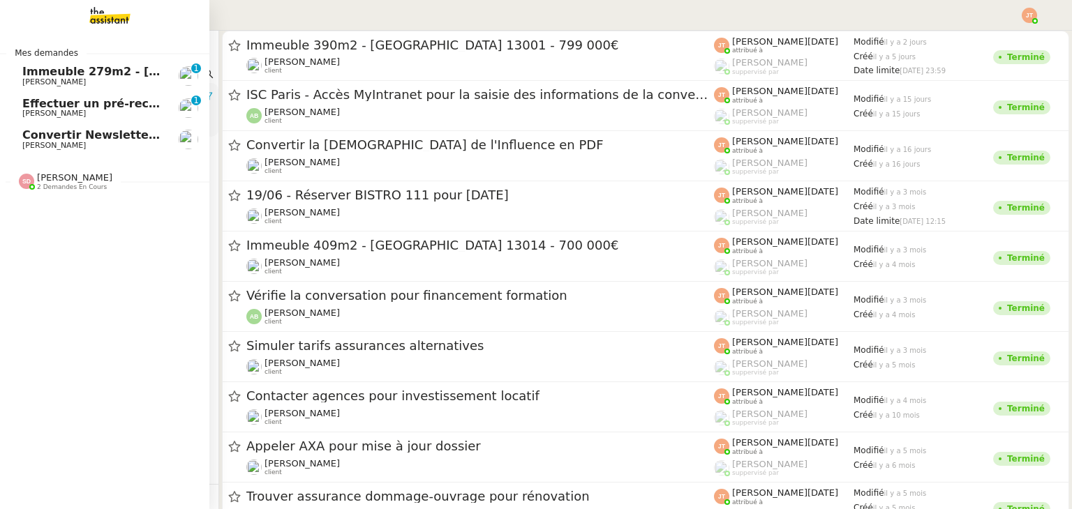
click at [53, 142] on span "[PERSON_NAME]" at bounding box center [53, 145] width 63 height 9
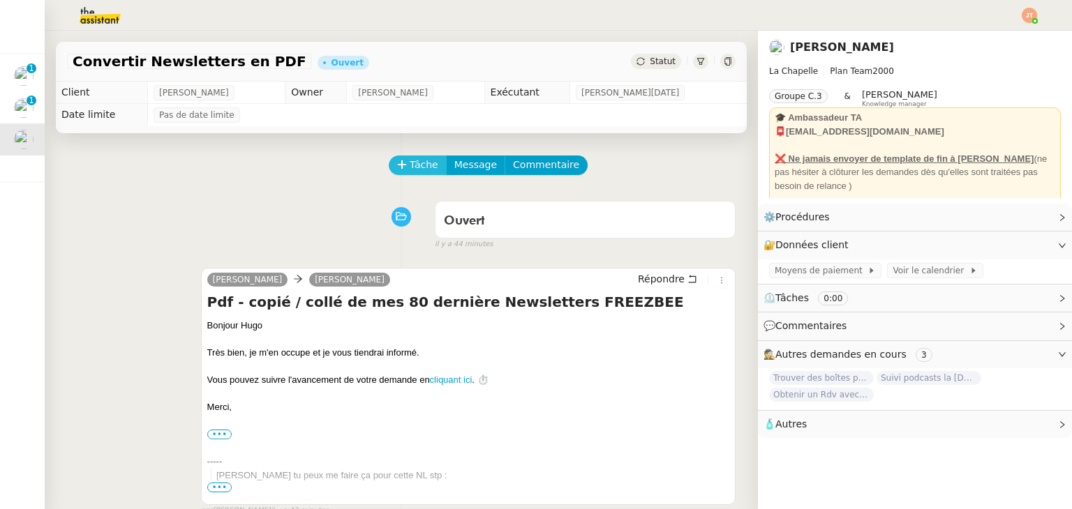
click at [409, 169] on span "Tâche" at bounding box center [423, 165] width 29 height 16
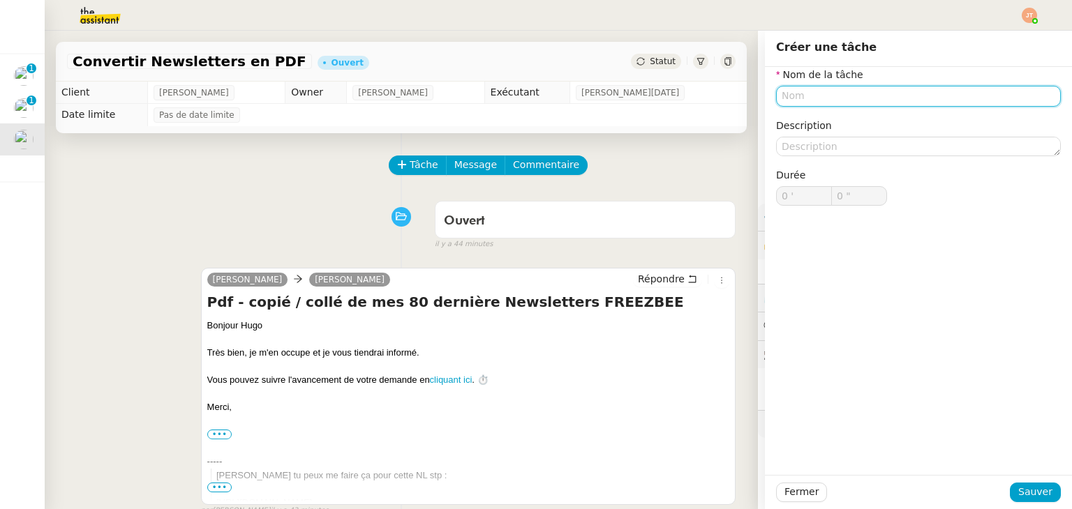
click at [792, 98] on input "text" at bounding box center [918, 96] width 285 height 20
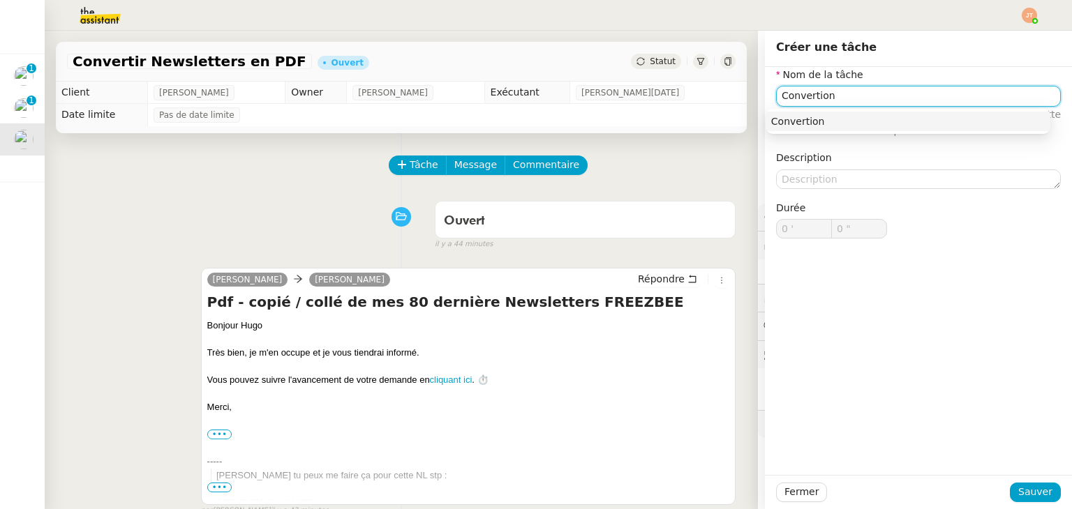
click at [803, 126] on div "Convertion" at bounding box center [907, 121] width 273 height 13
click at [800, 96] on input "Convertion" at bounding box center [918, 96] width 285 height 20
click at [822, 96] on input "Convertion" at bounding box center [918, 96] width 285 height 20
drag, startPoint x: 822, startPoint y: 96, endPoint x: 809, endPoint y: 96, distance: 14.0
click at [809, 96] on input "Convertion" at bounding box center [918, 96] width 285 height 20
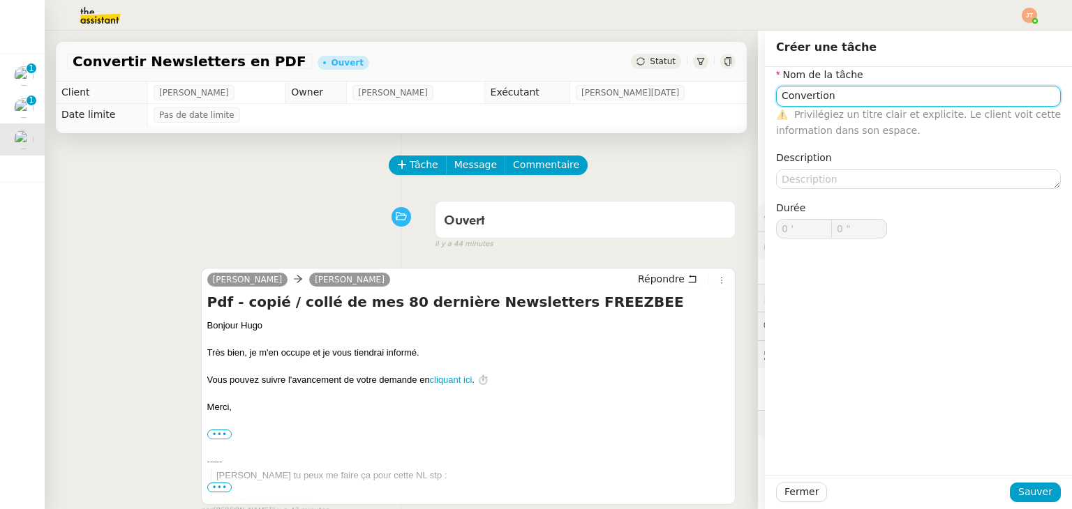
click at [828, 97] on input "Convertion" at bounding box center [918, 96] width 285 height 20
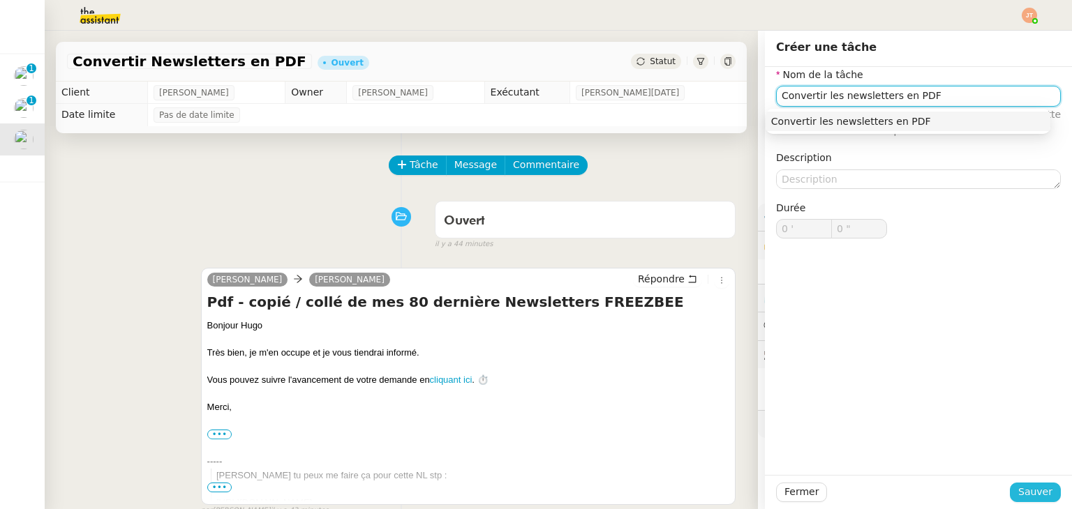
type input "Convertir les newsletters en PDF"
click at [1027, 497] on span "Sauver" at bounding box center [1035, 492] width 34 height 16
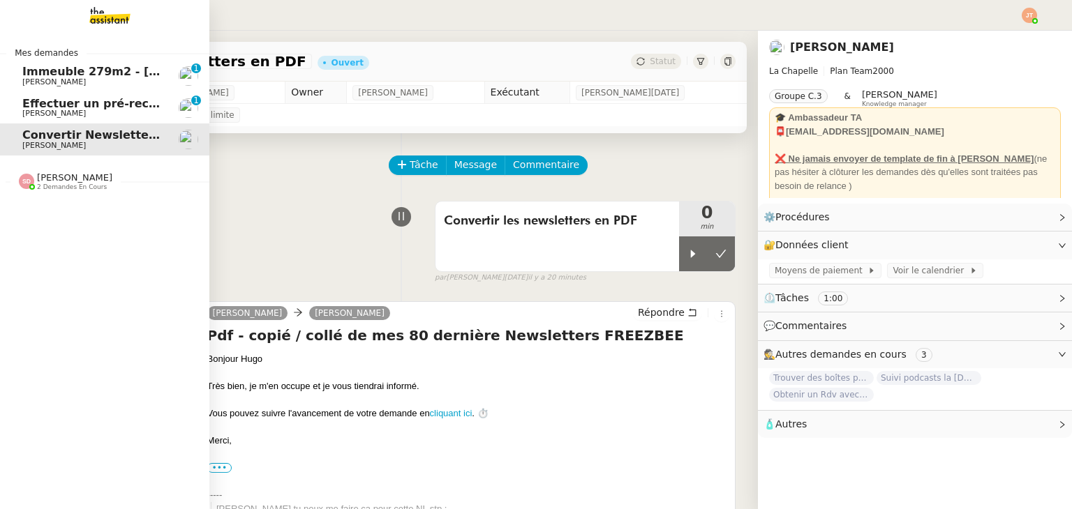
click at [59, 181] on span "[PERSON_NAME]" at bounding box center [74, 177] width 75 height 10
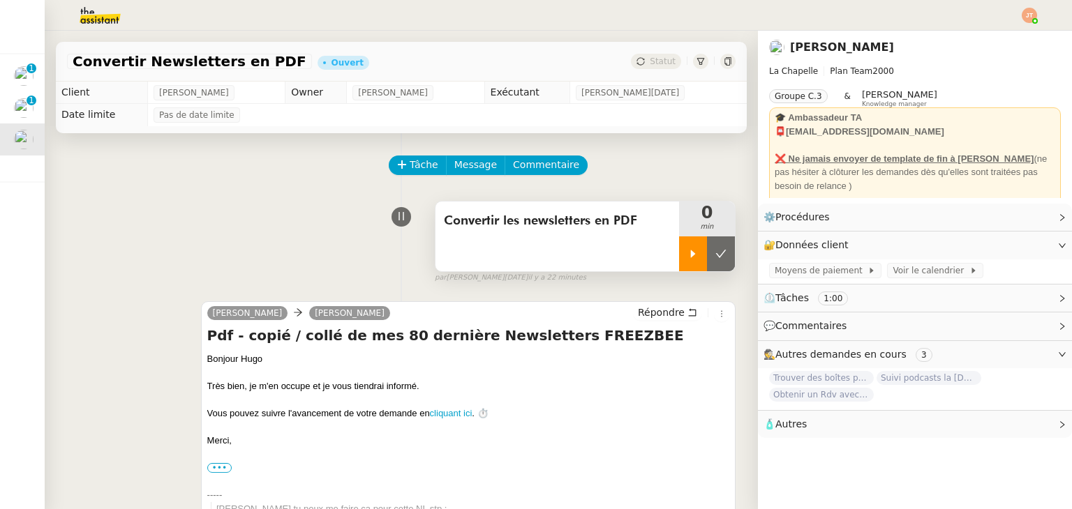
click at [691, 253] on icon at bounding box center [693, 254] width 5 height 8
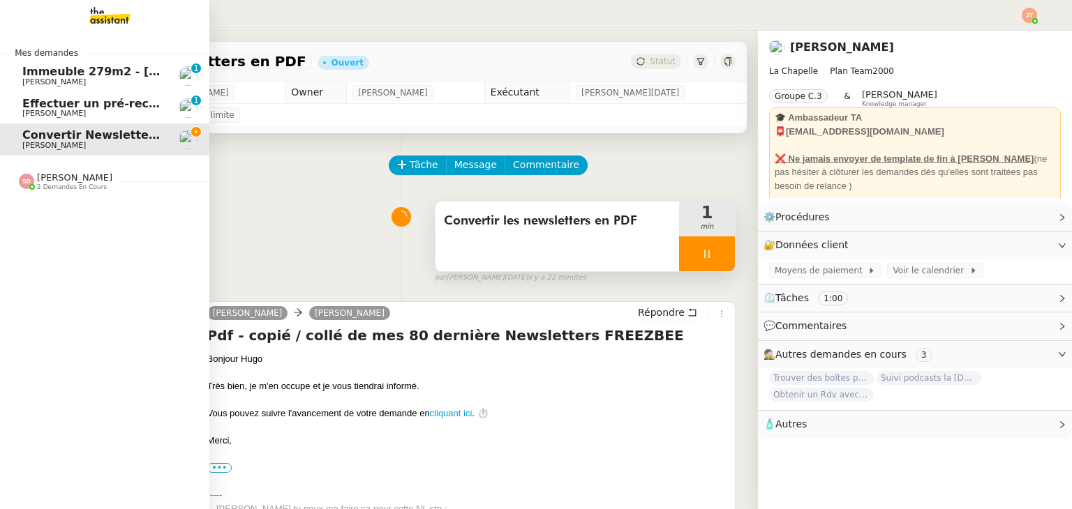
click at [81, 190] on span "2 demandes en cours" at bounding box center [72, 187] width 70 height 8
click at [87, 216] on span "[PERSON_NAME]" at bounding box center [92, 218] width 141 height 8
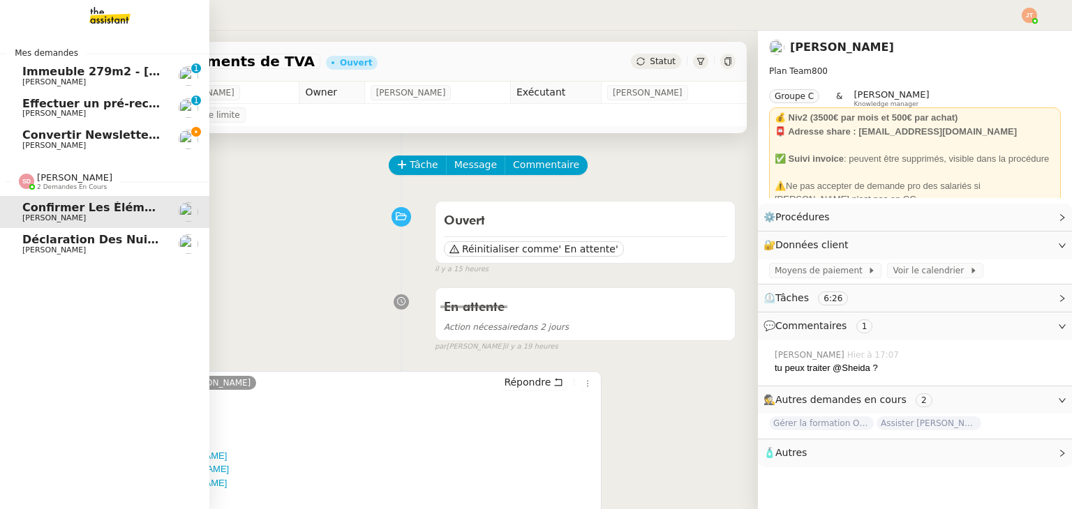
click at [63, 185] on span "2 demandes en cours" at bounding box center [72, 187] width 70 height 8
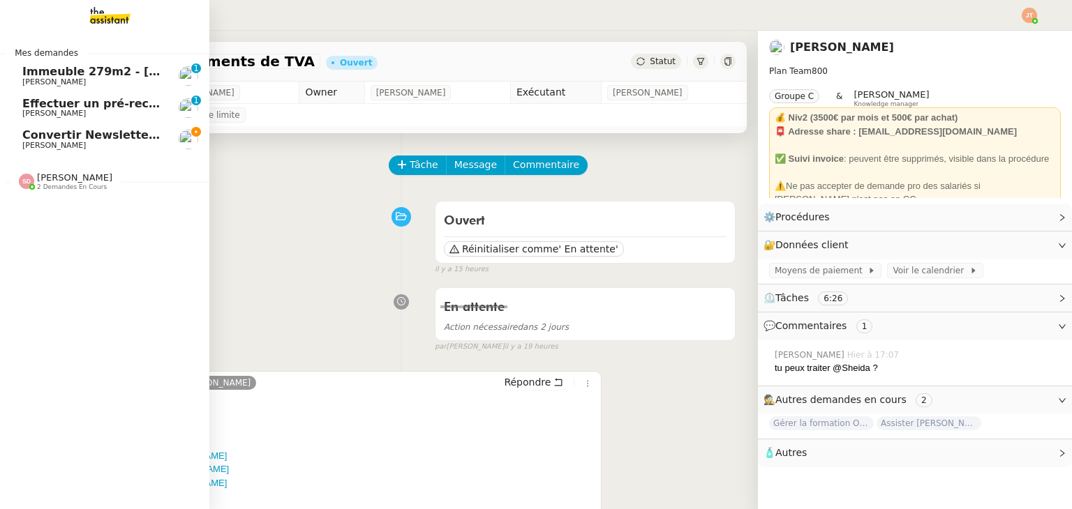
click at [93, 132] on span "Convertir Newsletters en PDF" at bounding box center [115, 134] width 187 height 13
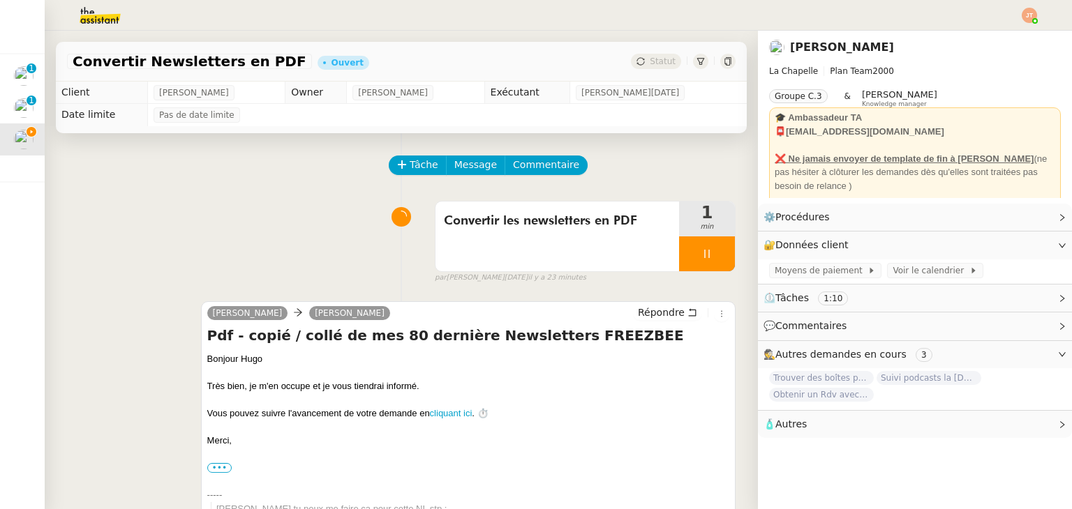
click at [80, 20] on img at bounding box center [89, 15] width 108 height 31
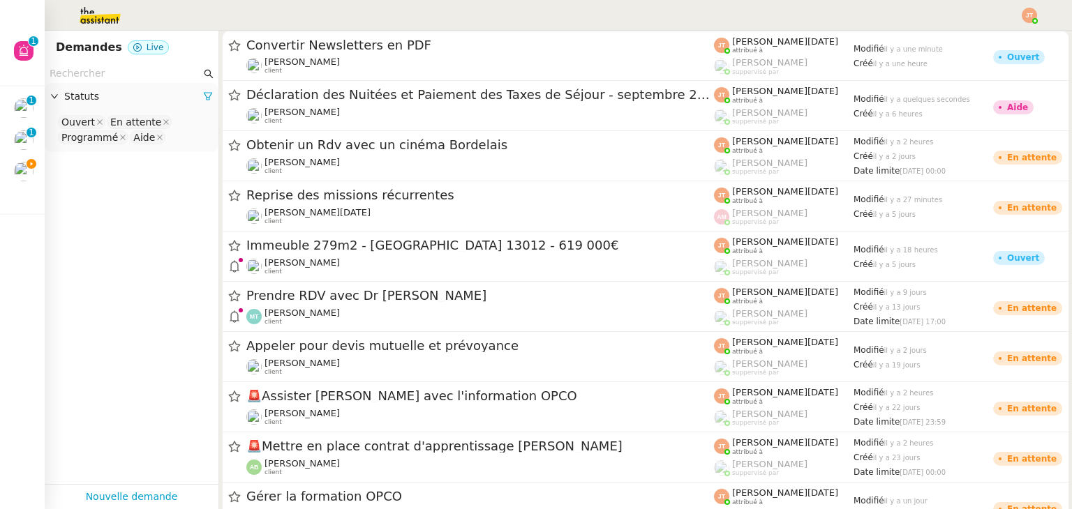
click at [104, 68] on input "text" at bounding box center [125, 74] width 151 height 16
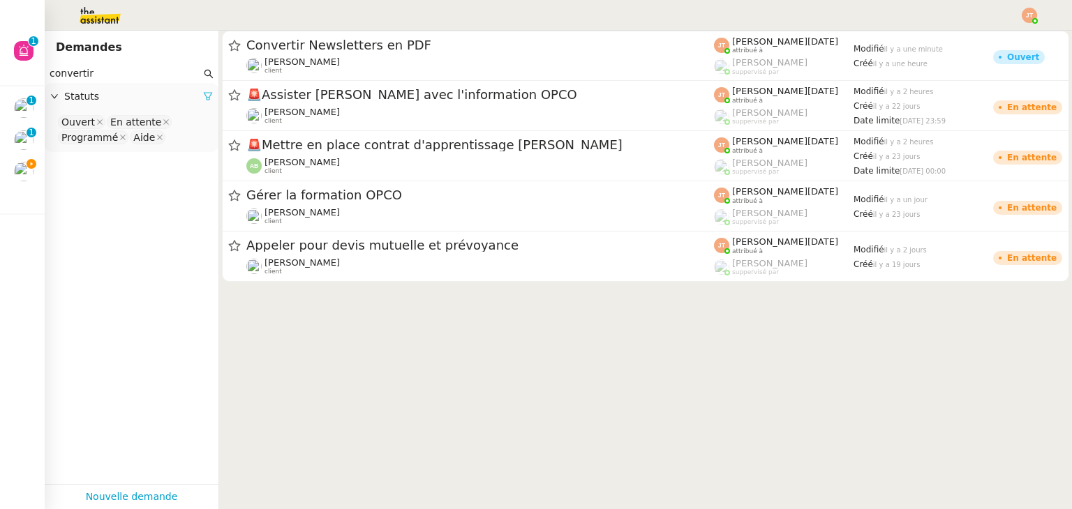
type input "convertir"
click at [203, 98] on icon at bounding box center [208, 96] width 10 height 10
click at [153, 98] on span "Statuts" at bounding box center [138, 97] width 149 height 16
click at [117, 123] on nz-select-top-control "Please select" at bounding box center [131, 122] width 151 height 17
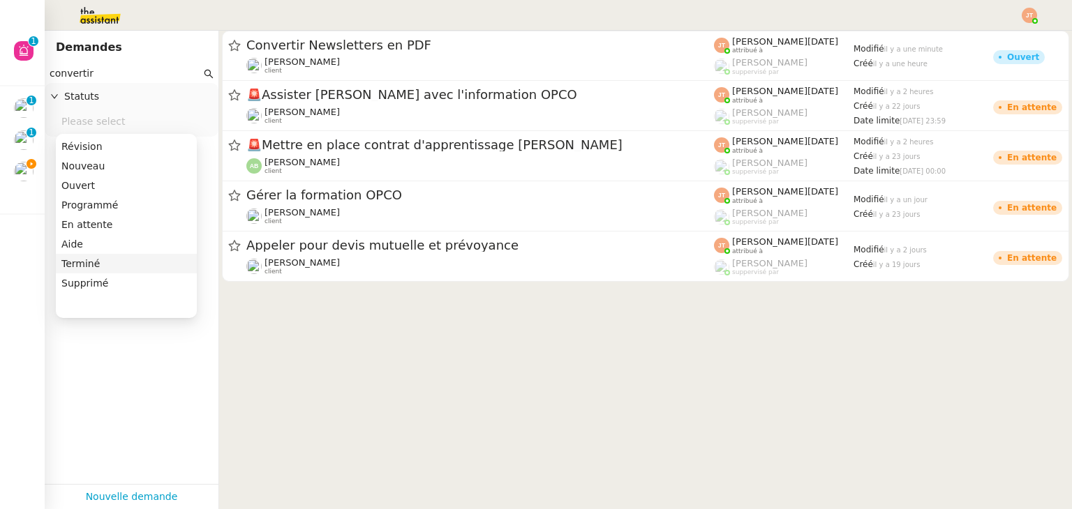
click at [92, 260] on div "Terminé" at bounding box center [126, 263] width 130 height 13
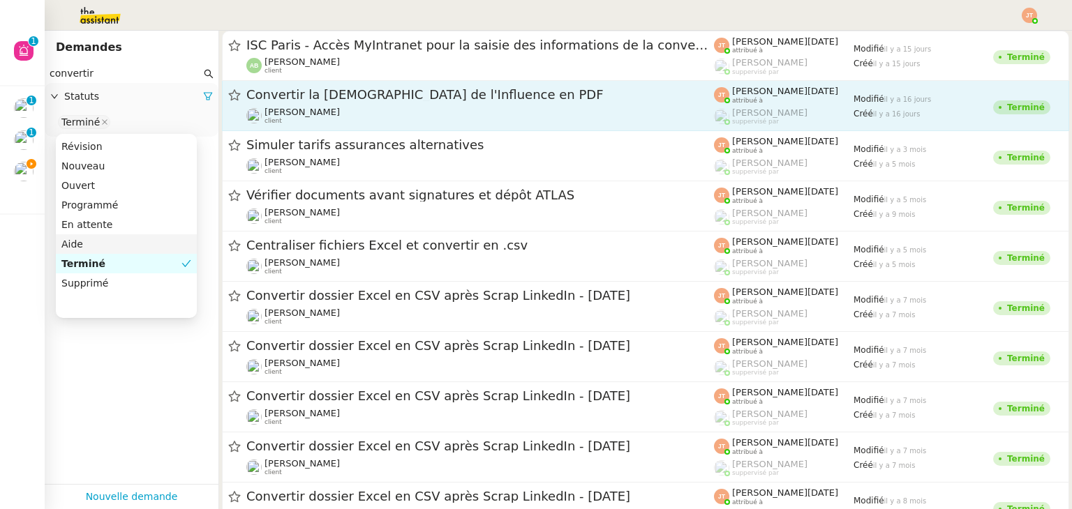
click at [338, 105] on div "Convertir la [DEMOGRAPHIC_DATA] de l'Influence en PDF [PERSON_NAME] client" at bounding box center [479, 106] width 467 height 38
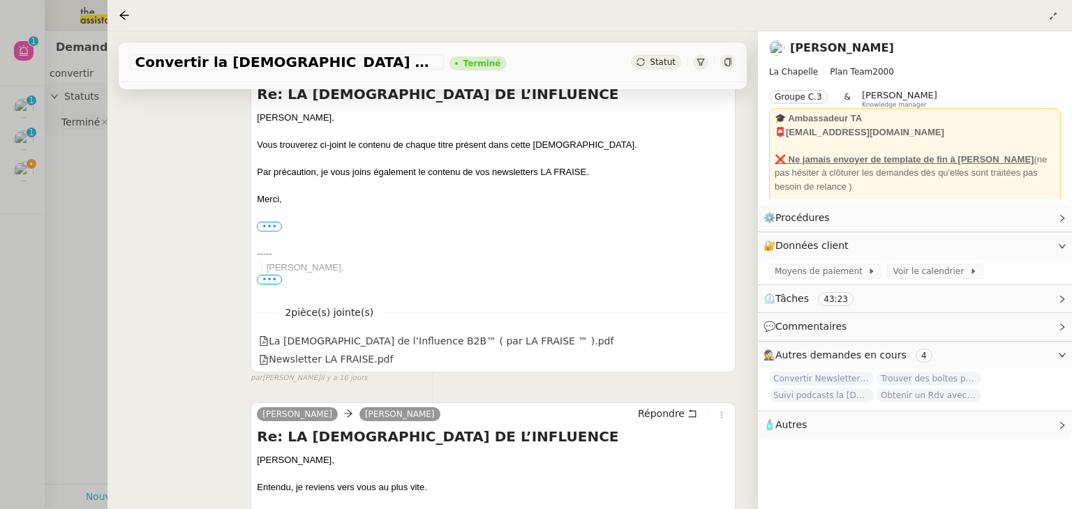
scroll to position [209, 0]
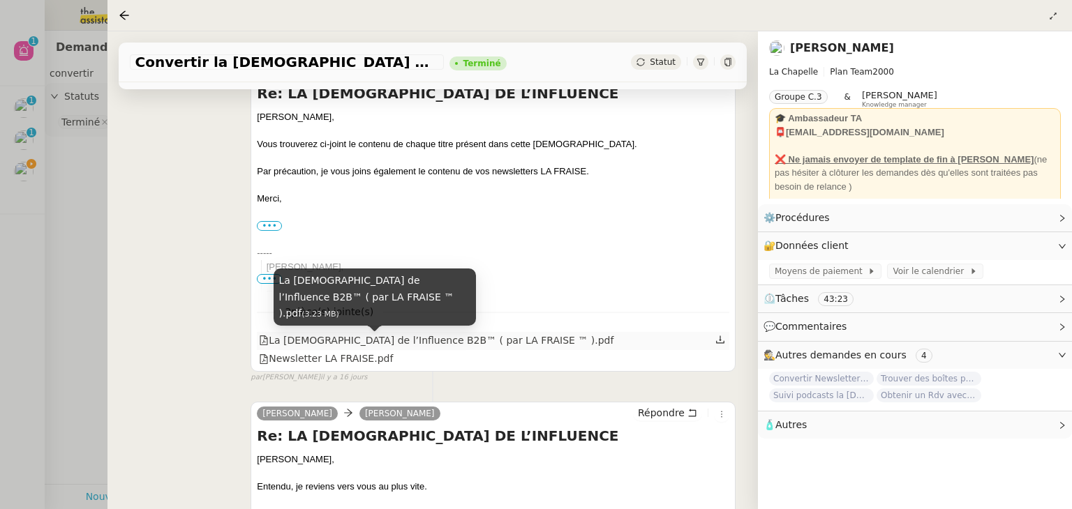
click at [388, 342] on div "La [DEMOGRAPHIC_DATA] de l’Influence B2B™ ( par LA FRAISE ™ ).pdf" at bounding box center [436, 341] width 354 height 16
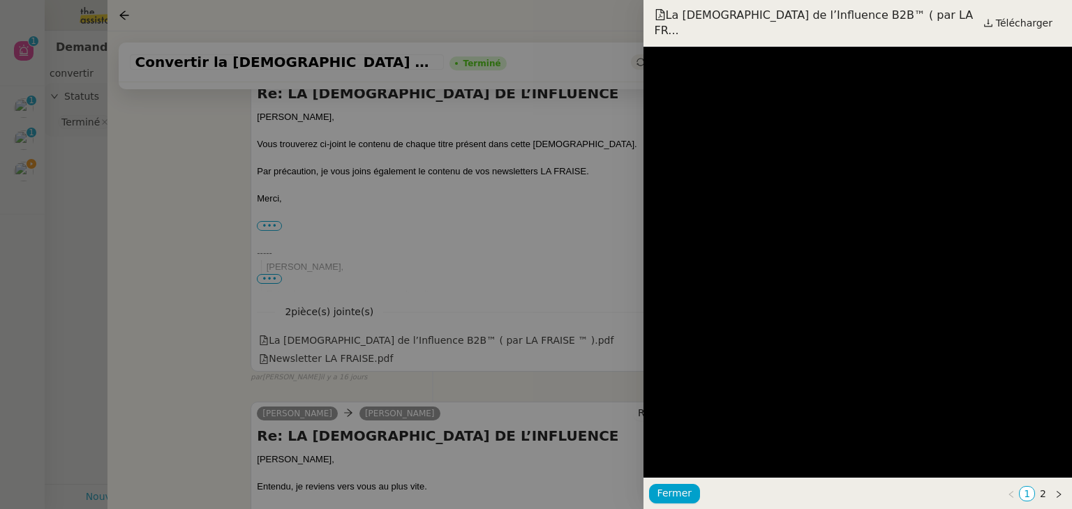
click at [35, 183] on div at bounding box center [536, 254] width 1072 height 509
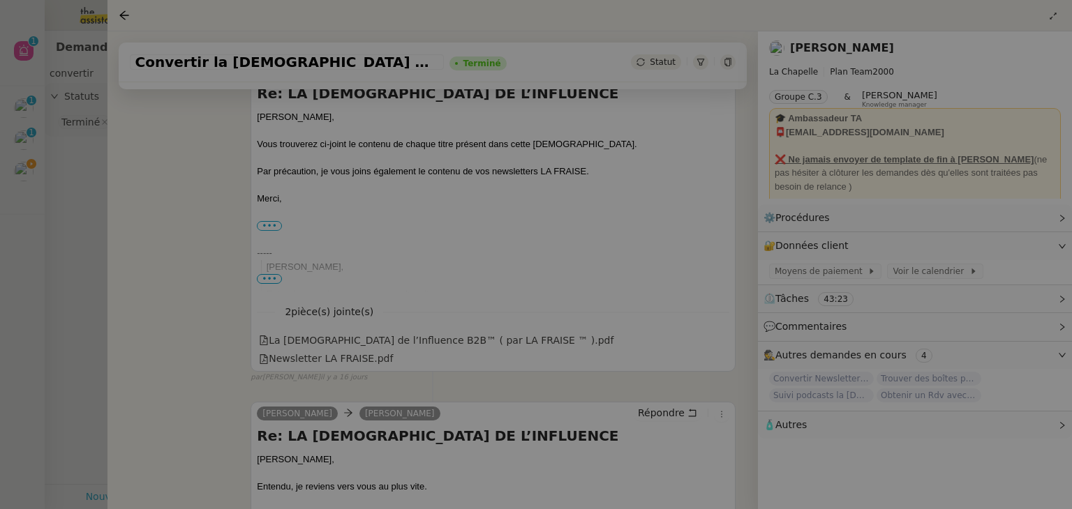
click at [65, 196] on div at bounding box center [536, 254] width 1072 height 509
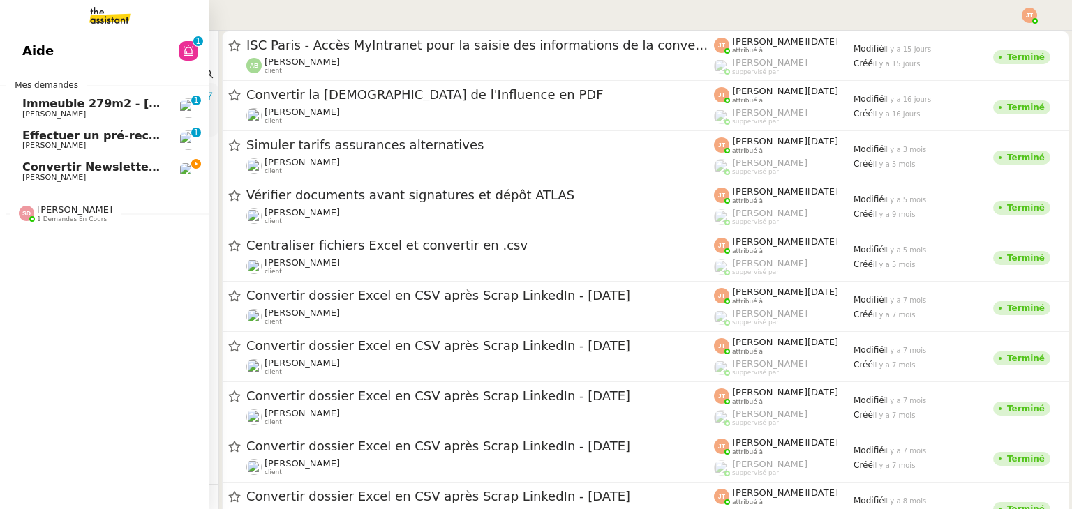
click at [27, 177] on span "[PERSON_NAME]" at bounding box center [53, 177] width 63 height 9
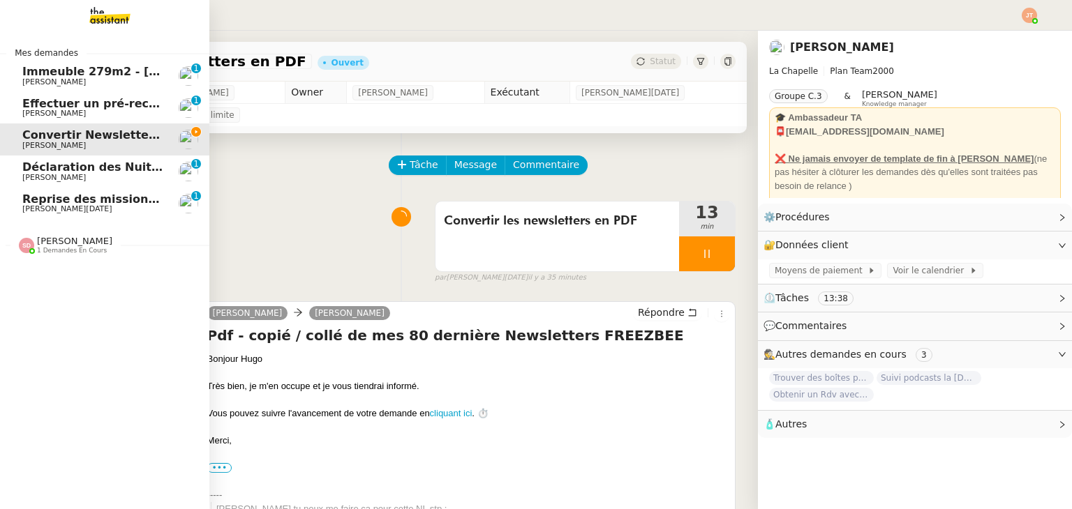
click at [63, 207] on span "[PERSON_NAME][DATE]" at bounding box center [67, 208] width 90 height 9
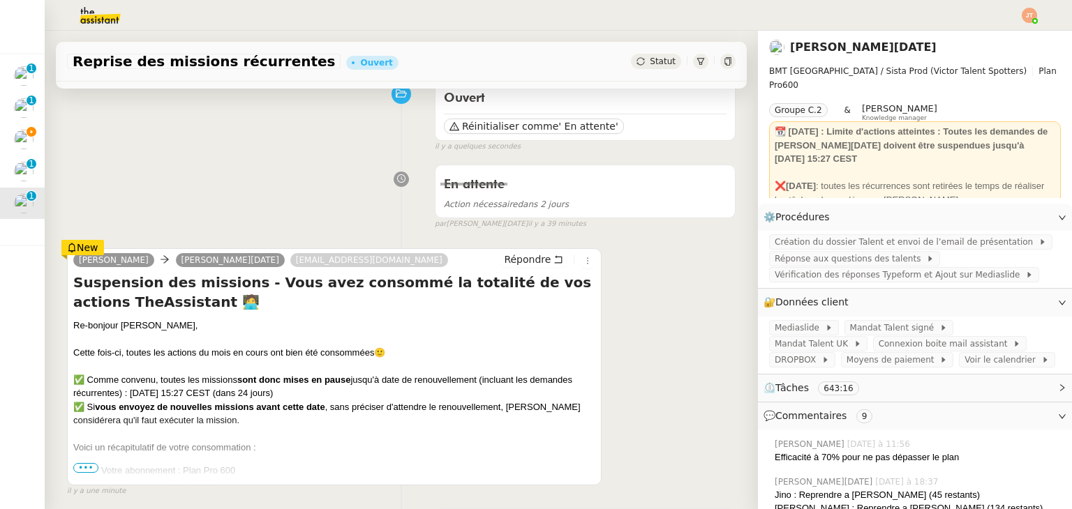
scroll to position [209, 0]
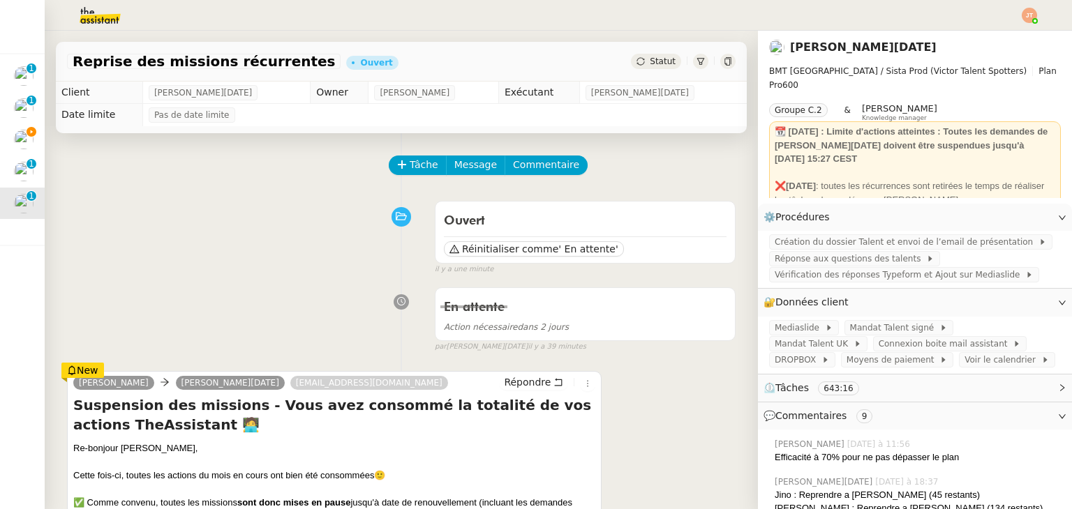
scroll to position [209, 0]
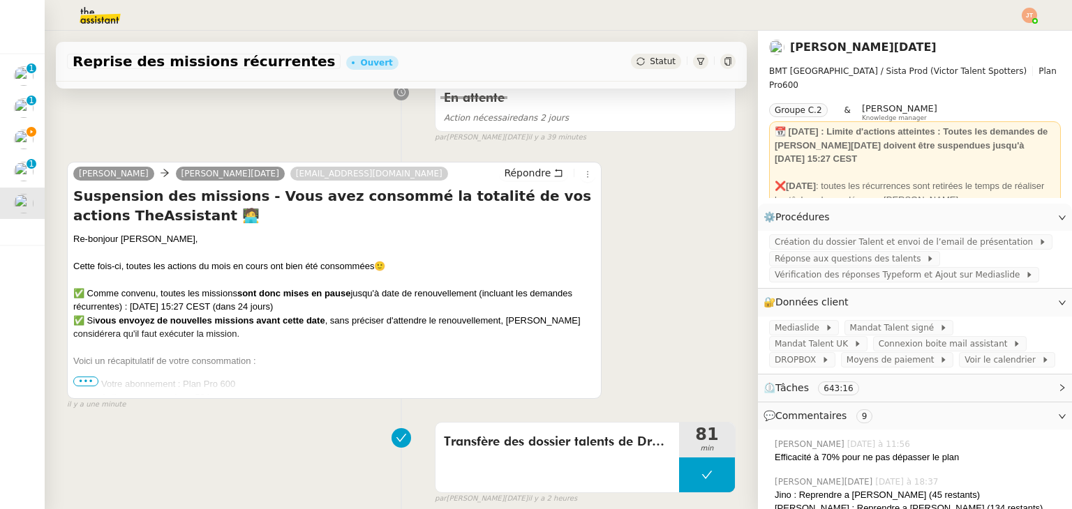
click at [84, 379] on span "•••" at bounding box center [85, 382] width 25 height 10
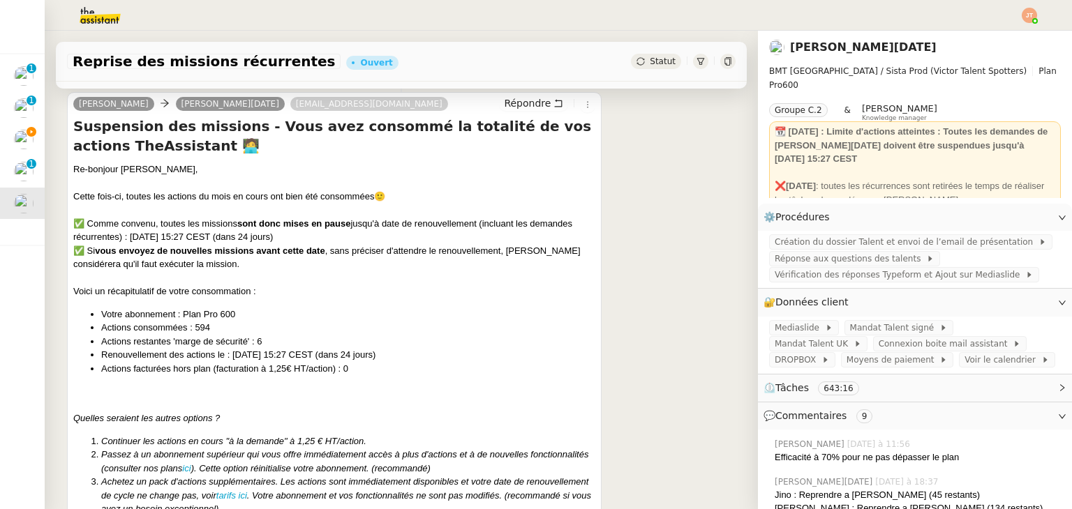
scroll to position [0, 0]
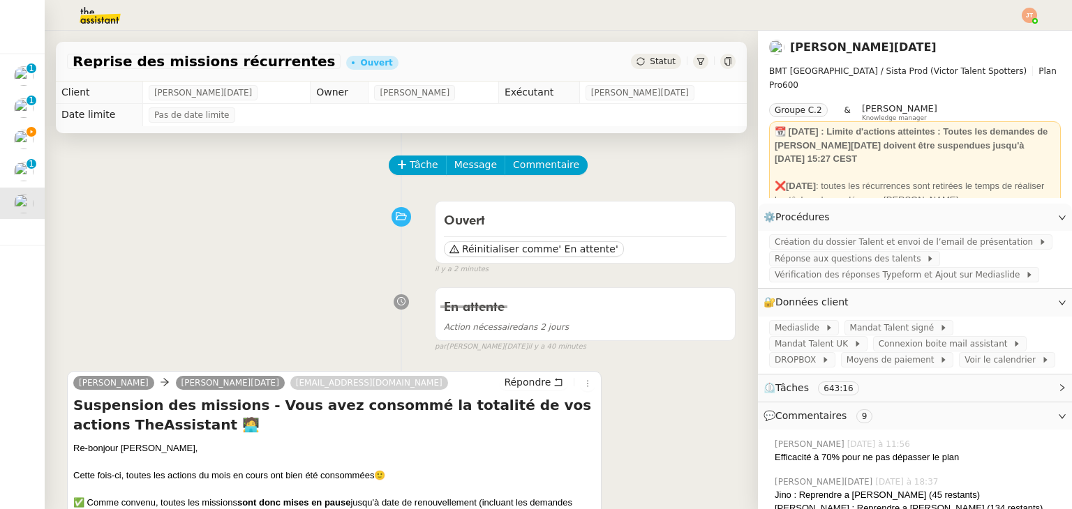
click at [631, 61] on div "Statut" at bounding box center [656, 61] width 50 height 15
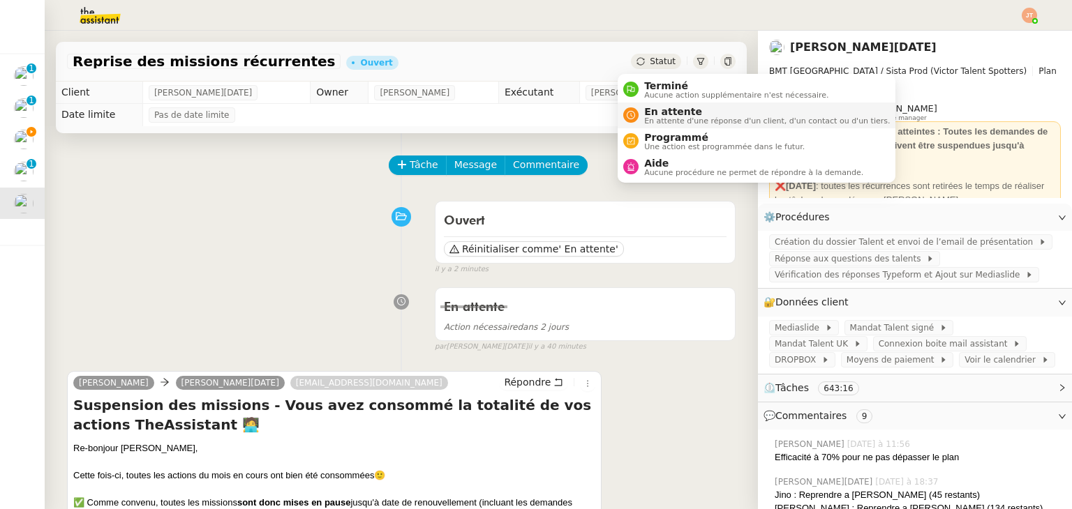
click at [653, 113] on span "En attente" at bounding box center [767, 111] width 246 height 11
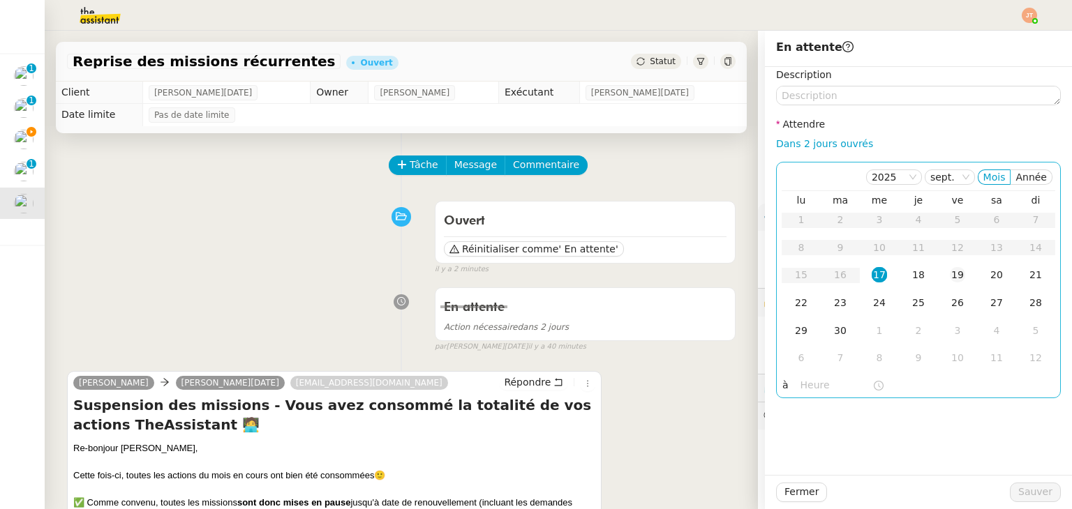
click at [954, 276] on td "19" at bounding box center [957, 276] width 39 height 28
click at [795, 380] on nz-time-picker at bounding box center [842, 386] width 94 height 20
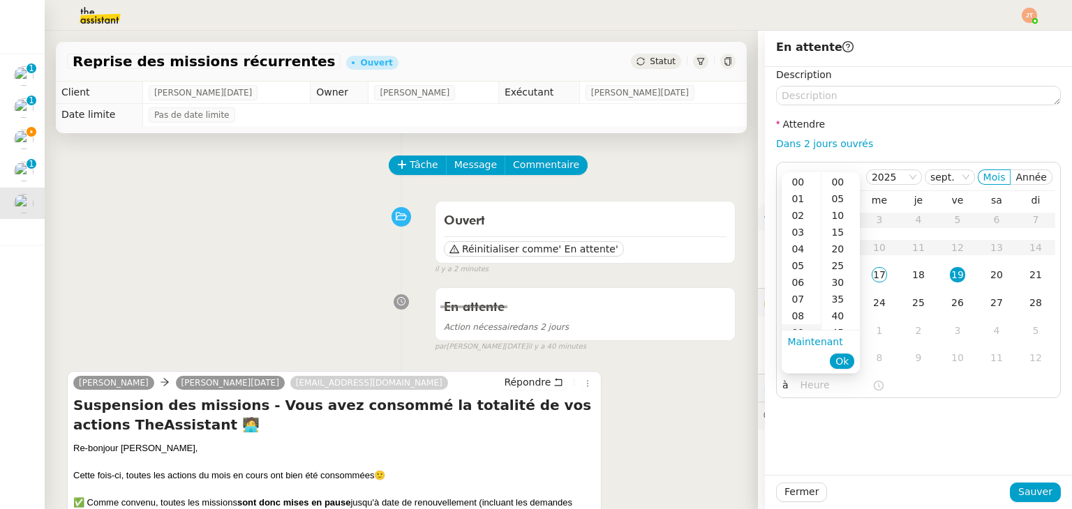
click at [801, 326] on div "09" at bounding box center [800, 332] width 39 height 17
click at [838, 312] on div "40" at bounding box center [840, 316] width 38 height 17
type input "09:40"
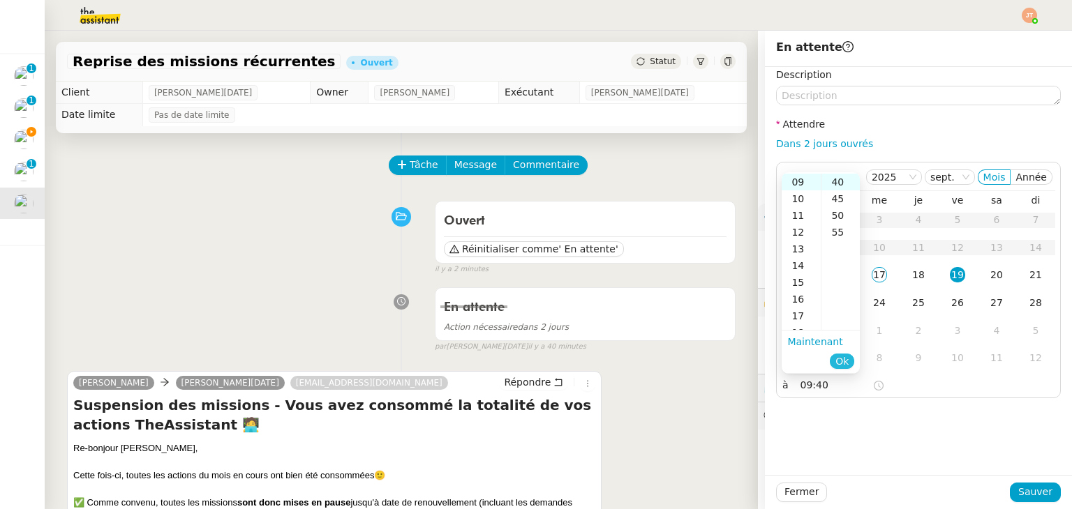
click at [839, 363] on span "Ok" at bounding box center [841, 361] width 13 height 14
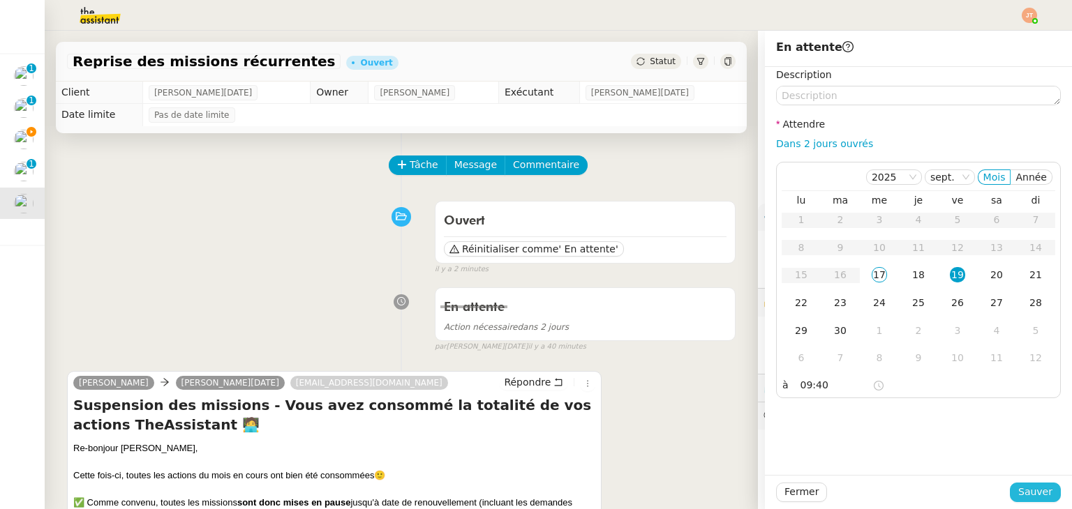
click at [1010, 488] on button "Sauver" at bounding box center [1034, 493] width 51 height 20
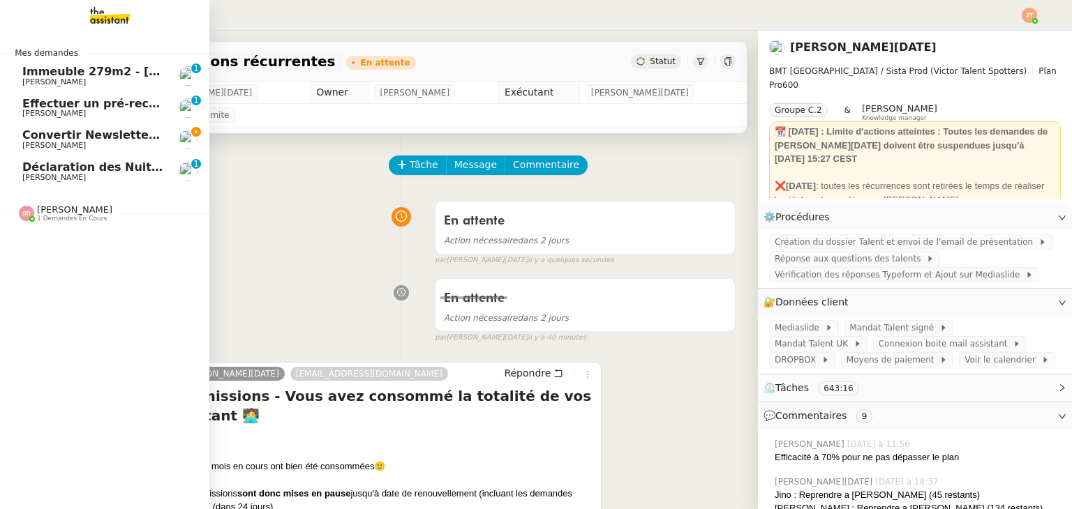
click at [126, 140] on span "Convertir Newsletters en PDF" at bounding box center [115, 134] width 187 height 13
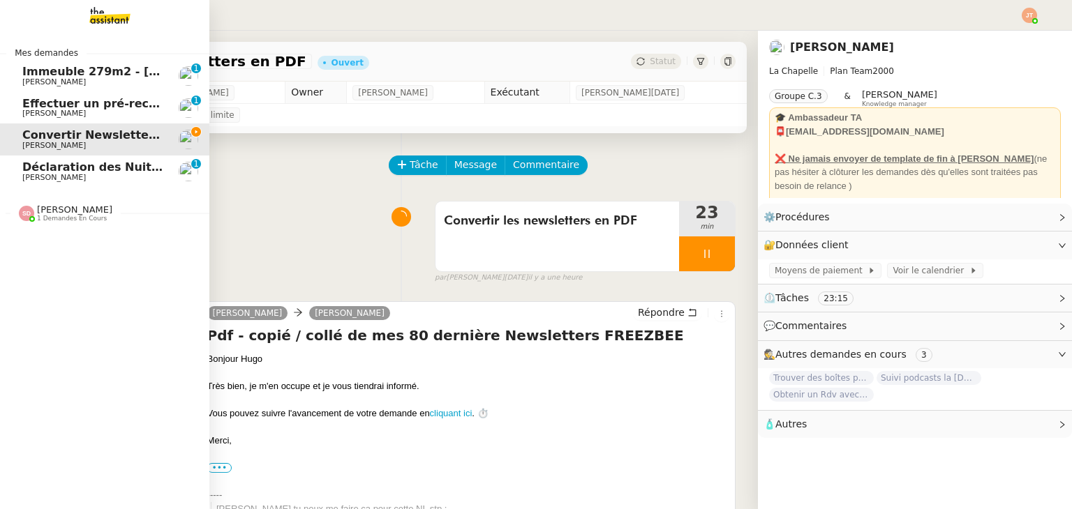
click at [37, 216] on span "1 demandes en cours" at bounding box center [72, 219] width 70 height 8
click at [37, 222] on span "1 demandes en cours" at bounding box center [72, 219] width 70 height 8
click at [40, 259] on link "Confirmer les éléments de TVA [PERSON_NAME]" at bounding box center [104, 244] width 209 height 32
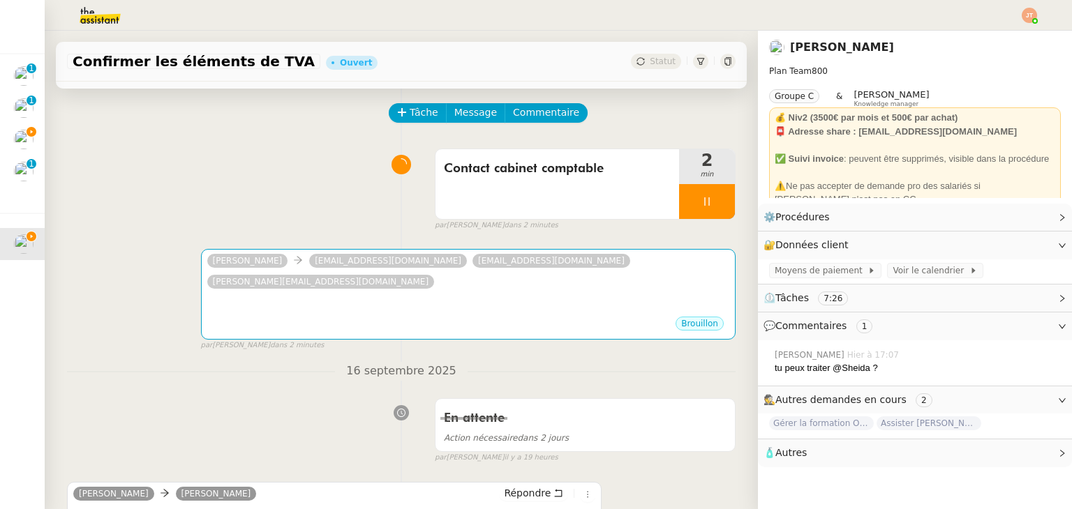
scroll to position [209, 0]
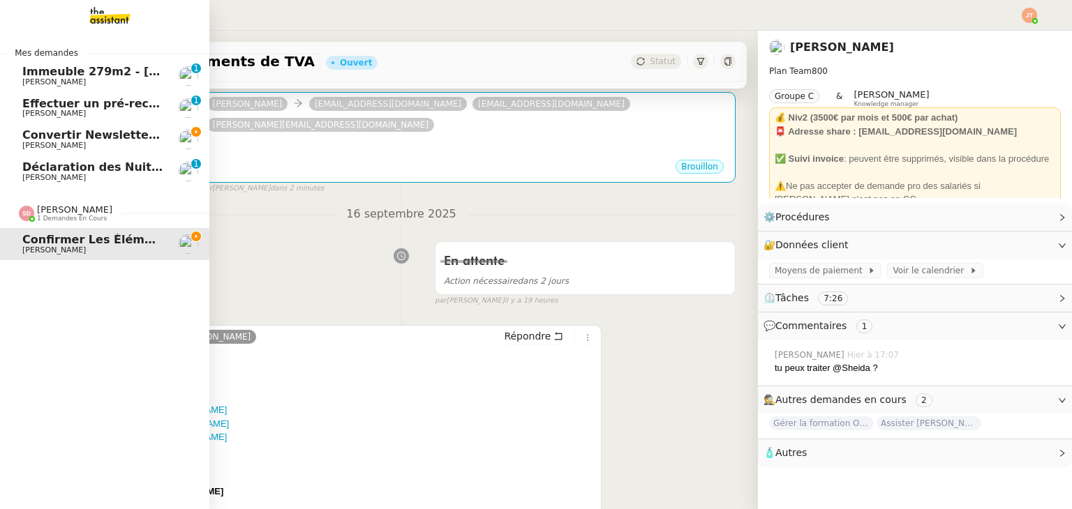
click at [45, 210] on span "[PERSON_NAME]" at bounding box center [74, 209] width 75 height 10
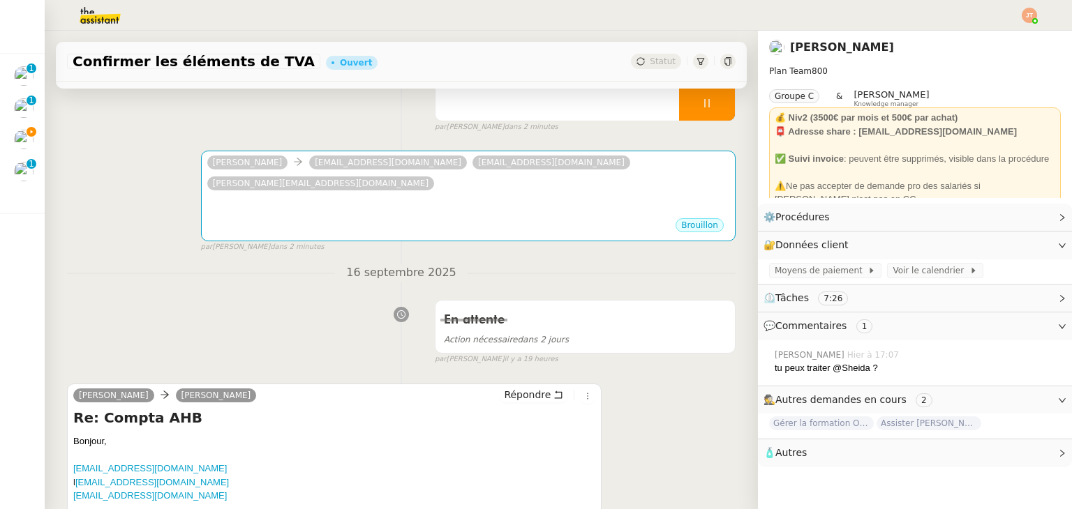
scroll to position [0, 0]
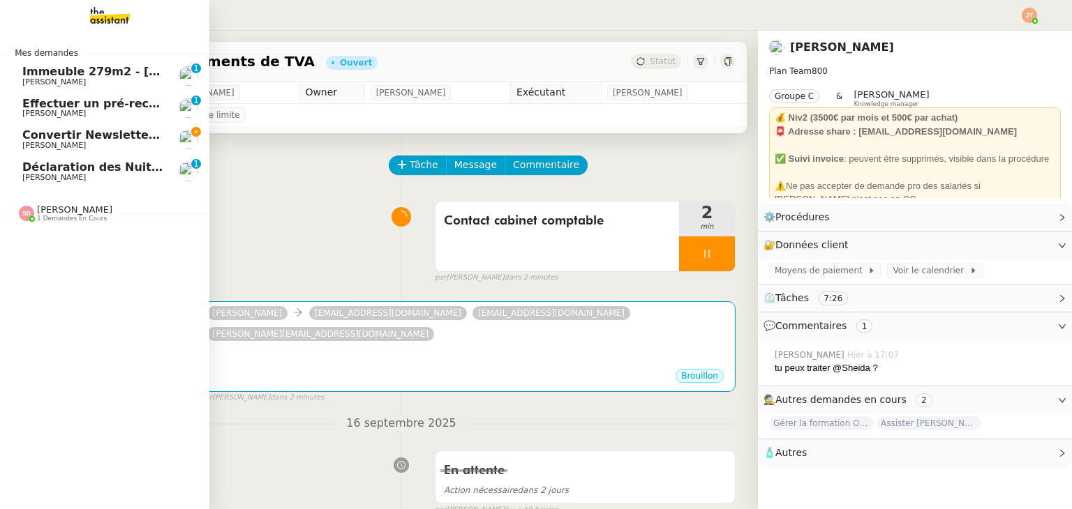
click at [66, 144] on span "[PERSON_NAME]" at bounding box center [92, 146] width 141 height 8
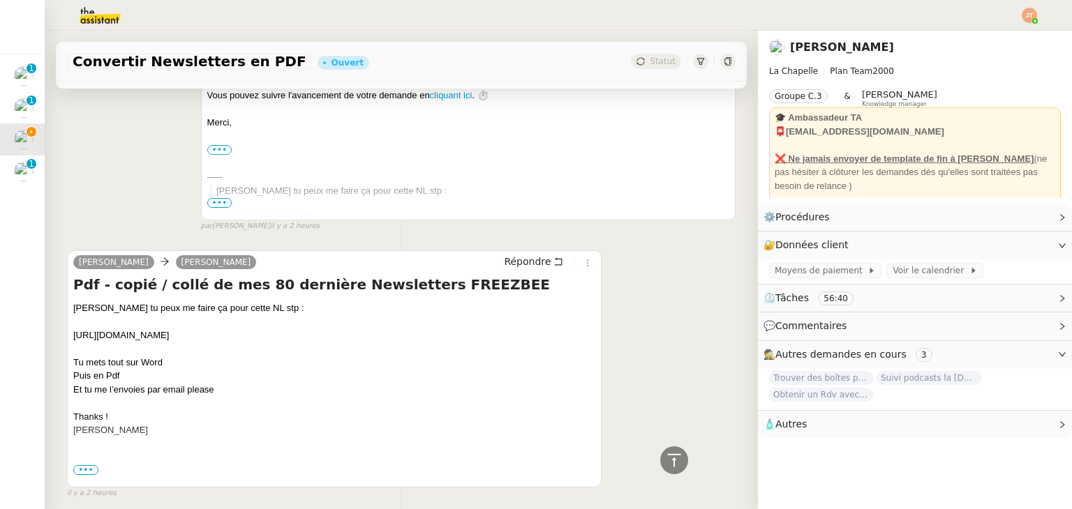
scroll to position [315, 0]
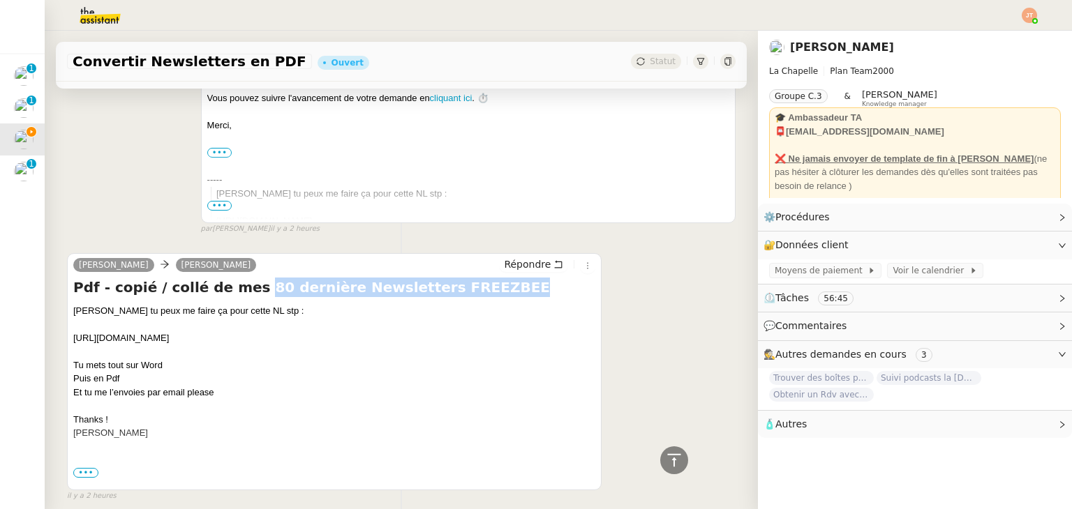
drag, startPoint x: 240, startPoint y: 281, endPoint x: 451, endPoint y: 285, distance: 211.4
click at [451, 285] on h4 "Pdf - copié / collé de mes 80 dernière Newsletters FREEZBEE" at bounding box center [334, 288] width 522 height 20
copy h4 "80 dernière Newsletters FREEZBEE"
click at [606, 333] on div "Hugo Bentz camille Répondre Pdf - copié / collé de mes 80 dernière Newsletters …" at bounding box center [401, 372] width 668 height 262
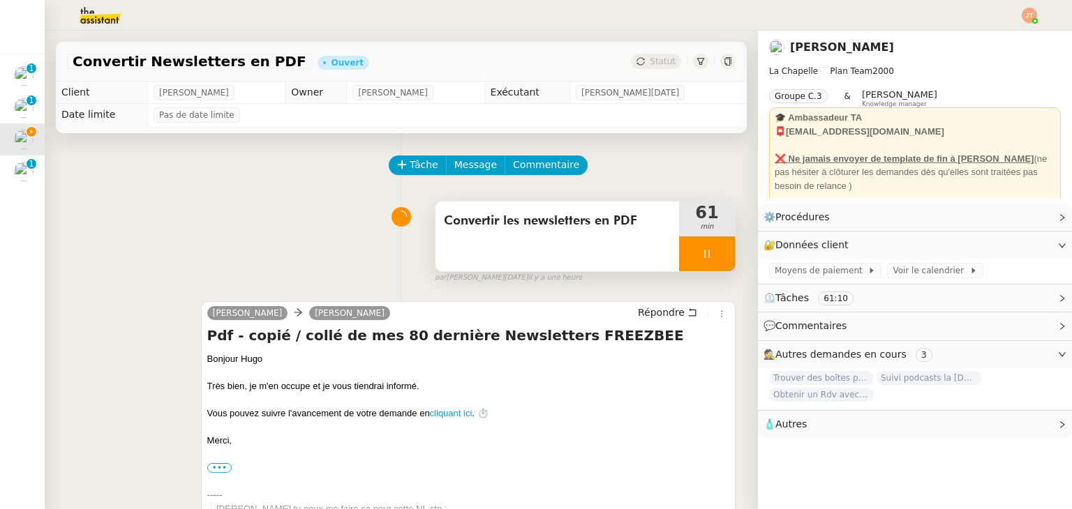
click at [472, 232] on span "Convertir les newsletters en PDF" at bounding box center [557, 221] width 227 height 21
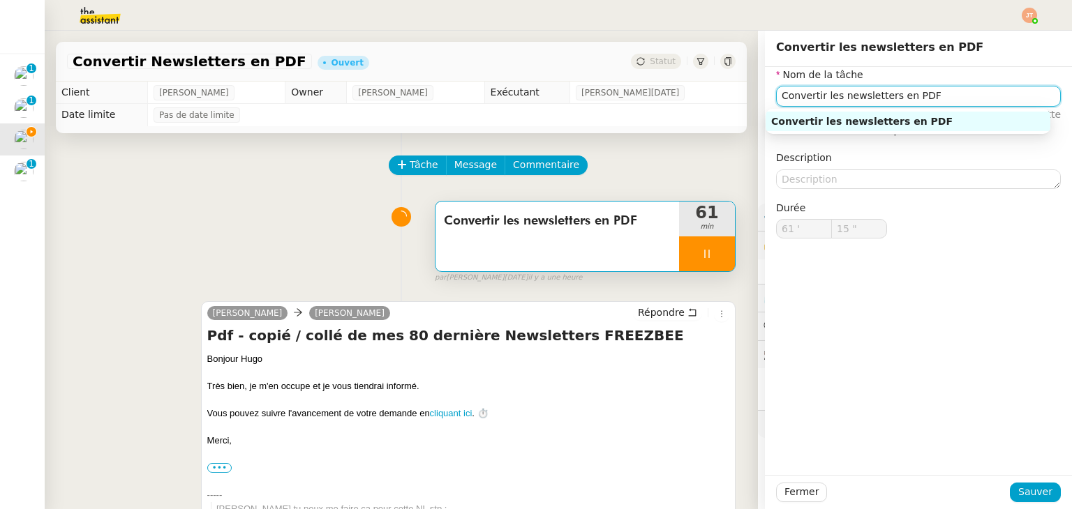
click at [776, 93] on input "Convertir les newsletters en PDF" at bounding box center [918, 96] width 285 height 20
type input "16 ""
type input "TéConvertir les newsletters en PDF"
type input "17 ""
type input "TélécharConvertir les newsletters en PDF"
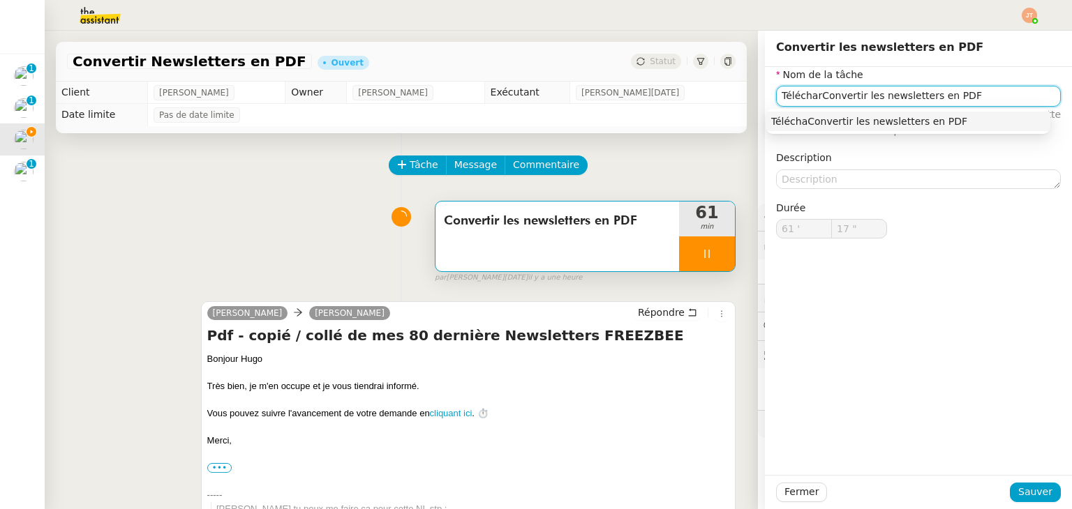
type input "18 ""
type input "Télécharger et Convertir les newsletters en PDF"
type input "19 ""
type input "Télécharger et convertir les newsletters en PDF"
type input "21 ""
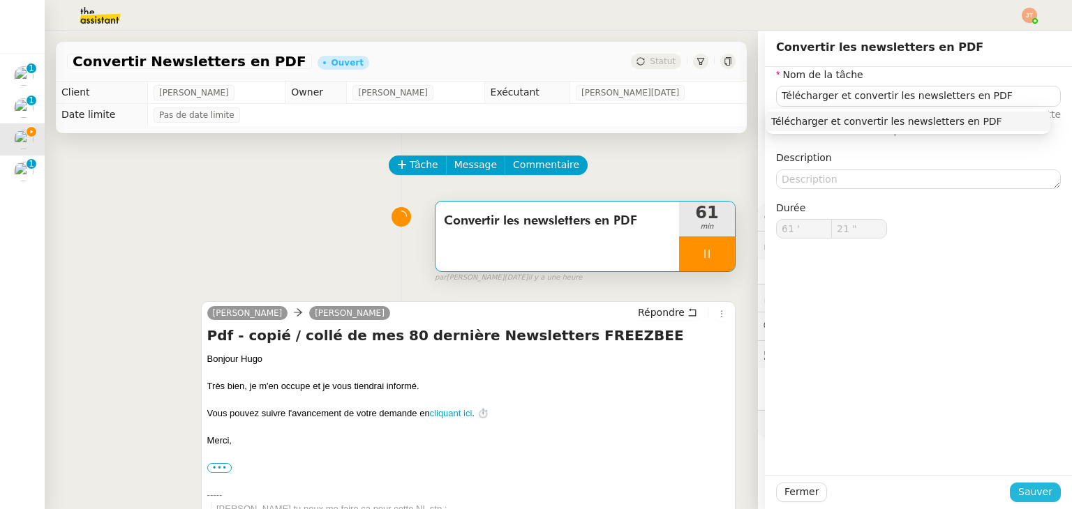
click at [1018, 495] on span "Sauver" at bounding box center [1035, 492] width 34 height 16
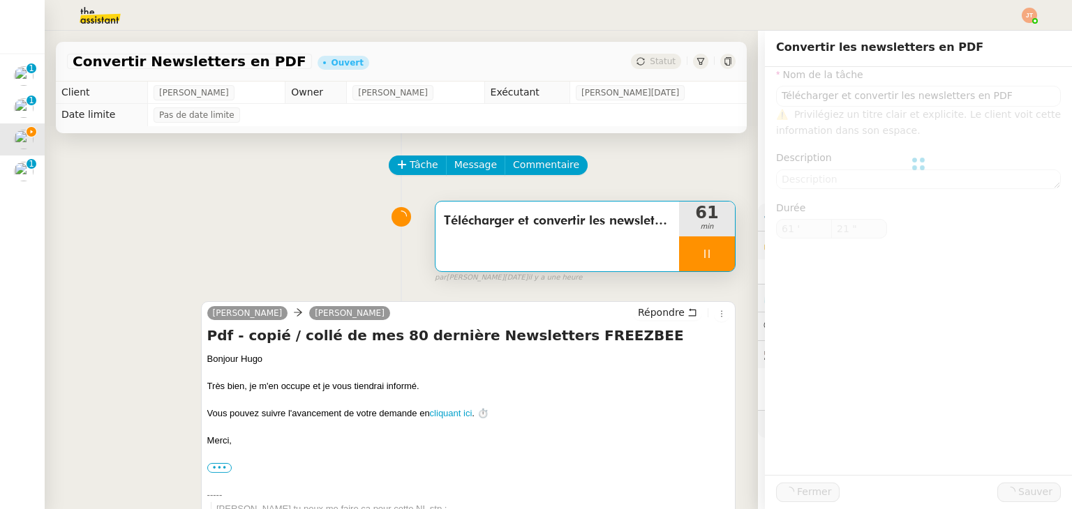
type input "Télécharger et convertir les newsletters en PDF"
type input "61 '"
type input "22 ""
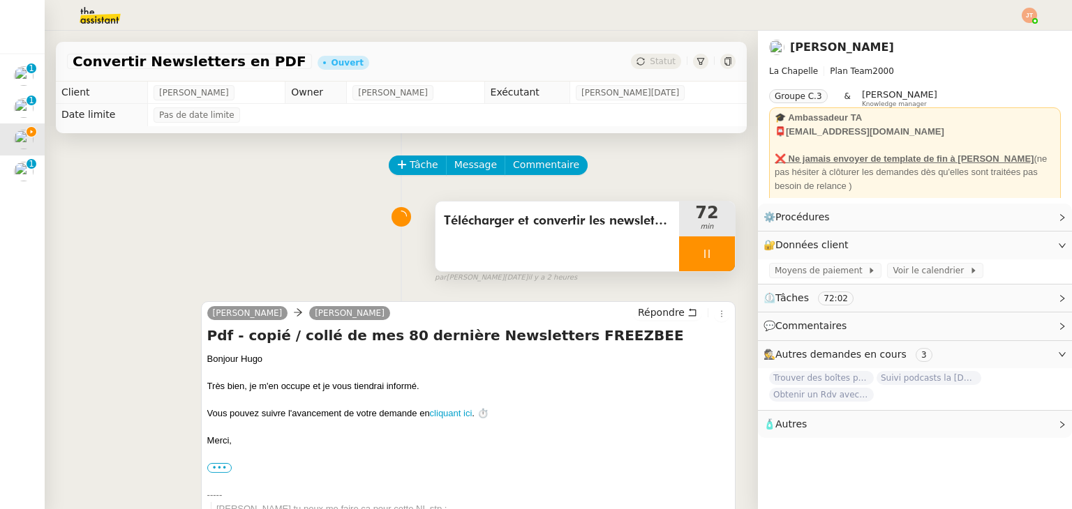
click at [679, 263] on div at bounding box center [707, 253] width 56 height 35
click at [707, 263] on button at bounding box center [721, 253] width 28 height 35
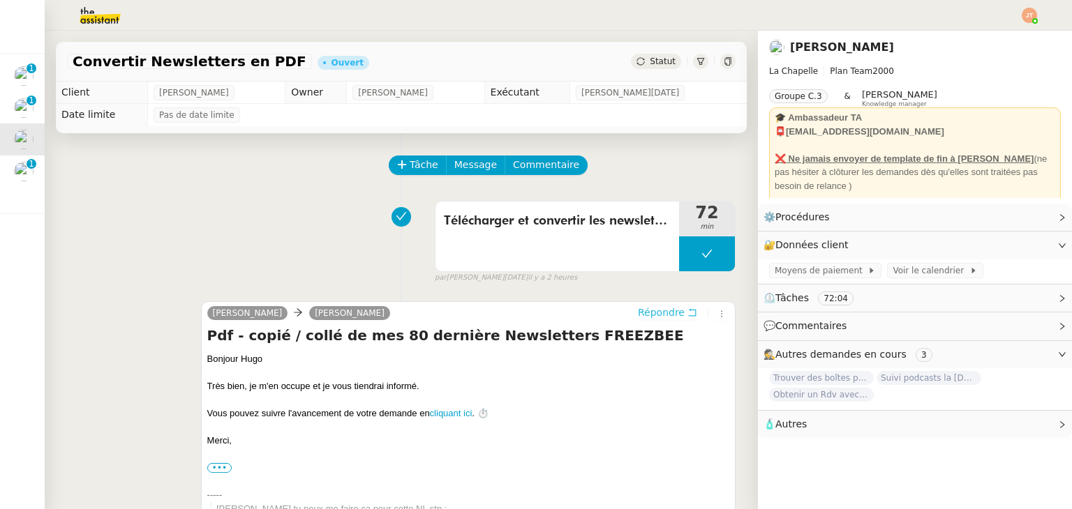
click at [642, 309] on span "Répondre" at bounding box center [661, 313] width 47 height 14
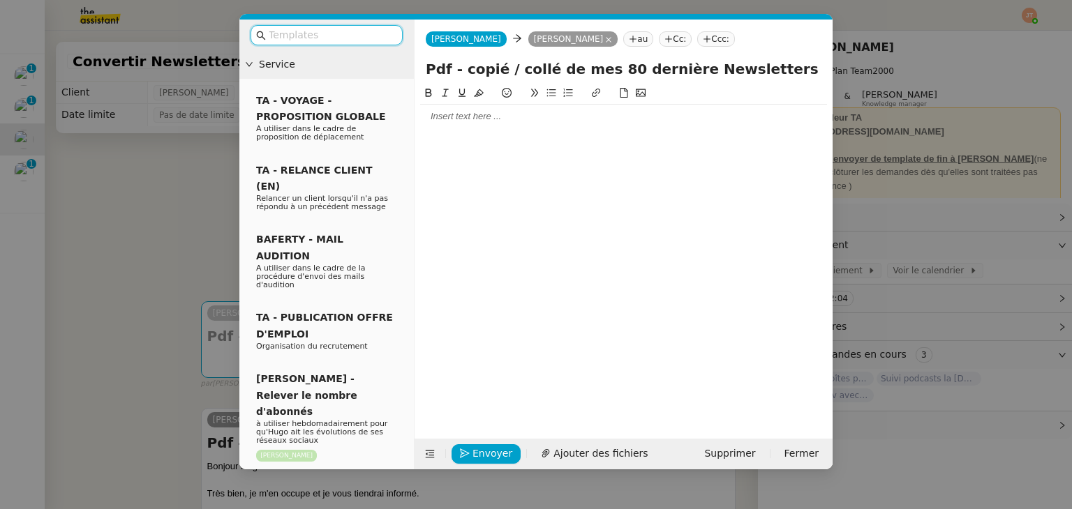
click at [477, 121] on div at bounding box center [623, 116] width 407 height 13
click at [135, 227] on nz-modal-container "Service TA - VOYAGE - PROPOSITION GLOBALE A utiliser dans le cadre de propositi…" at bounding box center [536, 254] width 1072 height 509
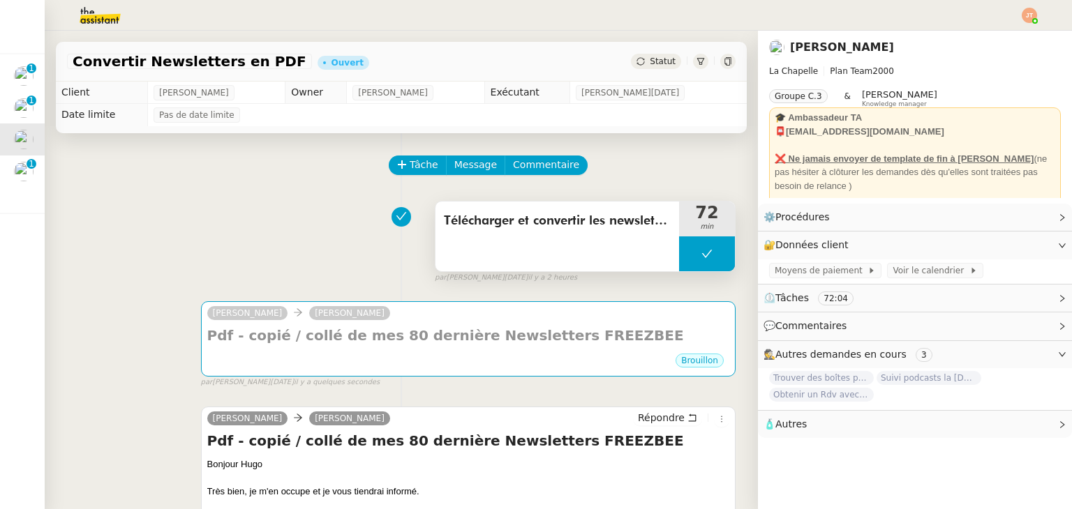
click at [679, 241] on button at bounding box center [707, 253] width 56 height 35
click at [687, 253] on icon at bounding box center [692, 253] width 11 height 11
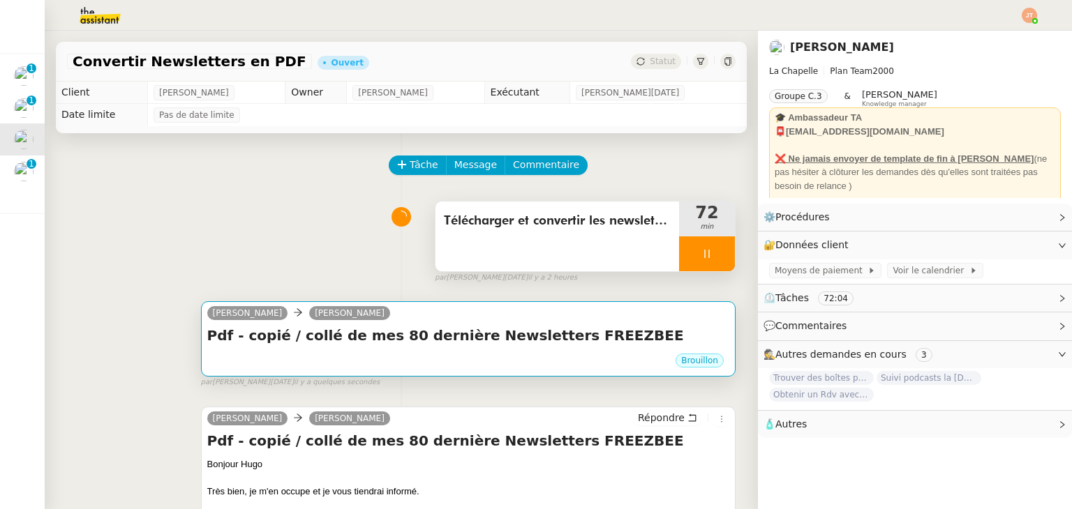
click at [576, 336] on h4 "Pdf - copié / collé de mes 80 dernière Newsletters FREEZBEE" at bounding box center [468, 336] width 522 height 20
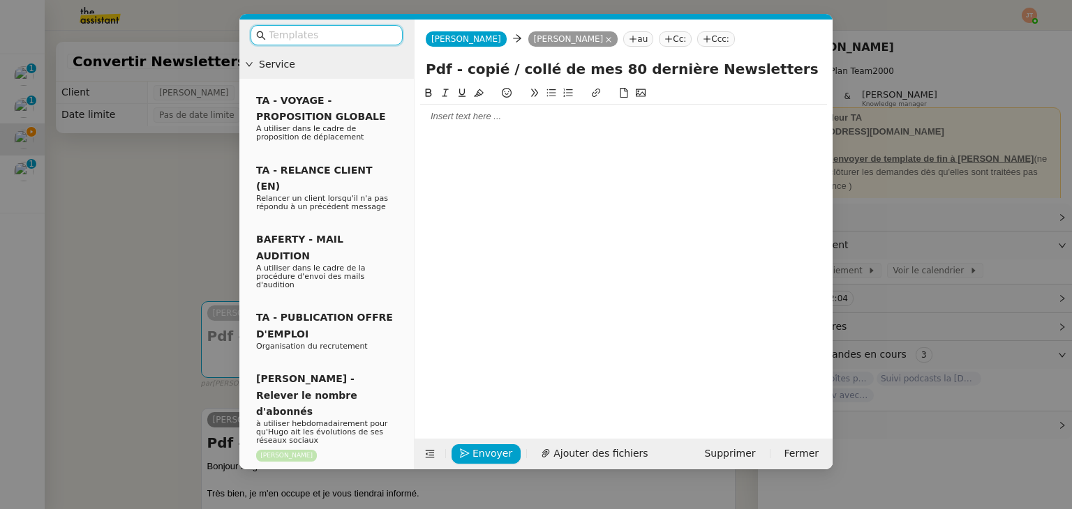
click at [454, 119] on div at bounding box center [623, 116] width 407 height 13
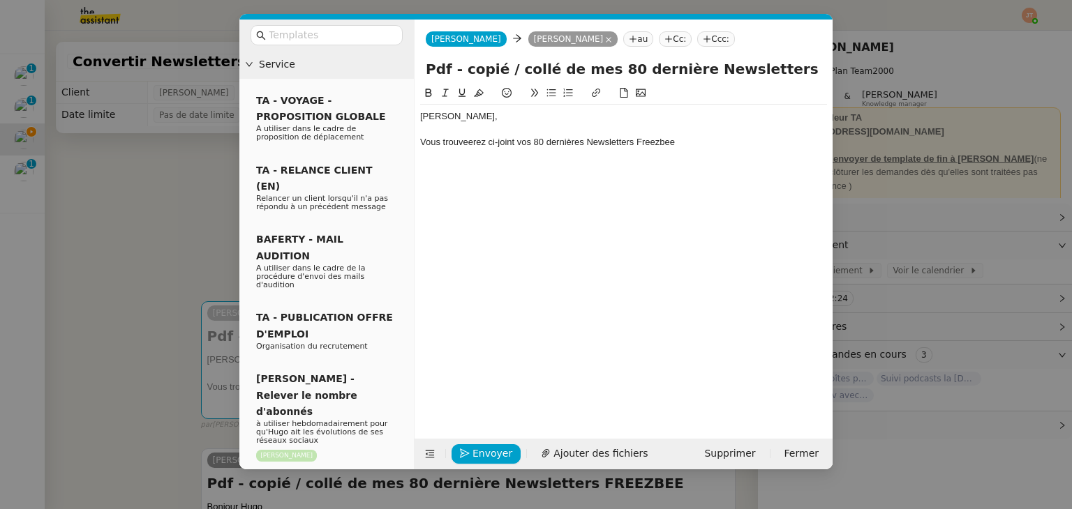
click at [466, 145] on div "Vous trouveerez ci-joint vos 80 dernières Newsletters Freezbee" at bounding box center [623, 142] width 407 height 13
click at [695, 144] on div "Vous trouverez ci-joint vos 80 dernières Newsletters Freezbee" at bounding box center [623, 142] width 407 height 13
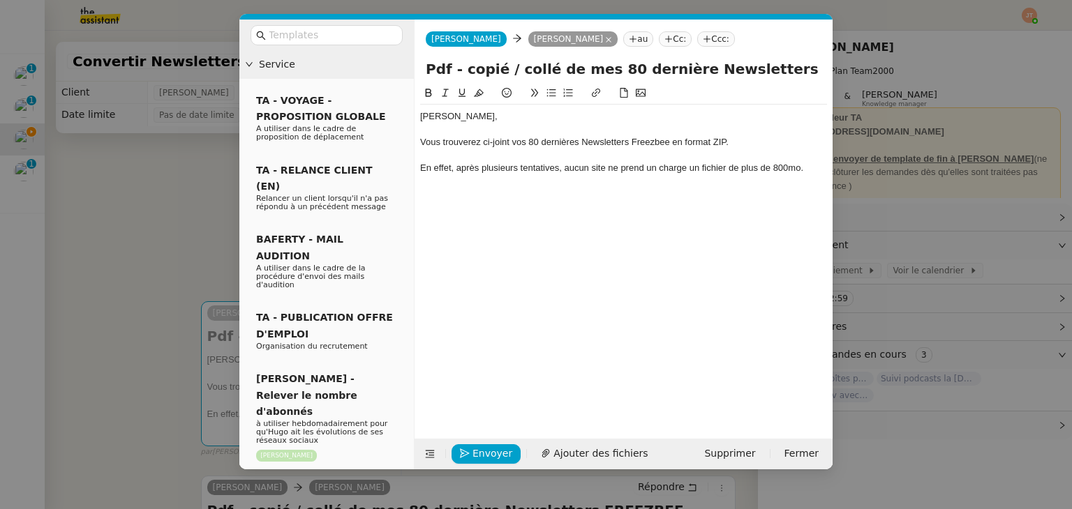
click at [650, 168] on div "En effet, après plusieurs tentatives, aucun site ne prend un charge un fichier …" at bounding box center [623, 168] width 407 height 13
click at [802, 168] on div "En effet, après plusieurs tentatives, aucun site ne prend en charge un fichier …" at bounding box center [623, 168] width 407 height 13
click at [779, 170] on div "En effet, après plusieurs tentatives, aucun site ne prend en charge un fichier …" at bounding box center [623, 168] width 407 height 13
click at [0, 0] on lt-span "800 Mo" at bounding box center [0, 0] width 0 height 0
click at [0, 0] on lt-div at bounding box center [0, 0] width 0 height 0
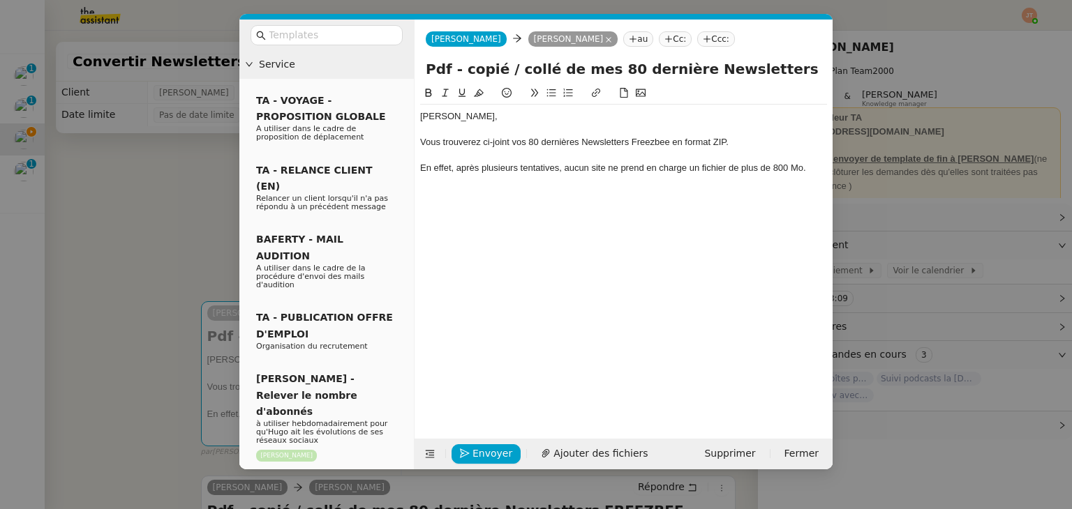
click at [739, 151] on div at bounding box center [623, 155] width 407 height 13
click at [732, 174] on div "En effet, après plusieurs tentatives, aucun site ne prend en charge un fichier …" at bounding box center [623, 168] width 407 height 13
click at [803, 167] on div "En effet, après plusieurs tentatives, aucun site ne prend en charge un fichier …" at bounding box center [623, 168] width 407 height 13
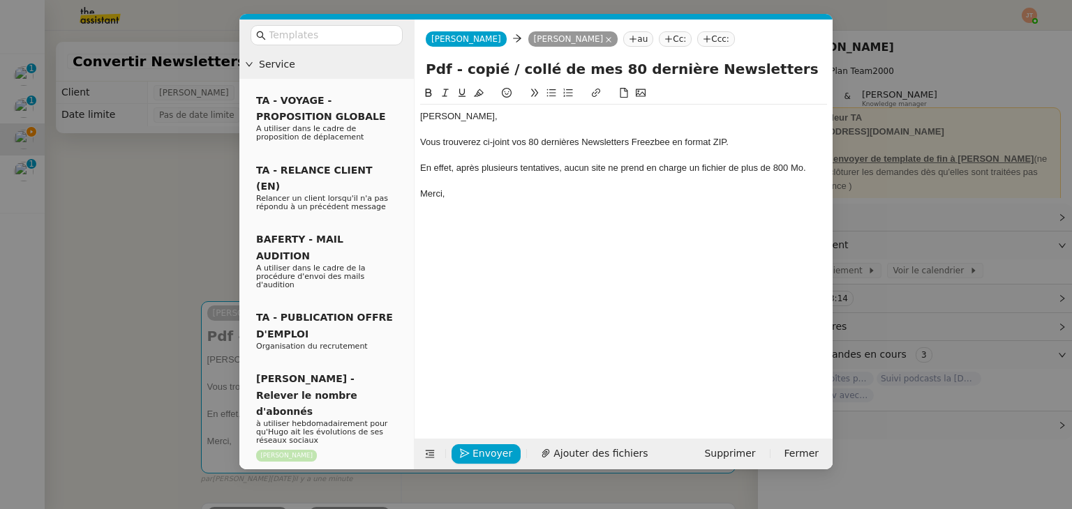
click at [193, 213] on nz-modal-container "Service TA - VOYAGE - PROPOSITION GLOBALE A utiliser dans le cadre de propositi…" at bounding box center [536, 254] width 1072 height 509
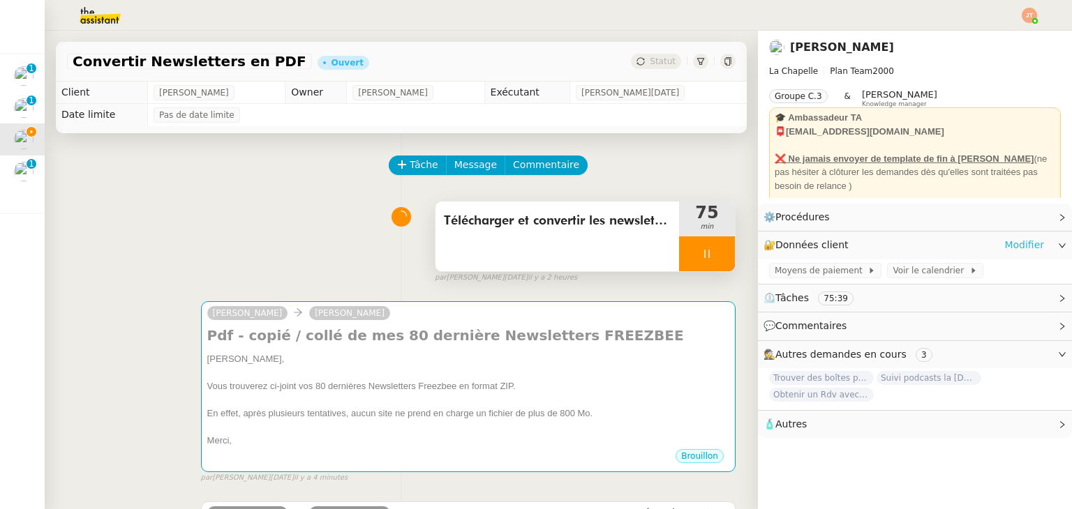
click at [1004, 248] on link "Modifier" at bounding box center [1024, 245] width 40 height 16
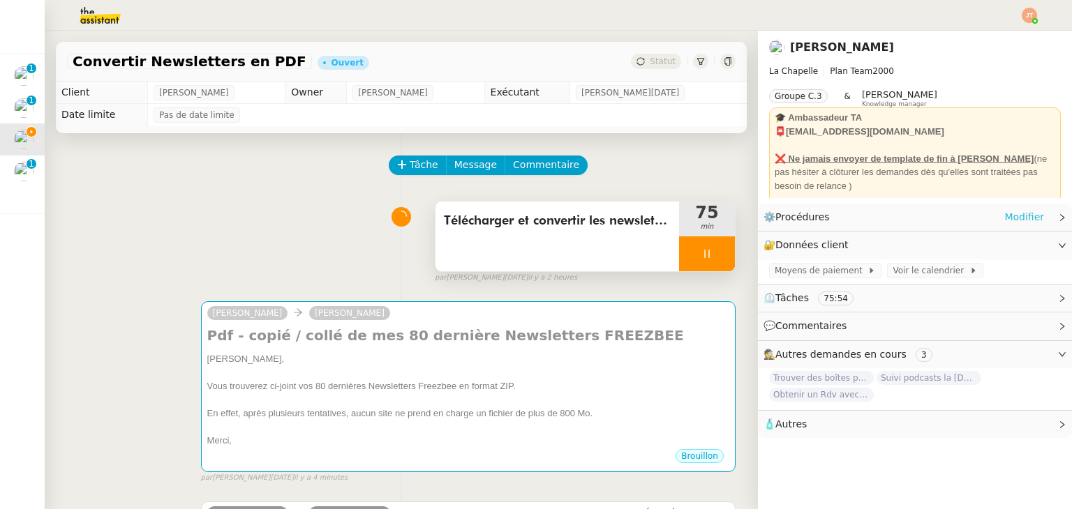
click at [1016, 213] on link "Modifier" at bounding box center [1024, 217] width 40 height 16
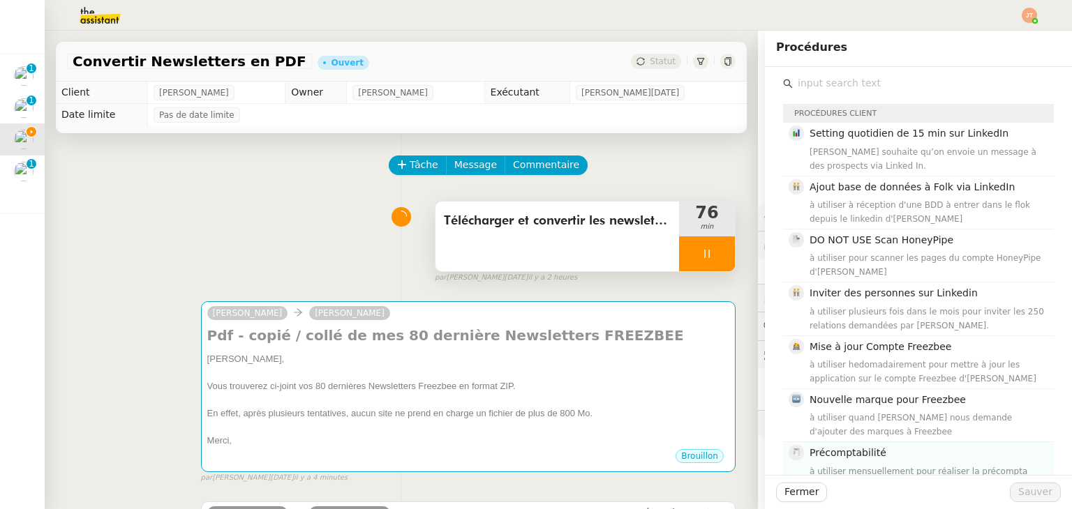
click at [836, 448] on div "Précomptabilité à utiliser mensuellement pour réaliser la précompta d'Hugo" at bounding box center [927, 468] width 236 height 47
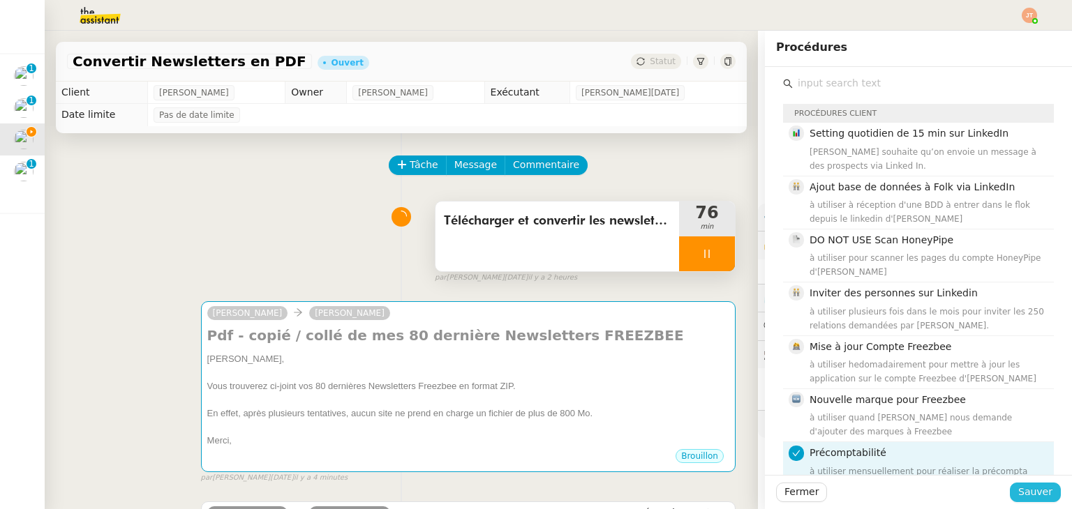
click at [1009, 495] on button "Sauver" at bounding box center [1034, 493] width 51 height 20
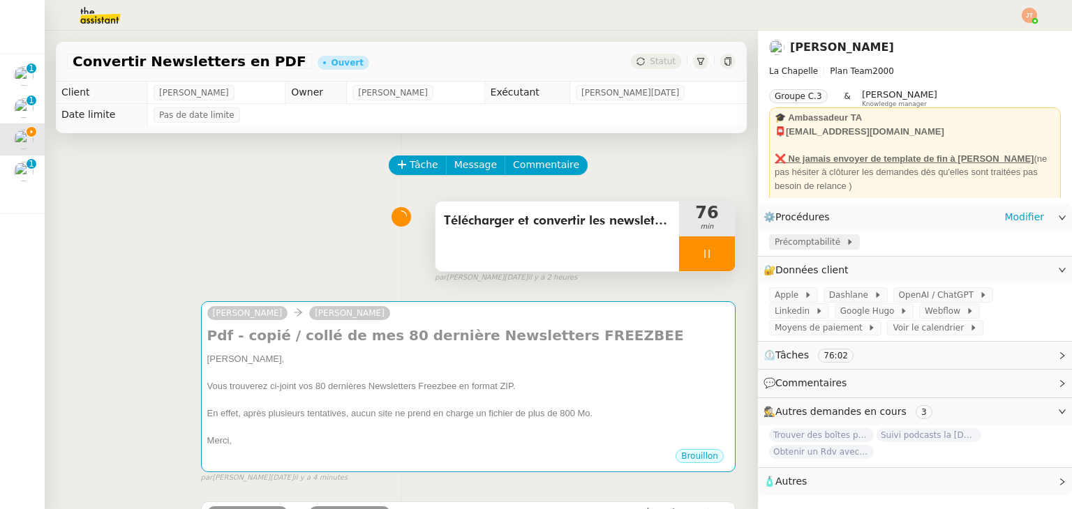
click at [804, 243] on span "Précomptabilité" at bounding box center [809, 242] width 71 height 14
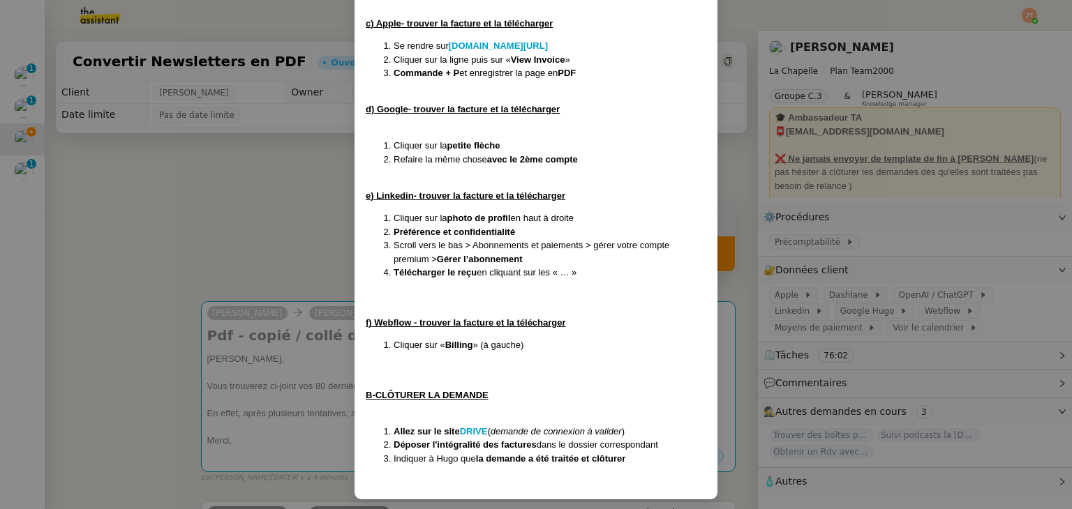
scroll to position [529, 0]
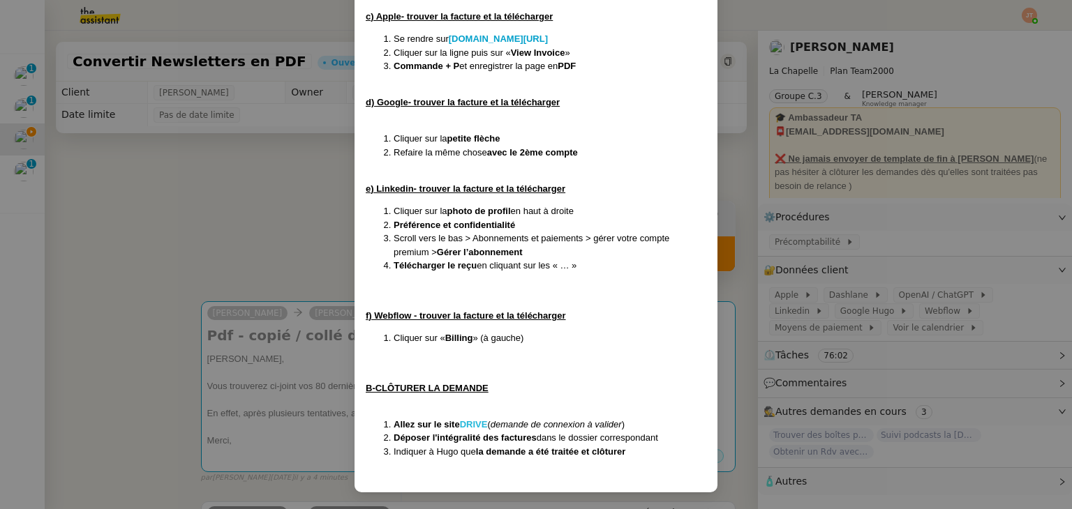
click at [479, 426] on strong "DRIVE" at bounding box center [474, 424] width 28 height 10
click at [248, 257] on nz-modal-container "Créée le 24/12/2024 MAJ le 04/02/2025 Contexte : Hugo souhaite qu’on l'on trait…" at bounding box center [536, 254] width 1072 height 509
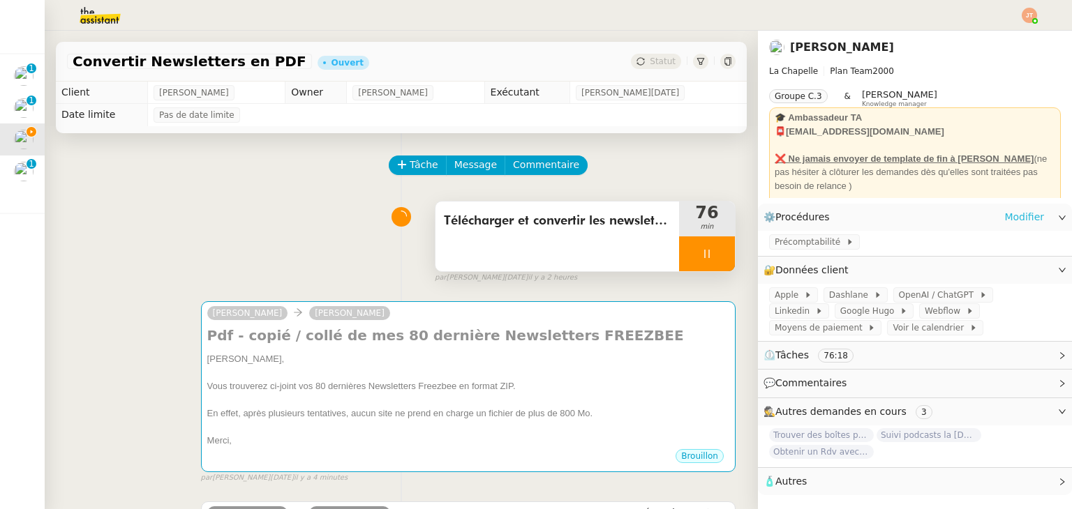
click at [1013, 214] on link "Modifier" at bounding box center [1024, 217] width 40 height 16
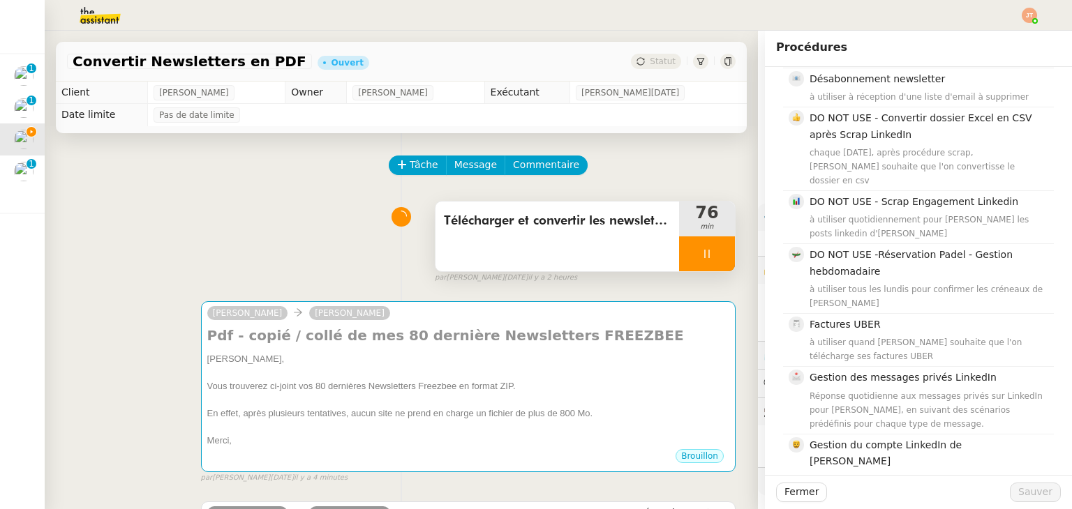
scroll to position [698, 0]
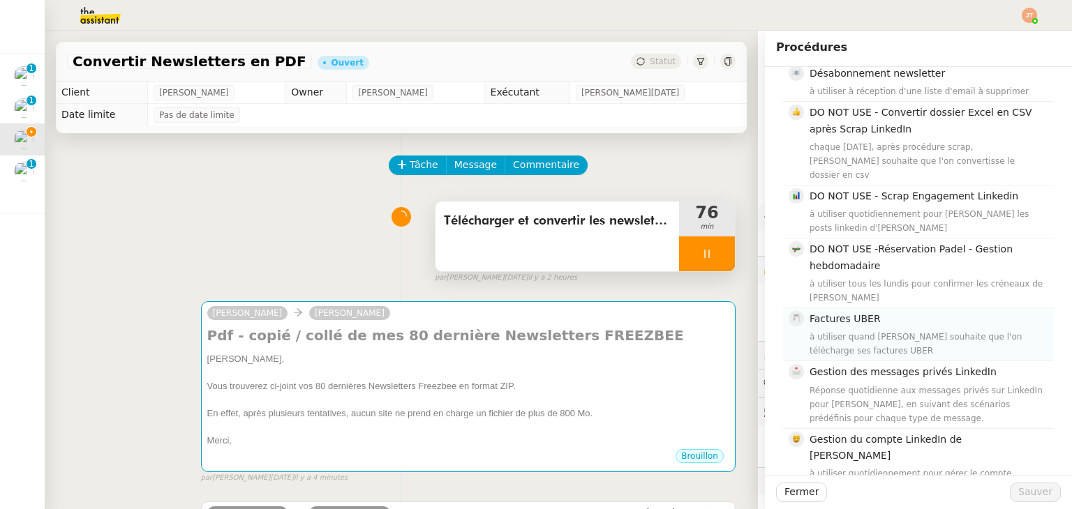
click at [832, 313] on span "Factures UBER" at bounding box center [844, 318] width 71 height 11
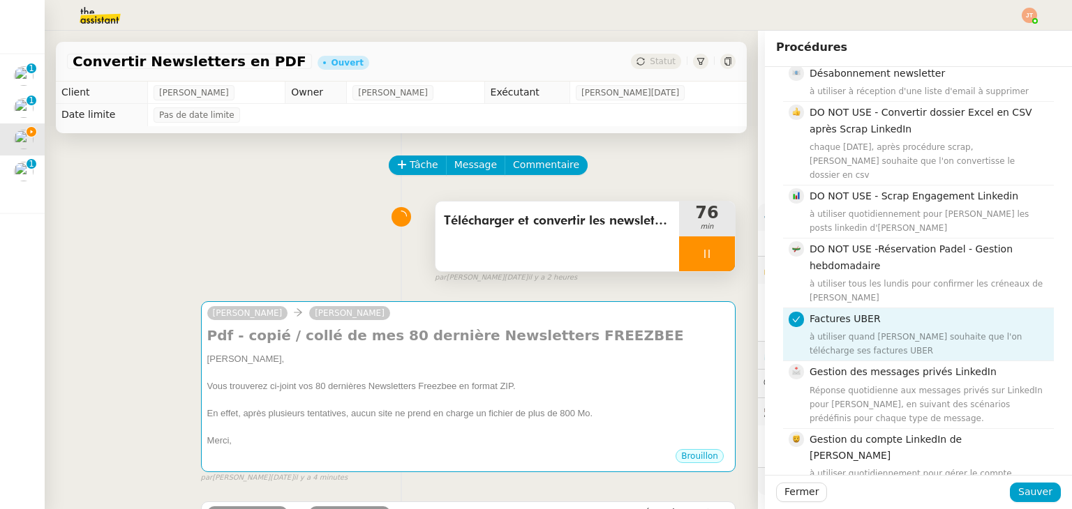
click at [1017, 503] on div "Fermer Sauver" at bounding box center [918, 492] width 307 height 34
click at [1018, 493] on span "Sauver" at bounding box center [1035, 492] width 34 height 16
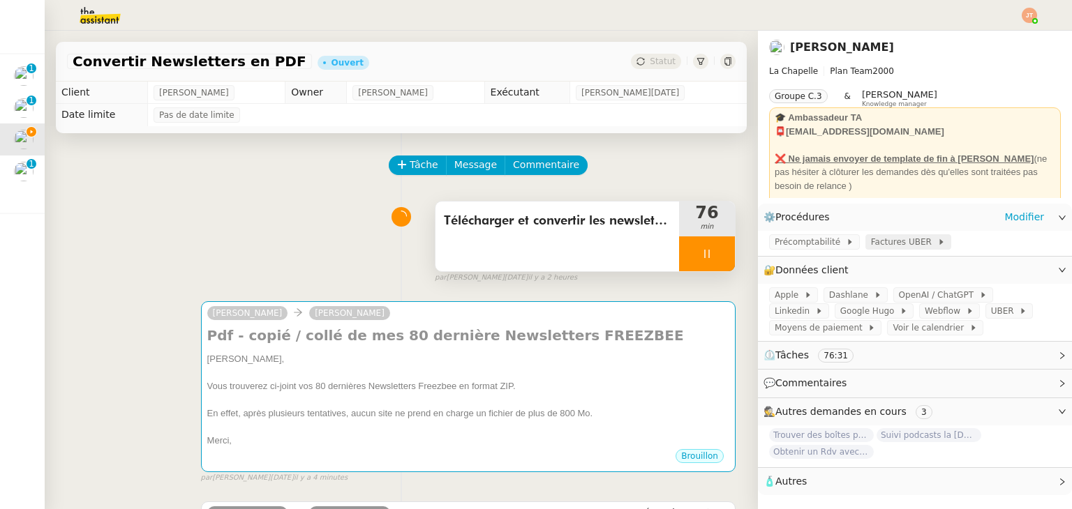
click at [871, 246] on span "Factures UBER" at bounding box center [904, 242] width 66 height 14
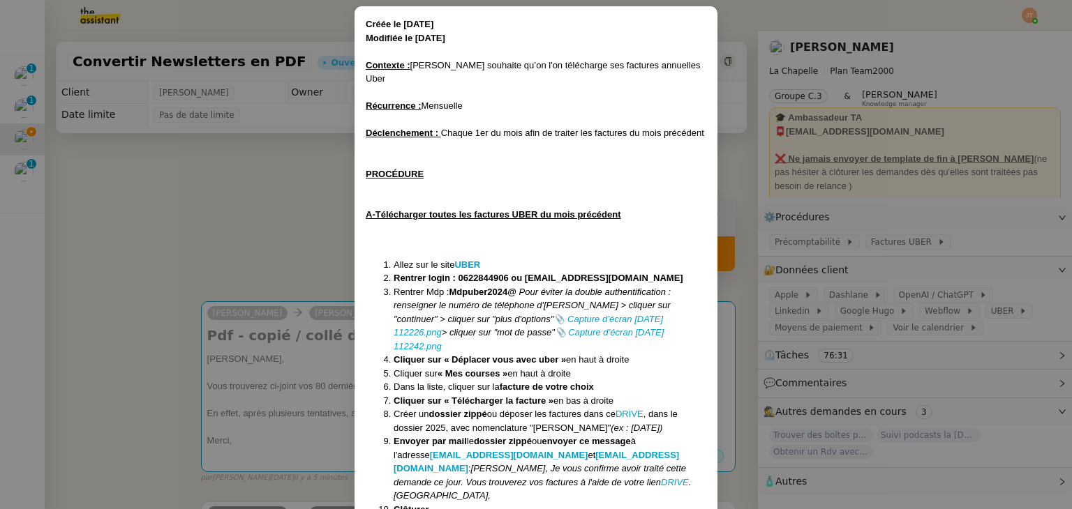
scroll to position [67, 0]
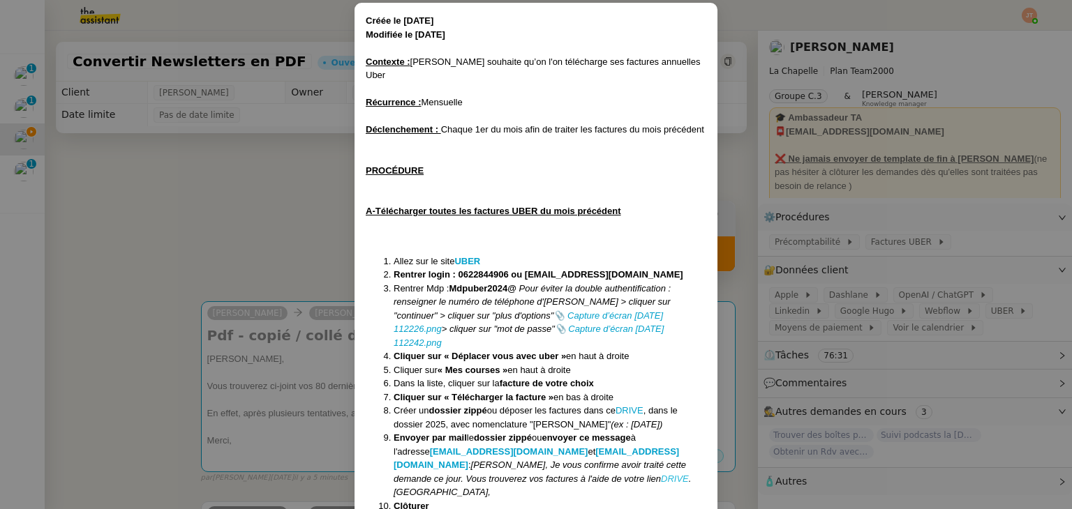
click at [661, 474] on em "DRIVE" at bounding box center [675, 479] width 28 height 10
click at [195, 224] on nz-modal-container "Créée le 04/11/24 Modifiée le 02/05/25 Contexte : Hugo souhaite qu’on l'on télé…" at bounding box center [536, 254] width 1072 height 509
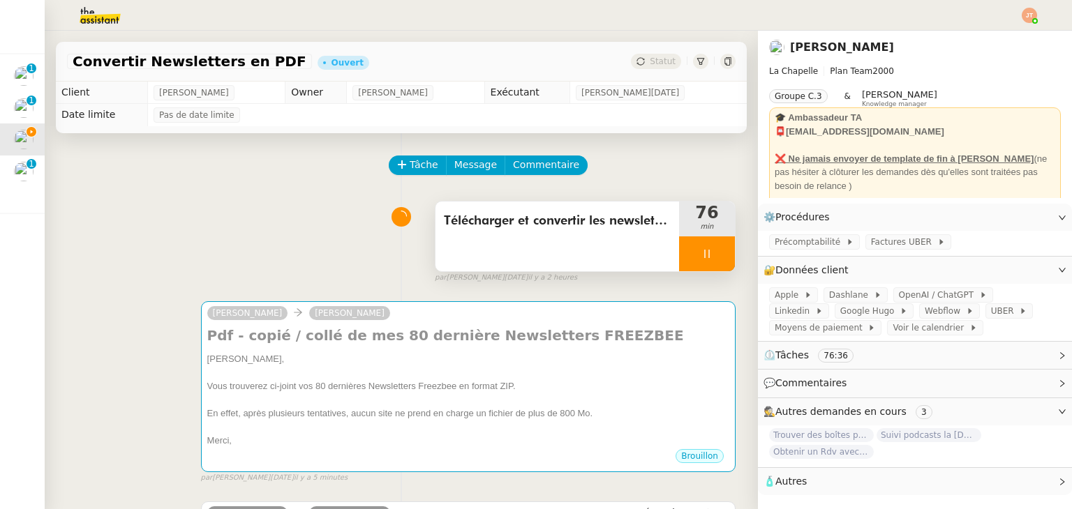
scroll to position [0, 0]
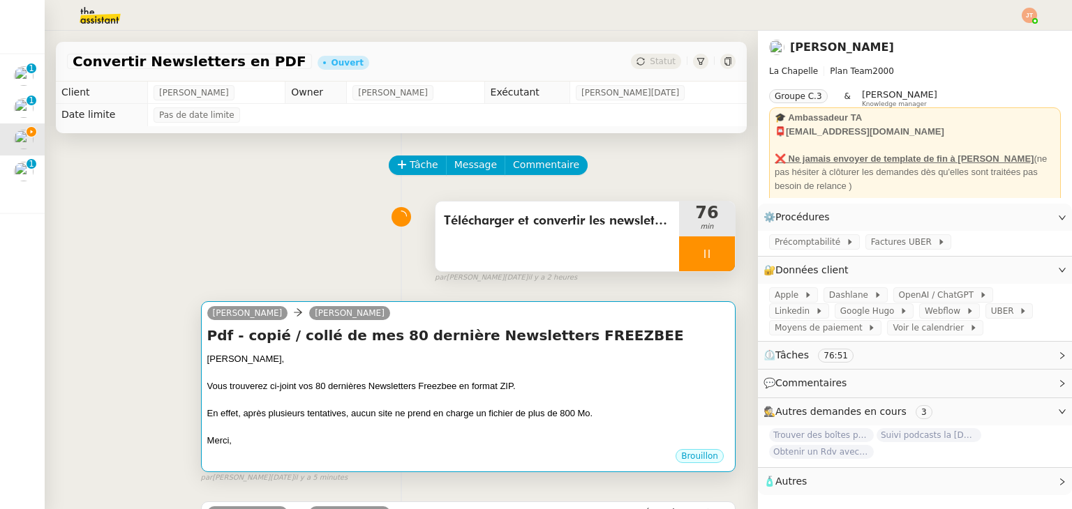
click at [335, 419] on div "En effet, après plusieurs tentatives, aucun site ne prend en charge un fichier …" at bounding box center [468, 414] width 522 height 14
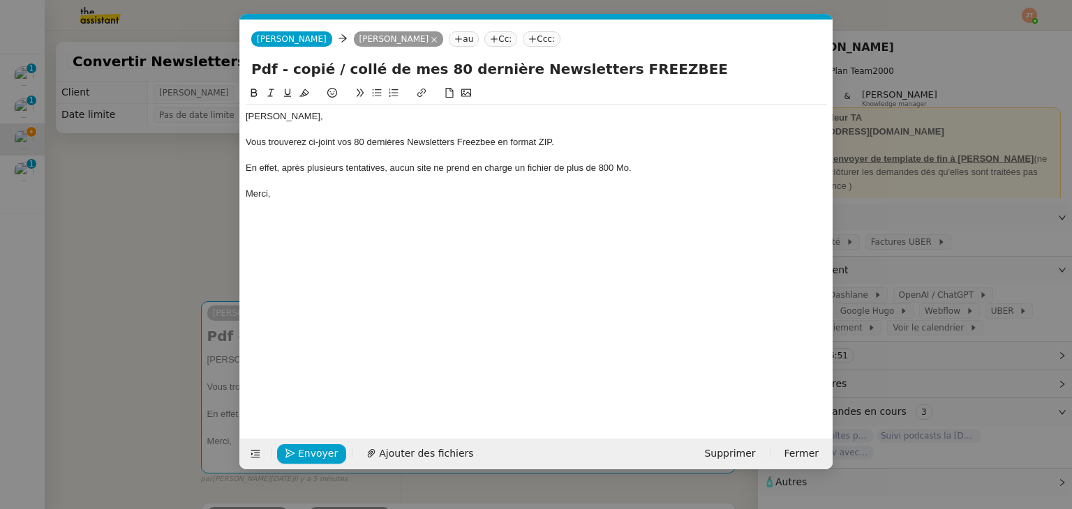
scroll to position [0, 29]
click at [385, 451] on span "Ajouter des fichiers" at bounding box center [426, 454] width 94 height 16
click at [419, 451] on span "Ajouter des fichiers" at bounding box center [426, 454] width 94 height 16
click at [379, 216] on div "Hugo, Vous trouverez ci-joint vos 80 dernières Newsletters Freezbee en format Z…" at bounding box center [536, 251] width 581 height 332
click at [248, 141] on div "Vous trouverez ci-joint vos 80 dernières Newsletters Freezbee en format ZIP." at bounding box center [536, 142] width 581 height 13
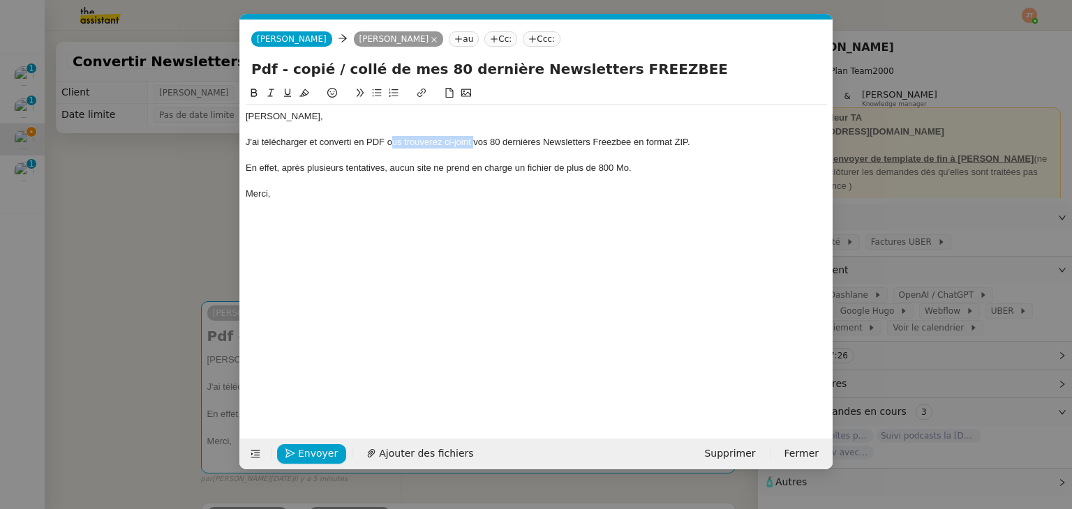
drag, startPoint x: 474, startPoint y: 143, endPoint x: 393, endPoint y: 142, distance: 80.9
click at [393, 142] on div "J'ai télécharger et converti en PDF ous trouverez ci-joint vos 80 dernières New…" at bounding box center [536, 142] width 581 height 13
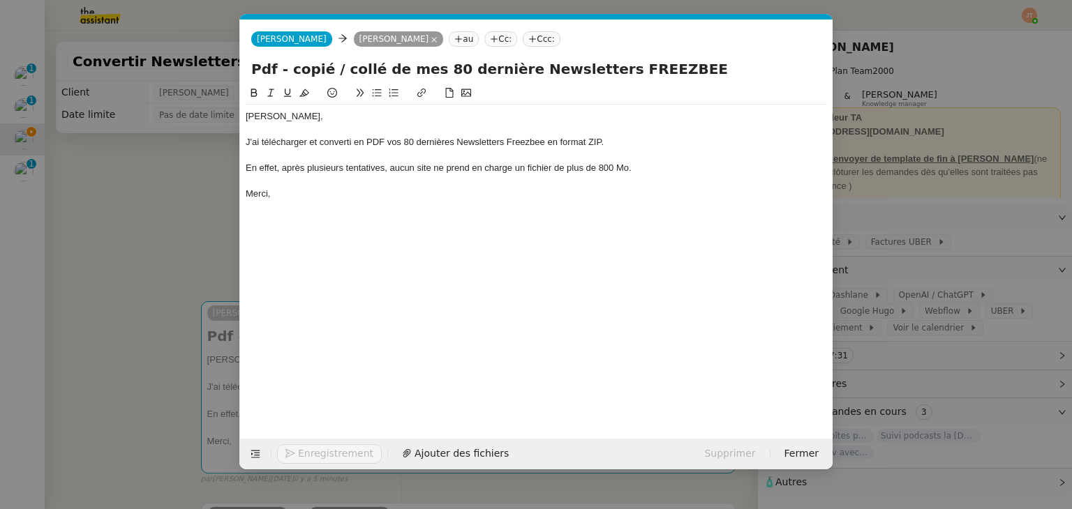
click at [292, 143] on div "J'ai télécharger et converti en PDF vos 80 dernières Newsletters Freezbee en fo…" at bounding box center [536, 142] width 581 height 13
click at [0, 0] on lt-span "télécharg é" at bounding box center [0, 0] width 0 height 0
drag, startPoint x: 621, startPoint y: 143, endPoint x: 547, endPoint y: 142, distance: 73.9
click at [547, 142] on div "J'ai téléchargé et converti en PDF vos 80 dernières Newsletters Freezbee en for…" at bounding box center [536, 142] width 581 height 13
drag, startPoint x: 275, startPoint y: 168, endPoint x: 245, endPoint y: 171, distance: 30.1
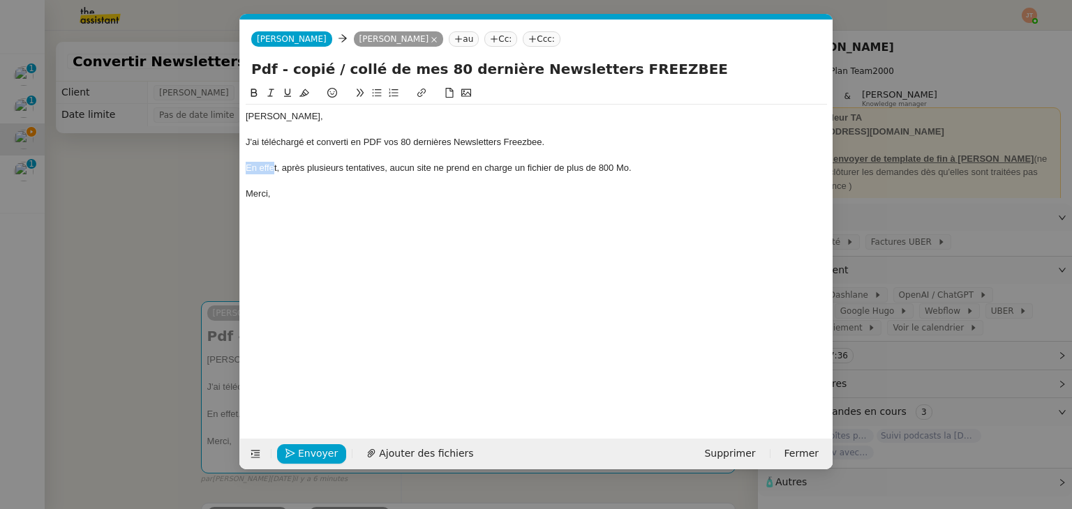
click at [246, 171] on div "En effet, après plusieurs tentatives, aucun site ne prend en charge un fichier …" at bounding box center [536, 168] width 581 height 13
click at [399, 170] on div "Néanmoins, après plusieurs tentatives, aucun site ne prend en charge un fichier…" at bounding box center [536, 168] width 581 height 13
click at [400, 170] on div "Néanmoins, après plusieurs tentatives, aucun site ne prend en charge un fichier…" at bounding box center [536, 168] width 581 height 13
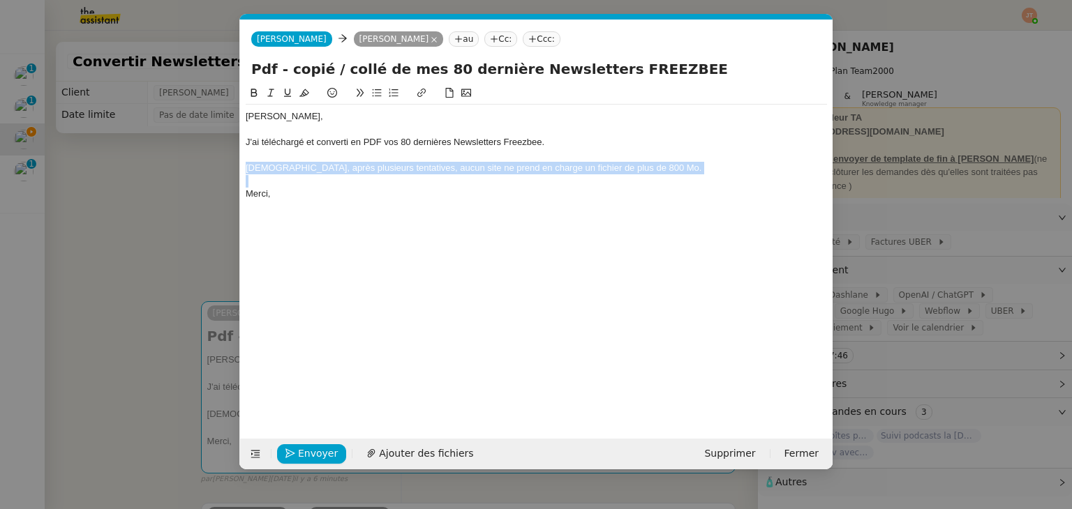
click at [400, 170] on div "Néanmoins, après plusieurs tentatives, aucun site ne prend en charge un fichier…" at bounding box center [536, 168] width 581 height 13
click at [402, 170] on div "Néanmoins, après plusieurs tentatives, aucun site ne prend en charge un fichier…" at bounding box center [536, 168] width 581 height 13
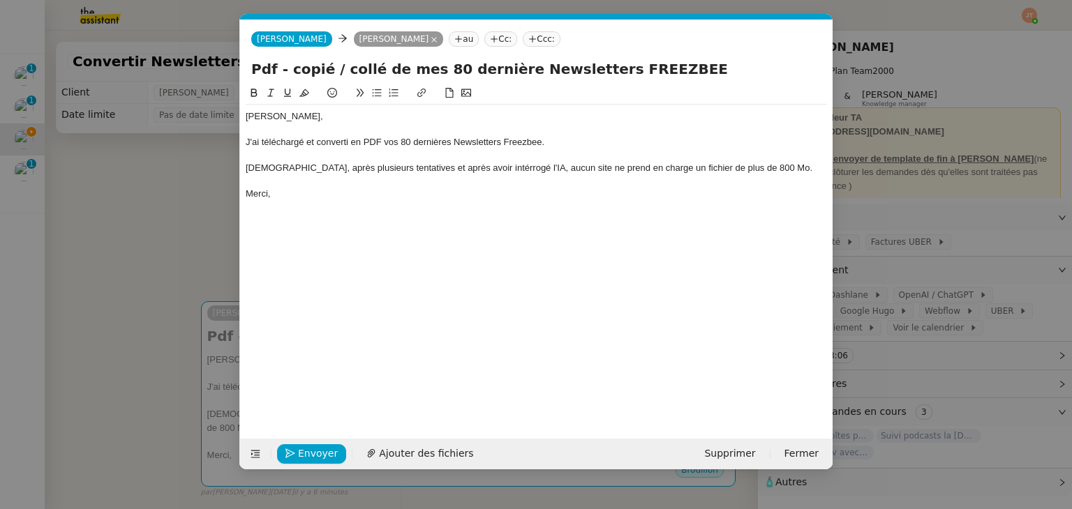
click at [487, 168] on div "Néanmoins, après plusieurs tentatives et après avoir intérrogé l'IA, aucun site…" at bounding box center [536, 168] width 581 height 13
click at [0, 0] on lt-span "interrogé" at bounding box center [0, 0] width 0 height 0
click at [760, 169] on div "Néanmoins, après plusieurs tentatives et après avoir interrogé l'IA, aucun site…" at bounding box center [536, 168] width 581 height 13
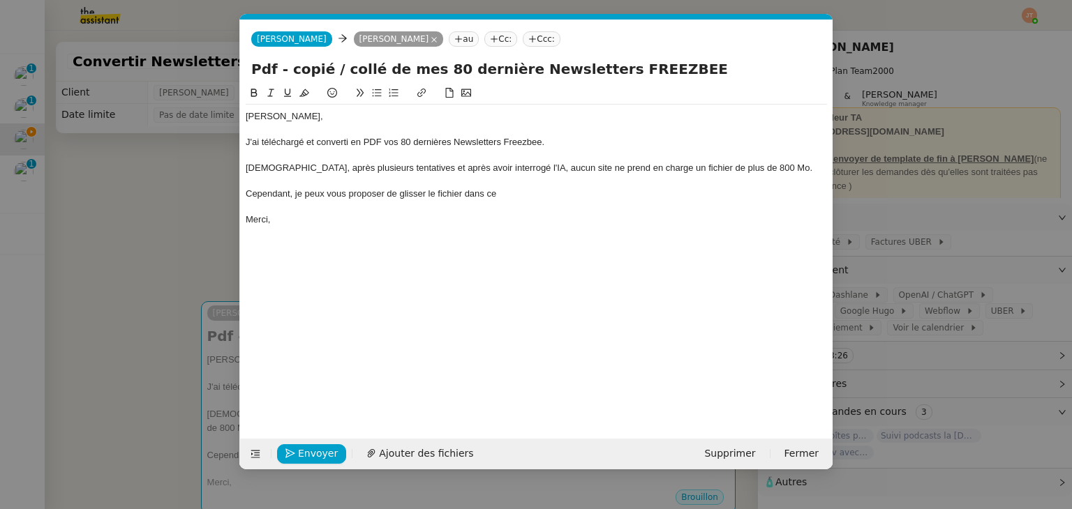
click at [117, 230] on nz-modal-container "Service TA - VOYAGE - PROPOSITION GLOBALE A utiliser dans le cadre de propositi…" at bounding box center [536, 254] width 1072 height 509
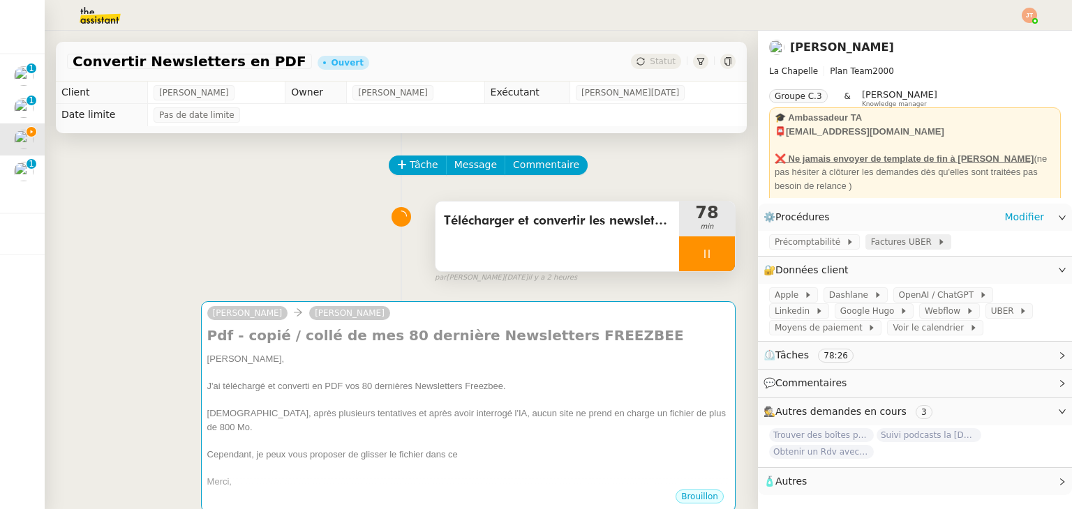
click at [873, 245] on span "Factures UBER" at bounding box center [904, 242] width 66 height 14
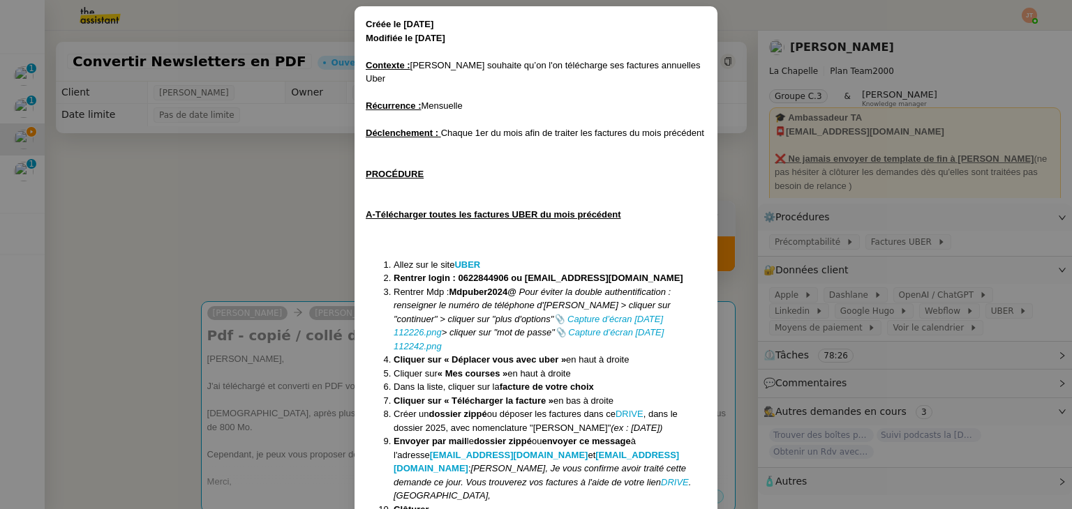
scroll to position [67, 0]
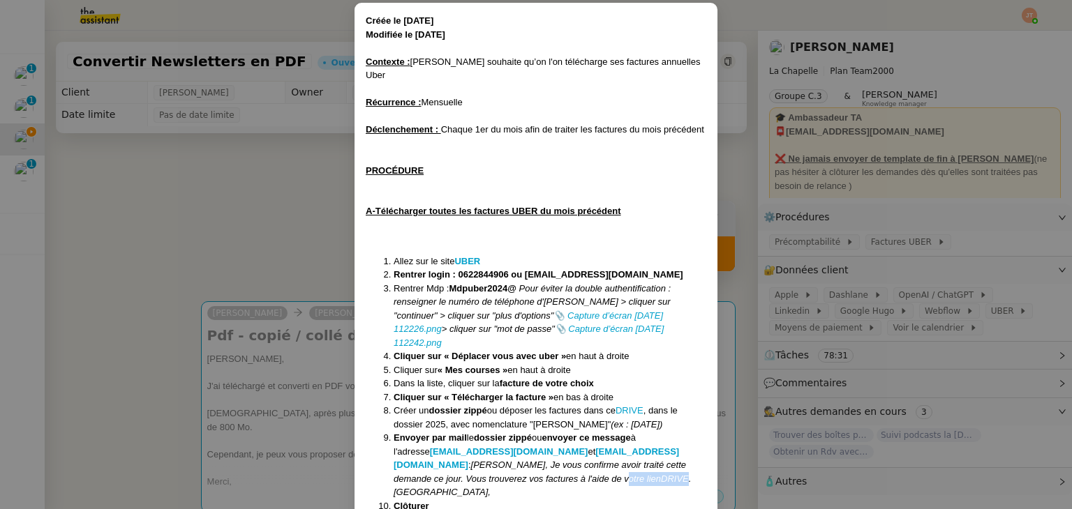
drag, startPoint x: 425, startPoint y: 451, endPoint x: 455, endPoint y: 449, distance: 30.1
click at [455, 449] on li "Envoyer par mail le dossier zippé ou envoyer ce message à l'adresse yo@hugobent…" at bounding box center [549, 465] width 313 height 68
copy li "DRIVE"
click at [221, 260] on nz-modal-container "Créée le 04/11/24 Modifiée le 02/05/25 Contexte : Hugo souhaite qu’on l'on télé…" at bounding box center [536, 254] width 1072 height 509
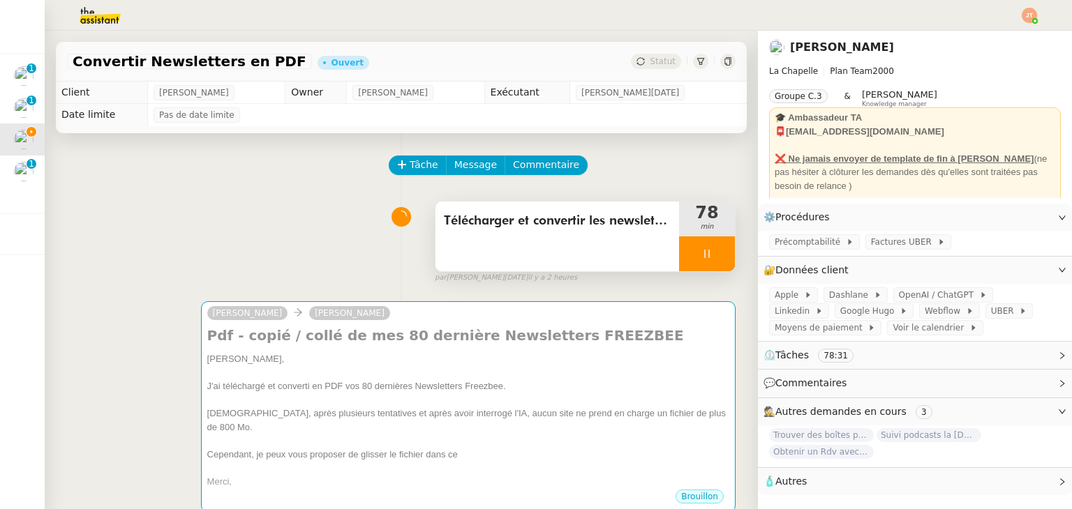
scroll to position [0, 0]
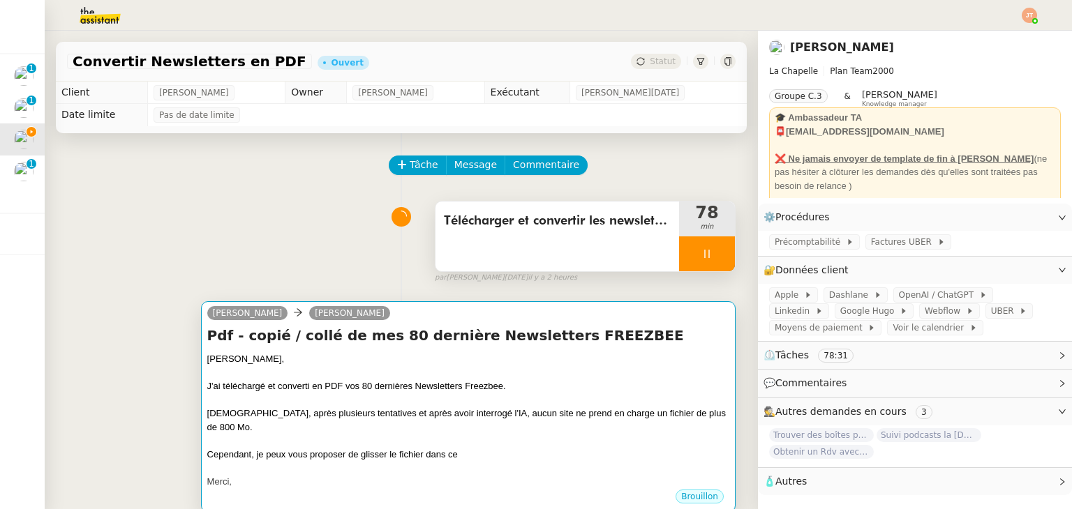
click at [329, 422] on div "Néanmoins, après plusieurs tentatives et après avoir interrogé l'IA, aucun site…" at bounding box center [468, 420] width 522 height 27
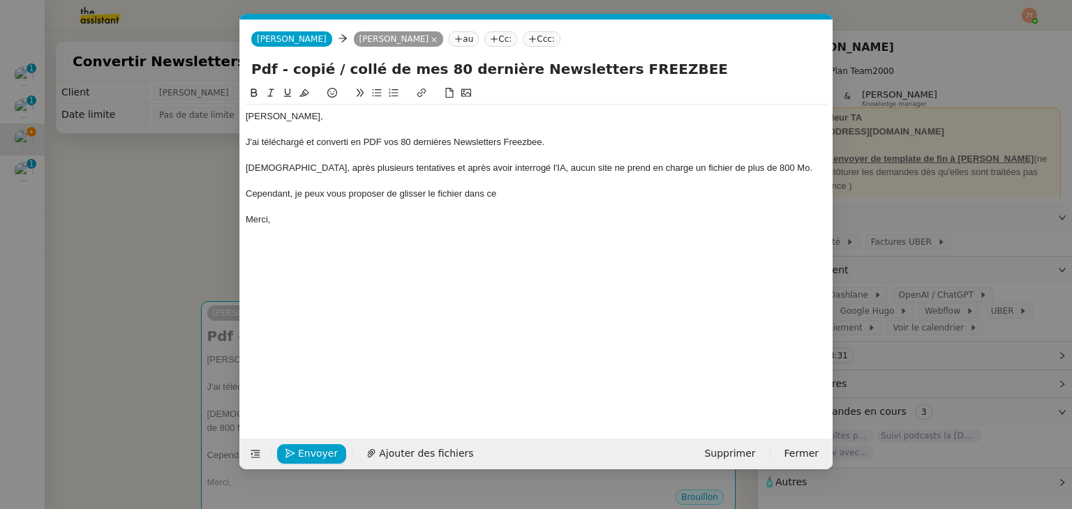
scroll to position [0, 29]
click at [523, 179] on div at bounding box center [536, 181] width 581 height 13
click at [512, 207] on div at bounding box center [536, 207] width 581 height 13
click at [511, 197] on div "Cependant, je peux vous proposer de glisser le fichier dans ce" at bounding box center [536, 194] width 581 height 13
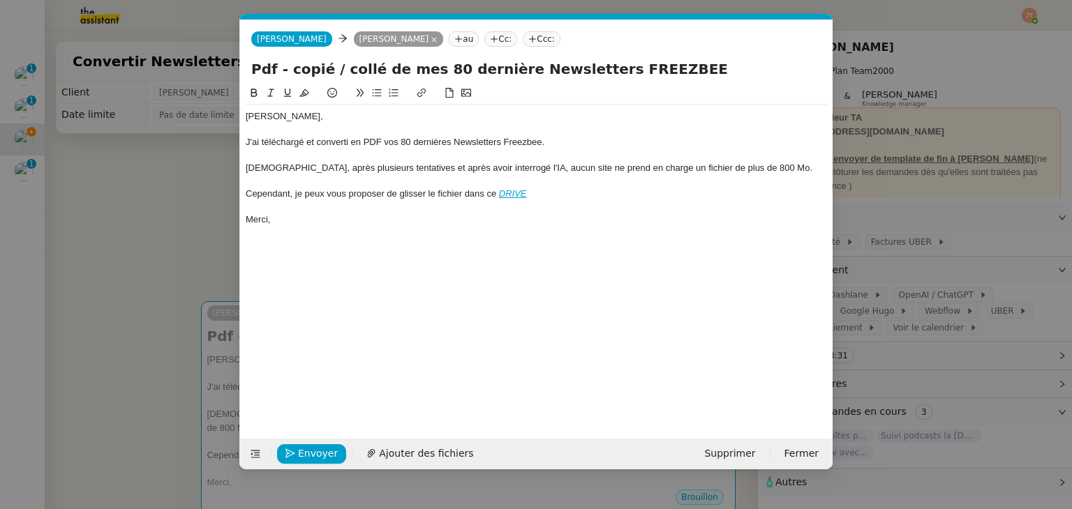
click at [499, 190] on em at bounding box center [497, 193] width 3 height 10
click at [560, 193] on div "Cependant, je peux vous proposer de glisser le fichier dans ce DRIVE" at bounding box center [536, 194] width 581 height 13
click at [427, 193] on div "Cependant, je peux vous proposer de glisser le fichier dans ce DRIVE afin que v…" at bounding box center [536, 194] width 581 height 13
click at [578, 196] on em "DRIVE" at bounding box center [578, 193] width 28 height 10
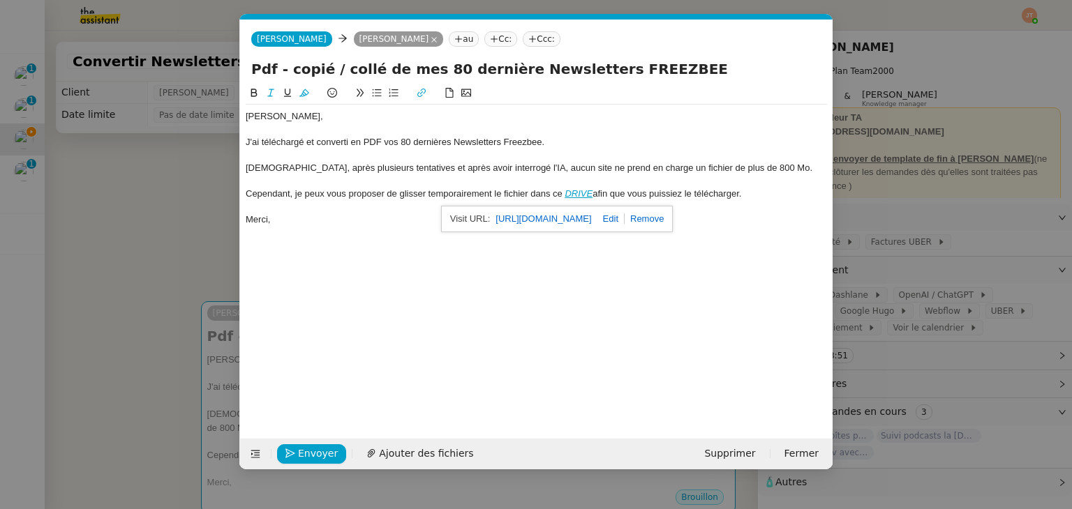
click at [562, 214] on link "https://drive.google.com/drive/folders/1T534w0Qkw22jpH6j53i_A8dombR3kuDw?usp=dr…" at bounding box center [543, 219] width 96 height 18
click at [308, 193] on div "Cependant, je peux vous proposer de glisser temporairement le fichier dans ce D…" at bounding box center [536, 194] width 581 height 13
drag, startPoint x: 746, startPoint y: 193, endPoint x: 614, endPoint y: 192, distance: 132.6
click at [614, 192] on div "Cependant, je peux vous proposer de glisser temporairement le fichier dans ce D…" at bounding box center [536, 194] width 581 height 13
click at [703, 196] on div "Cependant, je peux vous proposer de glisser temporairement le fichier dans ce D…" at bounding box center [536, 194] width 581 height 13
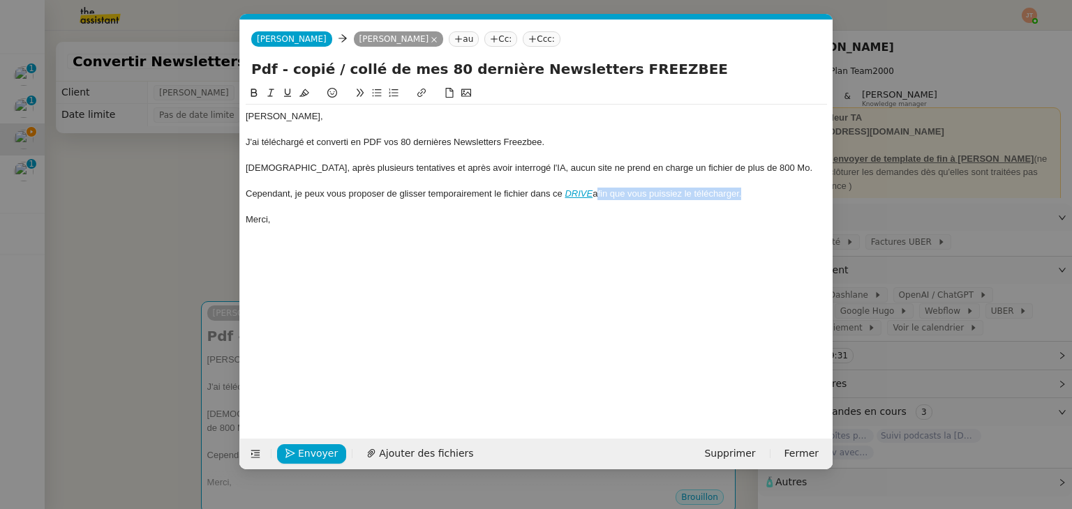
drag, startPoint x: 740, startPoint y: 195, endPoint x: 597, endPoint y: 195, distance: 143.0
click at [597, 195] on div "Cependant, je peux vous proposer de glisser temporairement le fichier dans ce D…" at bounding box center [536, 194] width 581 height 13
copy div "afin que vous puissiez le télécharger"
click at [291, 196] on div "Cependant, je peux vous proposer de glisser temporairement le fichier dans ce D…" at bounding box center [536, 194] width 581 height 13
drag, startPoint x: 574, startPoint y: 194, endPoint x: 441, endPoint y: 193, distance: 133.2
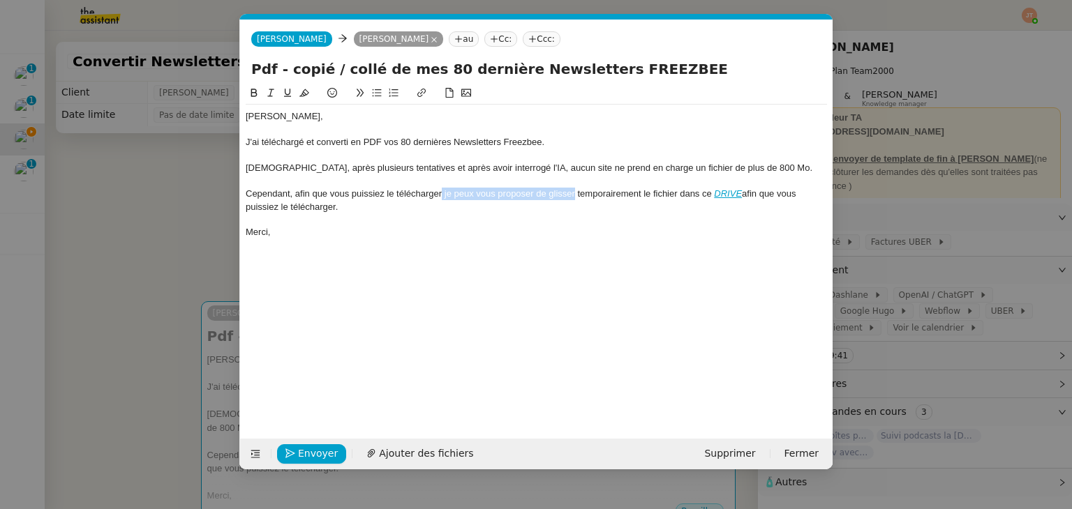
click at [441, 193] on div "Cependant, afin que vous puissiez le télécharger je peux vous proposer de gliss…" at bounding box center [536, 201] width 581 height 26
drag, startPoint x: 706, startPoint y: 207, endPoint x: 661, endPoint y: 193, distance: 47.4
click at [661, 193] on div "Hugo, J'ai téléchargé et converti en PDF vos 80 dernières Newsletters Freezbee.…" at bounding box center [536, 168] width 581 height 127
click at [307, 222] on div "Merci," at bounding box center [536, 219] width 581 height 13
click at [625, 191] on div "Cependant, afin que vous puissiez le télécharger, j'ai déposé temporairement le…" at bounding box center [536, 194] width 581 height 13
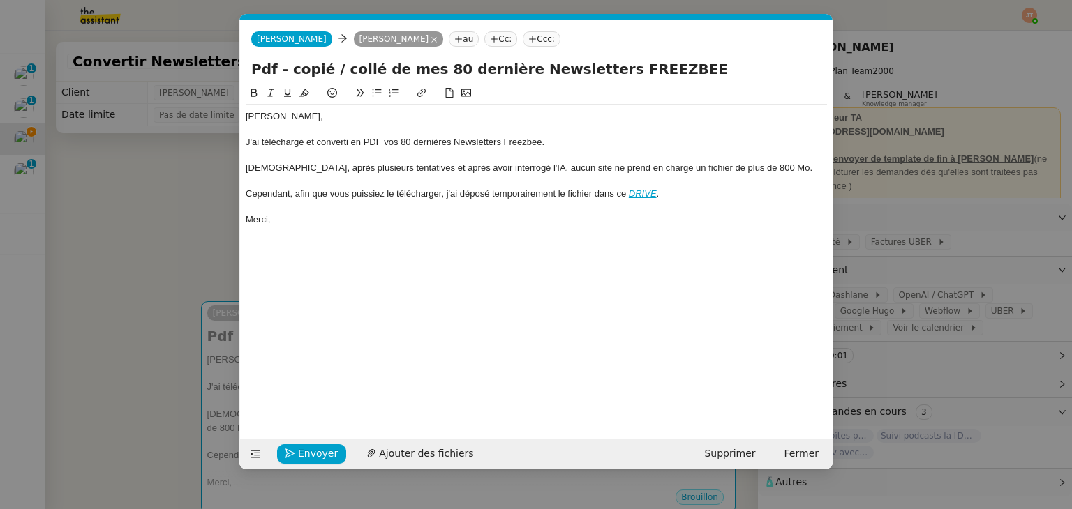
click at [472, 226] on div "Merci," at bounding box center [536, 219] width 581 height 13
click at [754, 166] on div "Néanmoins, après plusieurs tentatives et après avoir interrogé l'IA, aucun site…" at bounding box center [536, 168] width 581 height 13
click at [759, 169] on div "Néanmoins, après plusieurs tentatives et après avoir interrogé l'IA, aucun site…" at bounding box center [536, 168] width 581 height 13
click at [638, 165] on div "Néanmoins, après plusieurs tentatives et après avoir interrogé l'IA, aucun site…" at bounding box center [536, 168] width 581 height 13
click at [680, 168] on div "Néanmoins, après plusieurs tentatives et après avoir interrogé l'IA, aucun site…" at bounding box center [536, 168] width 581 height 13
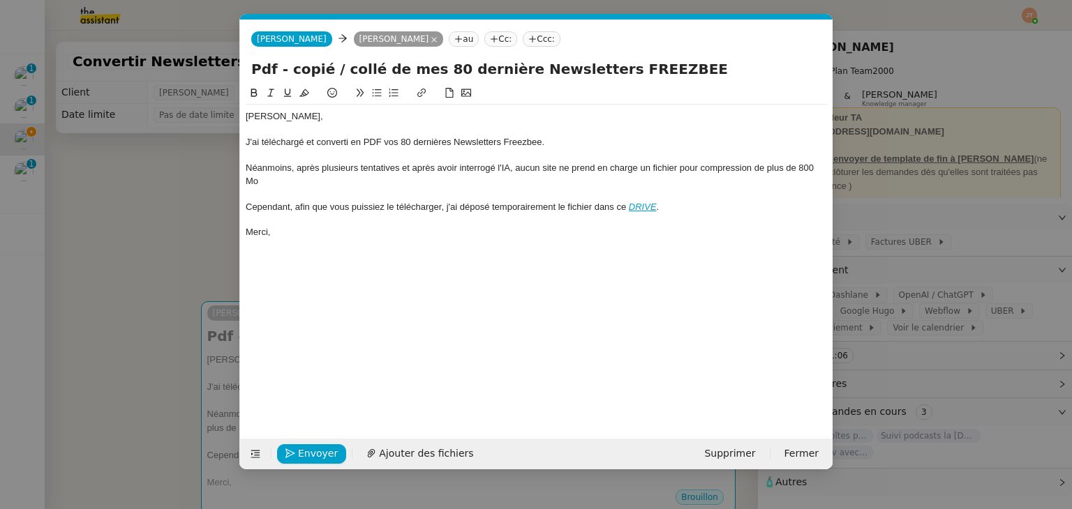
click at [313, 184] on div "Néanmoins, après plusieurs tentatives et après avoir interrogé l'IA, aucun site…" at bounding box center [536, 175] width 581 height 26
click at [317, 236] on div "Merci," at bounding box center [536, 232] width 581 height 13
click at [151, 209] on nz-modal-container "Service TA - VOYAGE - PROPOSITION GLOBALE A utiliser dans le cadre de propositi…" at bounding box center [536, 254] width 1072 height 509
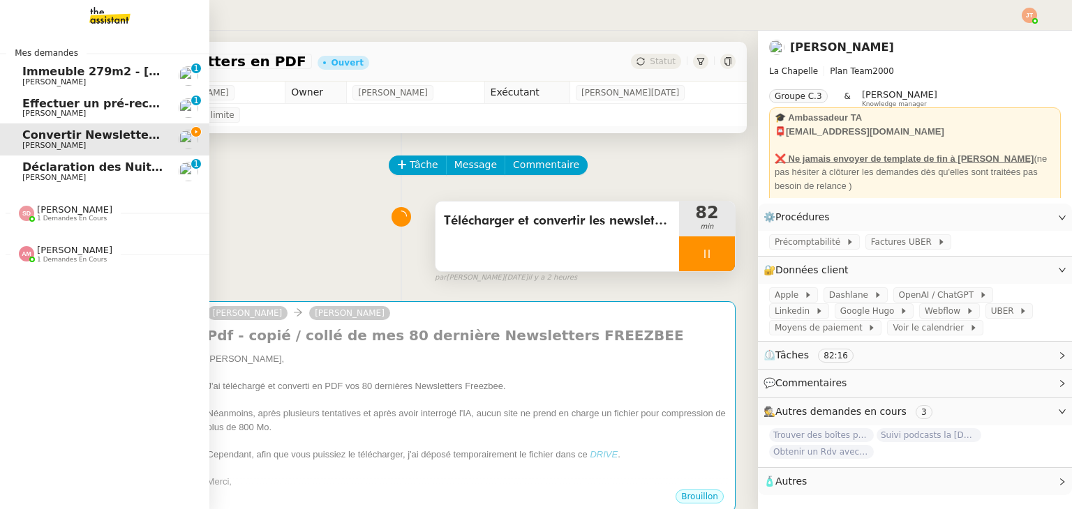
click at [70, 259] on span "1 demandes en cours" at bounding box center [72, 260] width 70 height 8
click at [84, 299] on link "Trouver des boîtes pour louer un détecteur Hugo Bentz" at bounding box center [104, 285] width 209 height 32
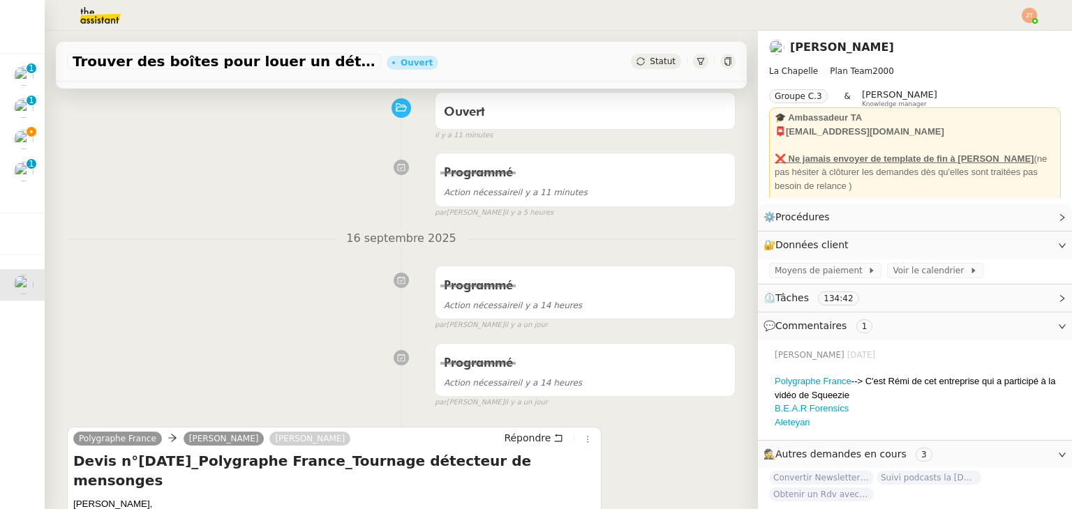
scroll to position [349, 0]
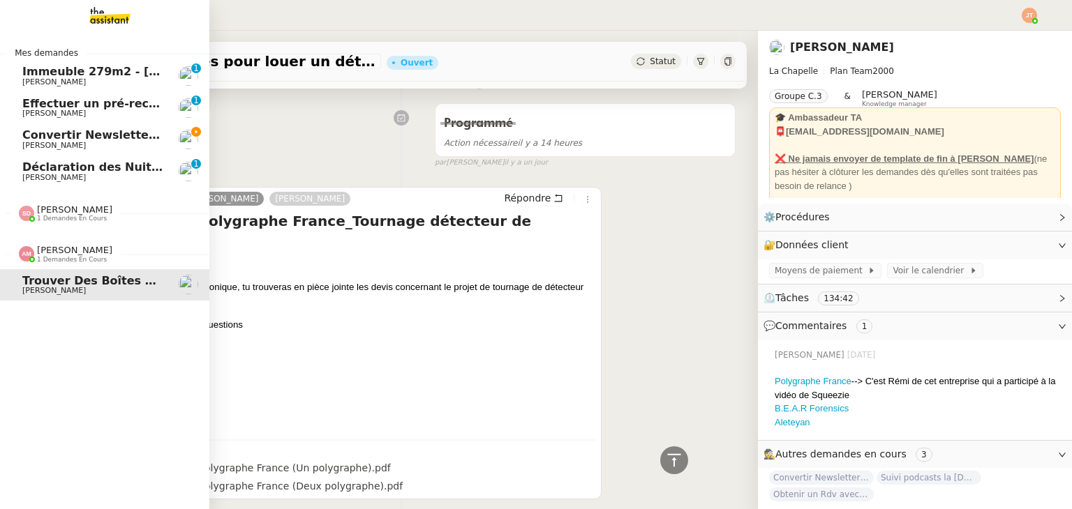
click at [87, 246] on span "[PERSON_NAME]" at bounding box center [74, 250] width 75 height 10
click at [81, 206] on span "[PERSON_NAME]" at bounding box center [74, 209] width 75 height 10
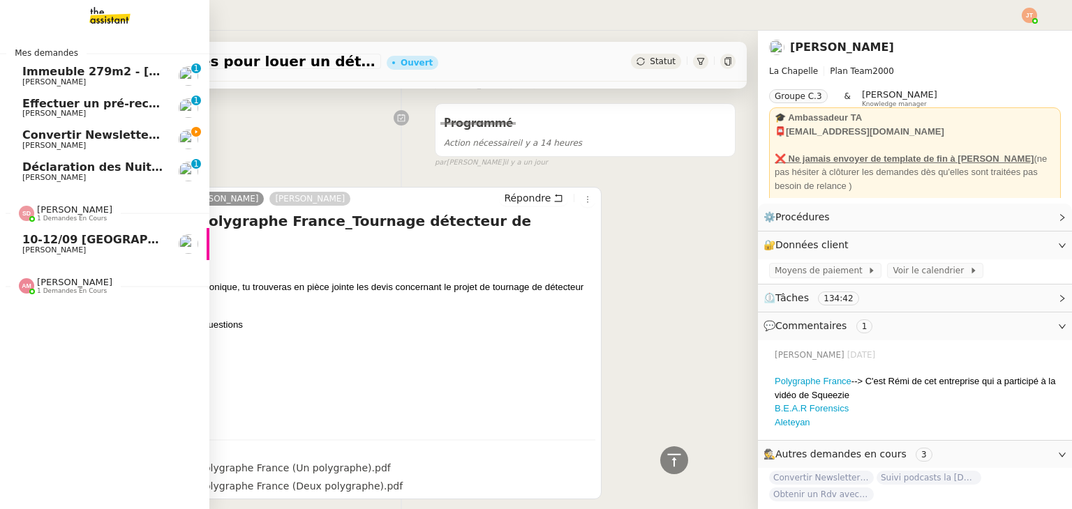
click at [84, 239] on span "10-12/09 [GEOGRAPHIC_DATA] - [GEOGRAPHIC_DATA]" at bounding box center [188, 239] width 333 height 13
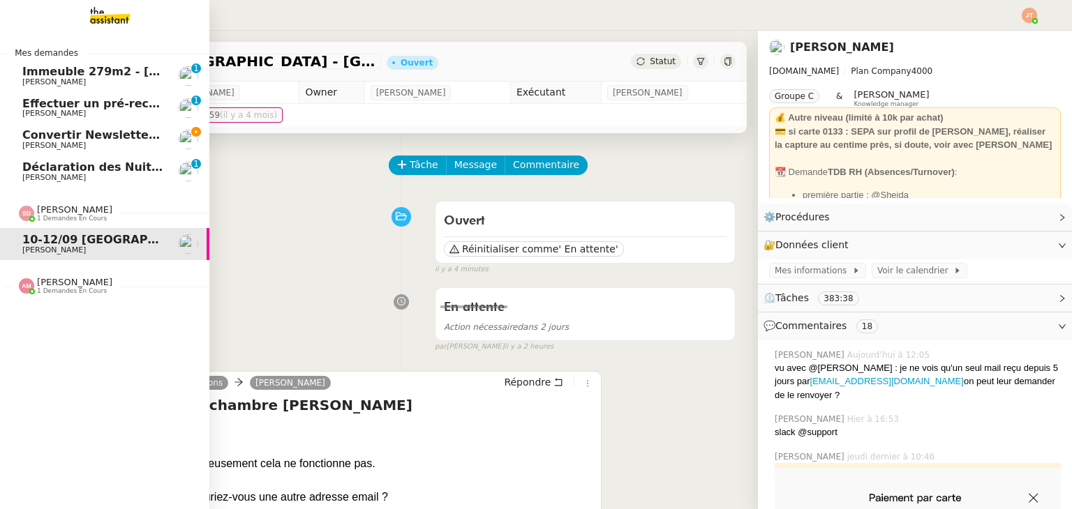
click at [51, 213] on span "[PERSON_NAME]" at bounding box center [74, 209] width 75 height 10
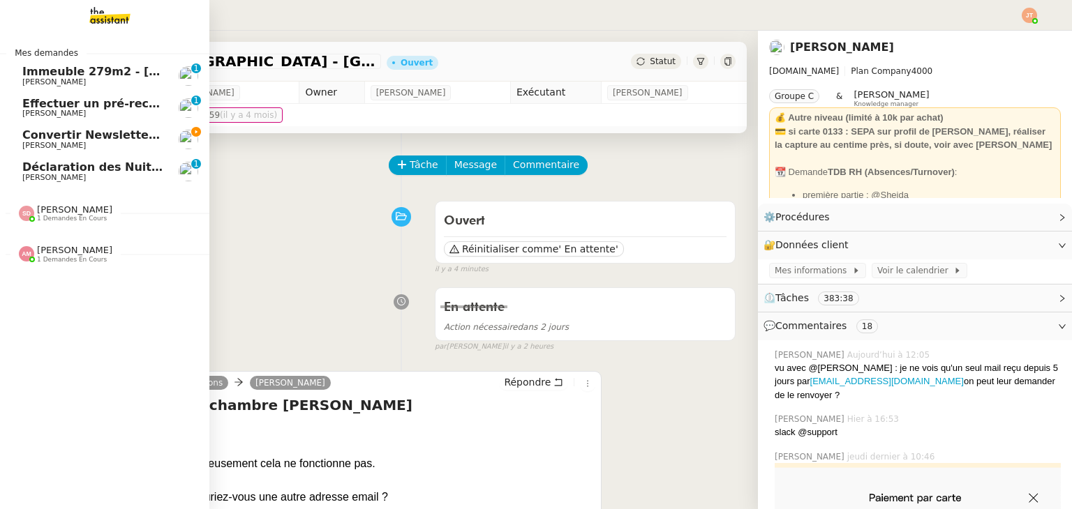
click at [112, 139] on span "Convertir Newsletters en PDF" at bounding box center [115, 134] width 187 height 13
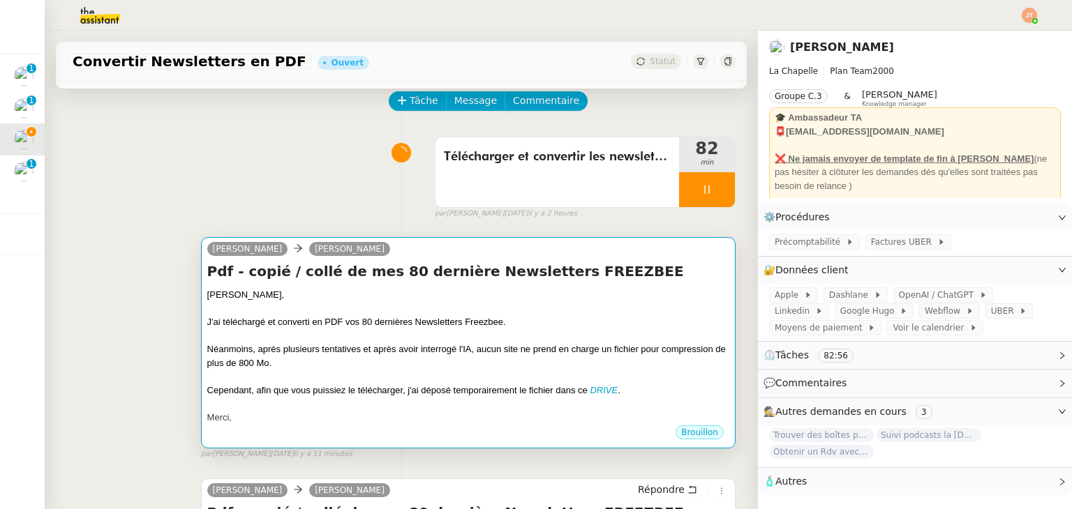
scroll to position [70, 0]
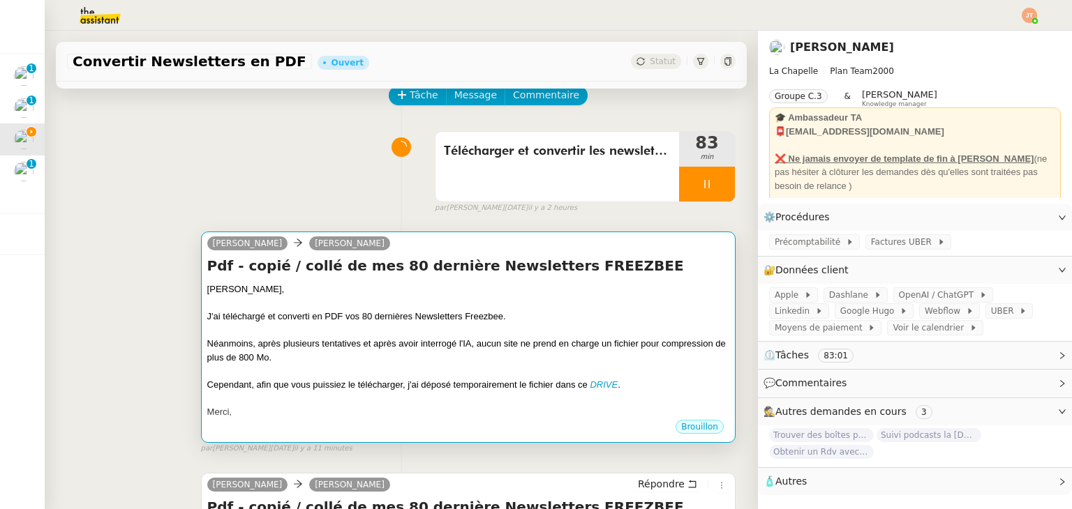
click at [360, 329] on div at bounding box center [468, 331] width 522 height 14
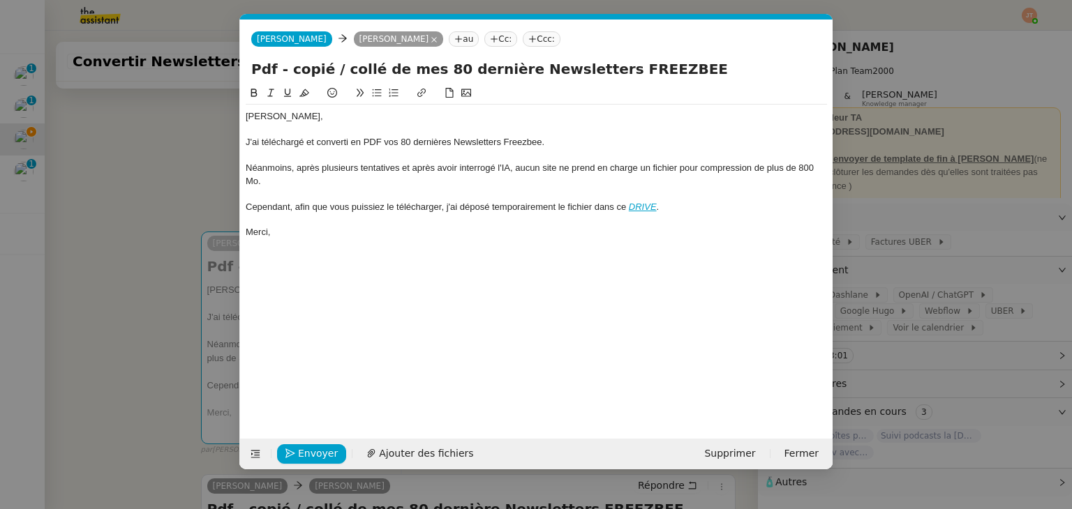
scroll to position [0, 29]
click at [309, 232] on div "Merci," at bounding box center [536, 232] width 581 height 13
click at [322, 459] on span "Envoyer" at bounding box center [318, 454] width 40 height 16
click at [322, 459] on span "Confirmer l'envoi" at bounding box center [340, 454] width 84 height 16
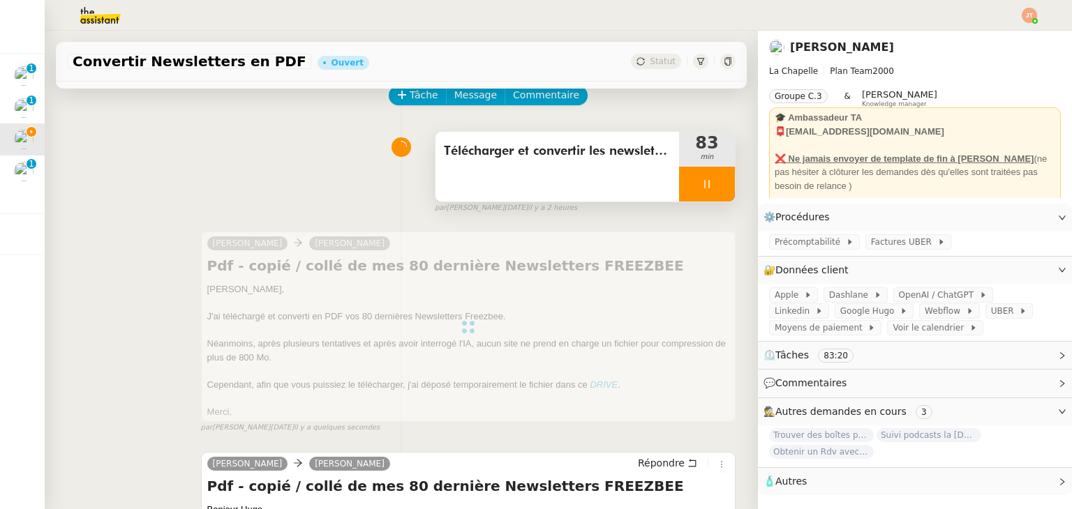
click at [701, 190] on icon at bounding box center [706, 184] width 11 height 11
click at [712, 190] on button at bounding box center [721, 184] width 28 height 35
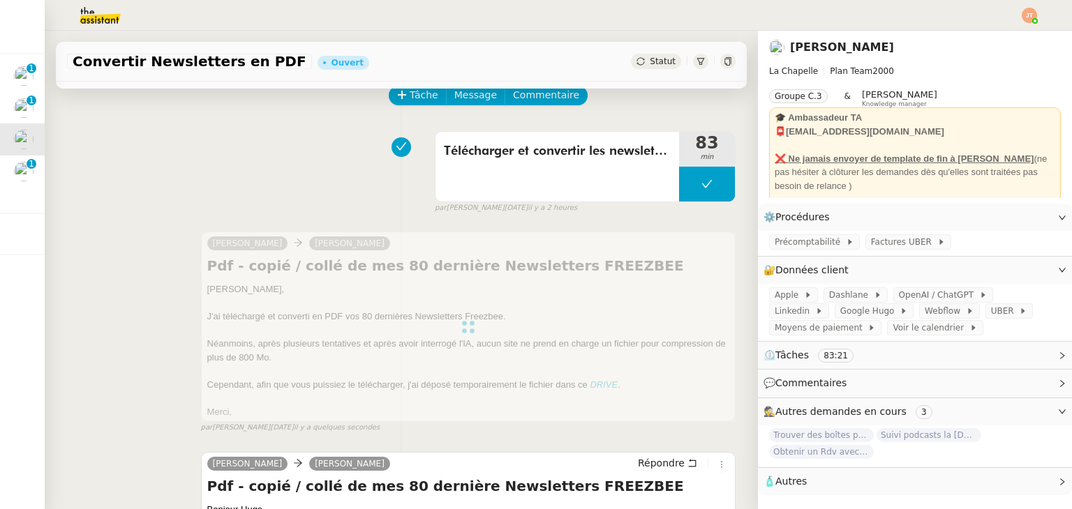
click at [647, 71] on div "Convertir Newsletters en PDF Ouvert Statut" at bounding box center [401, 62] width 691 height 40
click at [649, 65] on span "Statut" at bounding box center [662, 62] width 26 height 10
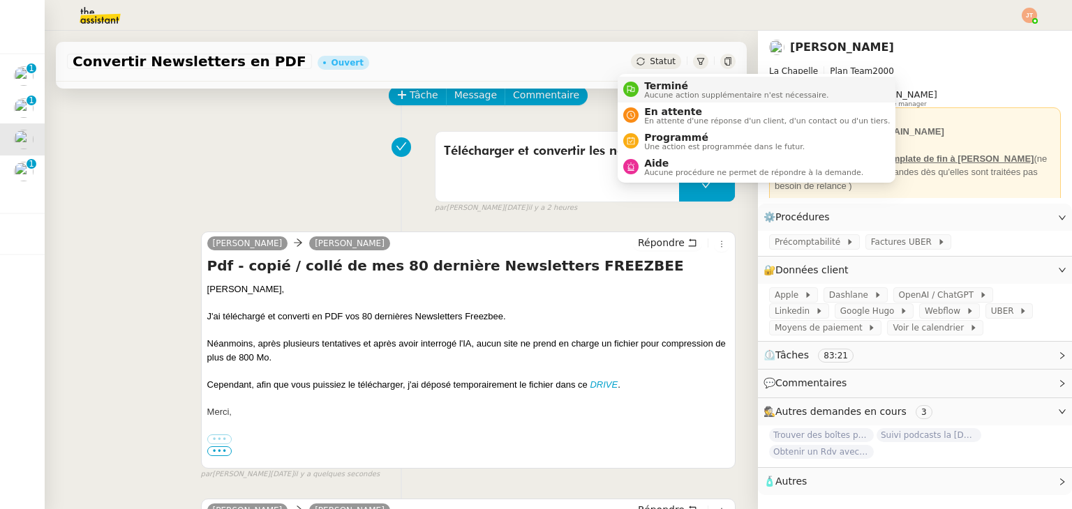
click at [652, 86] on span "Terminé" at bounding box center [736, 85] width 184 height 11
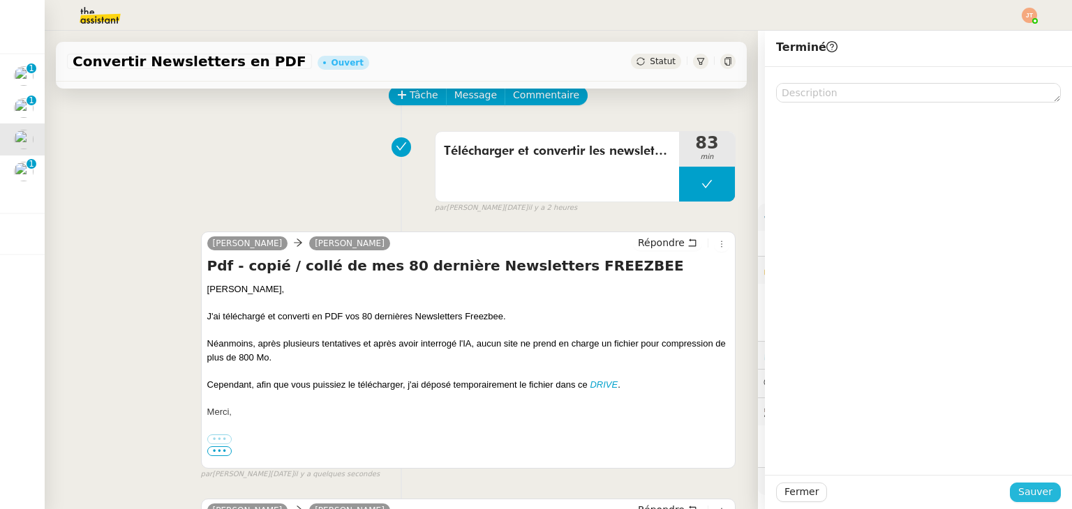
click at [1024, 494] on span "Sauver" at bounding box center [1035, 492] width 34 height 16
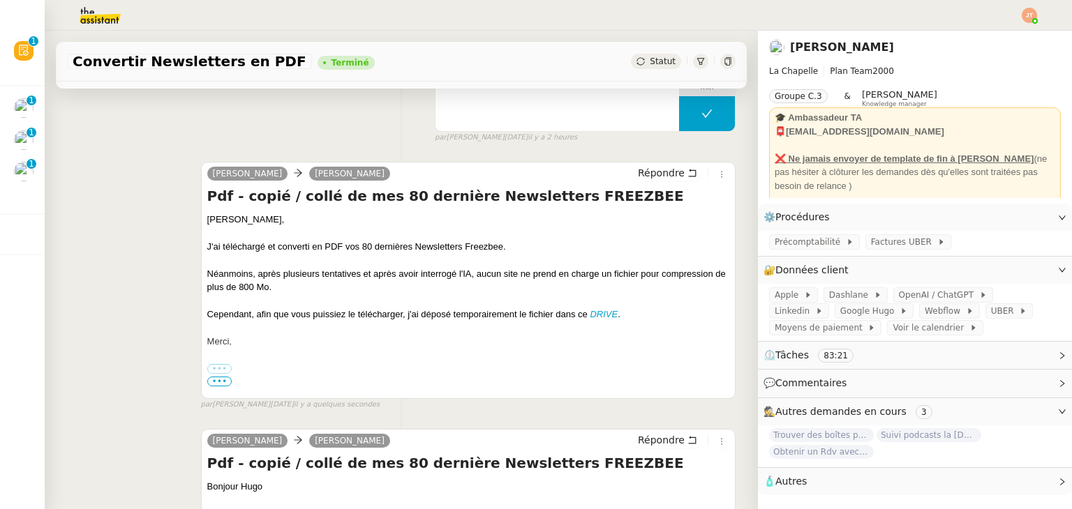
scroll to position [279, 0]
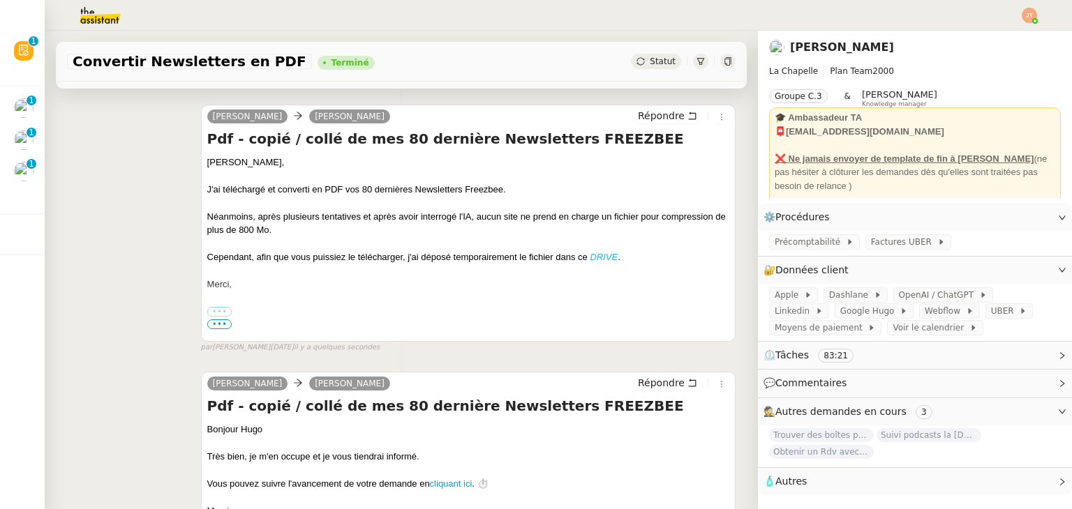
click at [596, 262] on em "DRIVE" at bounding box center [603, 257] width 28 height 10
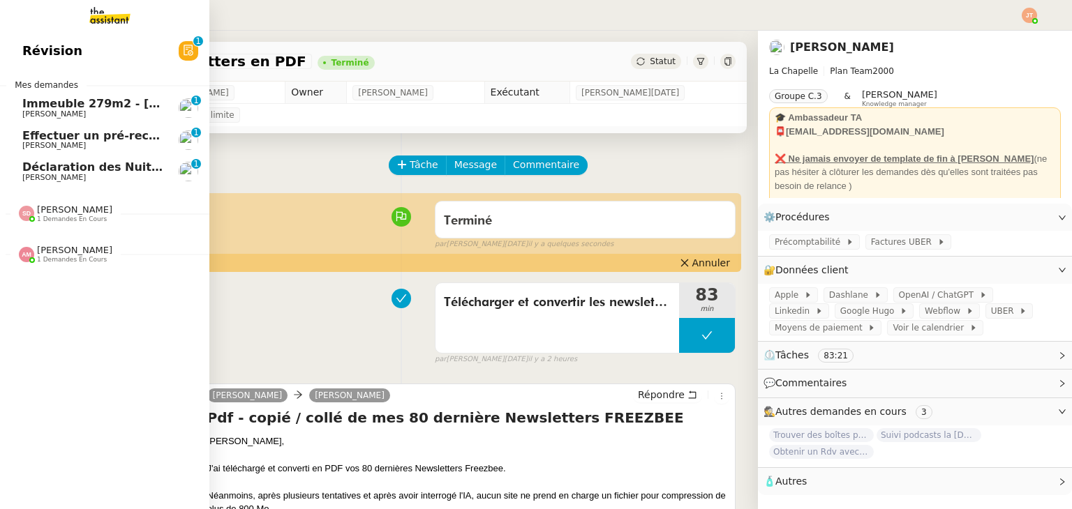
click at [54, 173] on span "Déclaration des Nuitées et Paiement des Taxes de Séjour - septembre 2025" at bounding box center [259, 166] width 475 height 13
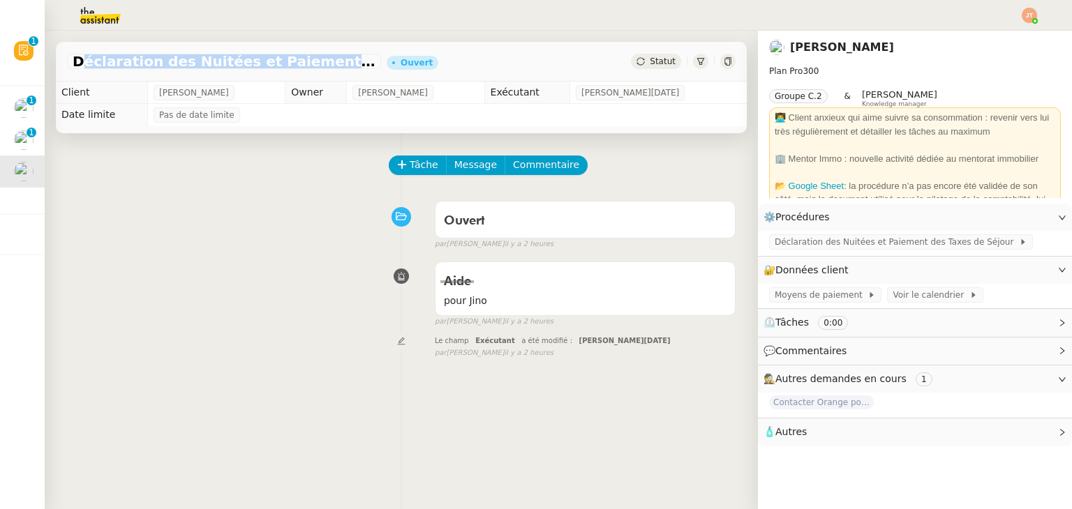
drag, startPoint x: 73, startPoint y: 61, endPoint x: 357, endPoint y: 63, distance: 283.9
click at [357, 63] on span "Déclaration des Nuitées et Paiement des Taxes de Séjour - septembre 2025" at bounding box center [224, 61] width 303 height 14
copy span "Déclaration des Nuitées et Paiement des Taxe"
click at [398, 160] on button "Tâche" at bounding box center [418, 166] width 58 height 20
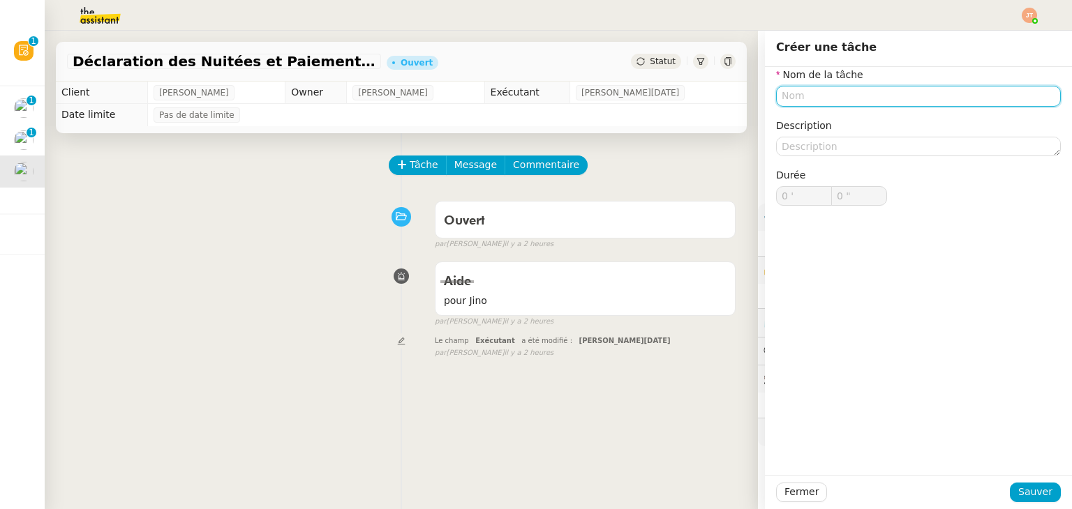
click at [807, 97] on input "text" at bounding box center [918, 96] width 285 height 20
paste input "Déclaration des Nuitées et Paiement des Taxe"
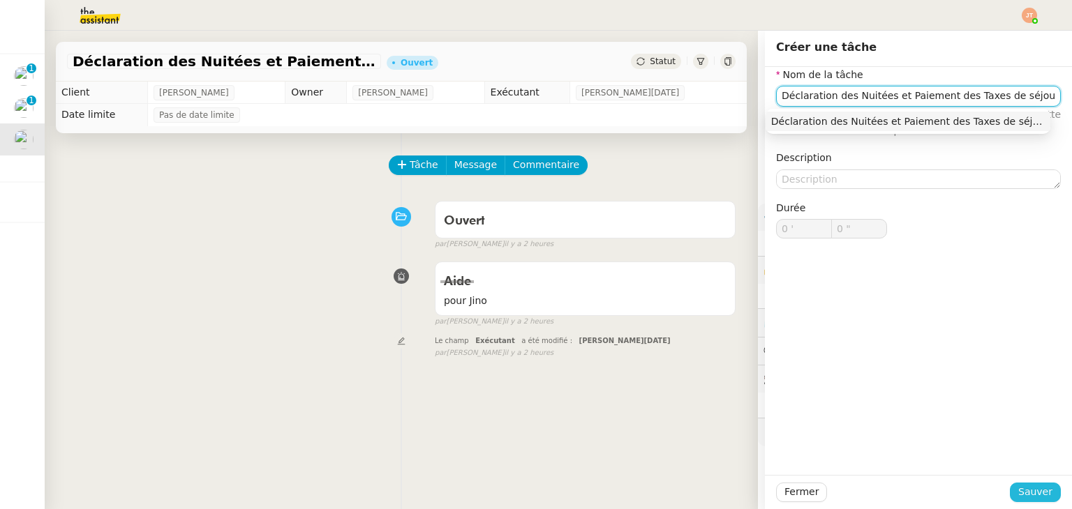
type input "Déclaration des Nuitées et Paiement des Taxes de séjour"
click at [1024, 486] on span "Sauver" at bounding box center [1035, 492] width 34 height 16
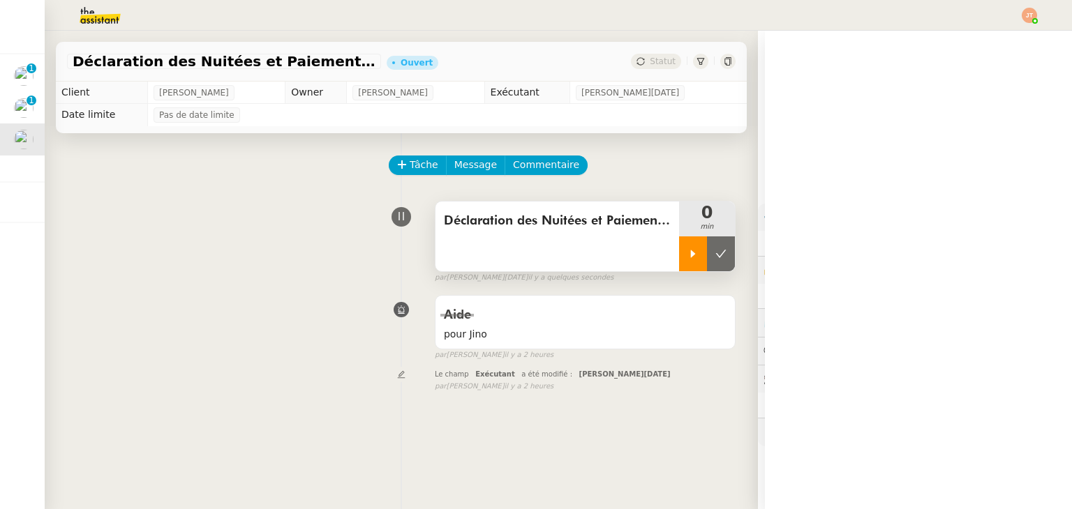
click at [679, 248] on div at bounding box center [693, 253] width 28 height 35
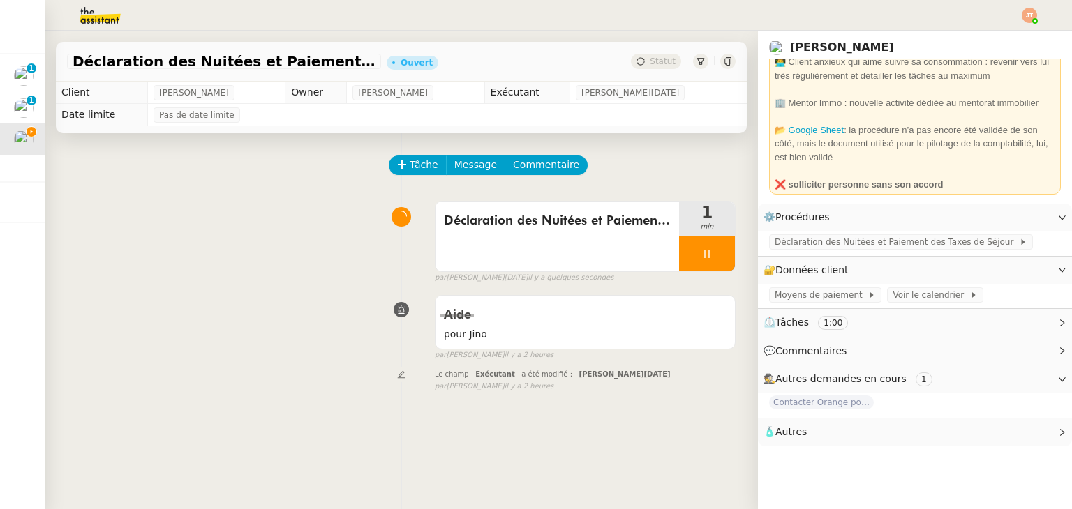
scroll to position [59, 0]
click at [815, 247] on span "Déclaration des Nuitées et Paiement des Taxes de Séjour" at bounding box center [896, 242] width 244 height 14
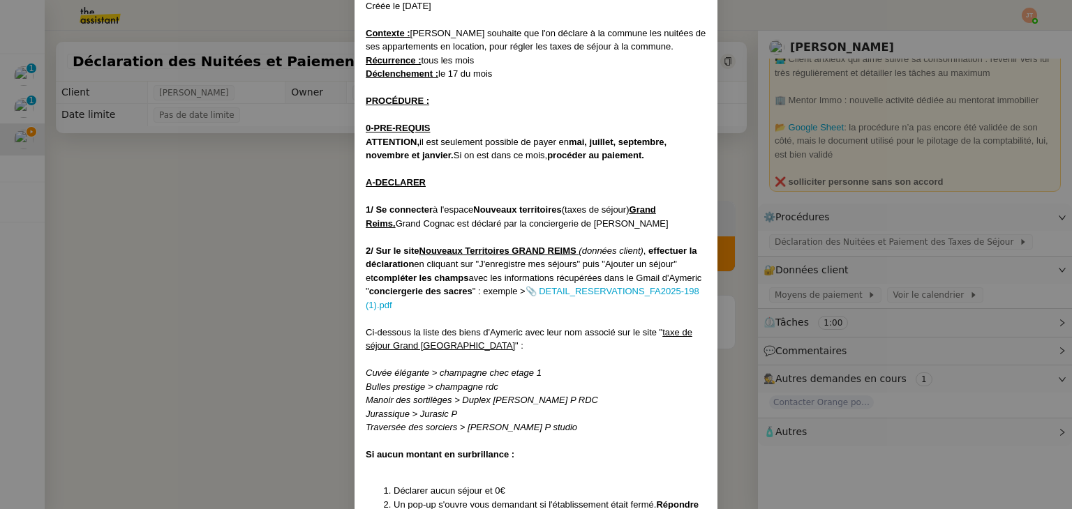
scroll to position [31, 0]
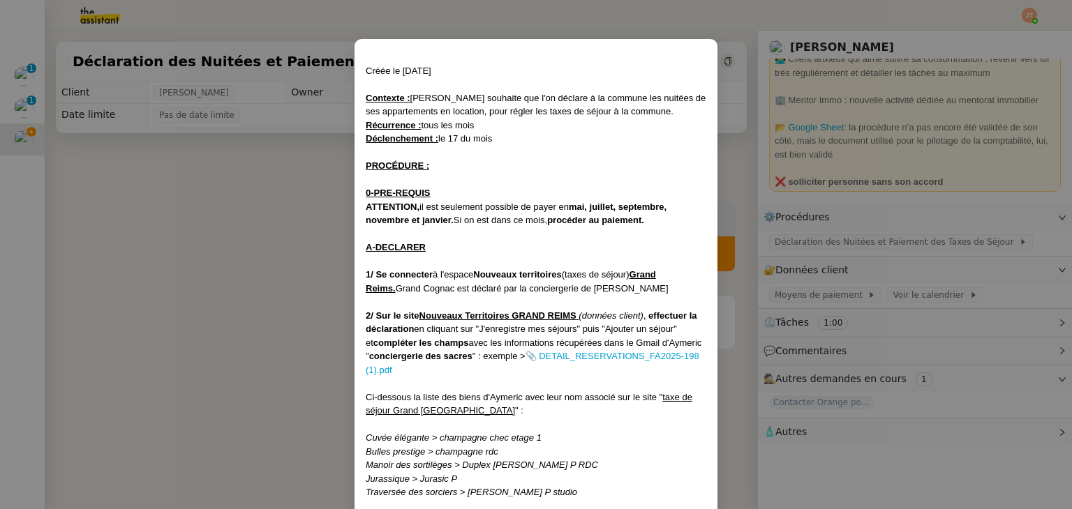
click at [260, 247] on nz-modal-container "Créée le 5/08/25 Contexte : Stanislas souhaite que l'on déclare à la commune le…" at bounding box center [536, 254] width 1072 height 509
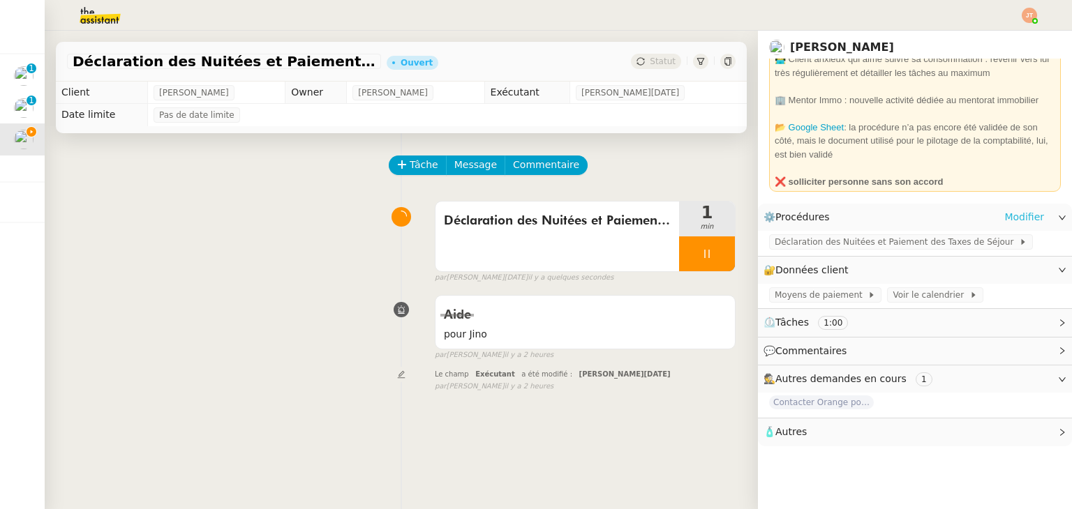
click at [1010, 216] on link "Modifier" at bounding box center [1024, 217] width 40 height 16
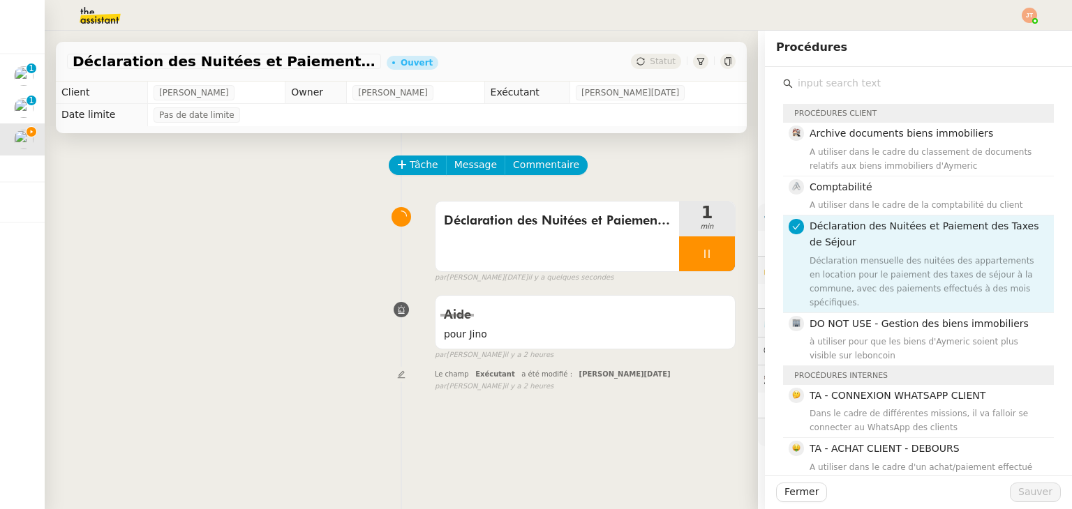
click at [231, 255] on div "Déclaration des Nuitées et Paiement des Taxes de séjour 1 min false par Jean-No…" at bounding box center [401, 239] width 668 height 89
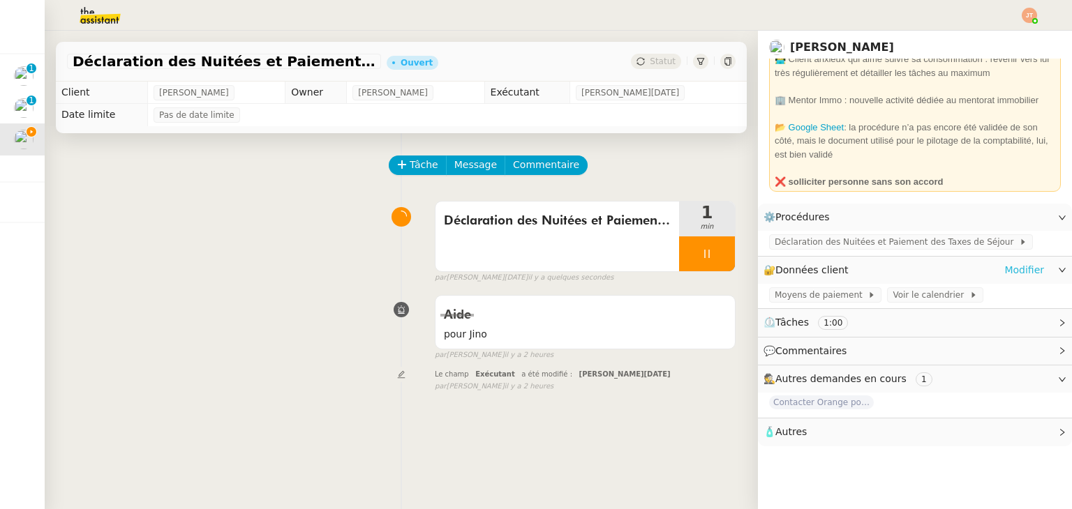
click at [1014, 272] on link "Modifier" at bounding box center [1024, 270] width 40 height 16
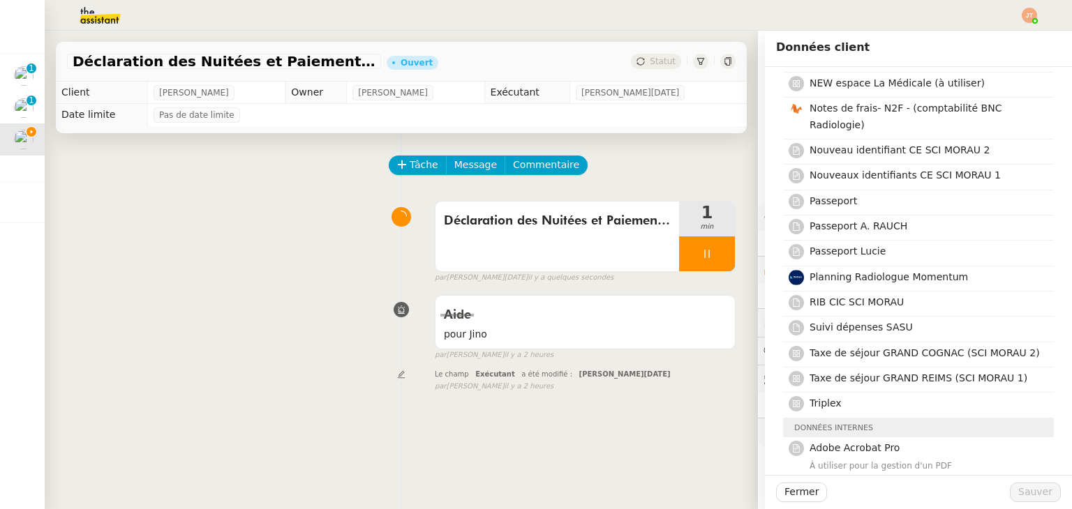
scroll to position [907, 0]
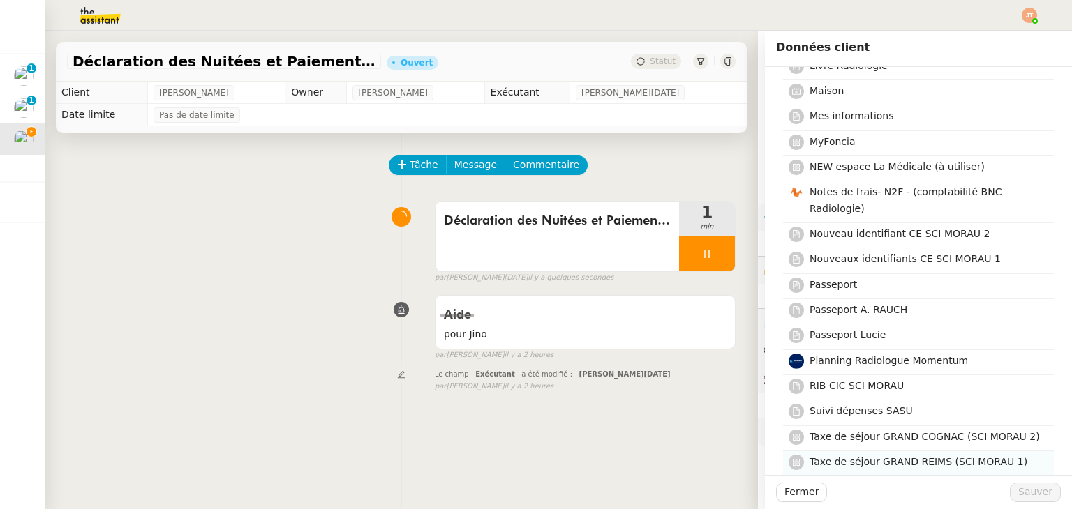
click at [887, 456] on span "Taxe de séjour GRAND REIMS (SCI MORAU 1)" at bounding box center [918, 461] width 218 height 11
click at [1023, 492] on span "Sauver" at bounding box center [1035, 492] width 34 height 16
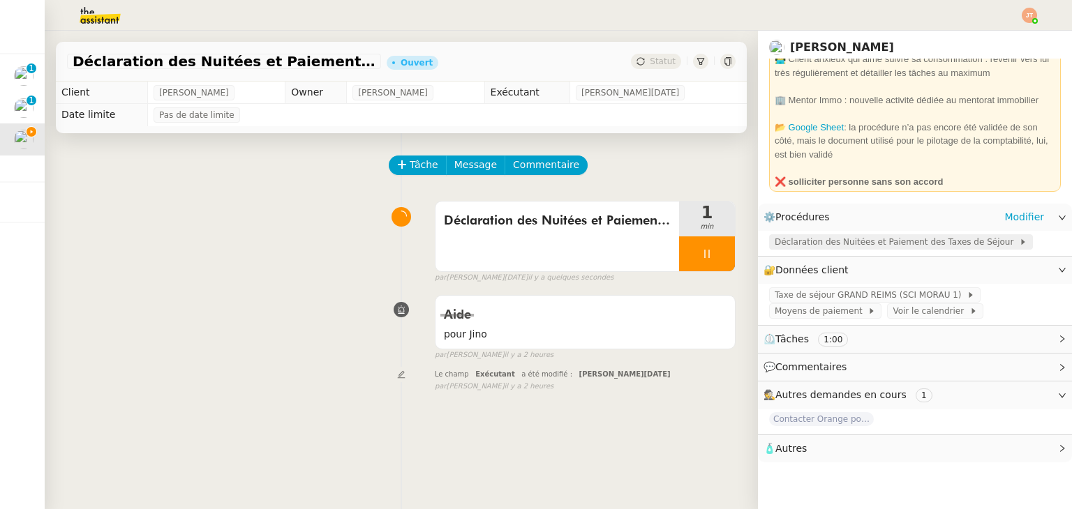
click at [817, 239] on span "Déclaration des Nuitées et Paiement des Taxes de Séjour" at bounding box center [896, 242] width 244 height 14
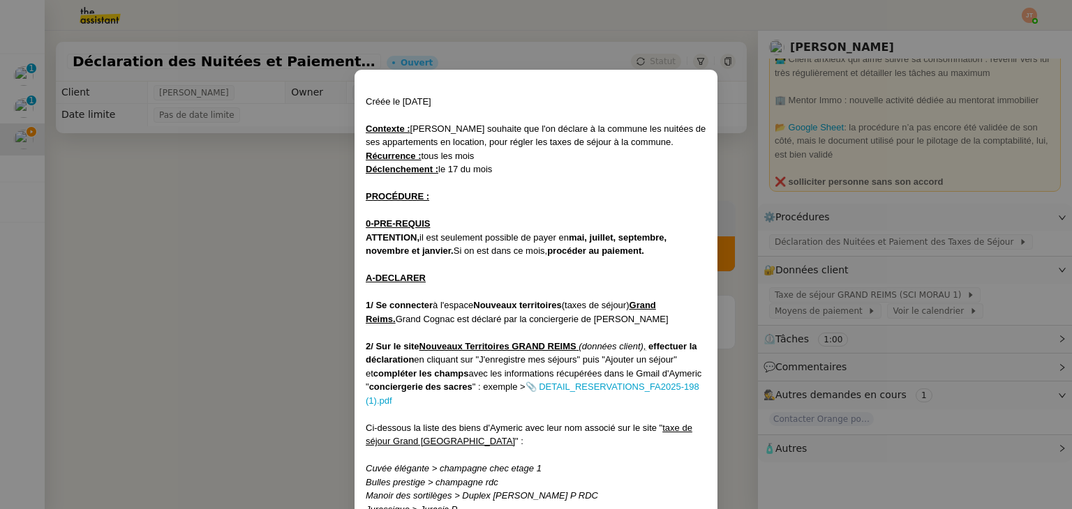
click at [256, 263] on nz-modal-container "Créée le 5/08/25 Contexte : Stanislas souhaite que l'on déclare à la commune le…" at bounding box center [536, 254] width 1072 height 509
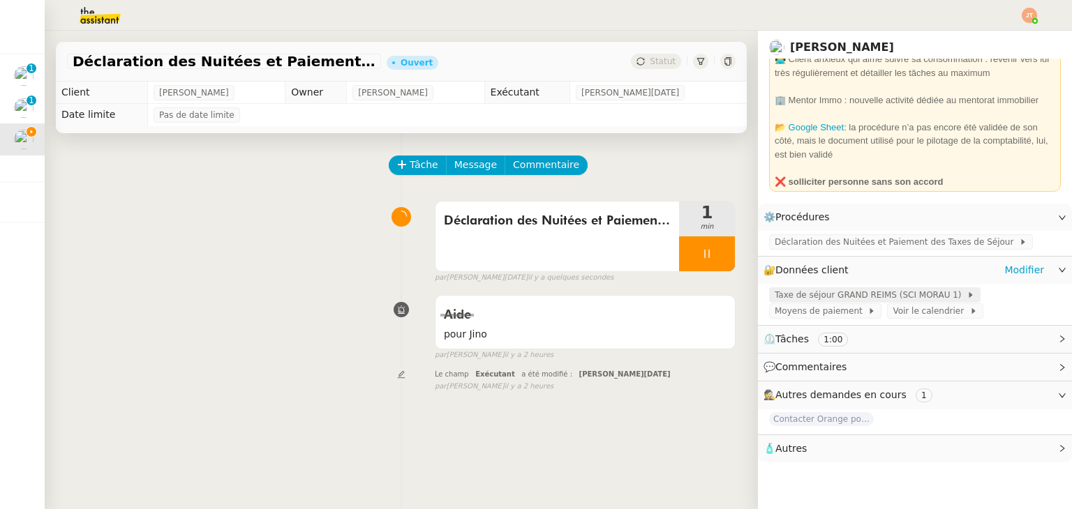
click at [845, 296] on span "Taxe de séjour GRAND REIMS (SCI MORAU 1)" at bounding box center [870, 295] width 192 height 14
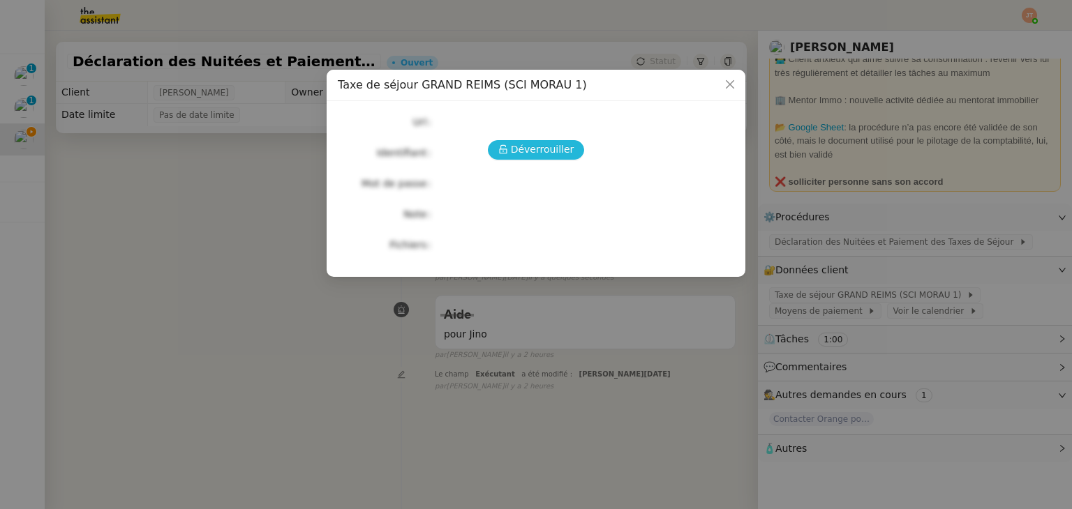
click at [546, 149] on span "Déverrouiller" at bounding box center [542, 150] width 63 height 16
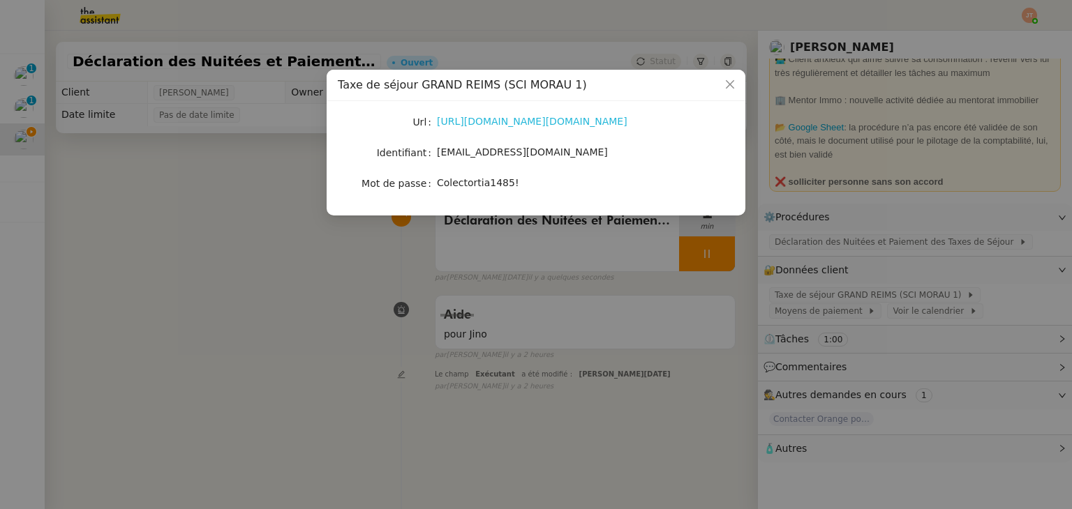
click at [465, 126] on link "https://sso2.nouveauxterritoires.fr/auth/realms/Taxe/protocol/openid-connect/au…" at bounding box center [532, 121] width 190 height 11
drag, startPoint x: 436, startPoint y: 151, endPoint x: 539, endPoint y: 151, distance: 102.5
click at [539, 151] on div "rauch.invest@gmail.com" at bounding box center [552, 152] width 231 height 16
copy span "rauch.invest@gmail.com"
drag, startPoint x: 519, startPoint y: 185, endPoint x: 438, endPoint y: 185, distance: 80.9
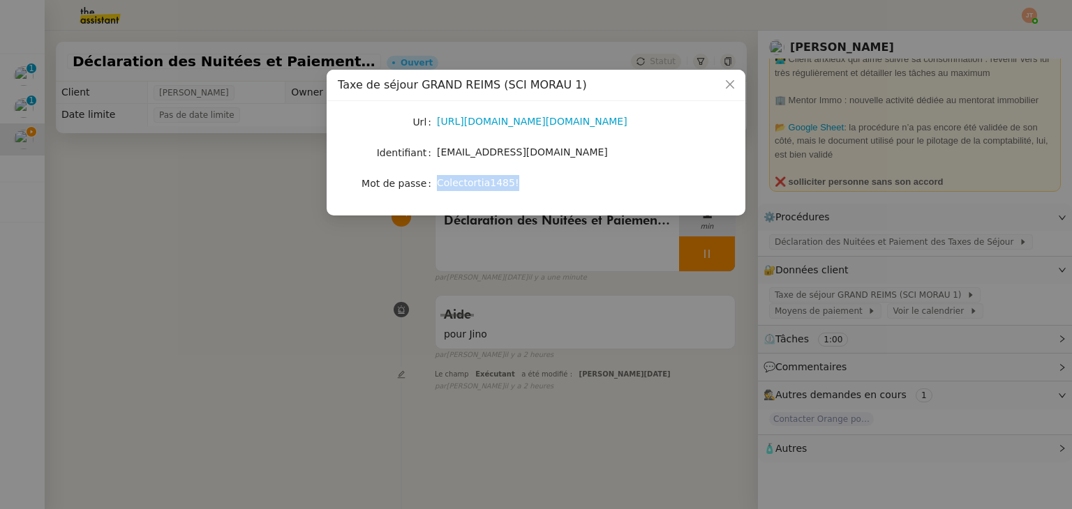
click at [438, 185] on div "Colectortia1485!" at bounding box center [552, 183] width 231 height 16
copy span "Colectortia1485!"
click at [275, 230] on nz-modal-container "Taxe de séjour GRAND REIMS (SCI MORAU 1) Url https://sso2.nouveauxterritoires.f…" at bounding box center [536, 254] width 1072 height 509
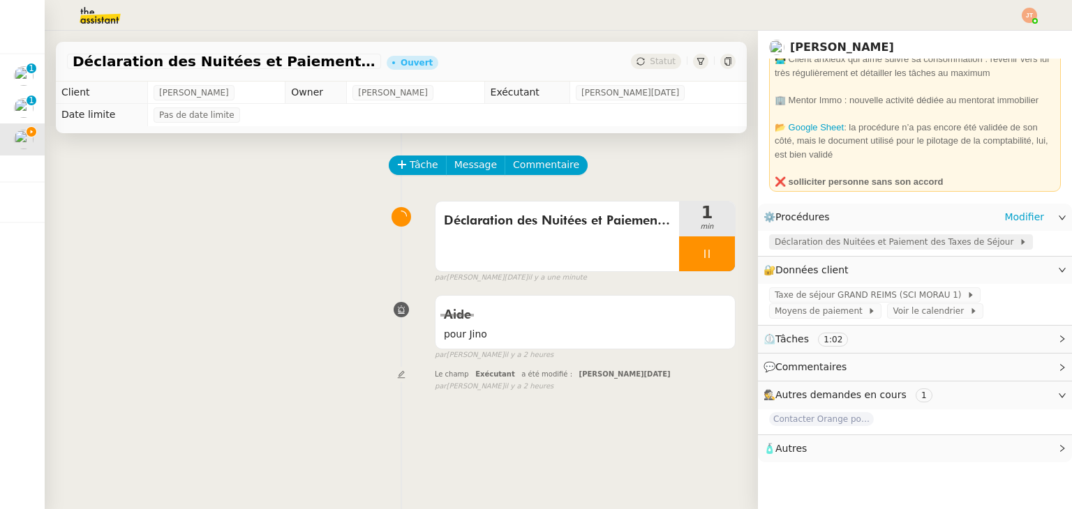
click at [820, 243] on span "Déclaration des Nuitées et Paiement des Taxes de Séjour" at bounding box center [896, 242] width 244 height 14
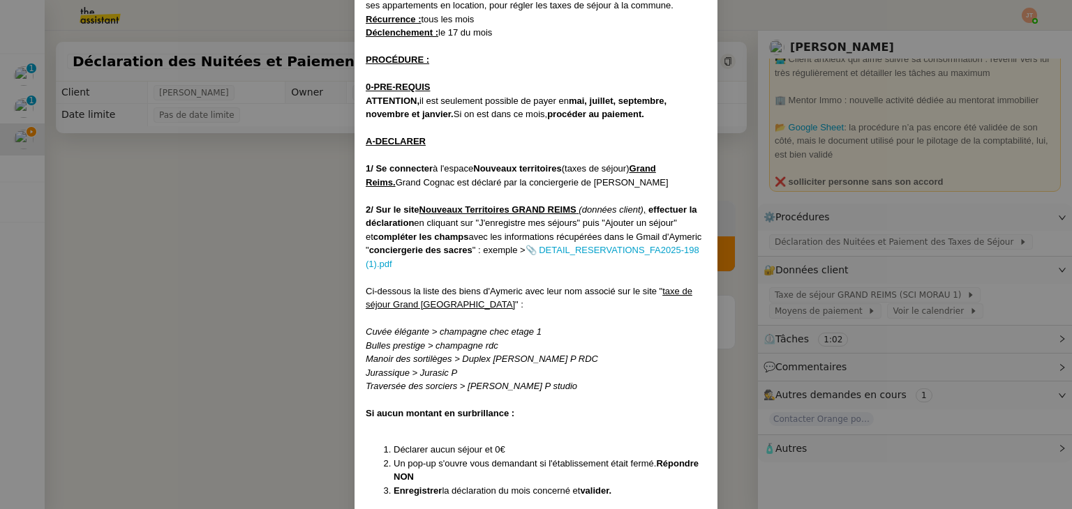
scroll to position [140, 0]
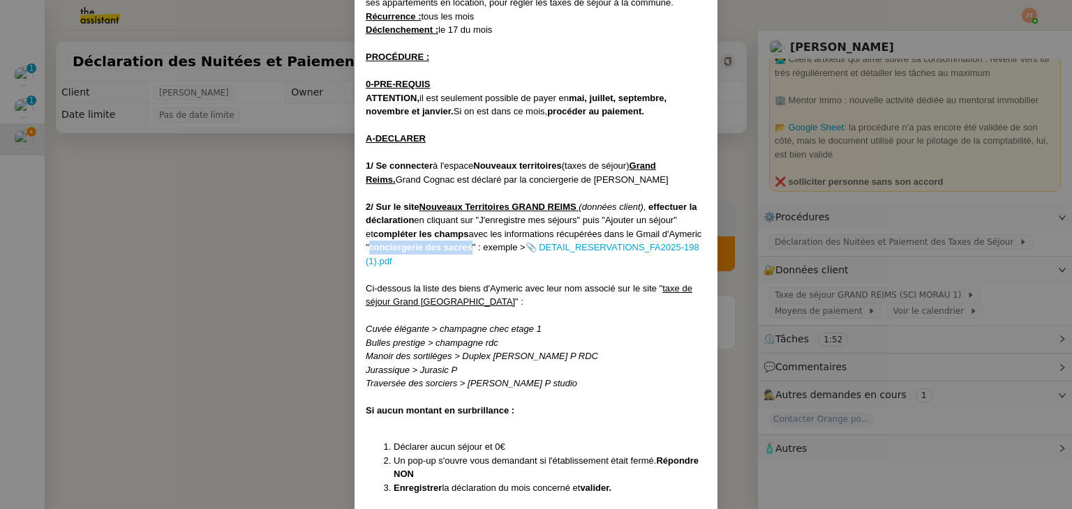
drag, startPoint x: 405, startPoint y: 245, endPoint x: 511, endPoint y: 242, distance: 105.4
click at [511, 242] on div "2/ Sur le site Nouveaux Territoires GRAND REIMS (données client) , effectuer la…" at bounding box center [536, 234] width 340 height 68
copy strong "conciergerie des sacres"
click at [628, 246] on div "2/ Sur le site Nouveaux Territoires GRAND REIMS (données client) , effectuer la…" at bounding box center [536, 234] width 340 height 68
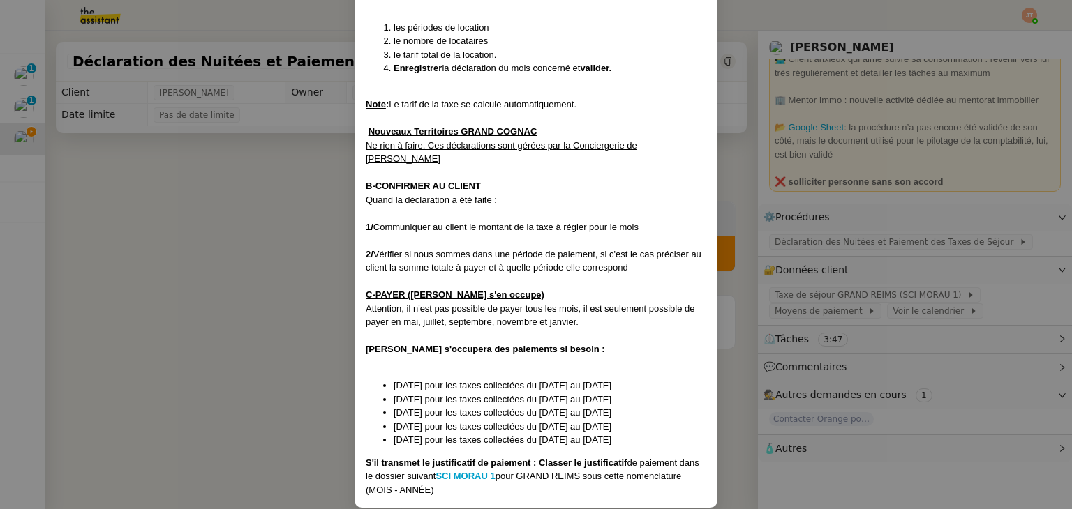
scroll to position [728, 0]
click at [301, 247] on nz-modal-container "Créée le 5/08/25 Contexte : Stanislas souhaite que l'on déclare à la commune le…" at bounding box center [536, 254] width 1072 height 509
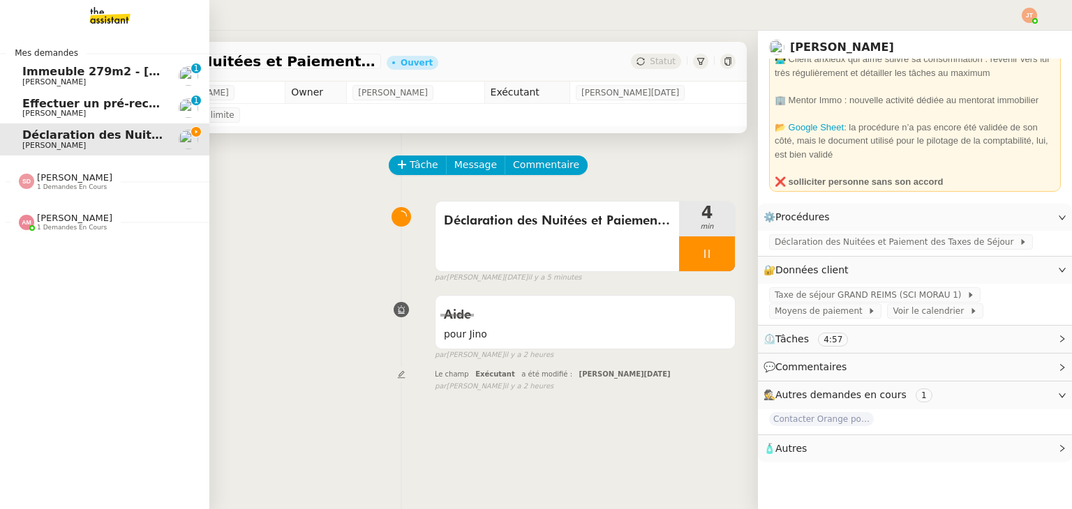
click at [49, 185] on span "1 demandes en cours" at bounding box center [72, 187] width 70 height 8
click at [64, 225] on span "1 demandes en cours" at bounding box center [72, 228] width 70 height 8
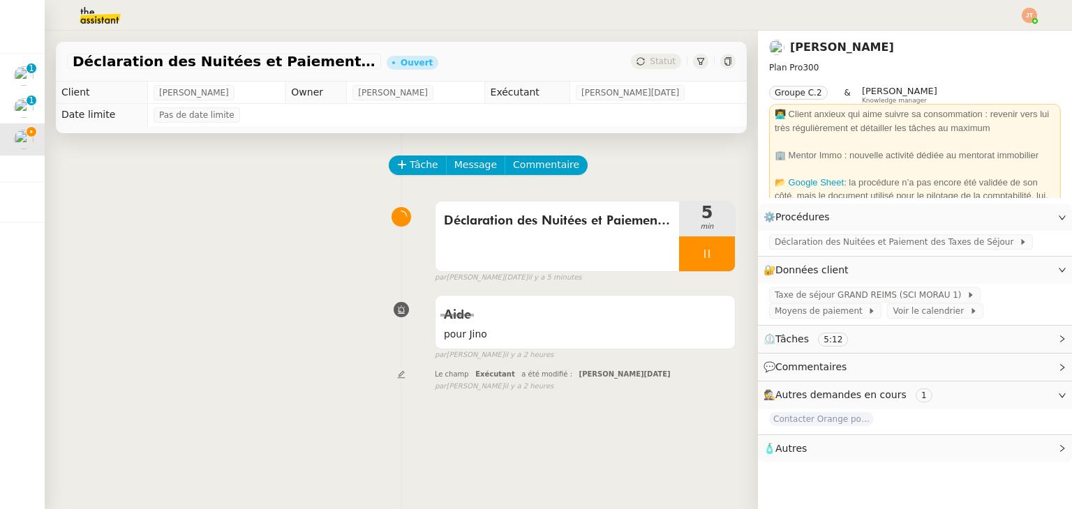
scroll to position [0, 0]
click at [682, 241] on div at bounding box center [707, 253] width 56 height 35
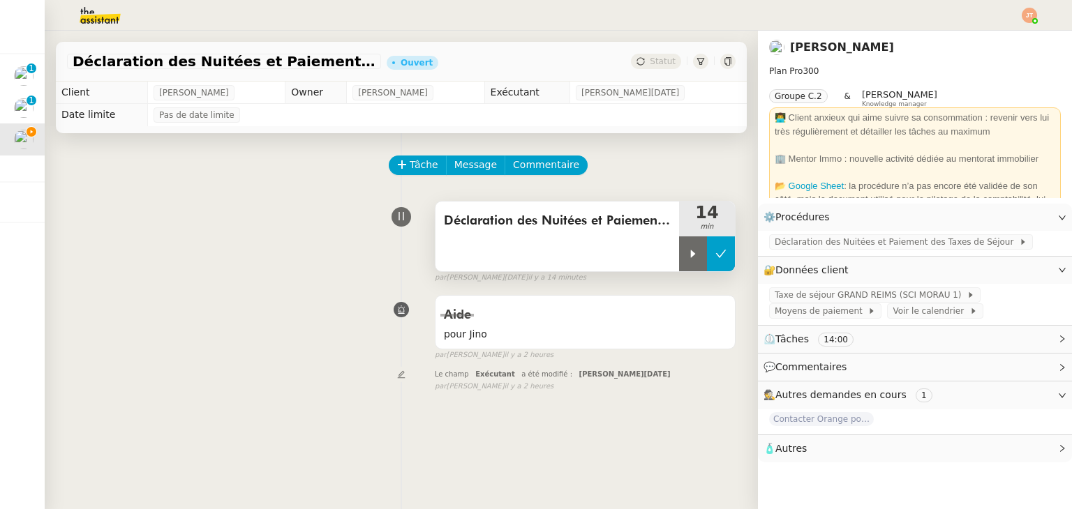
click at [715, 250] on icon at bounding box center [720, 253] width 11 height 11
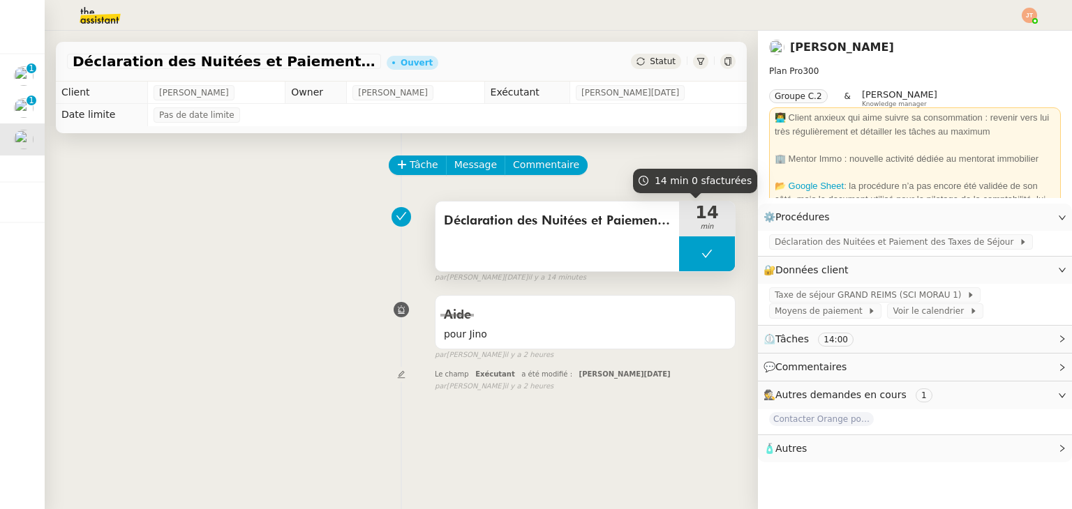
click at [687, 236] on div "14 min" at bounding box center [707, 219] width 56 height 35
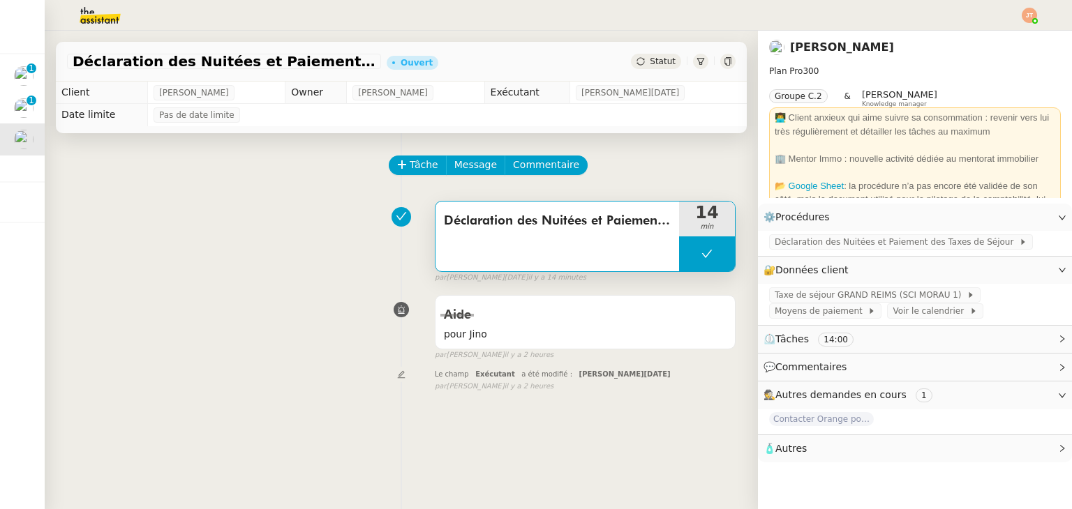
click at [681, 254] on button at bounding box center [707, 253] width 56 height 35
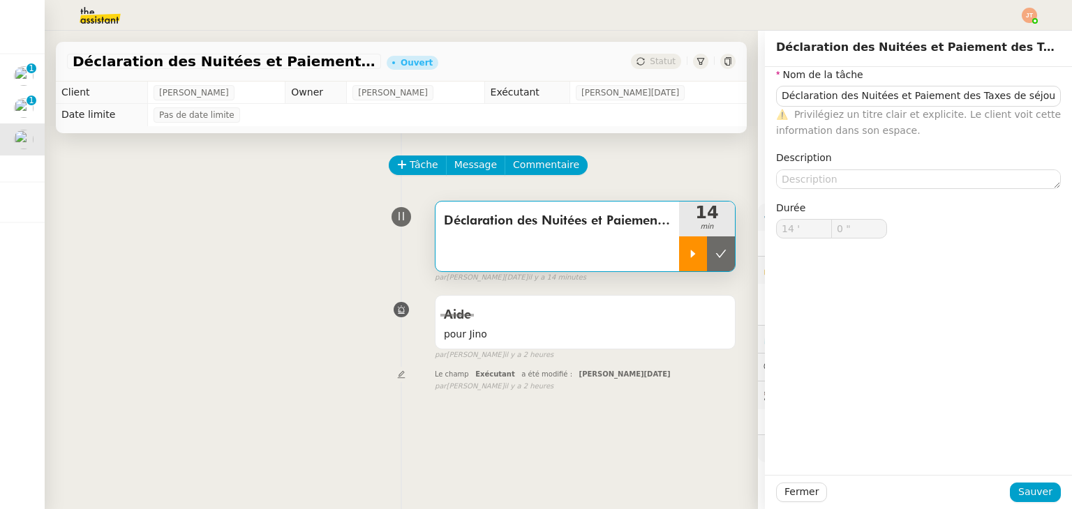
click at [687, 255] on icon at bounding box center [692, 253] width 11 height 11
type input "Déclaration des Nuitées et Paiement des Taxes de séjour"
type input "14 '"
type input "0 ""
type input "Déclaration des Nuitées et Paiement des Taxes de séjour"
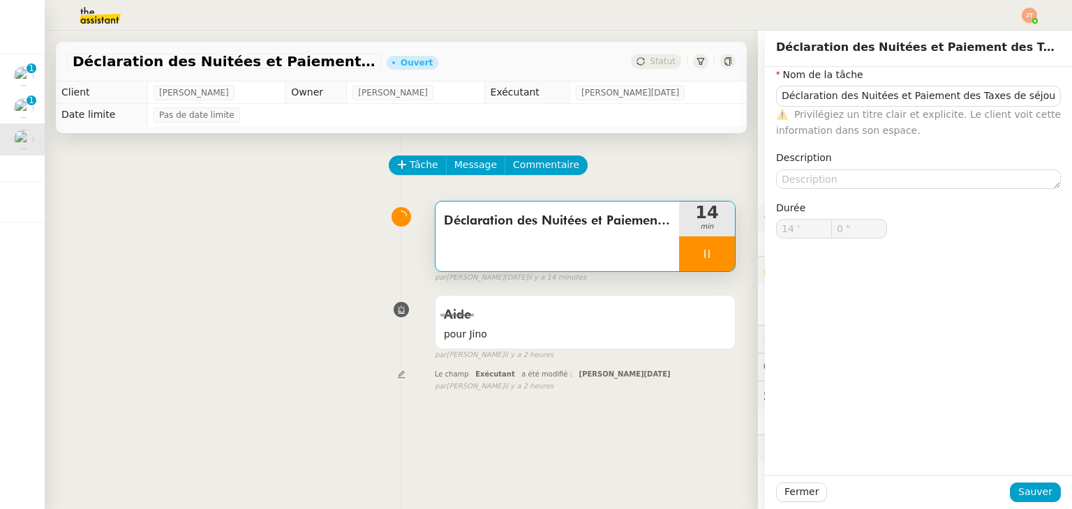
type input "14 '"
type input "0 ""
type input "Déclaration des Nuitées et Paiement des Taxes de séjour"
type input "14 '"
type input "0 ""
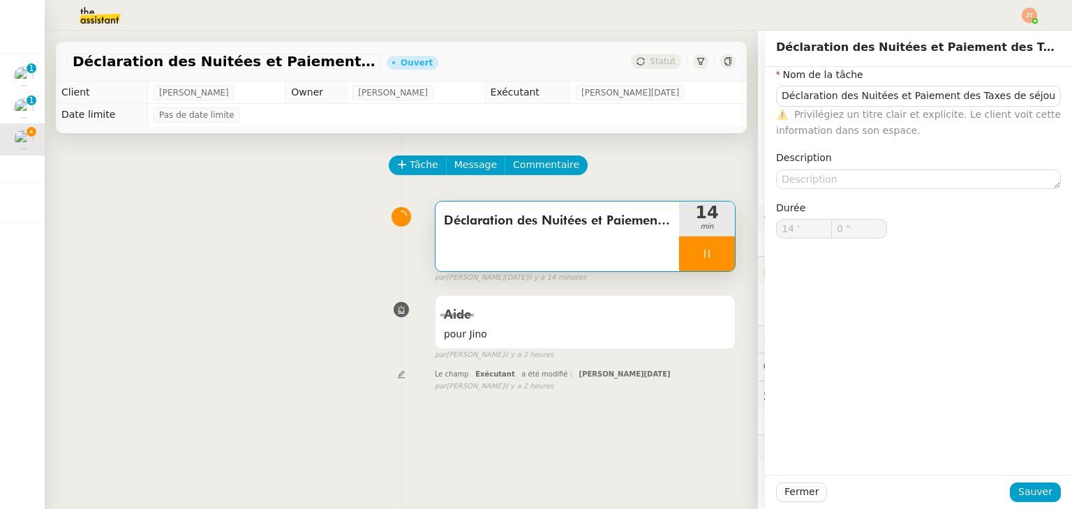
click at [621, 414] on div "Tâche Message Commentaire Veuillez patienter une erreur s'est produite 👌👌👌 mess…" at bounding box center [401, 387] width 713 height 509
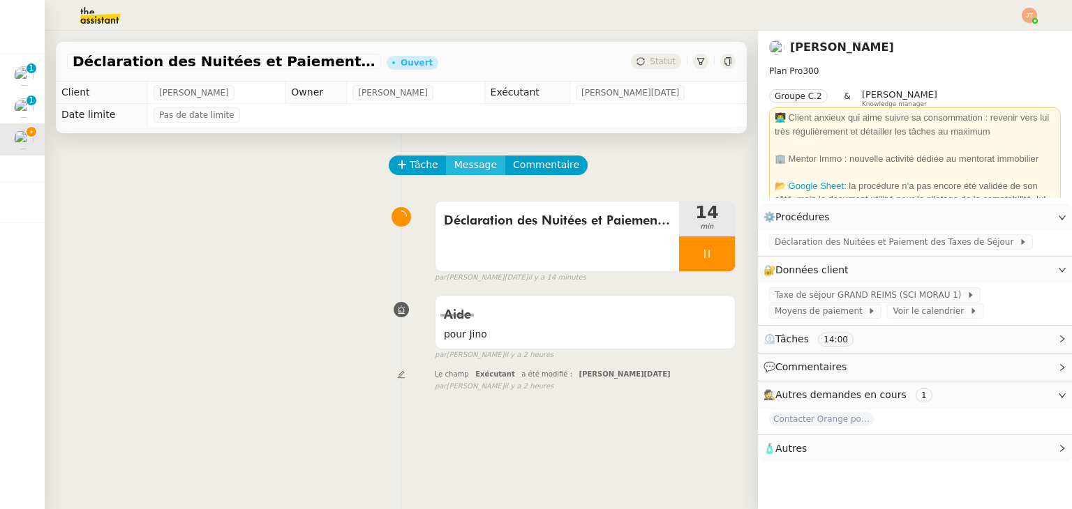
click at [467, 163] on span "Message" at bounding box center [475, 165] width 43 height 16
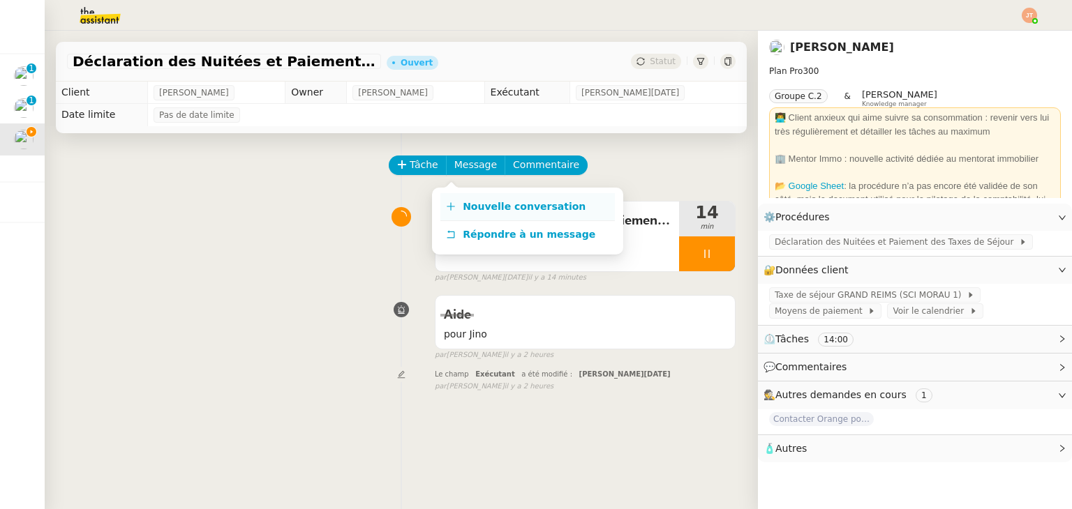
click at [522, 198] on link "Nouvelle conversation" at bounding box center [527, 207] width 174 height 28
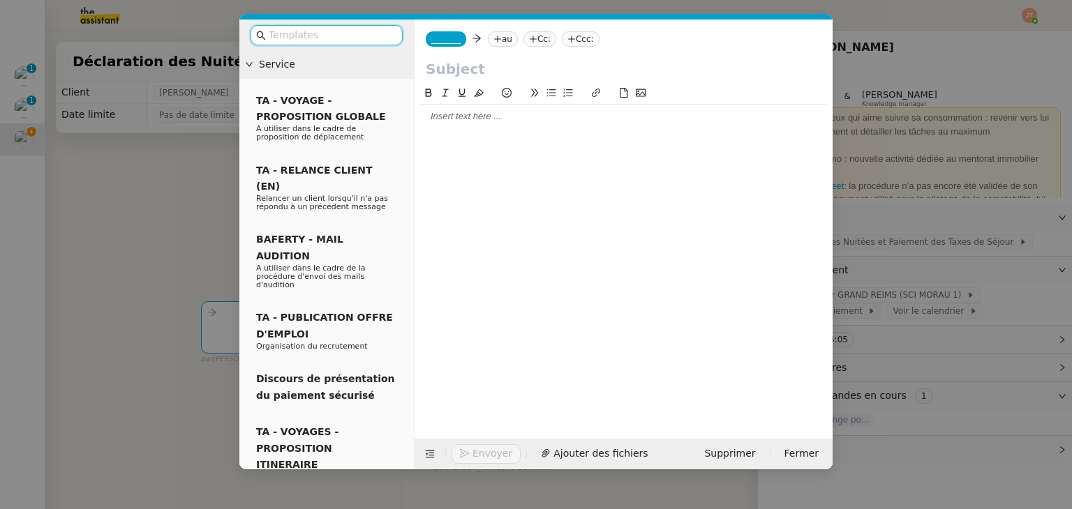
click at [495, 37] on nz-tag "au" at bounding box center [503, 38] width 30 height 15
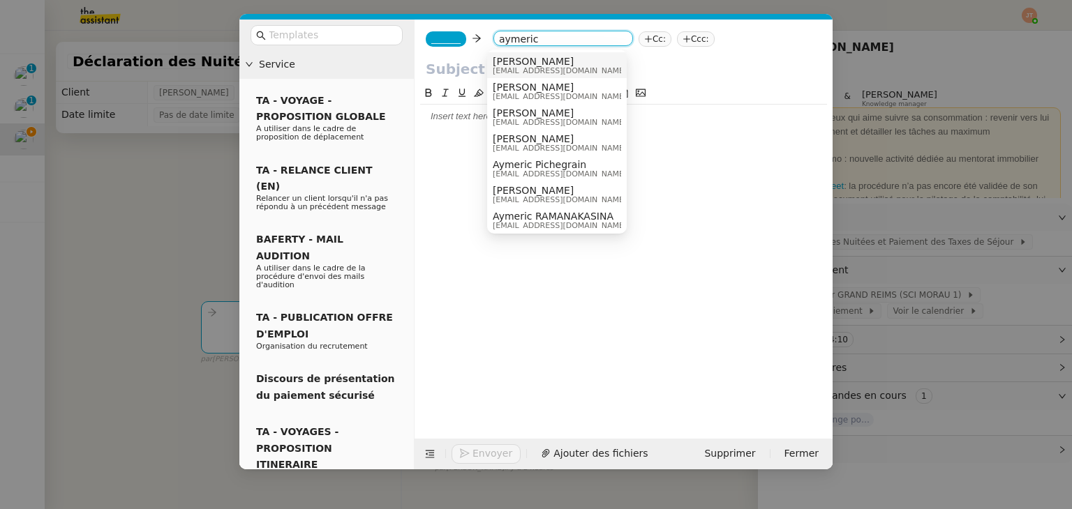
type input "aymeric"
click at [545, 63] on span "[PERSON_NAME]" at bounding box center [560, 61] width 134 height 11
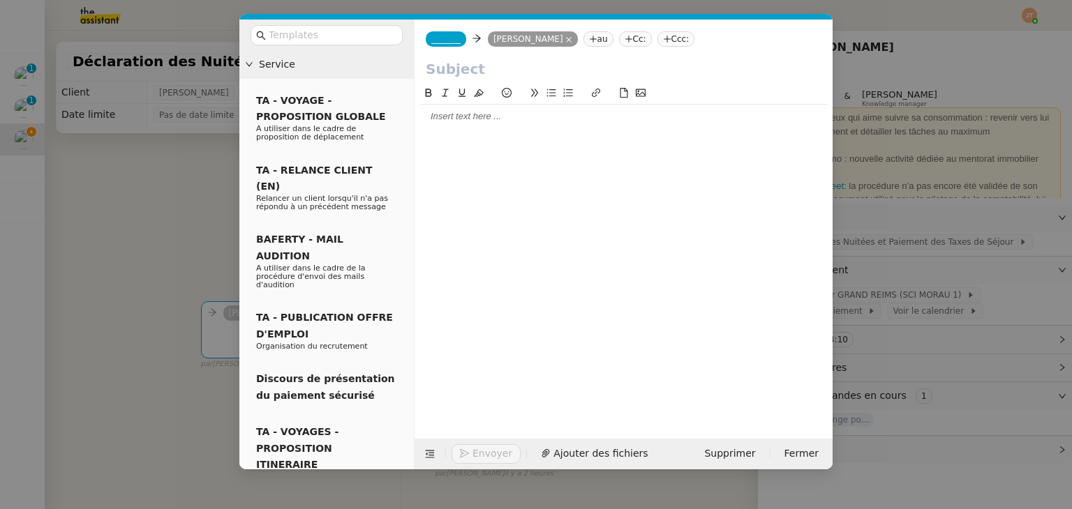
click at [446, 41] on span "_______" at bounding box center [445, 39] width 29 height 10
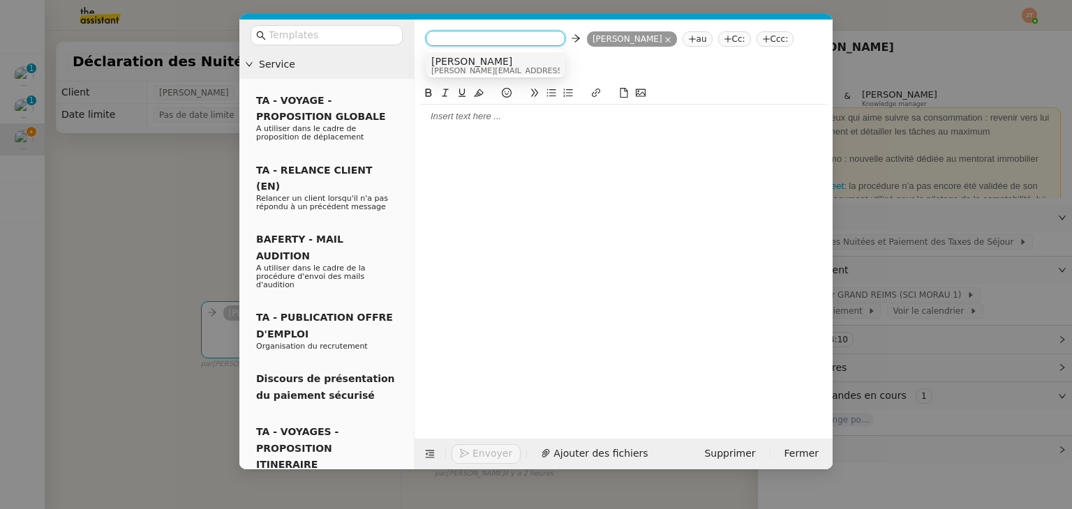
click at [452, 63] on span "Alex" at bounding box center [530, 61] width 198 height 11
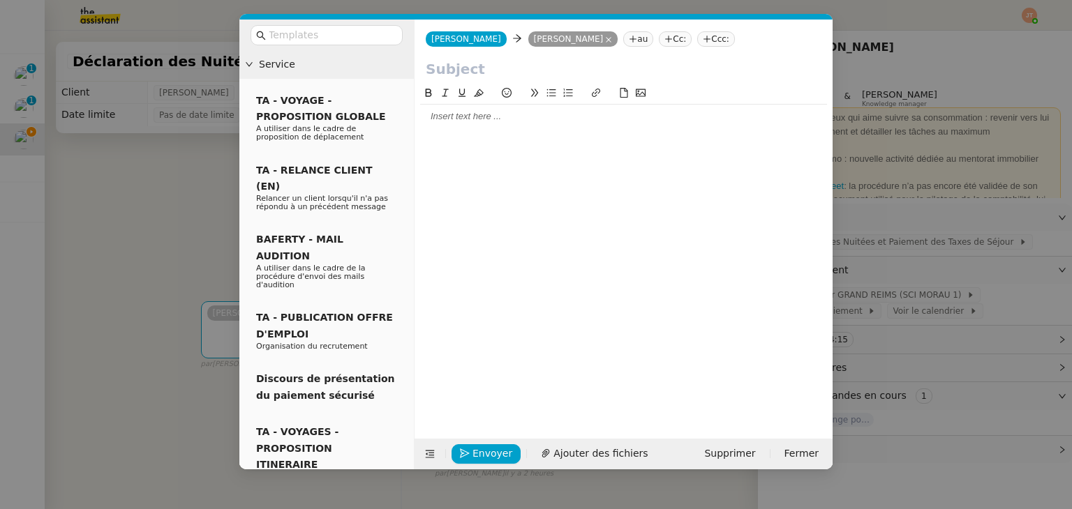
click at [482, 70] on input "text" at bounding box center [624, 69] width 396 height 21
click at [155, 171] on nz-modal-container "Service TA - VOYAGE - PROPOSITION GLOBALE A utiliser dans le cadre de propositi…" at bounding box center [536, 254] width 1072 height 509
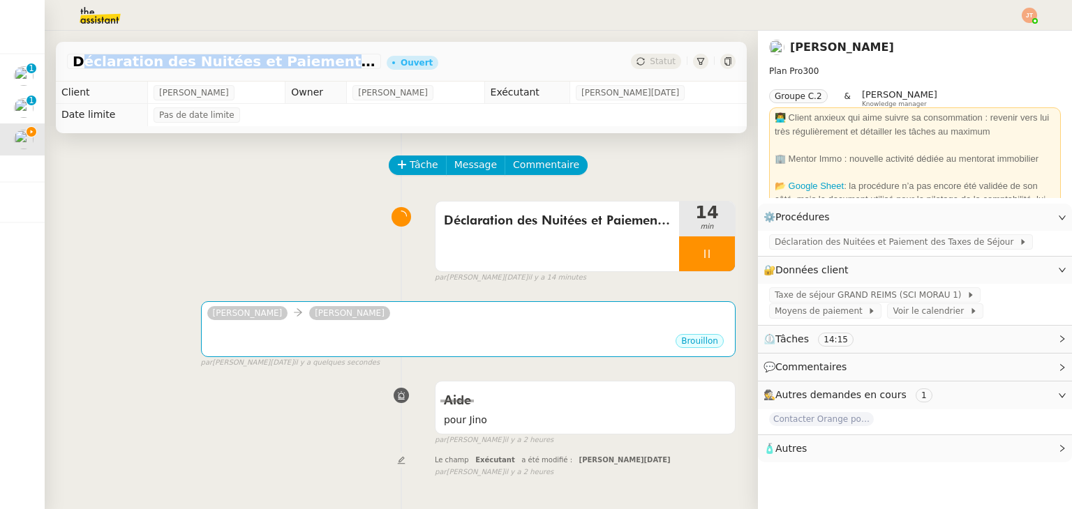
drag, startPoint x: 73, startPoint y: 59, endPoint x: 366, endPoint y: 62, distance: 293.0
click at [366, 62] on span "Déclaration des Nuitées et Paiement des Taxes de Séjour - septembre 2025" at bounding box center [224, 61] width 303 height 14
copy span "Déclaration des Nuitées et Paiement des Taxes"
click at [370, 301] on div "Alex Aymeric RAUCH ••• Brouillon false par Jean-Noël D. il y a quelques secondes" at bounding box center [401, 329] width 668 height 80
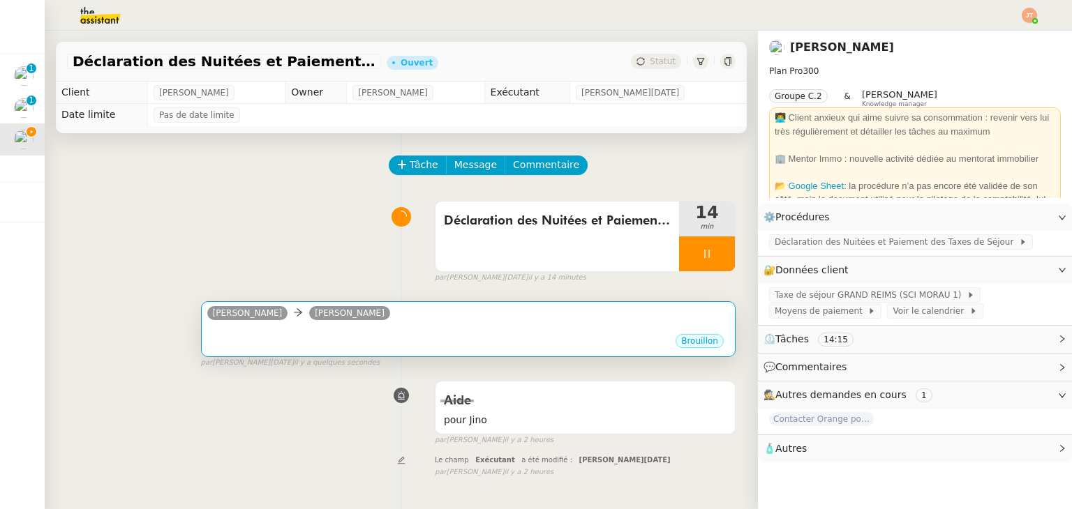
click at [374, 313] on div "Alex Aymeric RAUCH" at bounding box center [468, 315] width 522 height 21
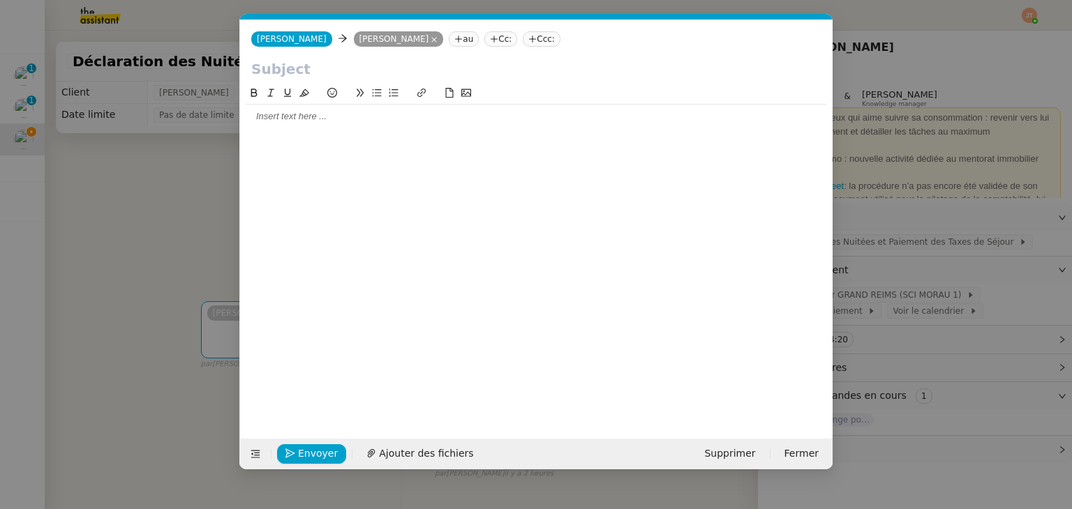
scroll to position [0, 29]
click at [366, 69] on input "text" at bounding box center [536, 69] width 570 height 21
paste input "Déclaration des Nuitées et Paiement des Taxes"
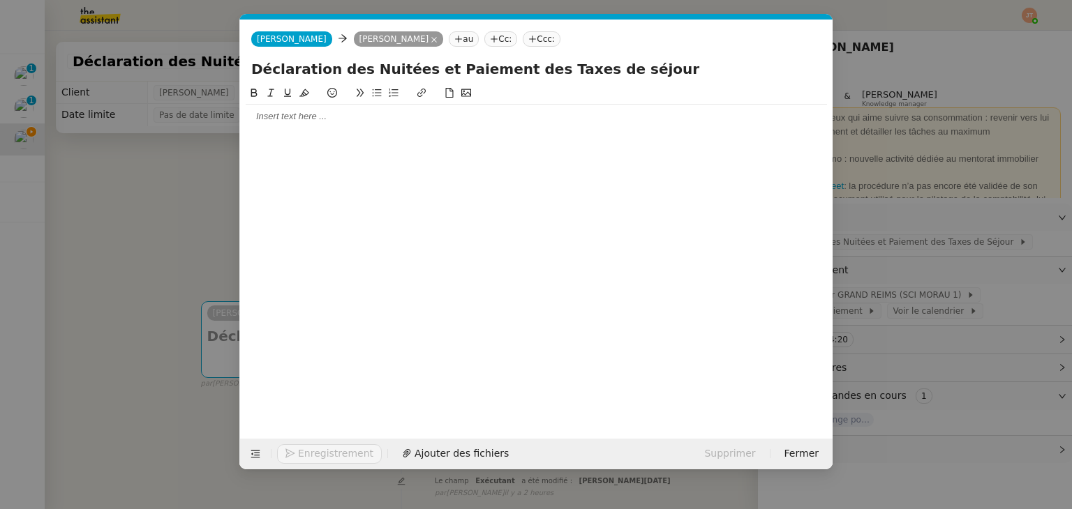
type input "Déclaration des Nuitées et Paiement des Taxes de séjour"
click at [418, 116] on div at bounding box center [536, 116] width 581 height 13
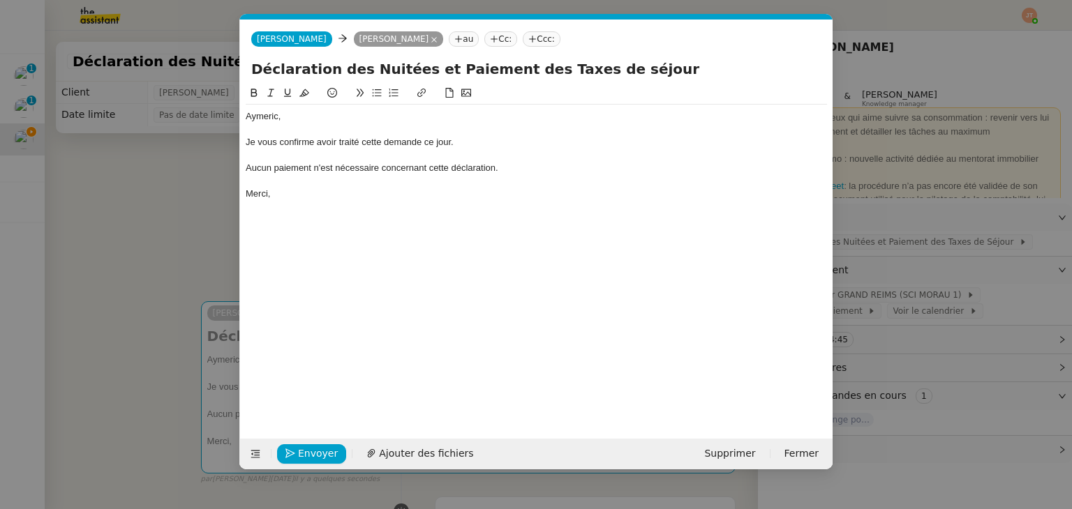
click at [326, 196] on div "Merci," at bounding box center [536, 194] width 581 height 13
click at [314, 452] on span "Envoyer" at bounding box center [318, 454] width 40 height 16
click at [314, 452] on span "Confirmer l'envoi" at bounding box center [340, 454] width 84 height 16
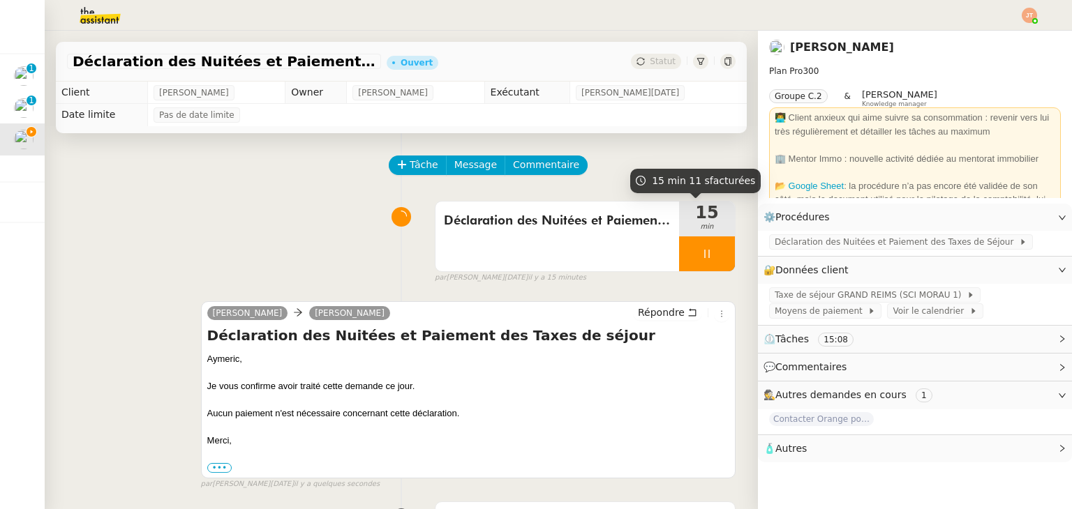
click at [679, 260] on div at bounding box center [707, 253] width 56 height 35
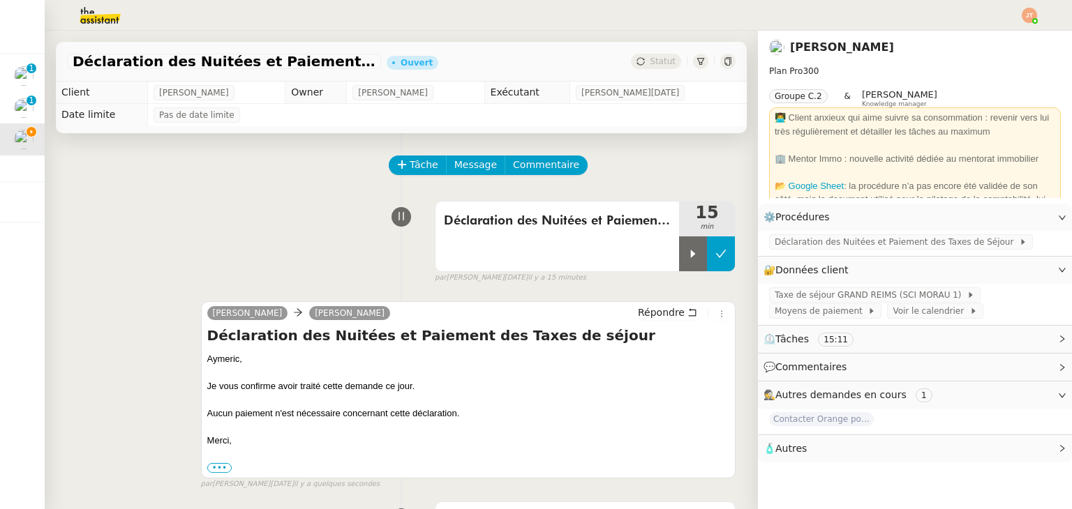
click at [707, 255] on button at bounding box center [721, 253] width 28 height 35
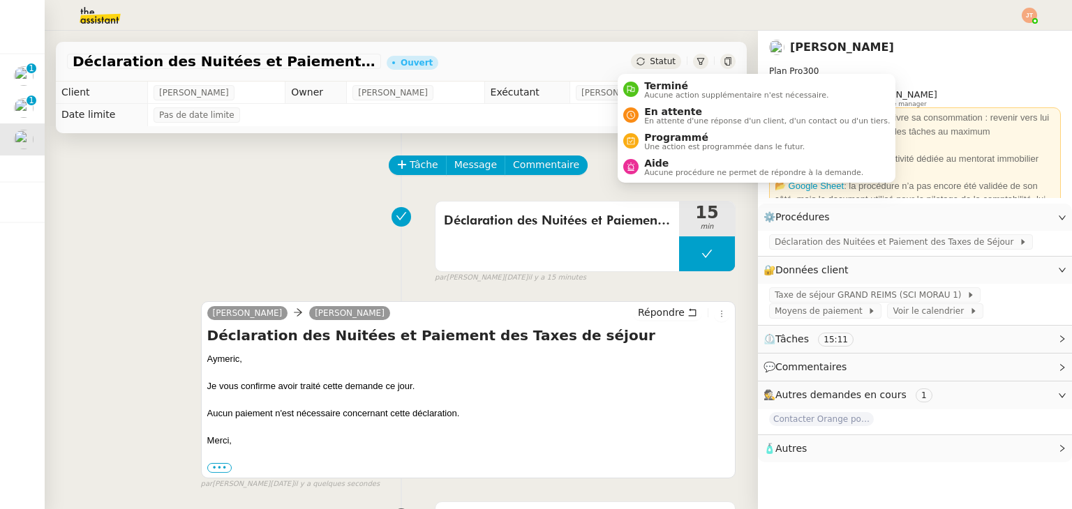
click at [649, 65] on span "Statut" at bounding box center [662, 62] width 26 height 10
click at [655, 100] on li "Terminé Aucune action supplémentaire n'est nécessaire." at bounding box center [756, 90] width 278 height 26
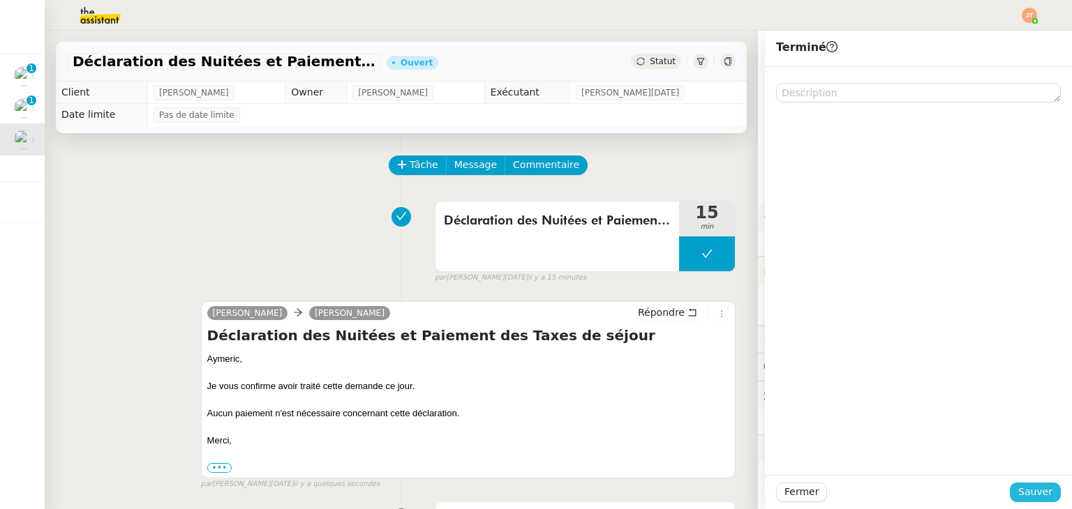
click at [1009, 493] on button "Sauver" at bounding box center [1034, 493] width 51 height 20
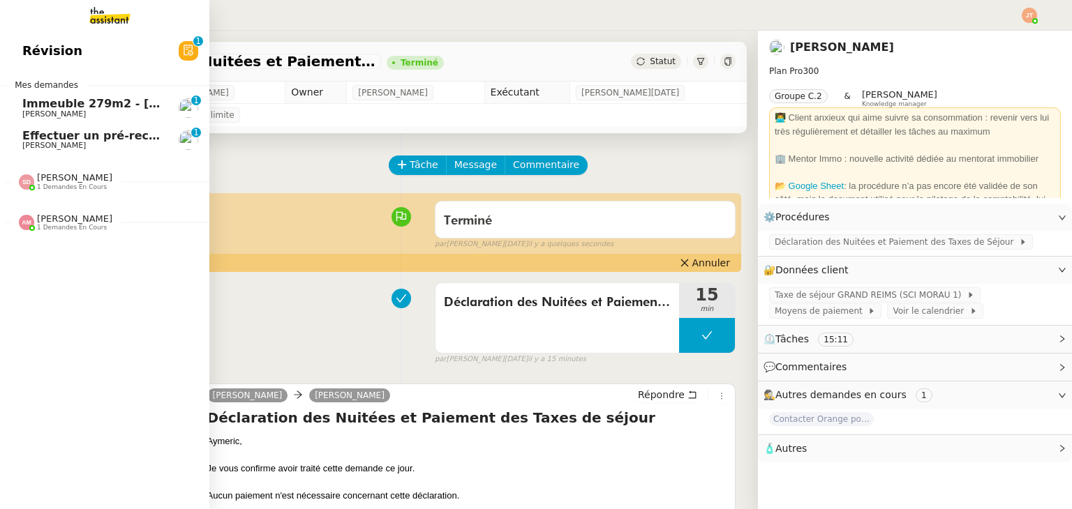
click at [57, 107] on span "Immeuble 279m2 - [GEOGRAPHIC_DATA] 13012 - 619 000€" at bounding box center [205, 103] width 366 height 13
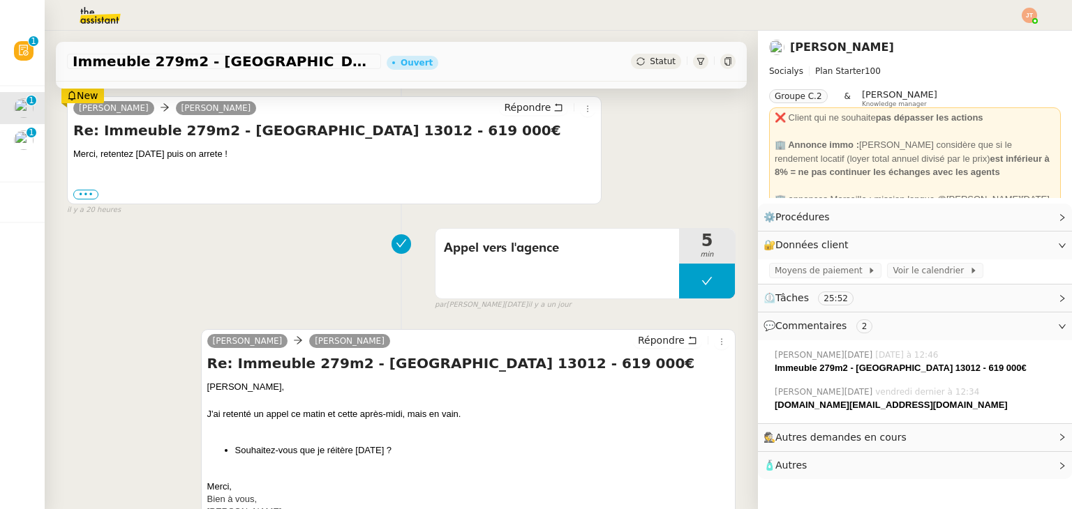
scroll to position [279, 0]
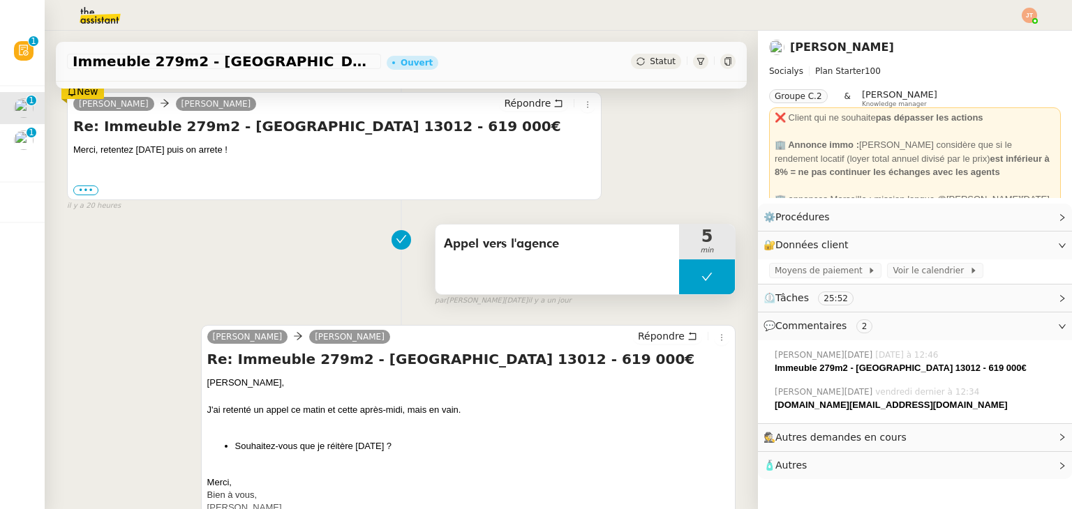
click at [525, 248] on span "Appel vers l'agence" at bounding box center [557, 244] width 227 height 21
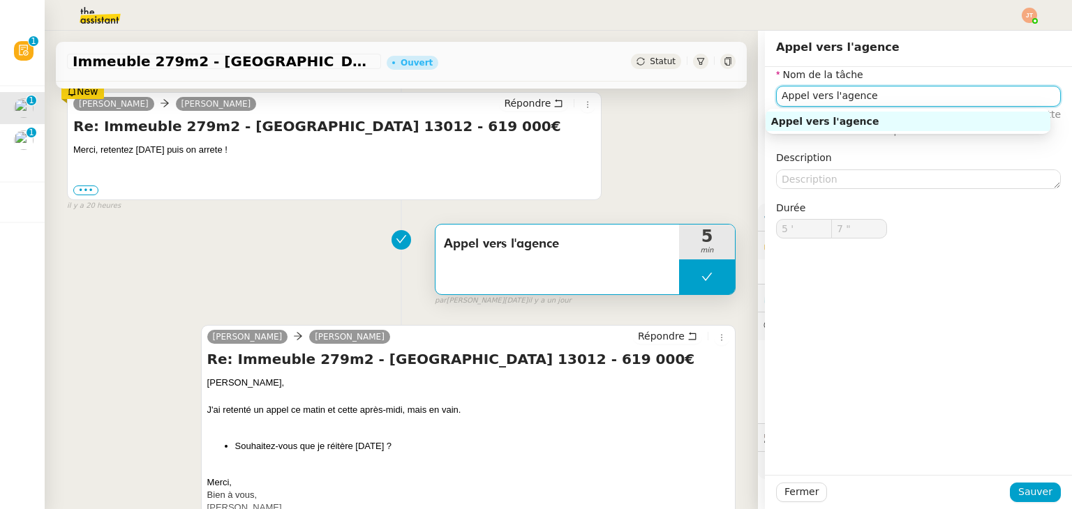
drag, startPoint x: 882, startPoint y: 95, endPoint x: 745, endPoint y: 102, distance: 137.6
click at [745, 102] on app-ticket "Immeuble 279m2 - Marseille 13012 - 619 000€ Ouvert Statut Client Kevin AUBERT O…" at bounding box center [558, 270] width 1027 height 479
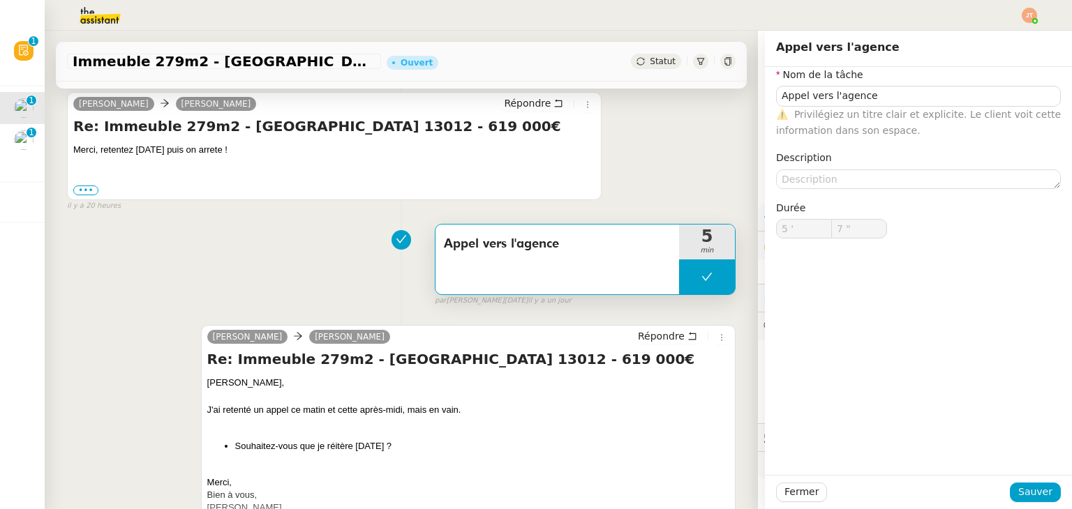
click at [647, 174] on div "Kevin AUBERT camille Répondre Re: Immeuble 279m2 - Marseille 13012 - 619 000€ M…" at bounding box center [401, 146] width 668 height 133
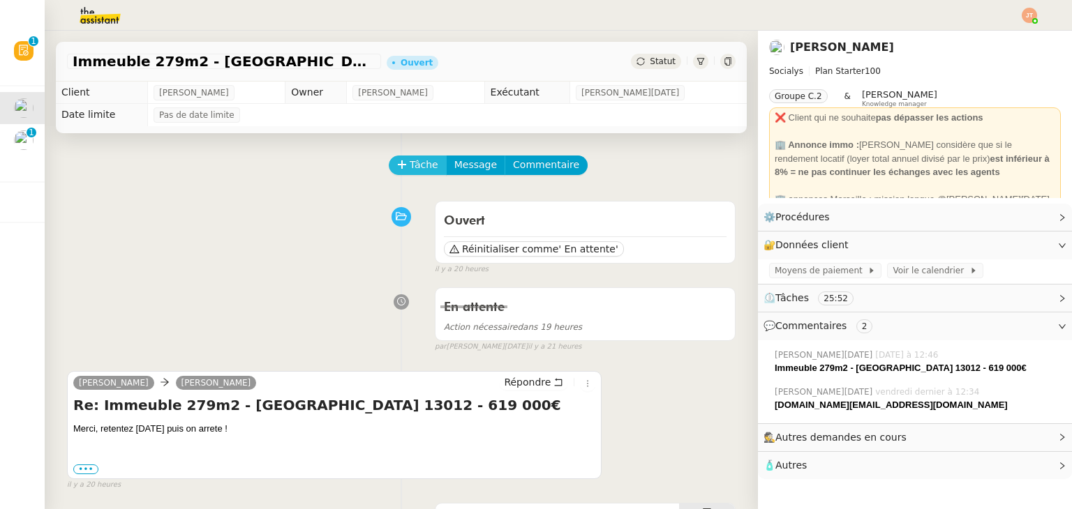
click at [409, 168] on span "Tâche" at bounding box center [423, 165] width 29 height 16
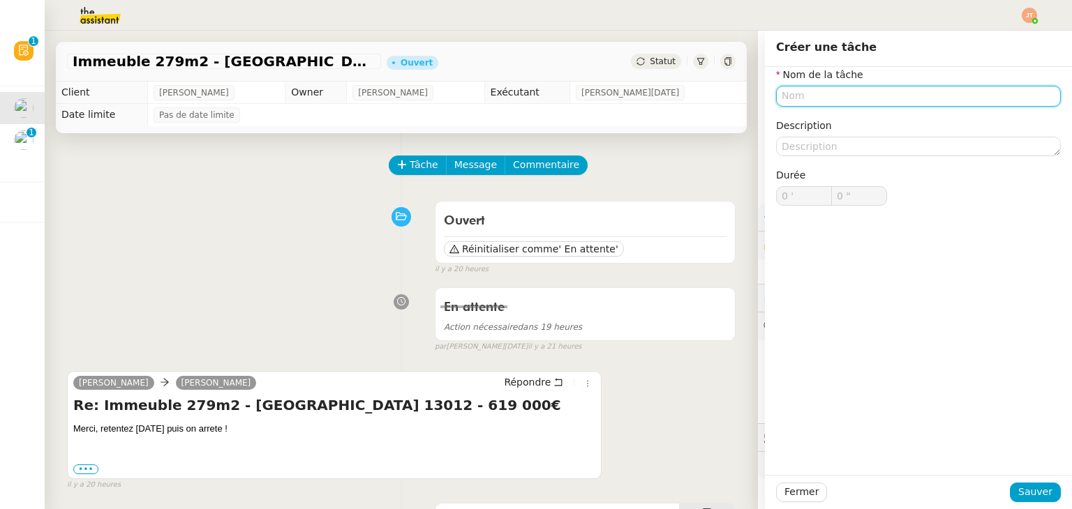
click at [795, 103] on input "text" at bounding box center [918, 96] width 285 height 20
paste input "Appel vers l'agence"
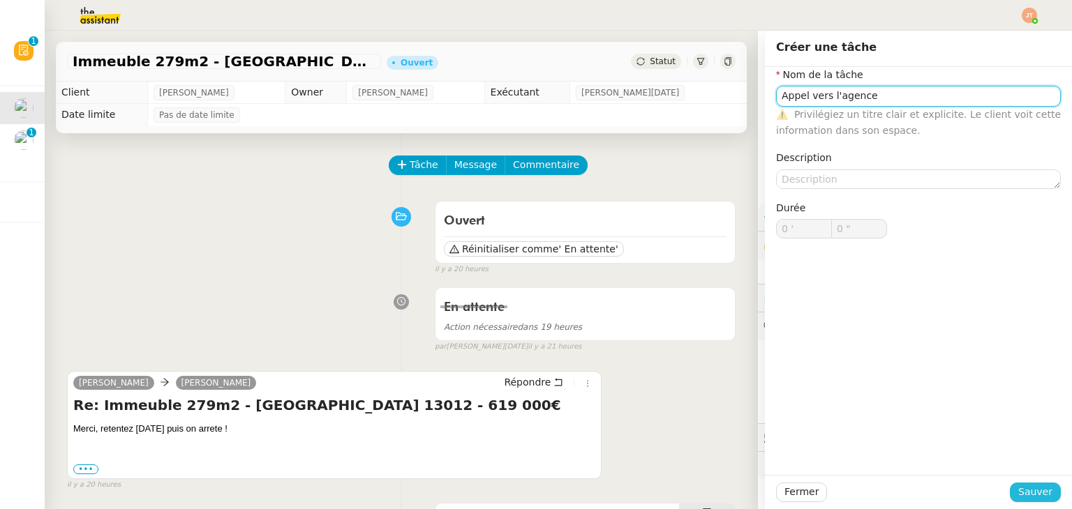
type input "Appel vers l'agence"
click at [1018, 496] on span "Sauver" at bounding box center [1035, 492] width 34 height 16
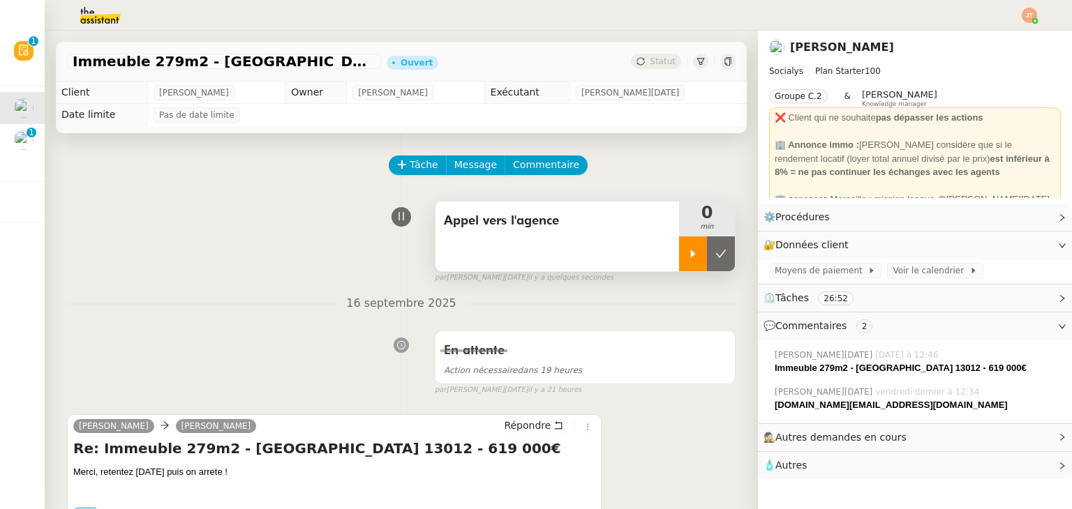
click at [679, 257] on div at bounding box center [693, 253] width 28 height 35
click at [679, 256] on div at bounding box center [707, 253] width 56 height 35
click at [707, 262] on button at bounding box center [721, 253] width 28 height 35
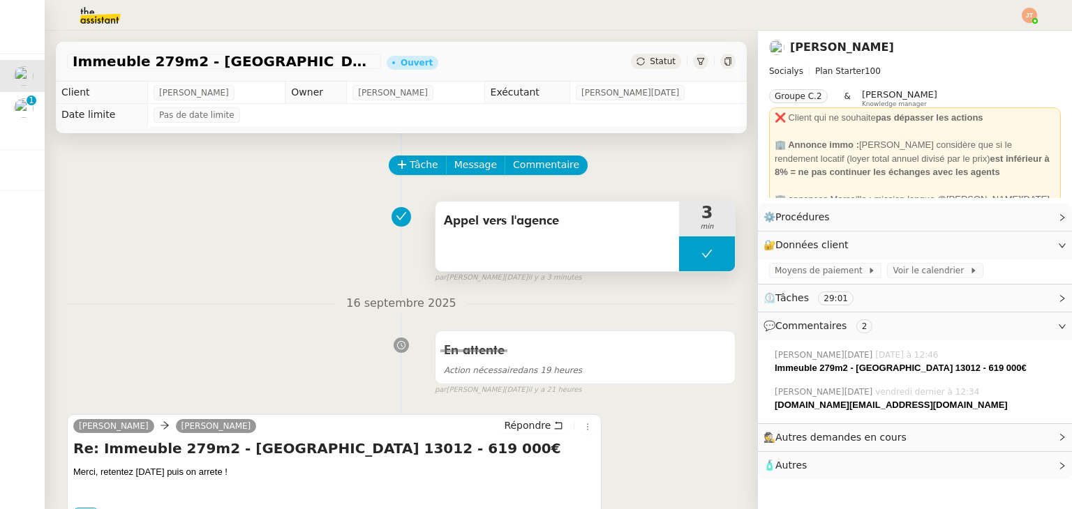
click at [488, 261] on div "Appel vers l'agence" at bounding box center [556, 237] width 243 height 70
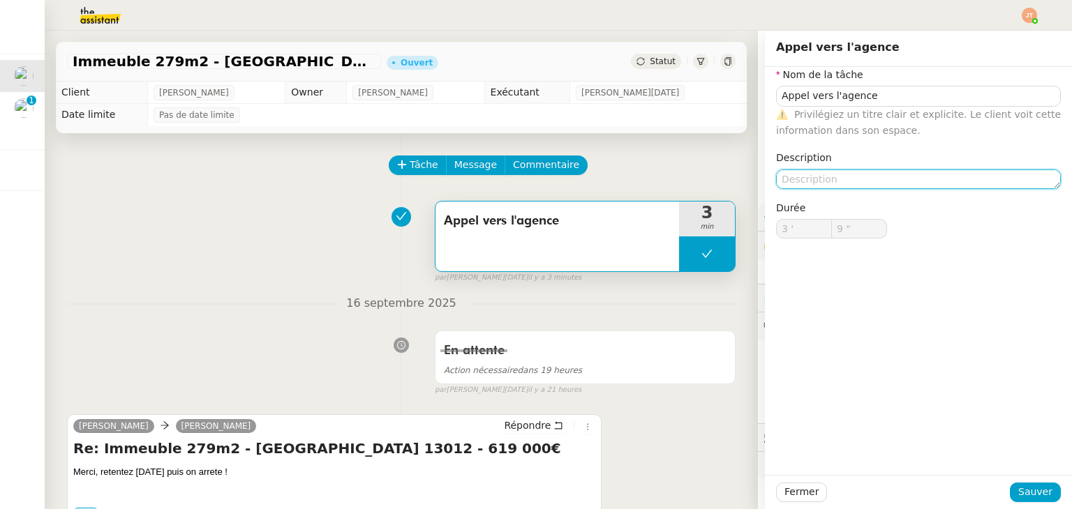
click at [782, 175] on textarea at bounding box center [918, 180] width 285 height 20
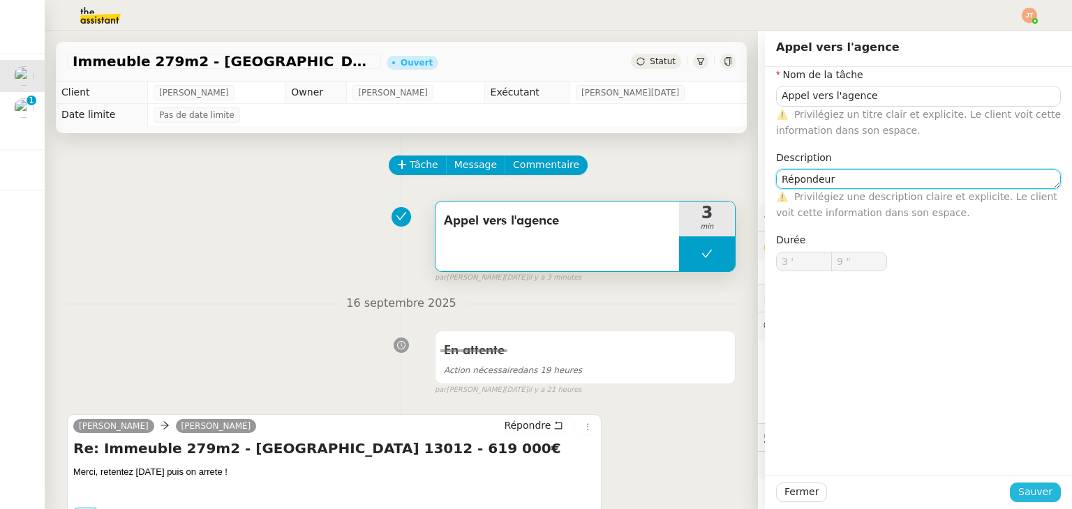
type textarea "Répondeur"
click at [1032, 491] on span "Sauver" at bounding box center [1035, 492] width 34 height 16
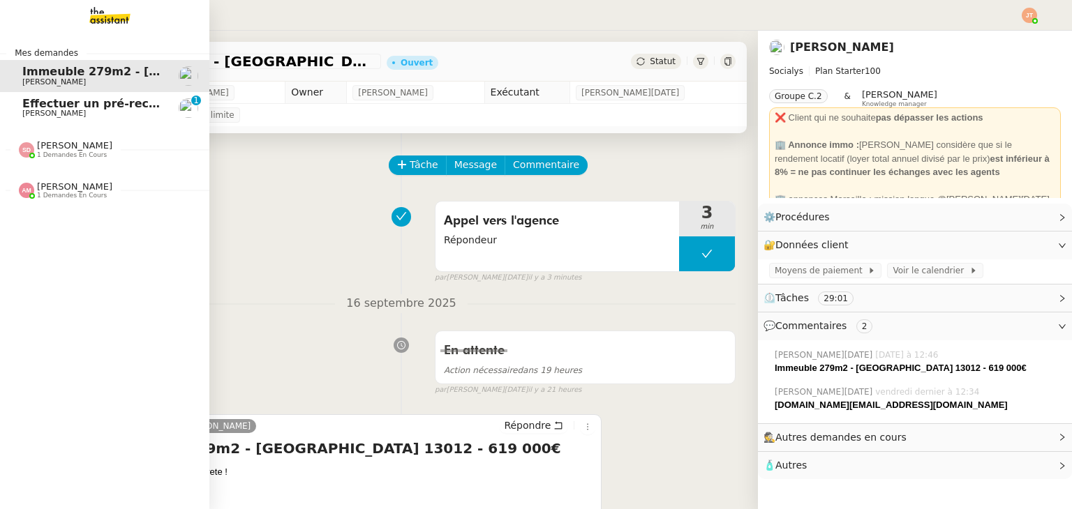
click at [57, 103] on span "Effectuer un pré-recrutement téléphonique" at bounding box center [158, 103] width 272 height 13
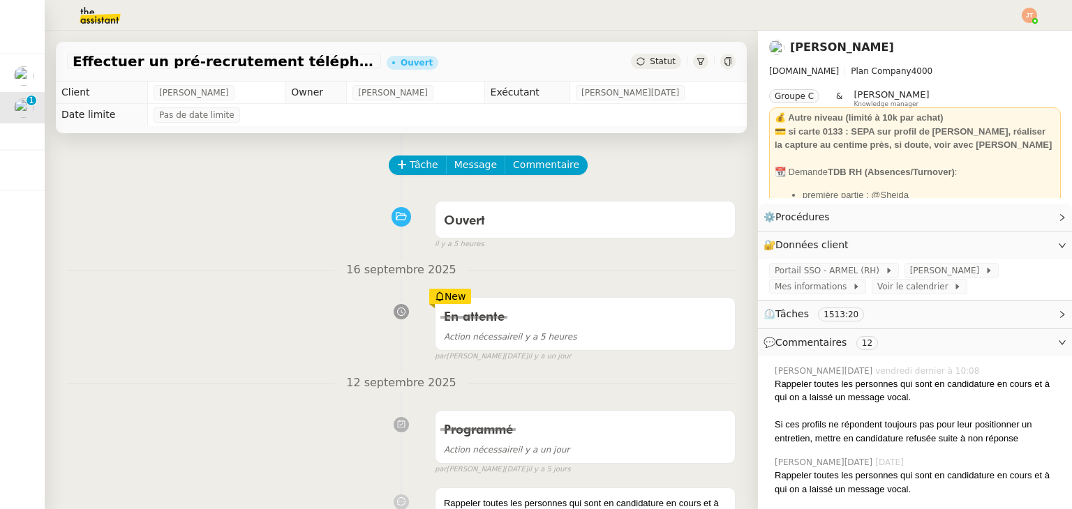
click at [636, 68] on div "Statut" at bounding box center [656, 61] width 50 height 15
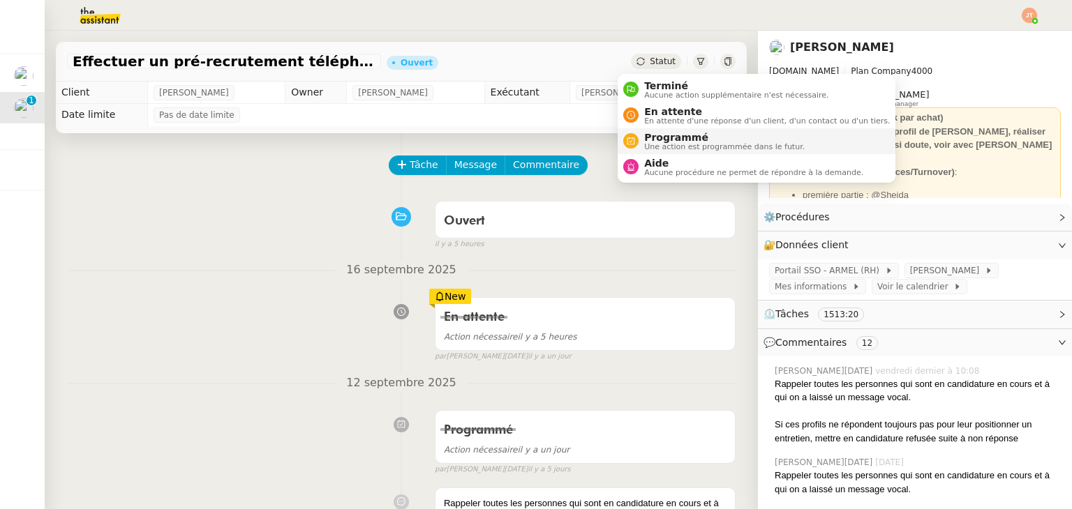
click at [663, 135] on span "Programmé" at bounding box center [724, 137] width 160 height 11
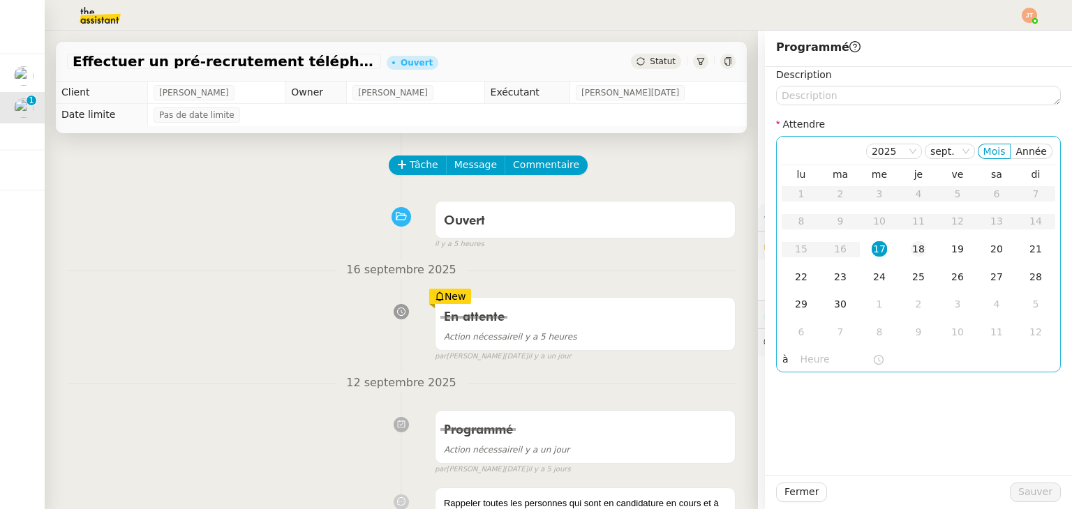
click at [910, 243] on div "18" at bounding box center [917, 248] width 15 height 15
click at [809, 366] on input "text" at bounding box center [836, 360] width 72 height 16
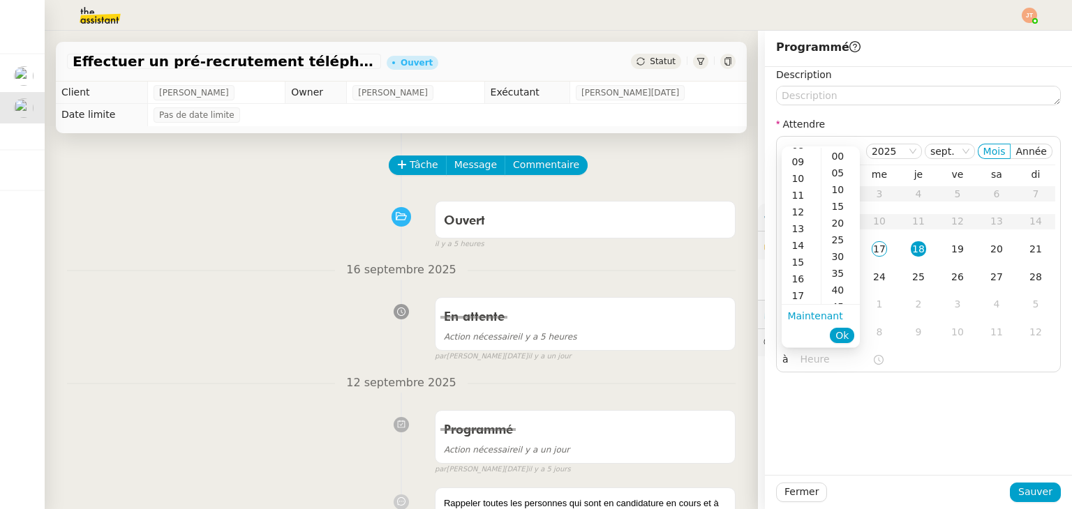
scroll to position [209, 0]
click at [801, 183] on div "10" at bounding box center [800, 184] width 39 height 17
click at [835, 173] on div "05" at bounding box center [840, 173] width 38 height 17
type input "10:05"
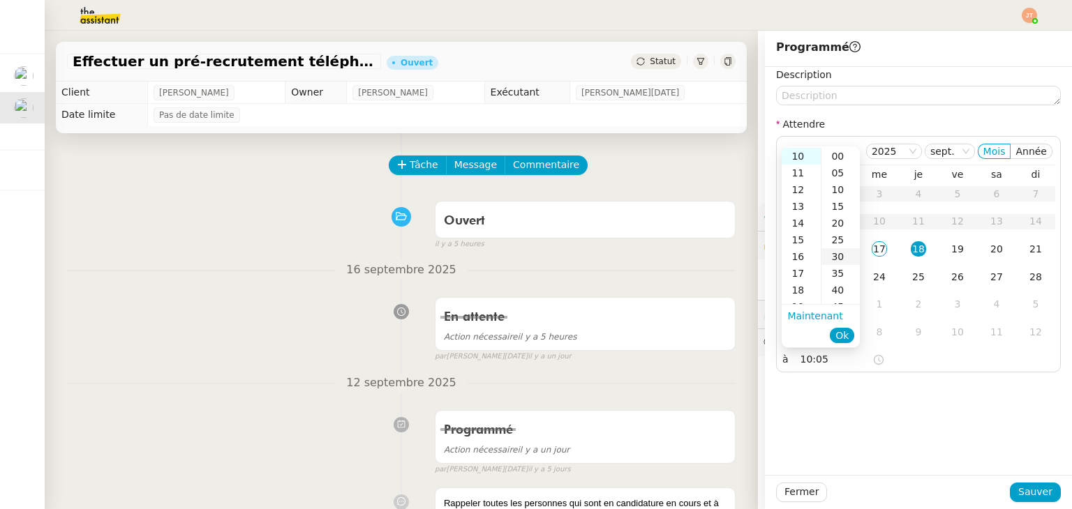
scroll to position [17, 0]
click at [839, 336] on span "Ok" at bounding box center [841, 336] width 13 height 14
click at [1021, 489] on span "Sauver" at bounding box center [1035, 492] width 34 height 16
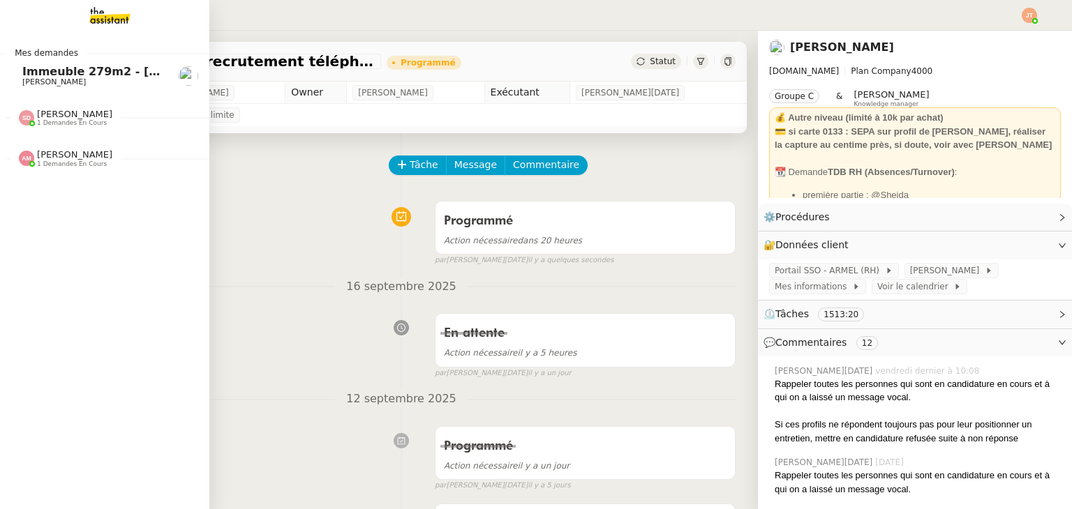
click at [59, 75] on span "Immeuble 279m2 - [GEOGRAPHIC_DATA] 13012 - 619 000€" at bounding box center [205, 71] width 366 height 13
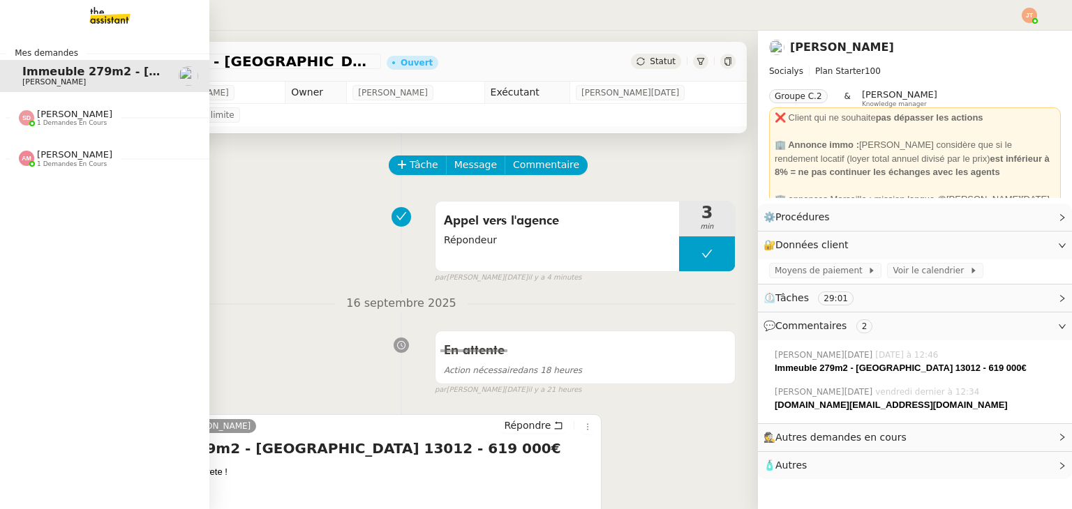
click at [57, 160] on span "1 demandes en cours" at bounding box center [72, 164] width 70 height 8
